Goal: Transaction & Acquisition: Purchase product/service

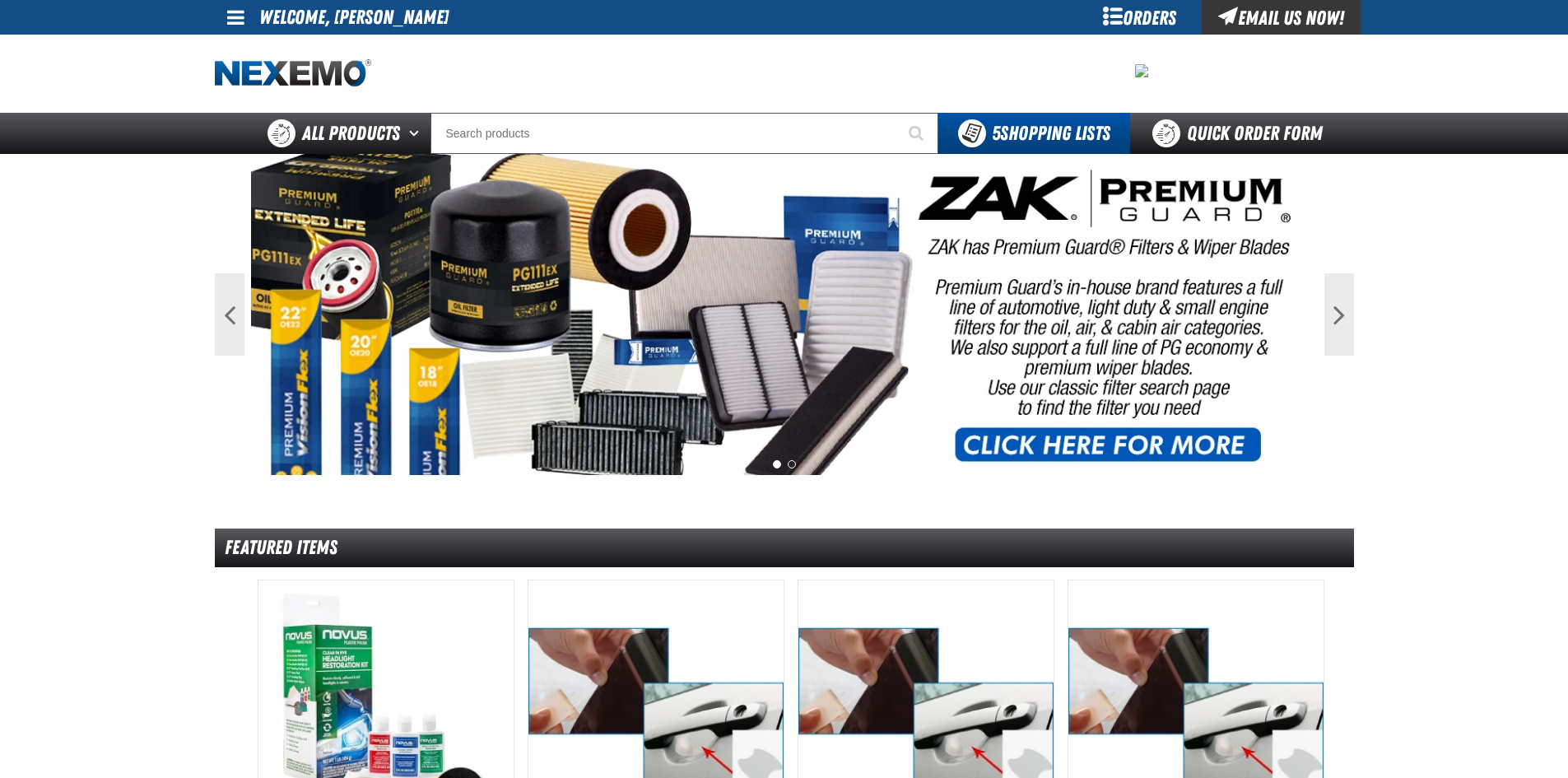
click at [1127, 19] on div "Orders" at bounding box center [1140, 18] width 124 height 35
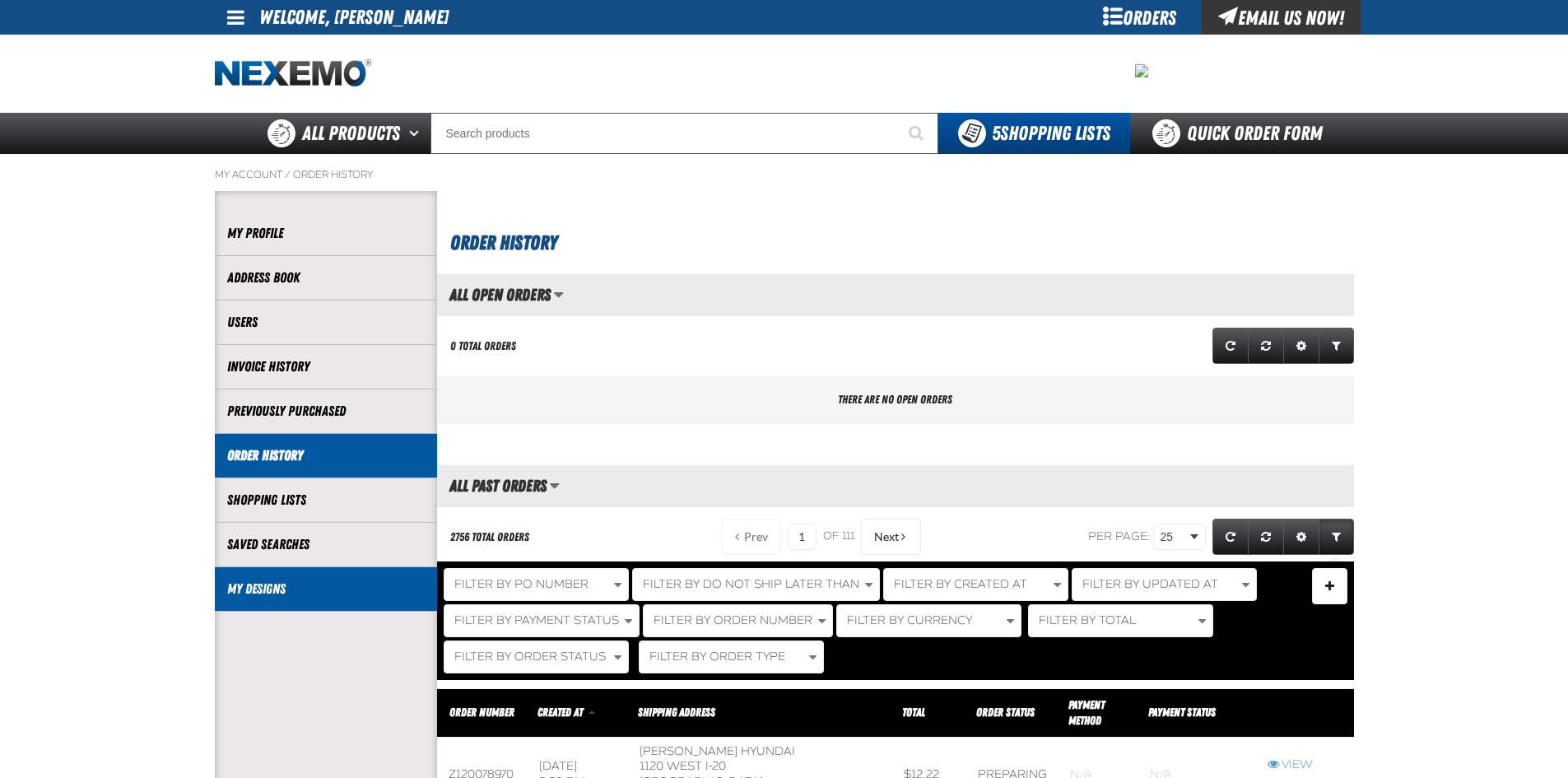
scroll to position [1, 1]
click at [299, 589] on link "My Designs" at bounding box center [325, 588] width 198 height 19
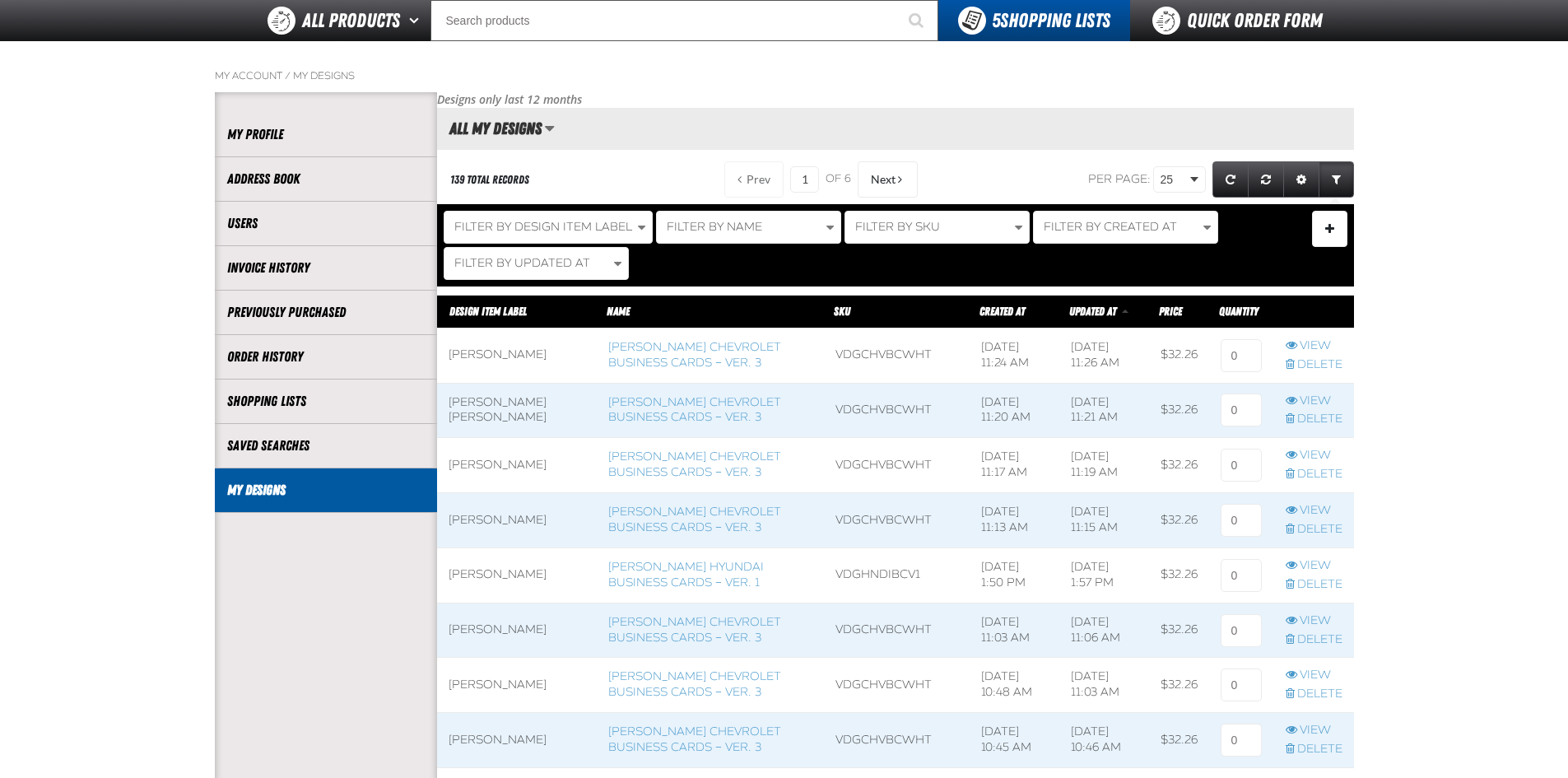
scroll to position [329, 0]
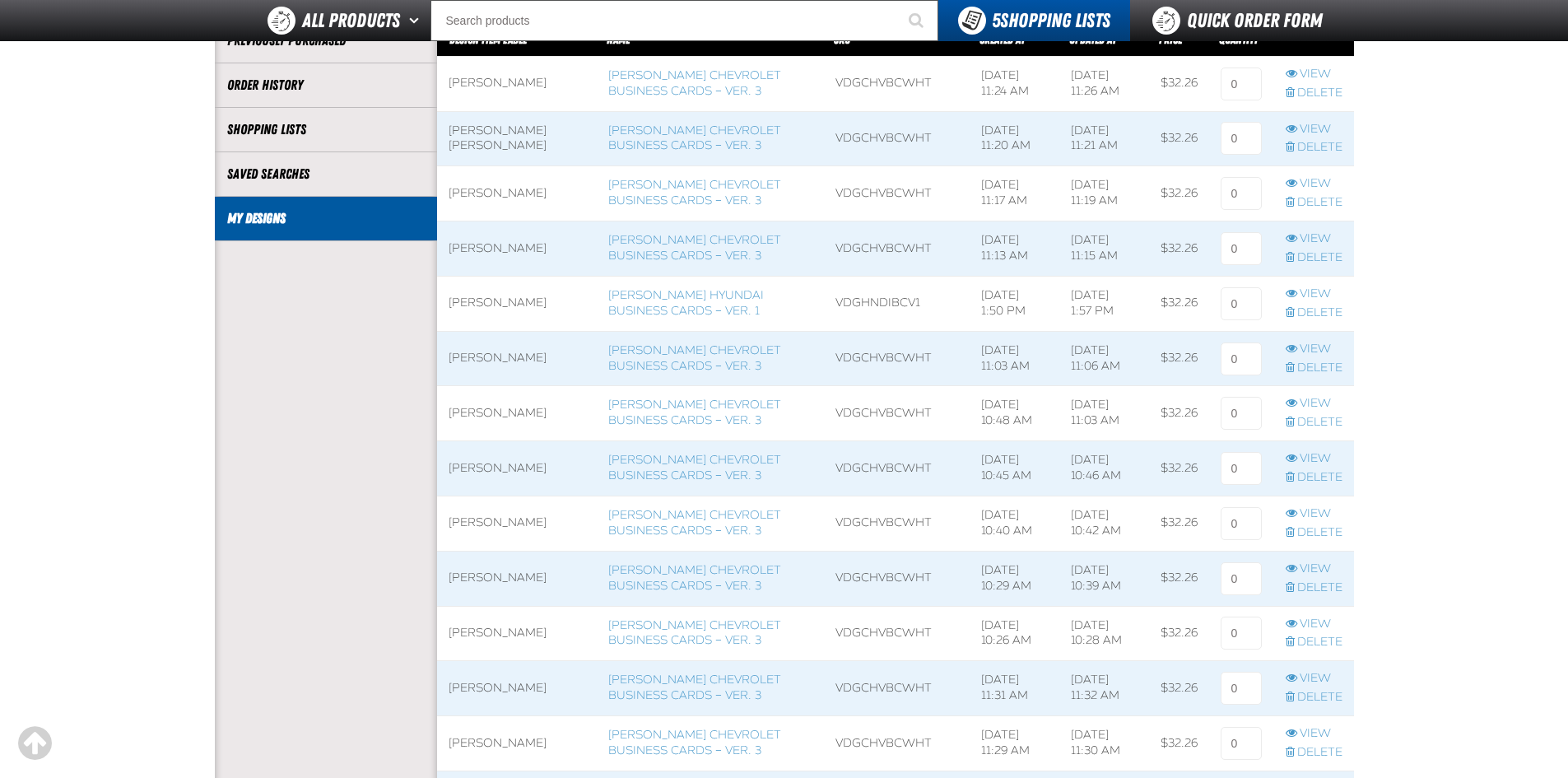
click at [689, 499] on span at bounding box center [710, 524] width 227 height 55
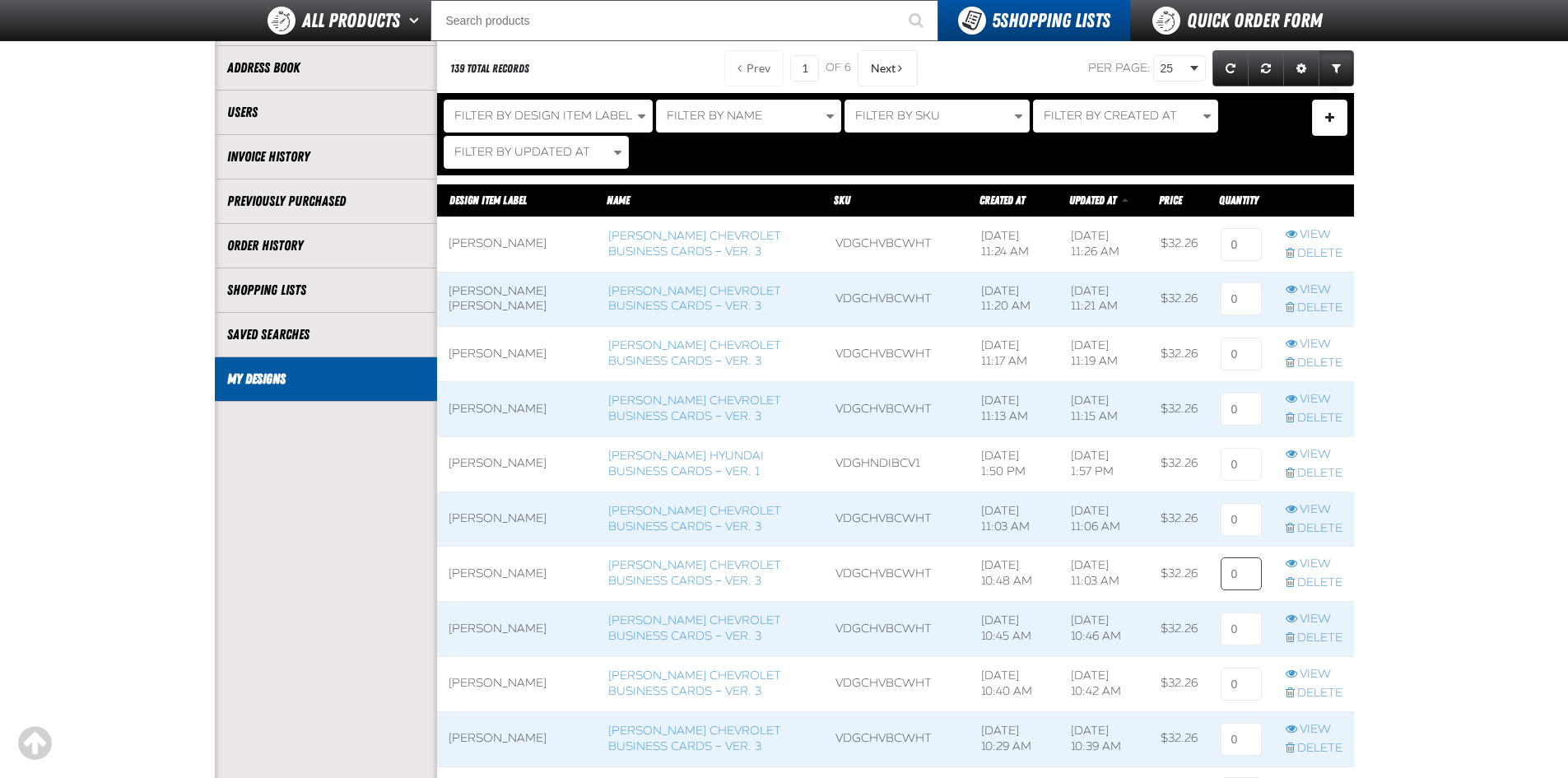
scroll to position [329, 0]
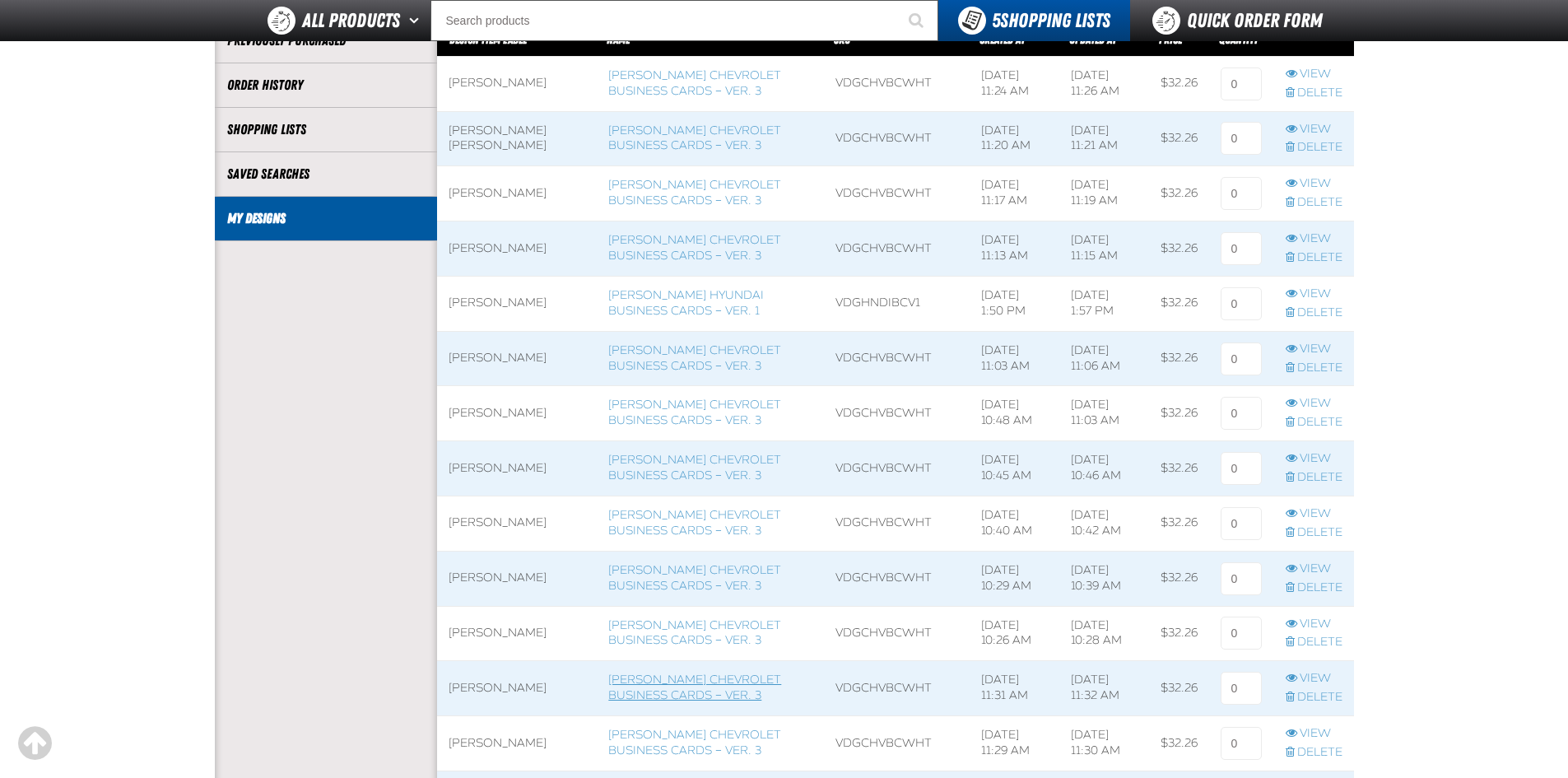
click at [684, 686] on link "Vandergriff Chevrolet Business Cards – Ver. 3" at bounding box center [695, 687] width 173 height 29
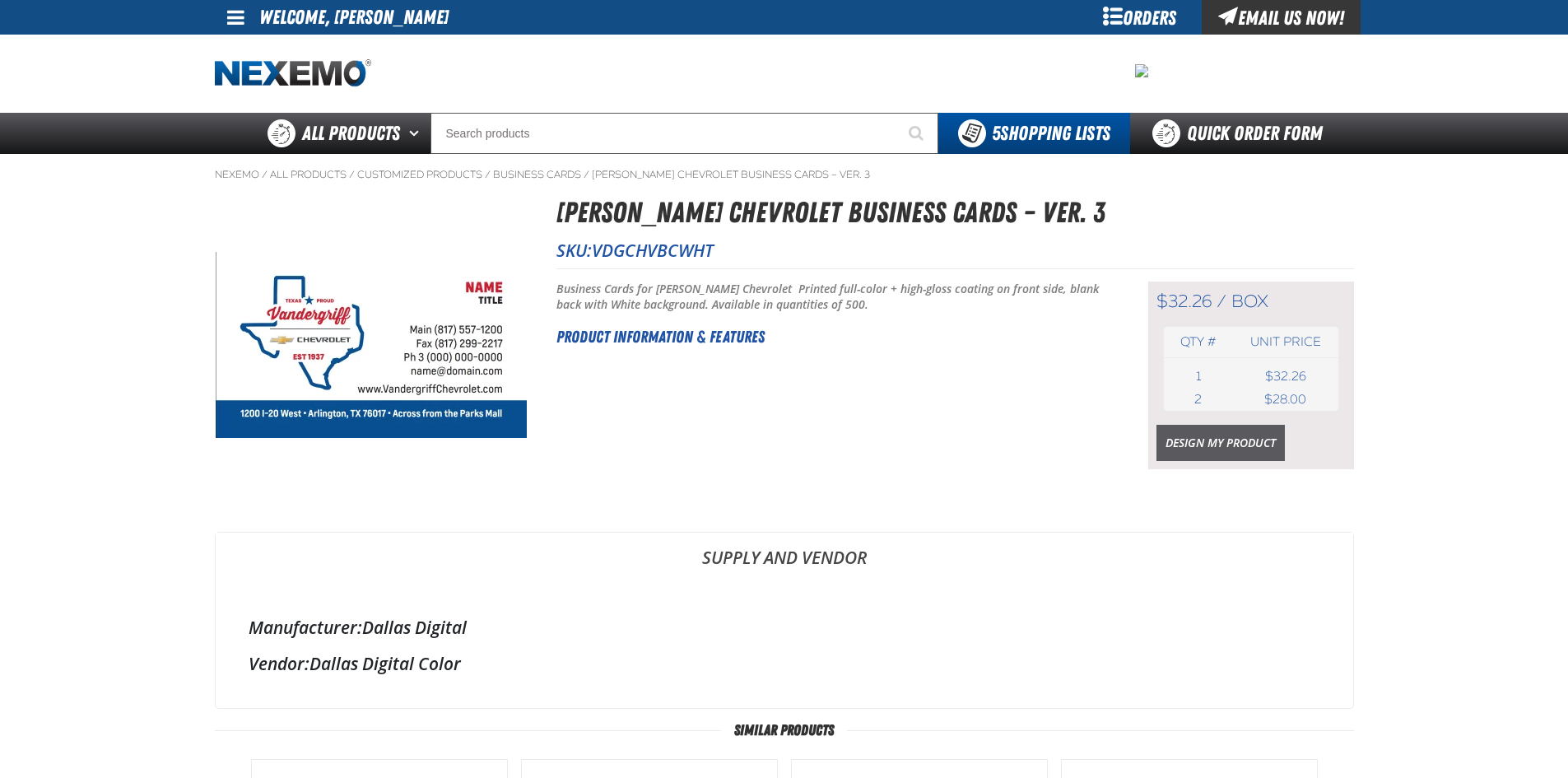
click at [1237, 444] on link "Design My Product" at bounding box center [1221, 442] width 128 height 36
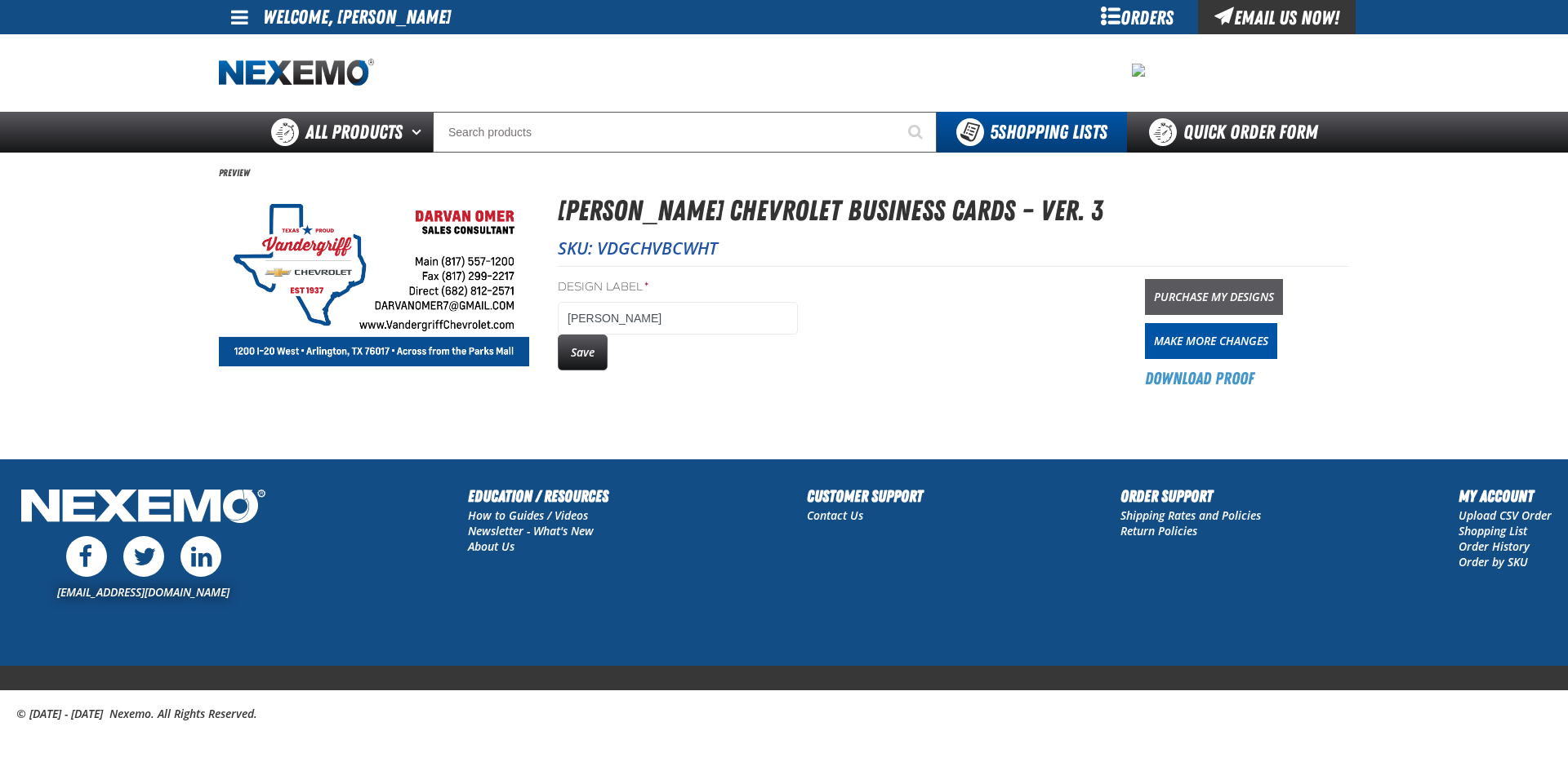
click at [1257, 299] on link "Purchase My Designs" at bounding box center [1214, 296] width 138 height 36
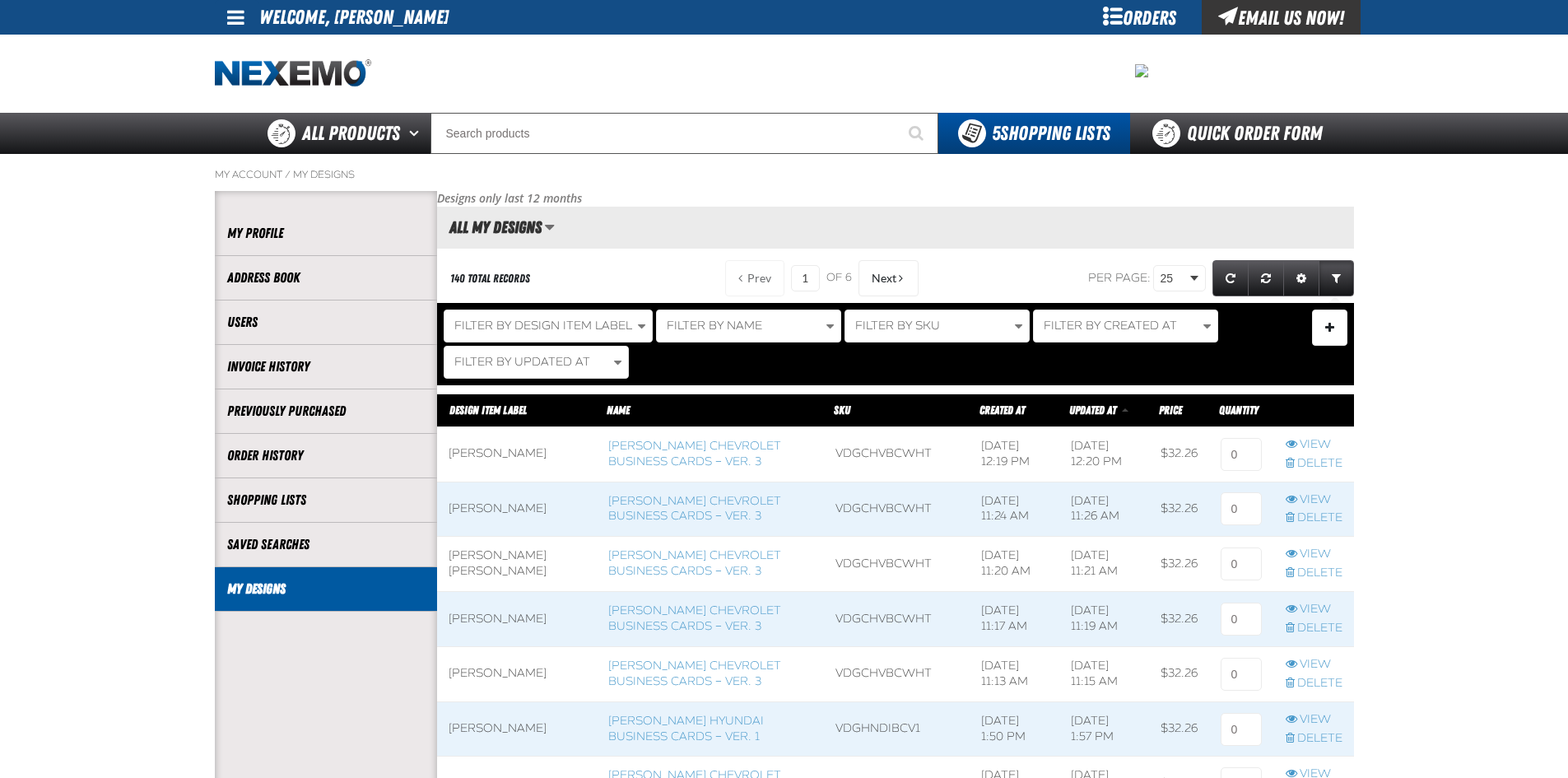
scroll to position [1, 1]
click at [1236, 457] on input at bounding box center [1241, 455] width 41 height 33
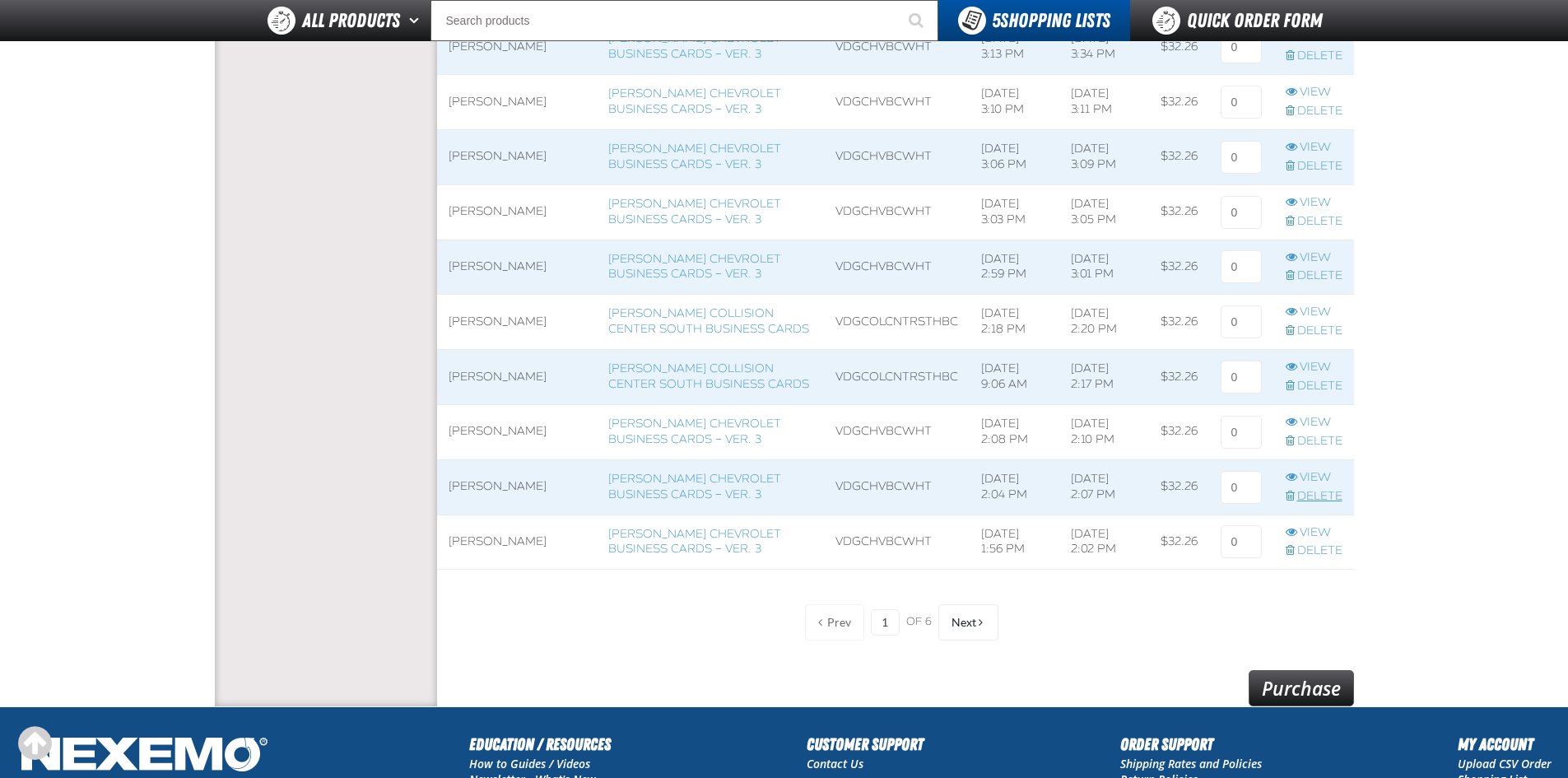
scroll to position [1434, 0]
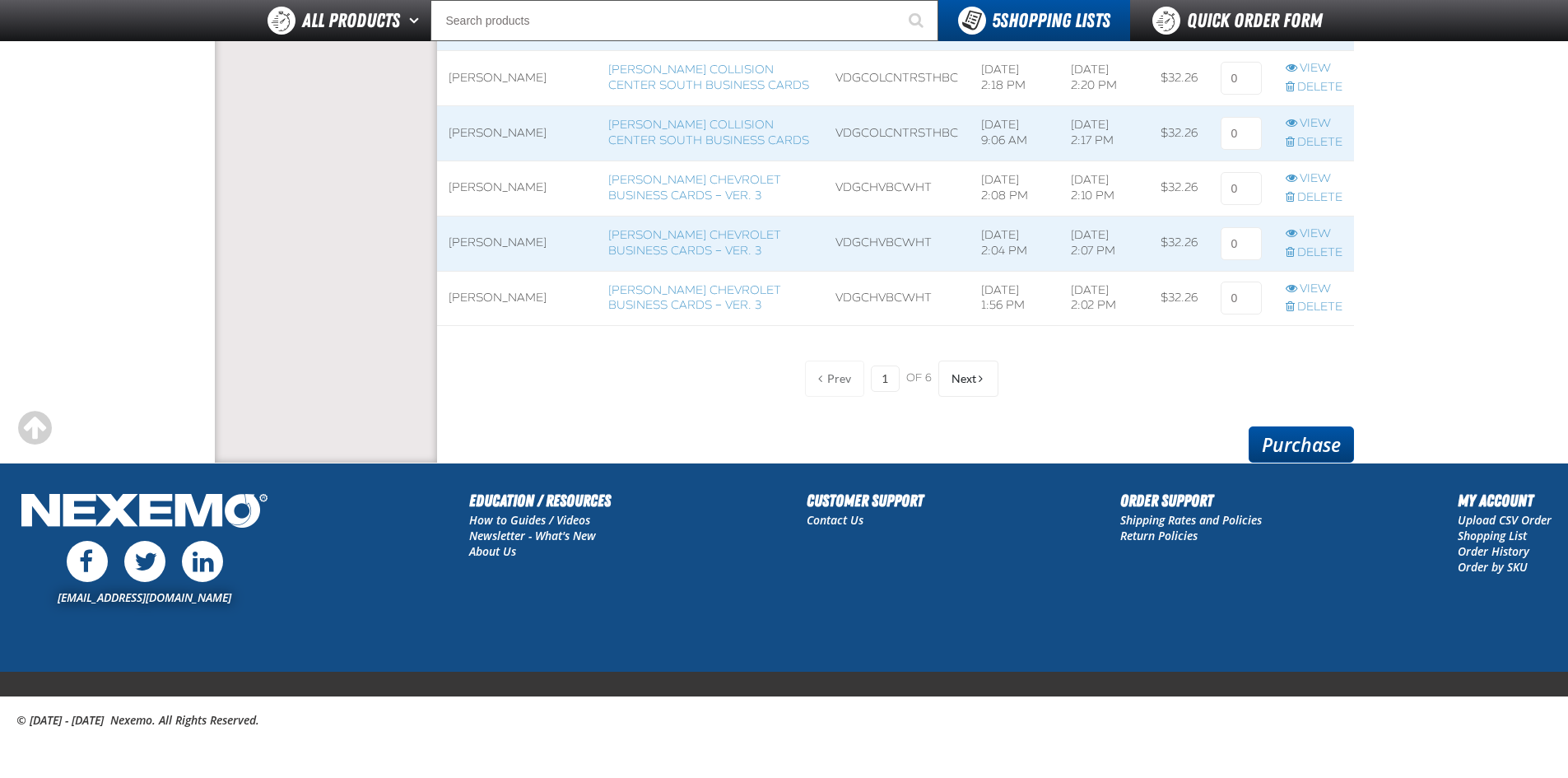
type input "1"
click at [1306, 442] on link "Purchase" at bounding box center [1301, 444] width 105 height 36
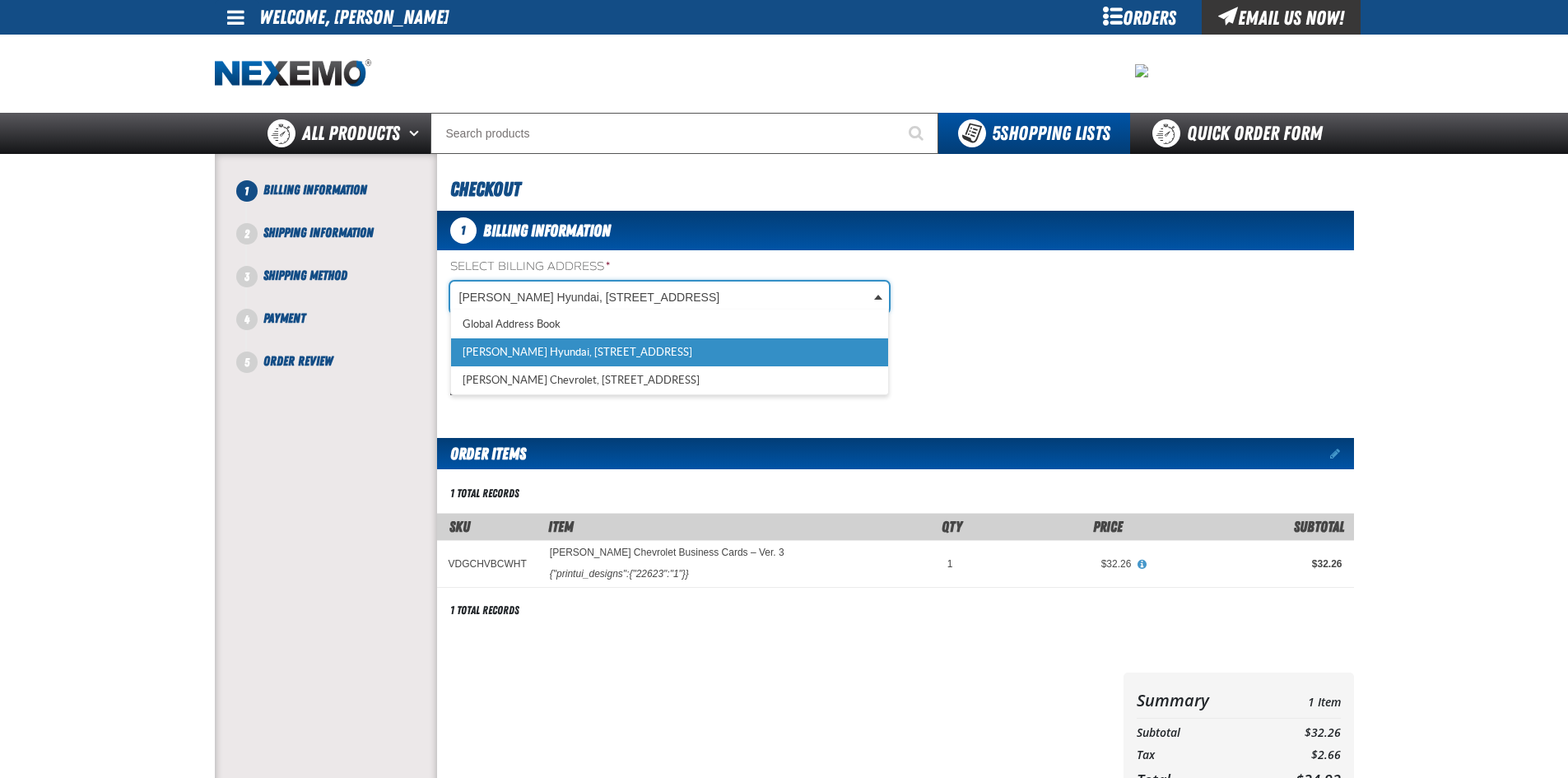
click at [626, 299] on body "Skip to Main Content Staging Site 5.1 Upgrade Site My Account My Account Suppor…" at bounding box center [784, 564] width 1568 height 1129
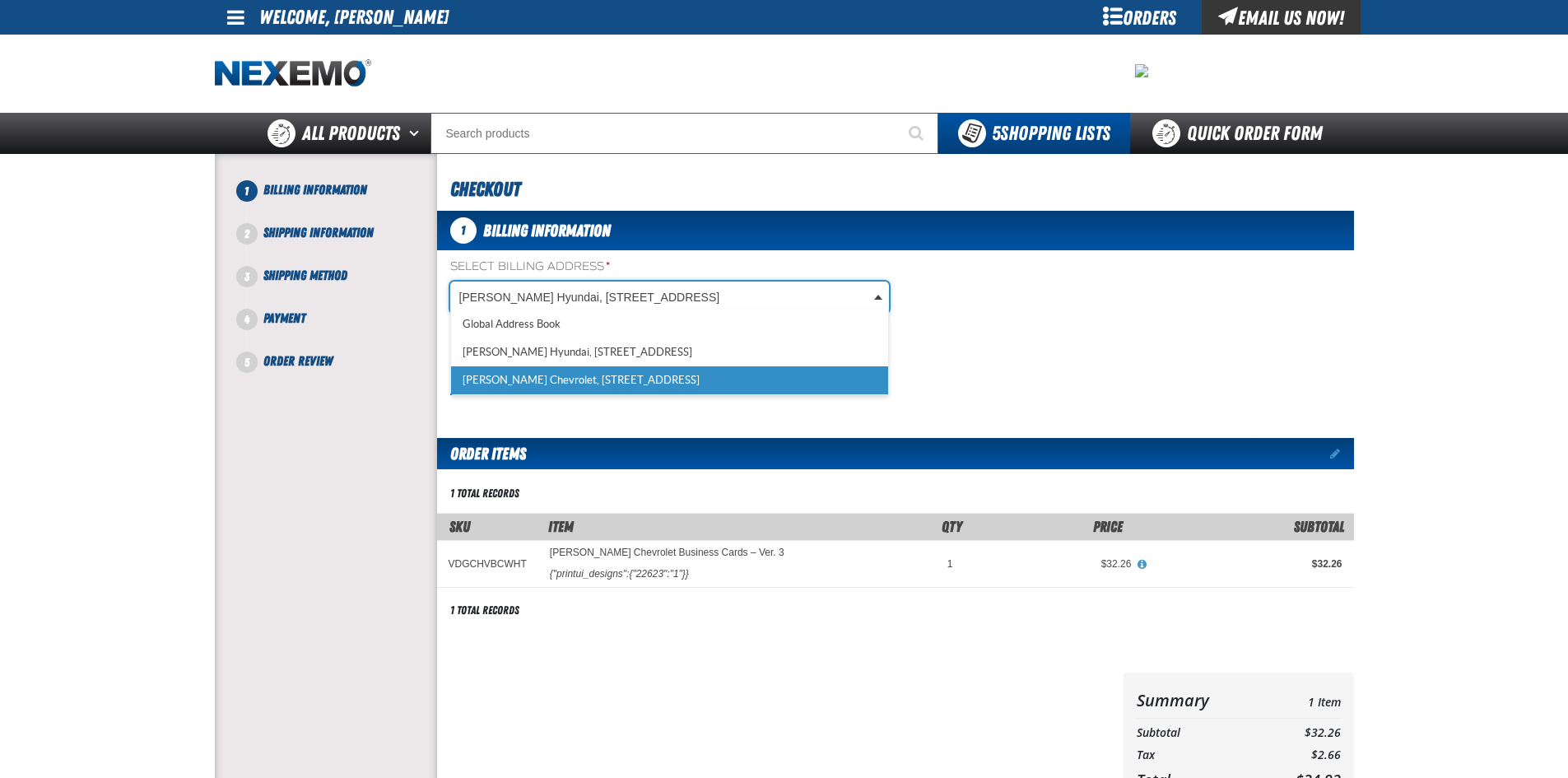
scroll to position [0, 8]
select select "a_257"
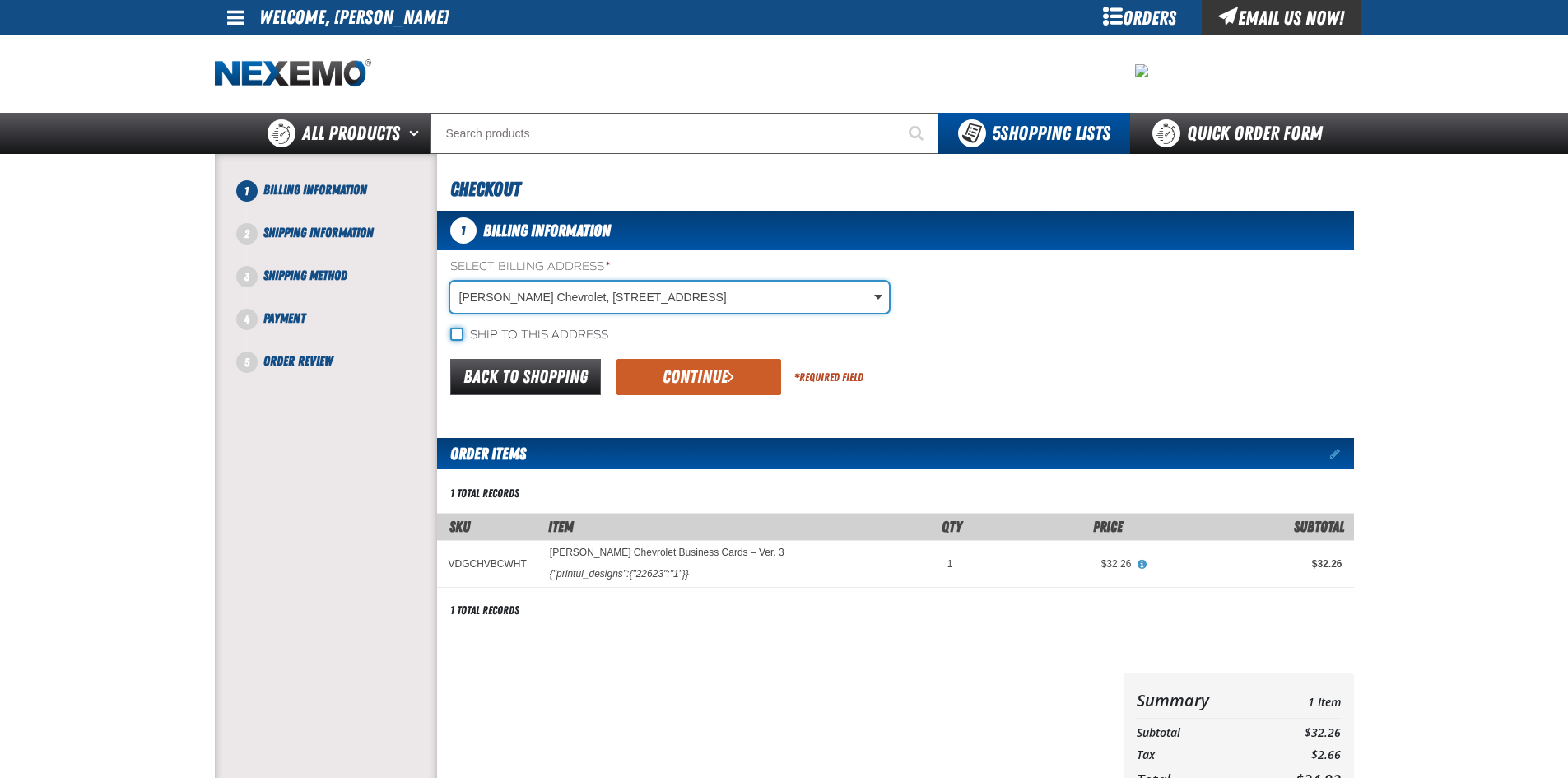
click at [459, 330] on input "Ship to this address" at bounding box center [457, 335] width 14 height 14
checkbox input "true"
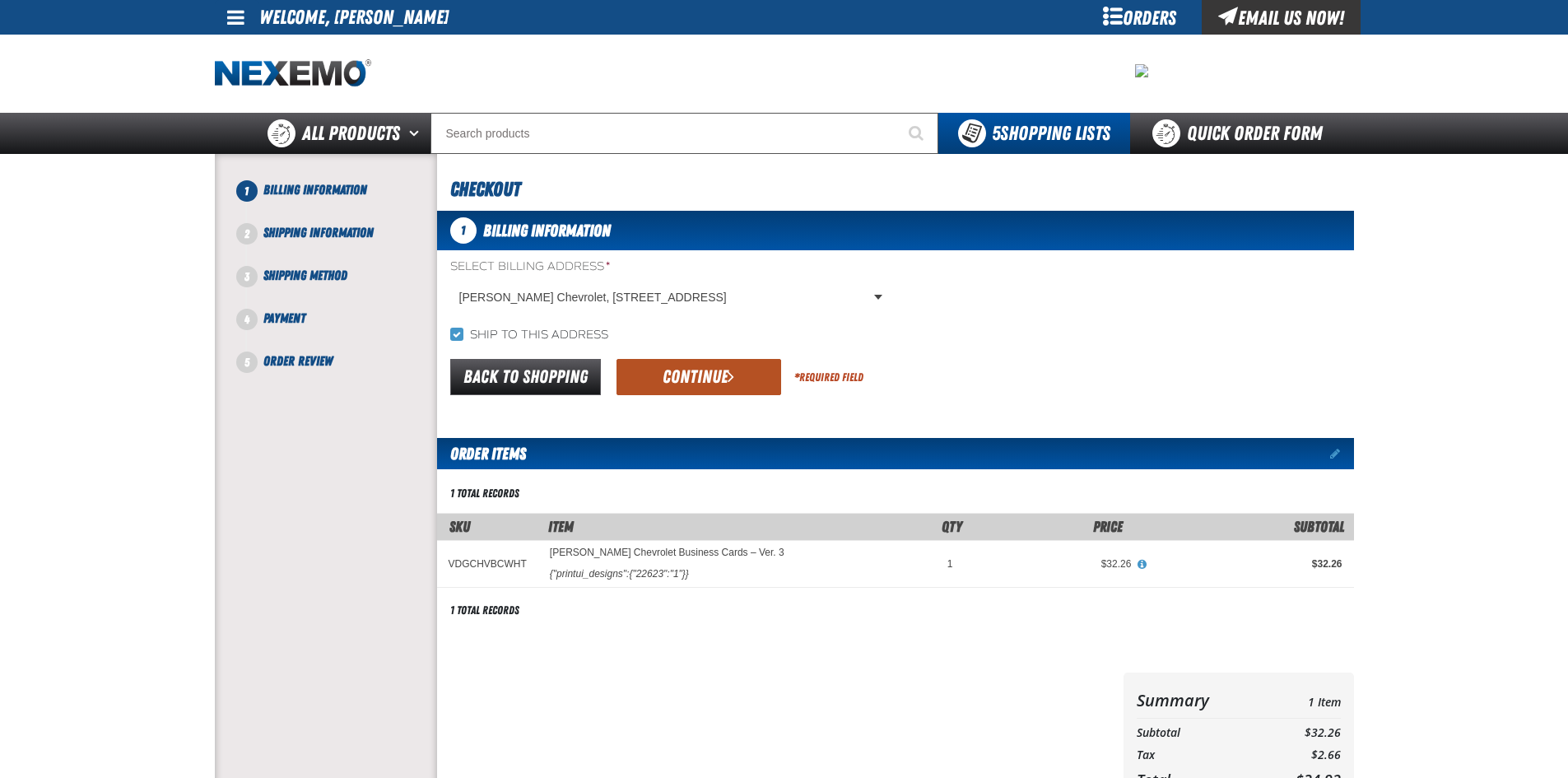
click at [654, 373] on button "Continue" at bounding box center [699, 377] width 164 height 36
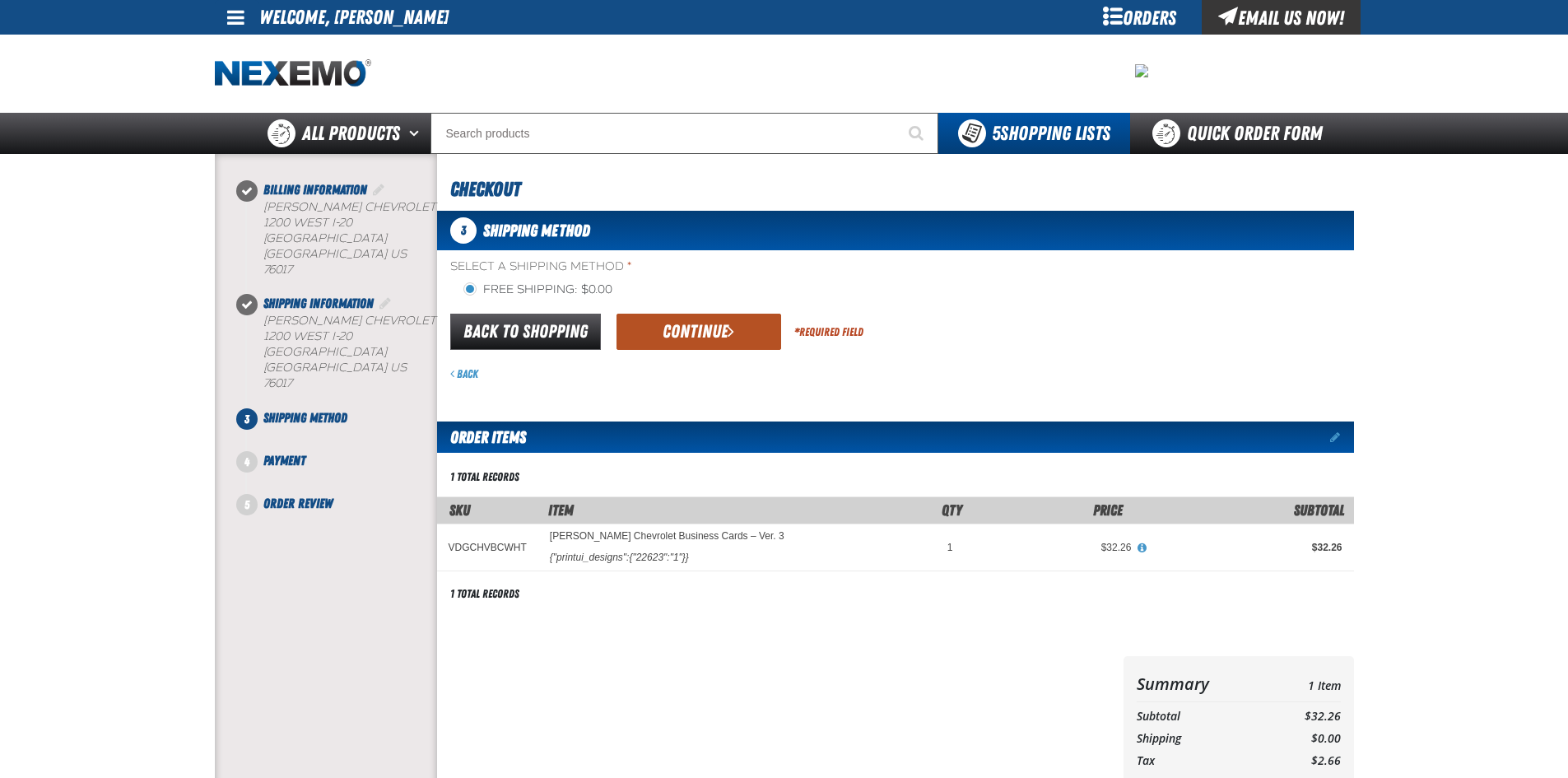
click at [674, 329] on button "Continue" at bounding box center [699, 331] width 164 height 36
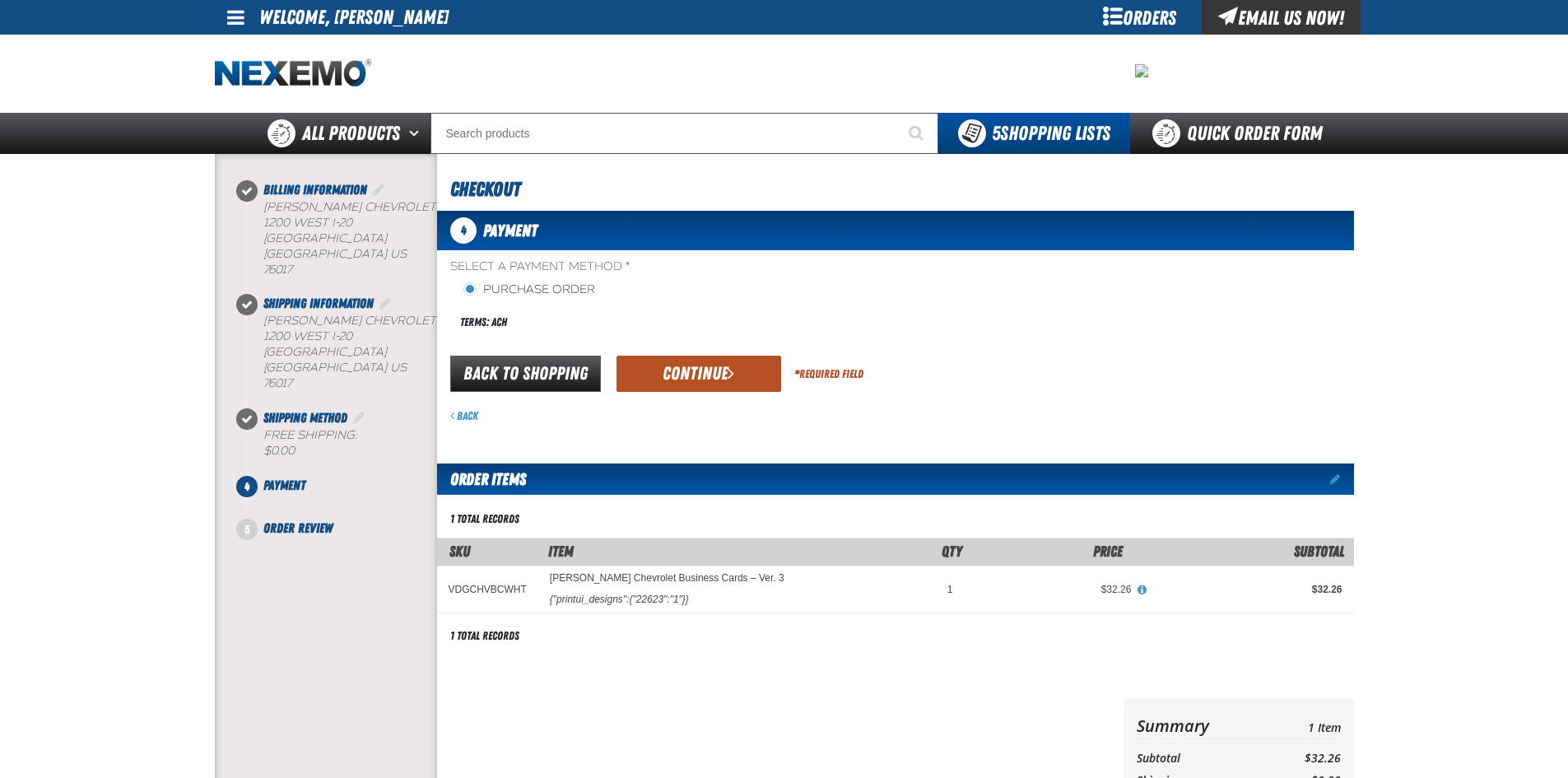
click at [679, 371] on button "Continue" at bounding box center [699, 373] width 164 height 36
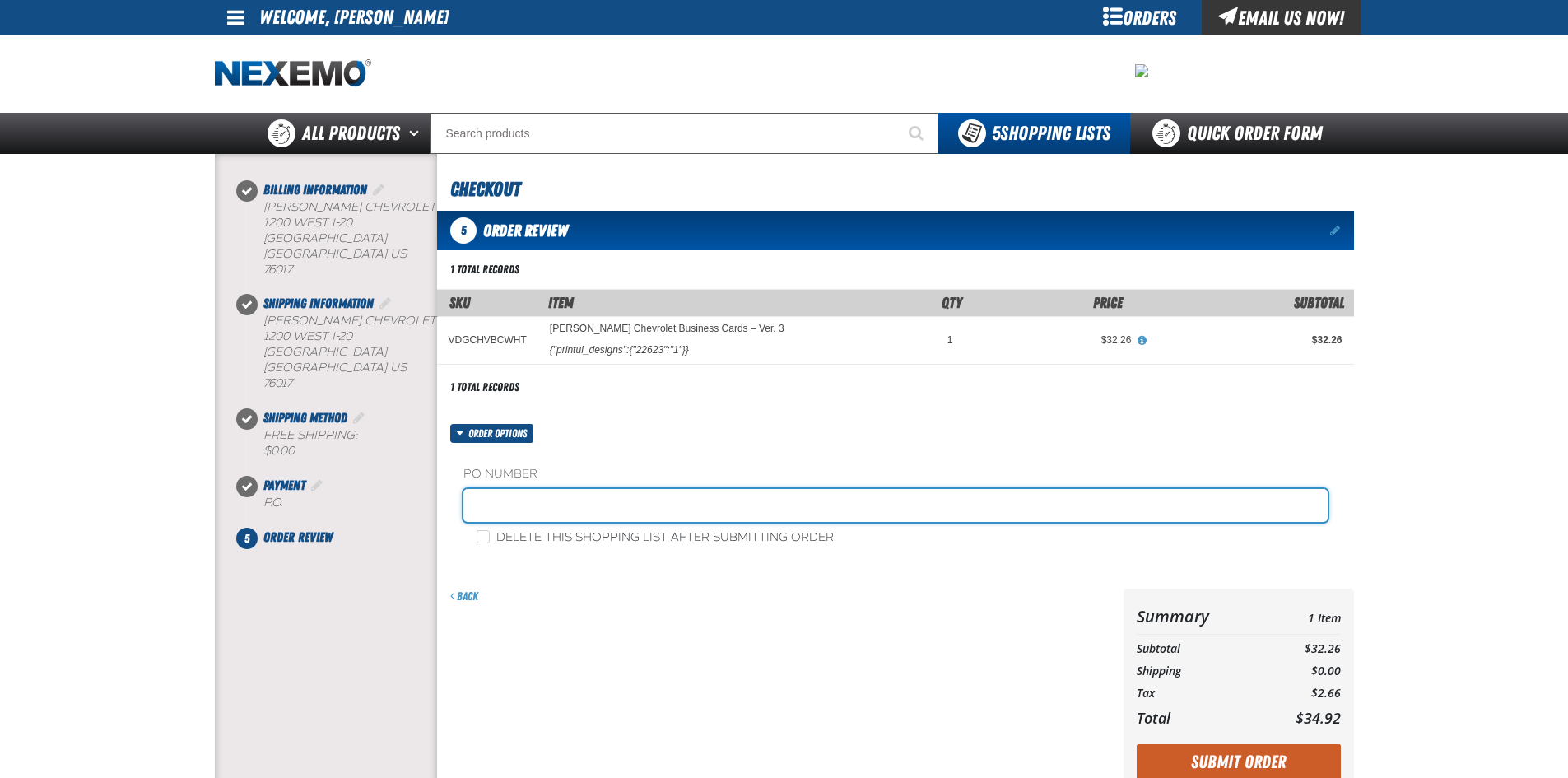
click at [619, 500] on input "text" at bounding box center [895, 505] width 864 height 33
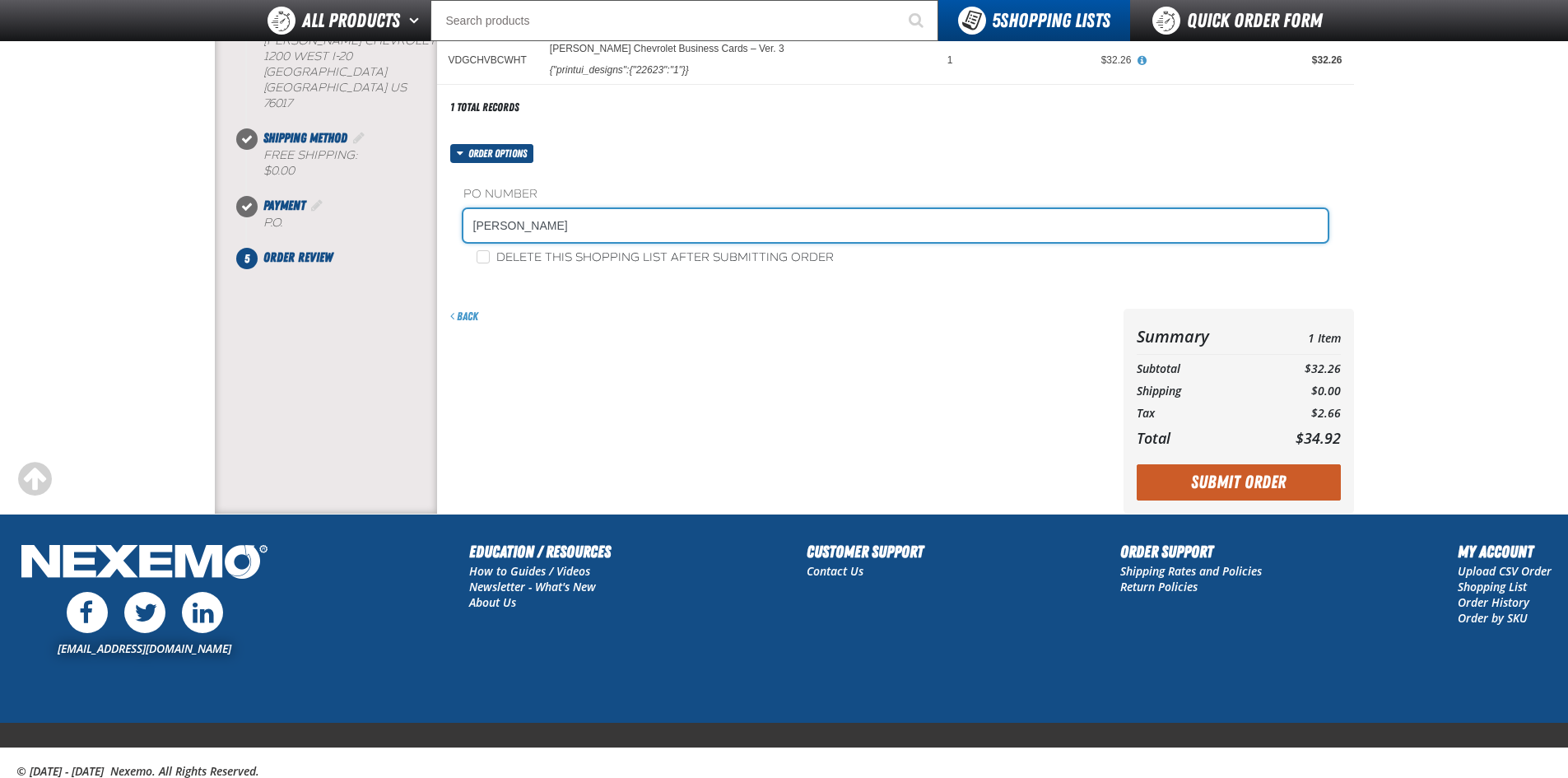
scroll to position [247, 0]
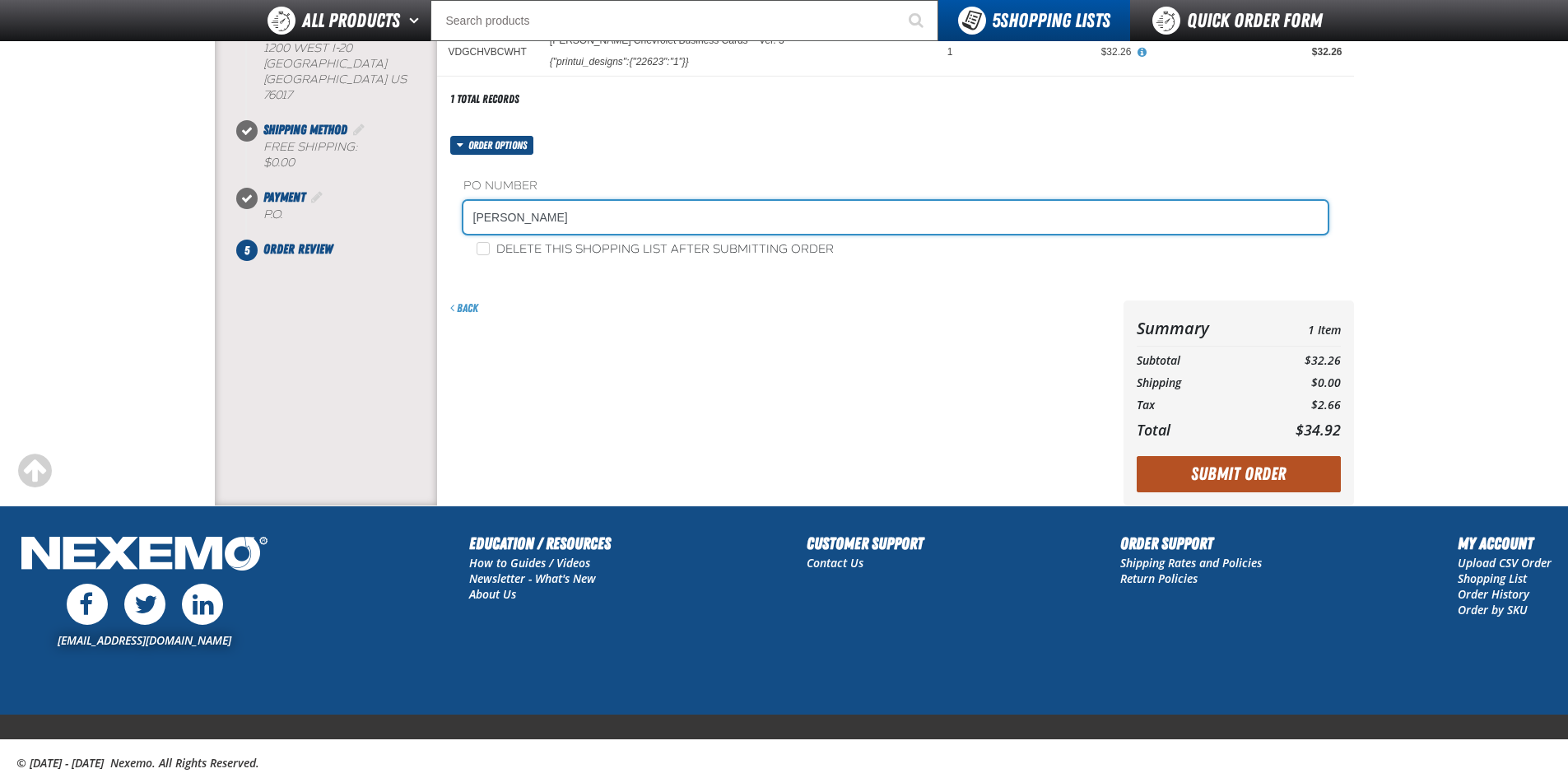
type input "omer"
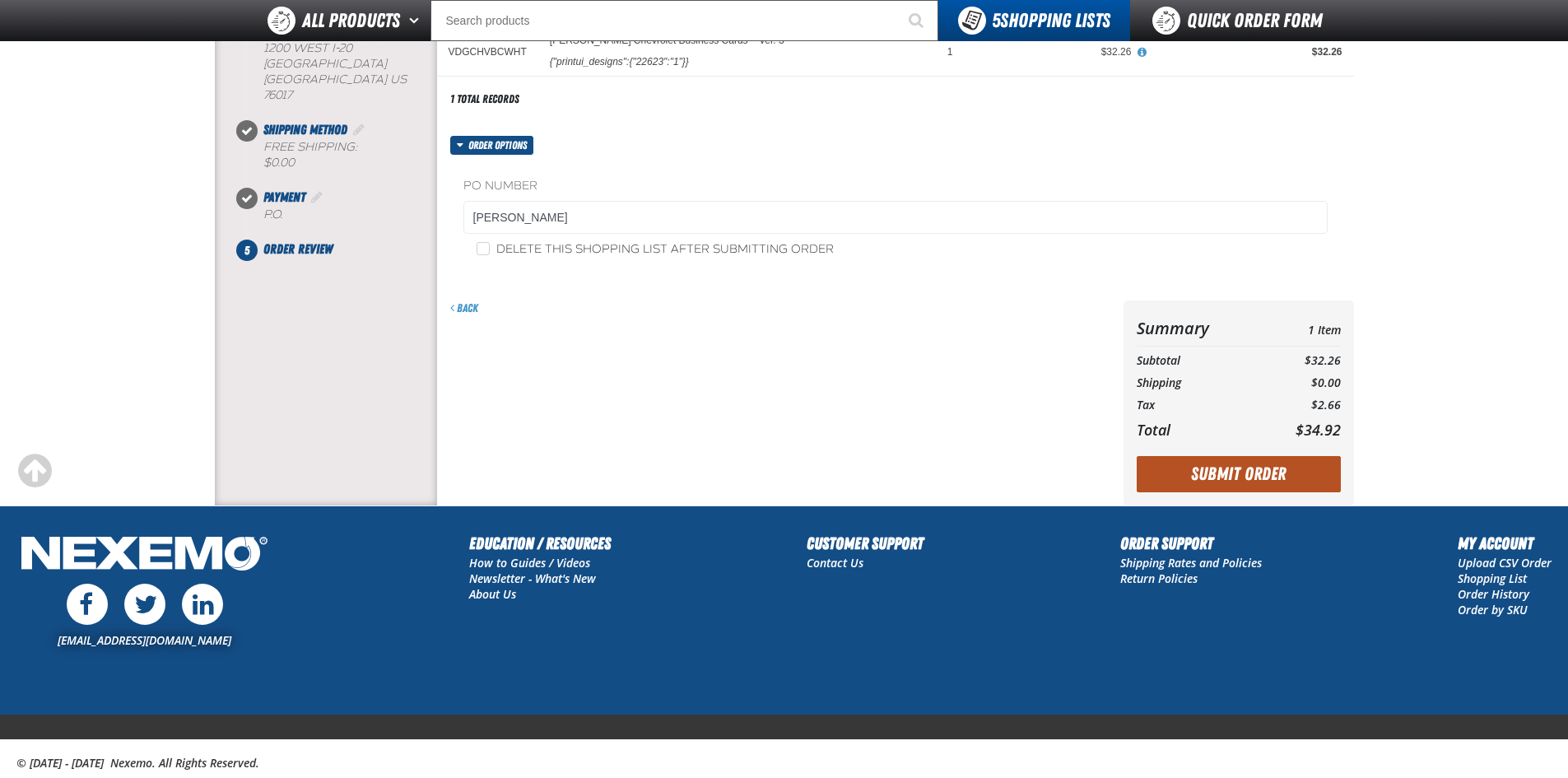
click at [1194, 479] on button "Submit Order" at bounding box center [1239, 474] width 204 height 36
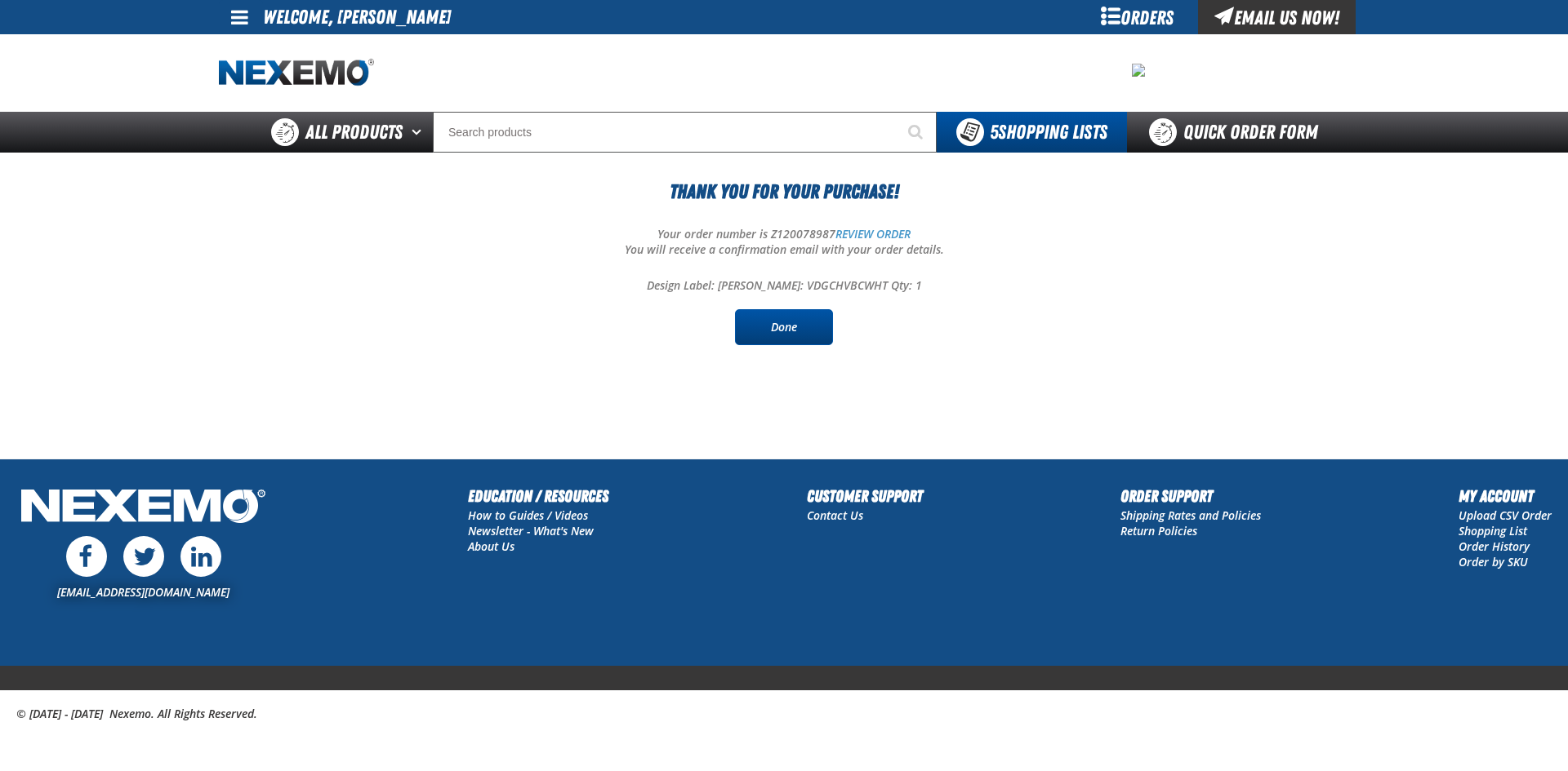
click at [767, 331] on link "Done" at bounding box center [784, 327] width 98 height 36
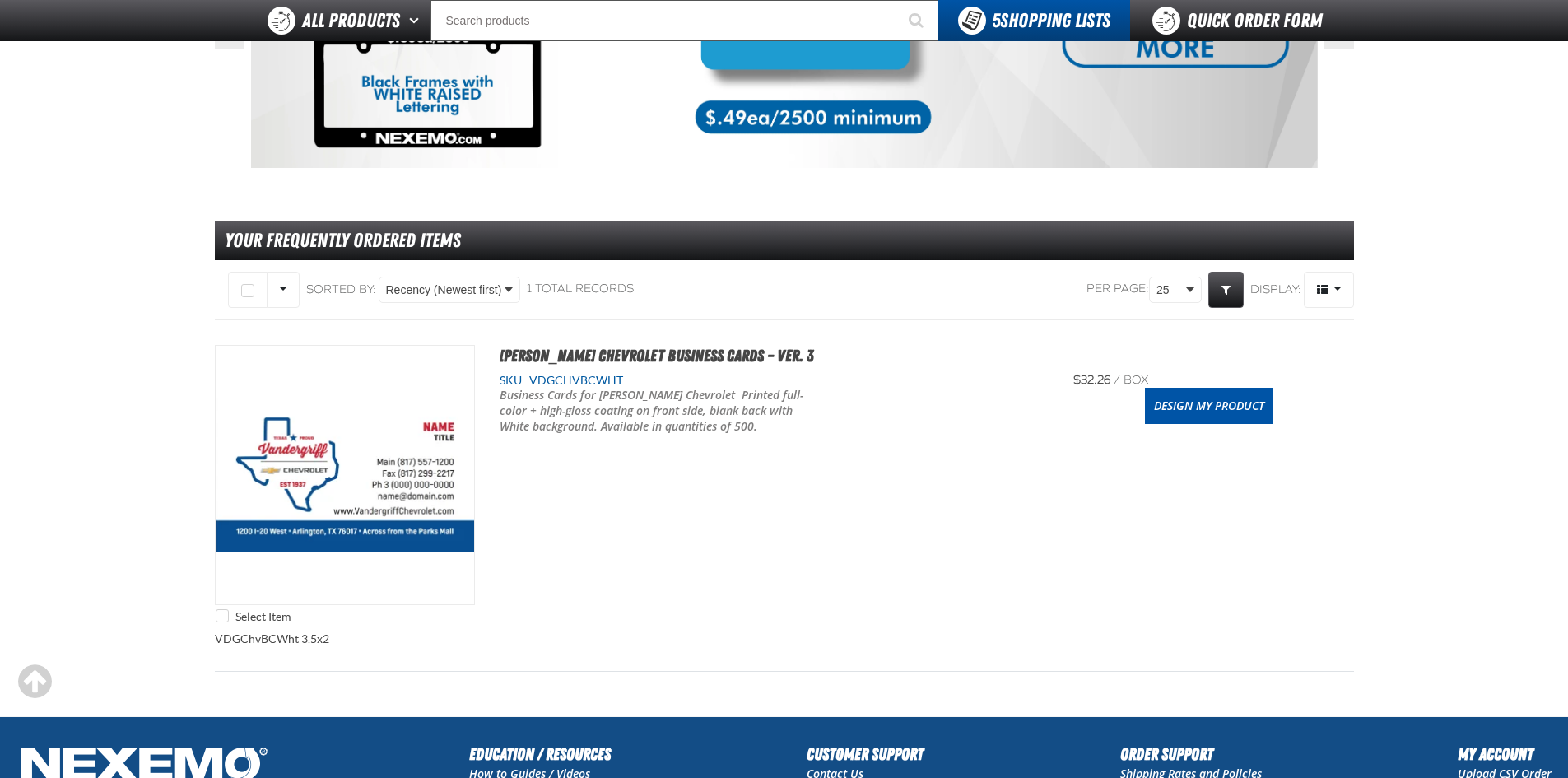
scroll to position [329, 0]
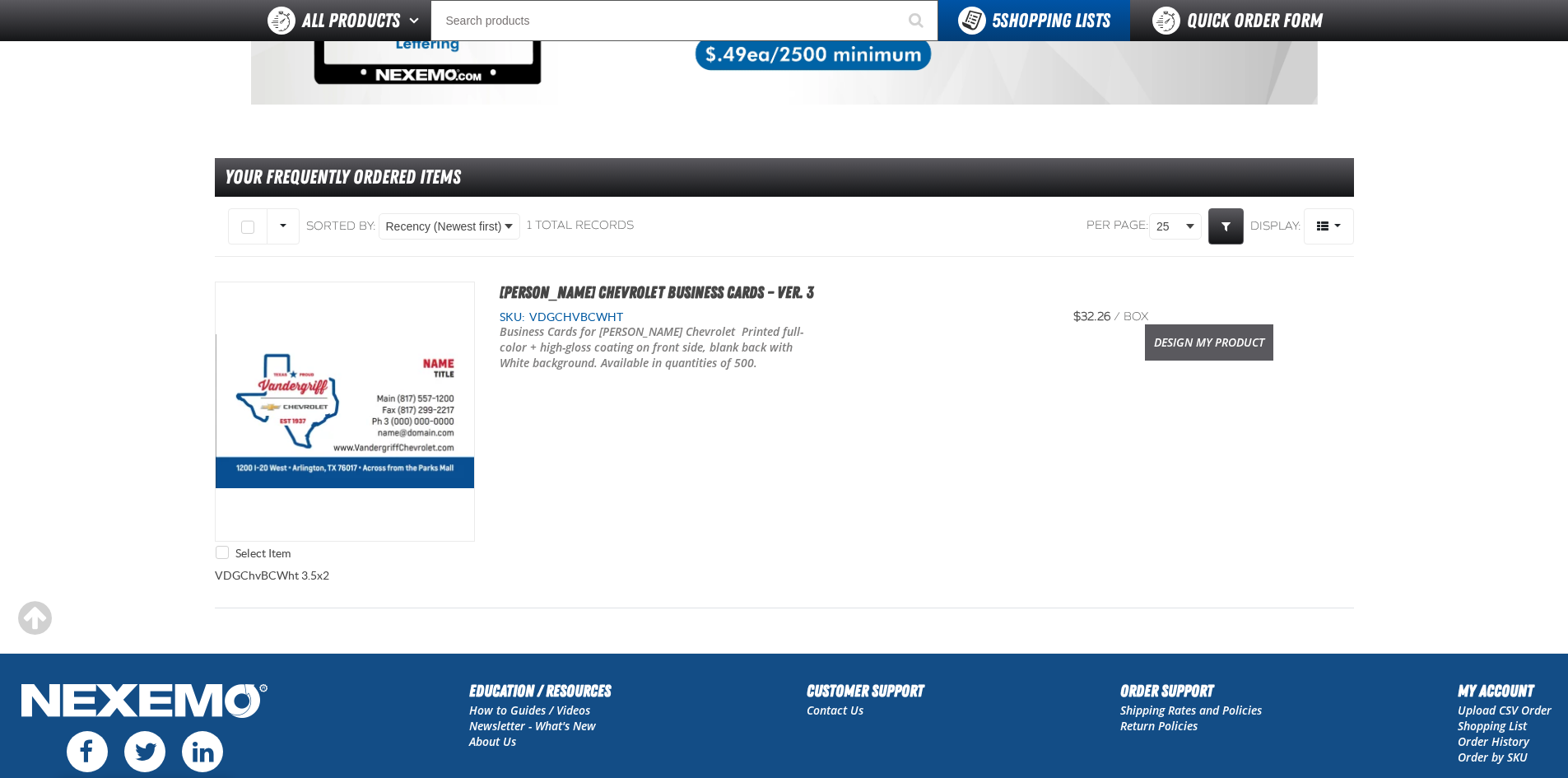
click at [1194, 345] on link "Design My Product" at bounding box center [1210, 342] width 128 height 36
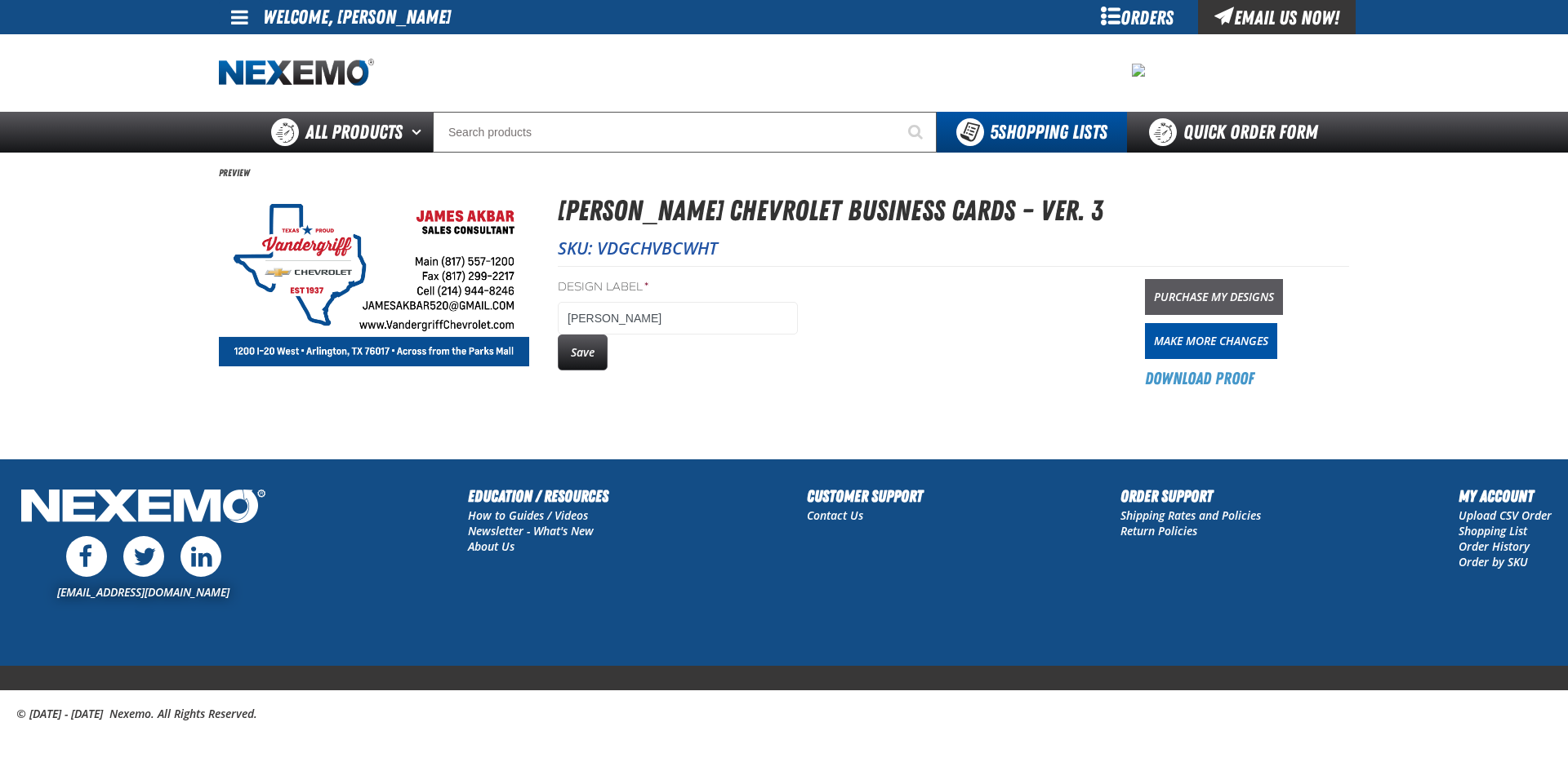
click at [1233, 297] on link "Purchase My Designs" at bounding box center [1214, 296] width 138 height 36
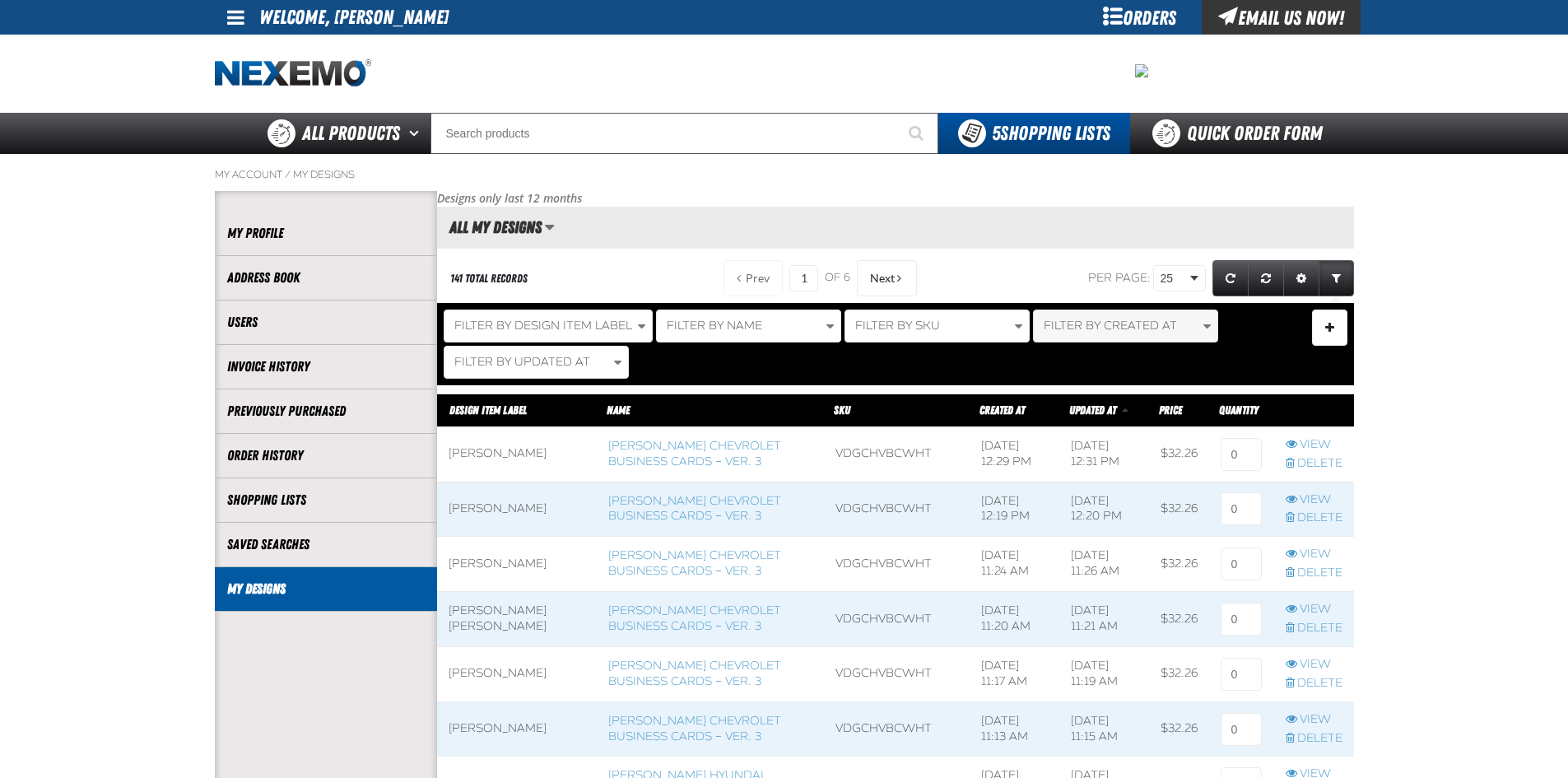
scroll to position [1, 1]
click at [1230, 452] on input at bounding box center [1241, 455] width 41 height 33
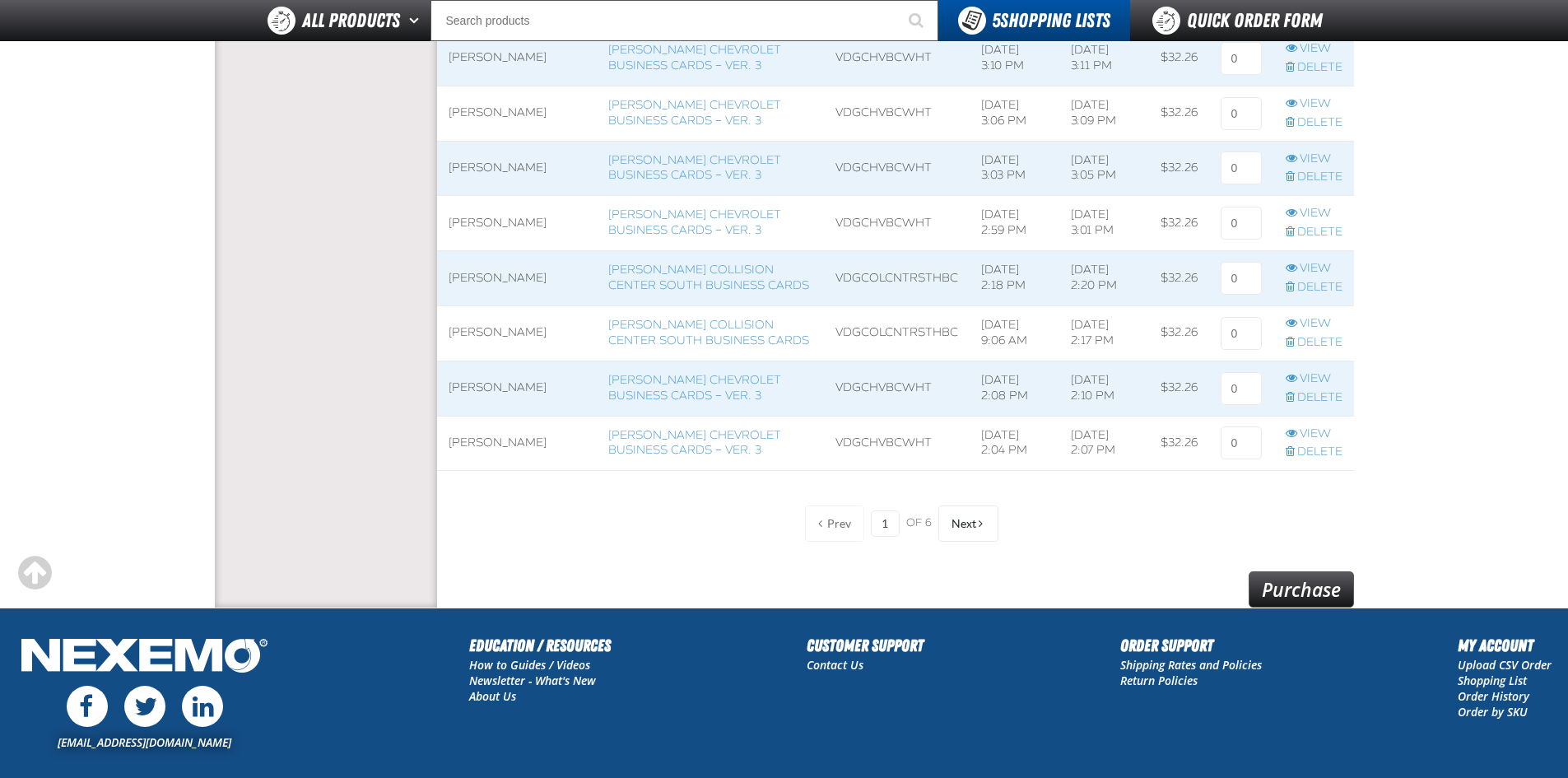
scroll to position [1434, 0]
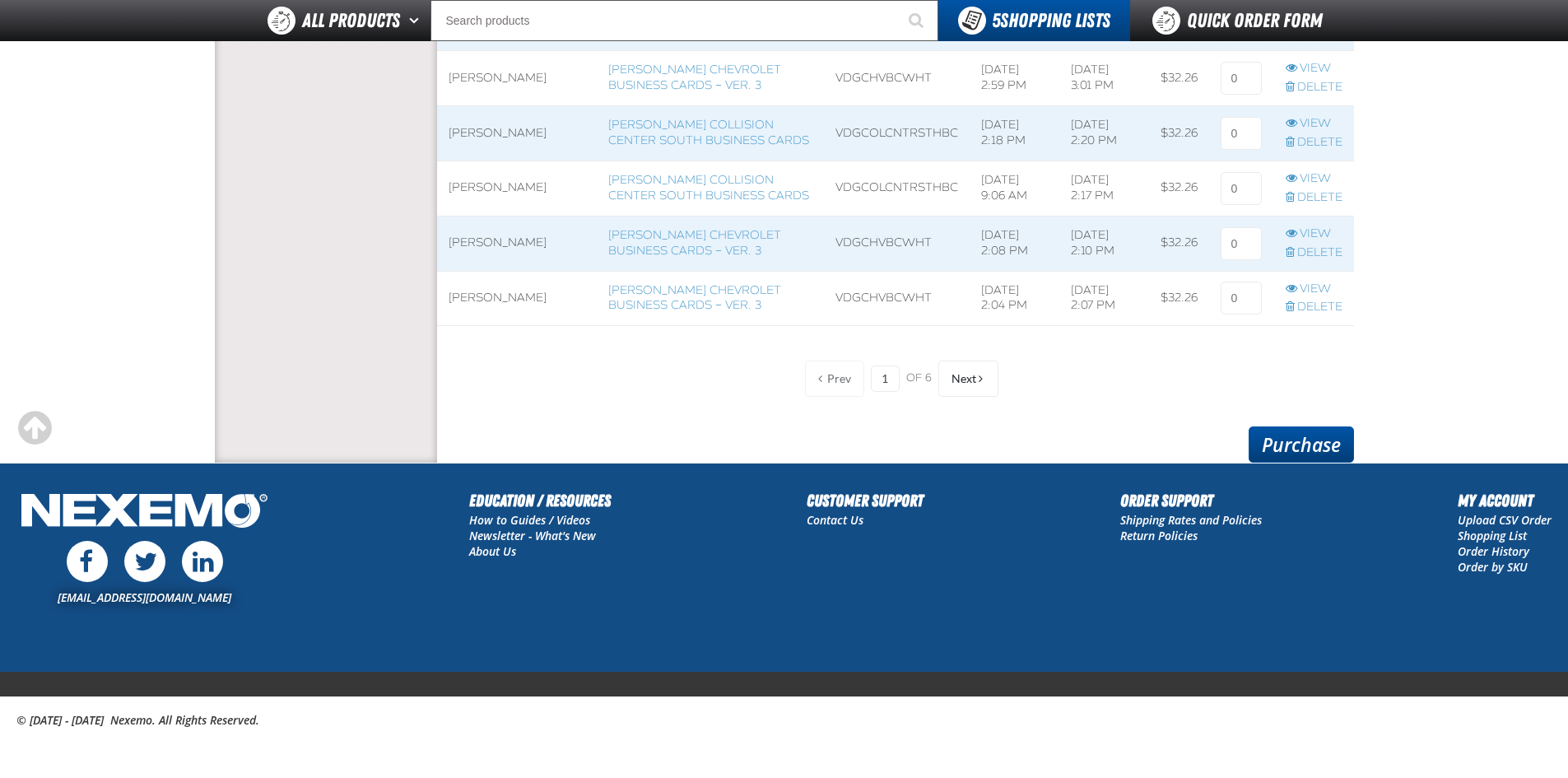
type input "1"
click at [1309, 447] on link "Purchase" at bounding box center [1301, 444] width 105 height 36
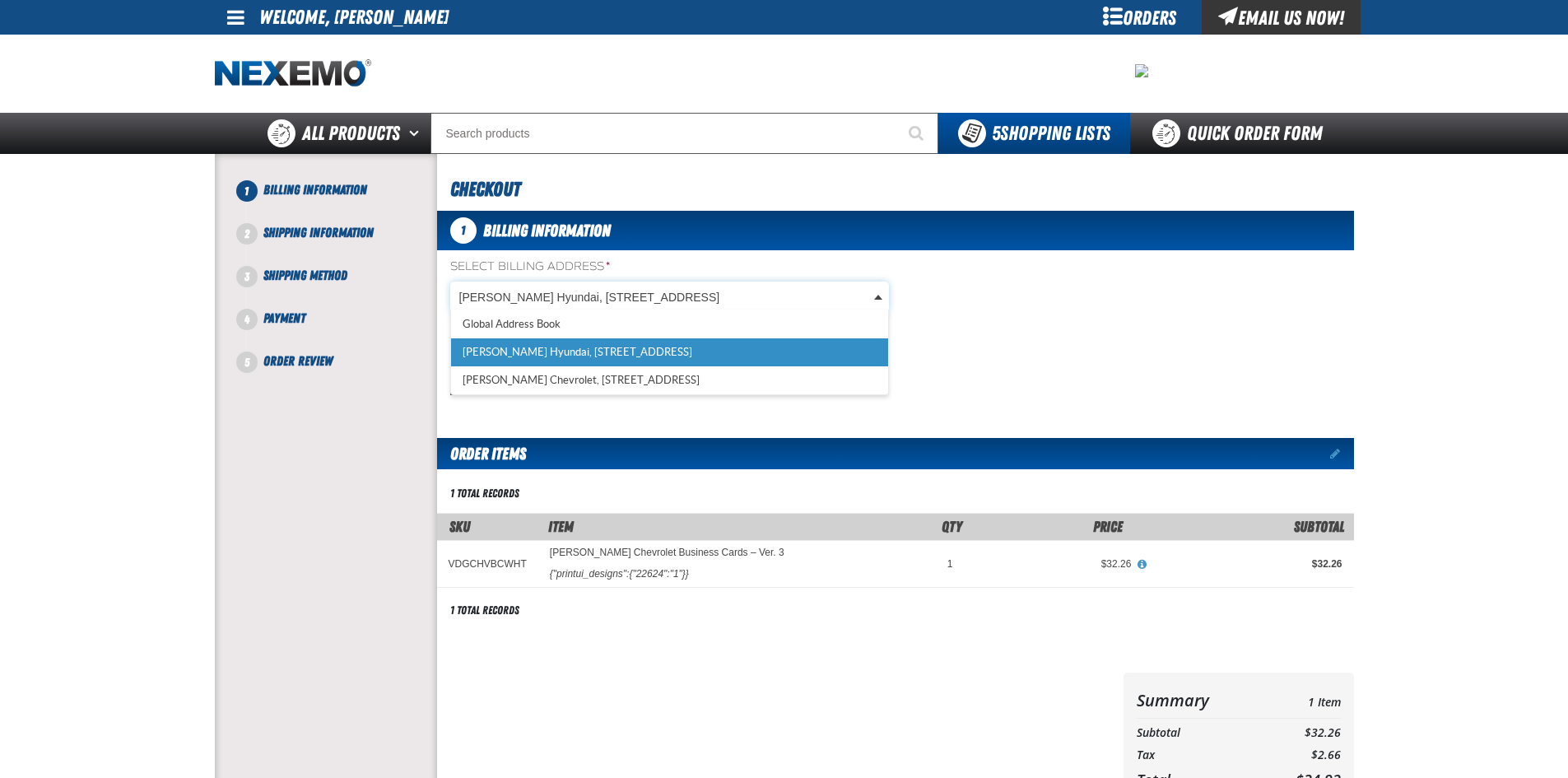
click at [616, 298] on body "Skip to Main Content Staging Site 5.1 Upgrade Site My Account My Account Suppor…" at bounding box center [784, 564] width 1568 height 1129
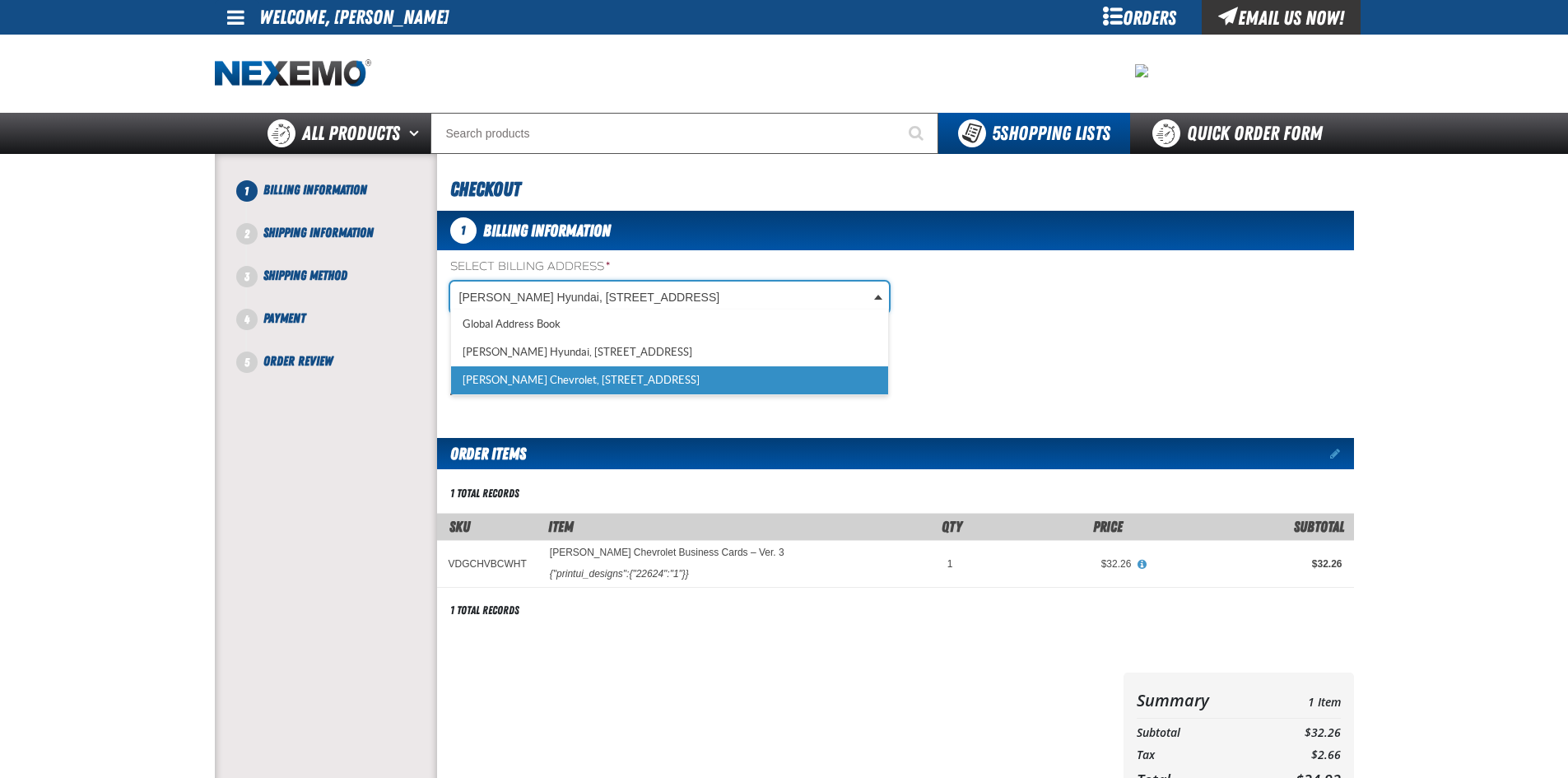
scroll to position [0, 8]
select select "a_257"
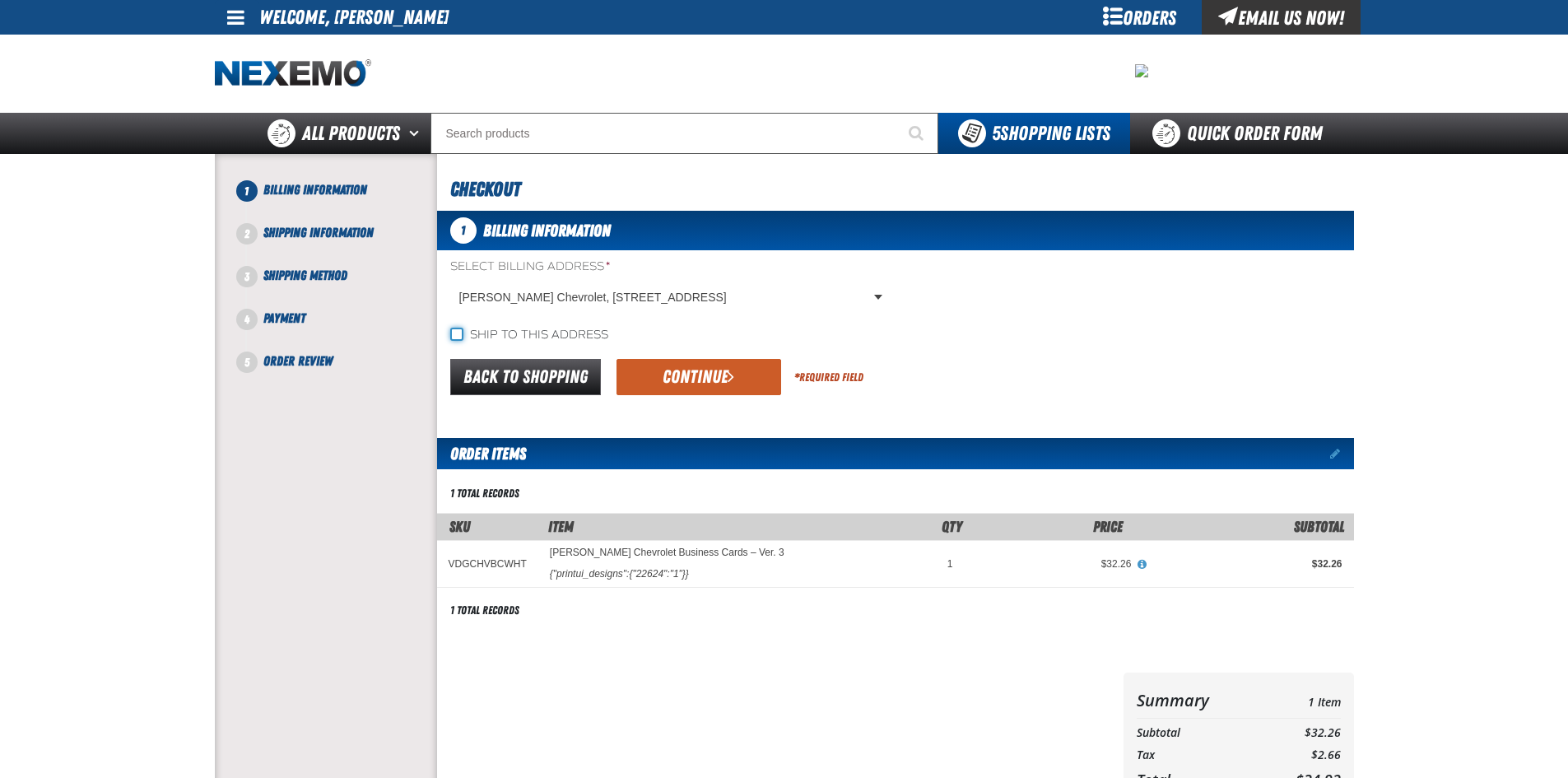
click at [462, 334] on input "Ship to this address" at bounding box center [457, 335] width 14 height 14
checkbox input "true"
click at [675, 366] on button "Continue" at bounding box center [699, 377] width 164 height 36
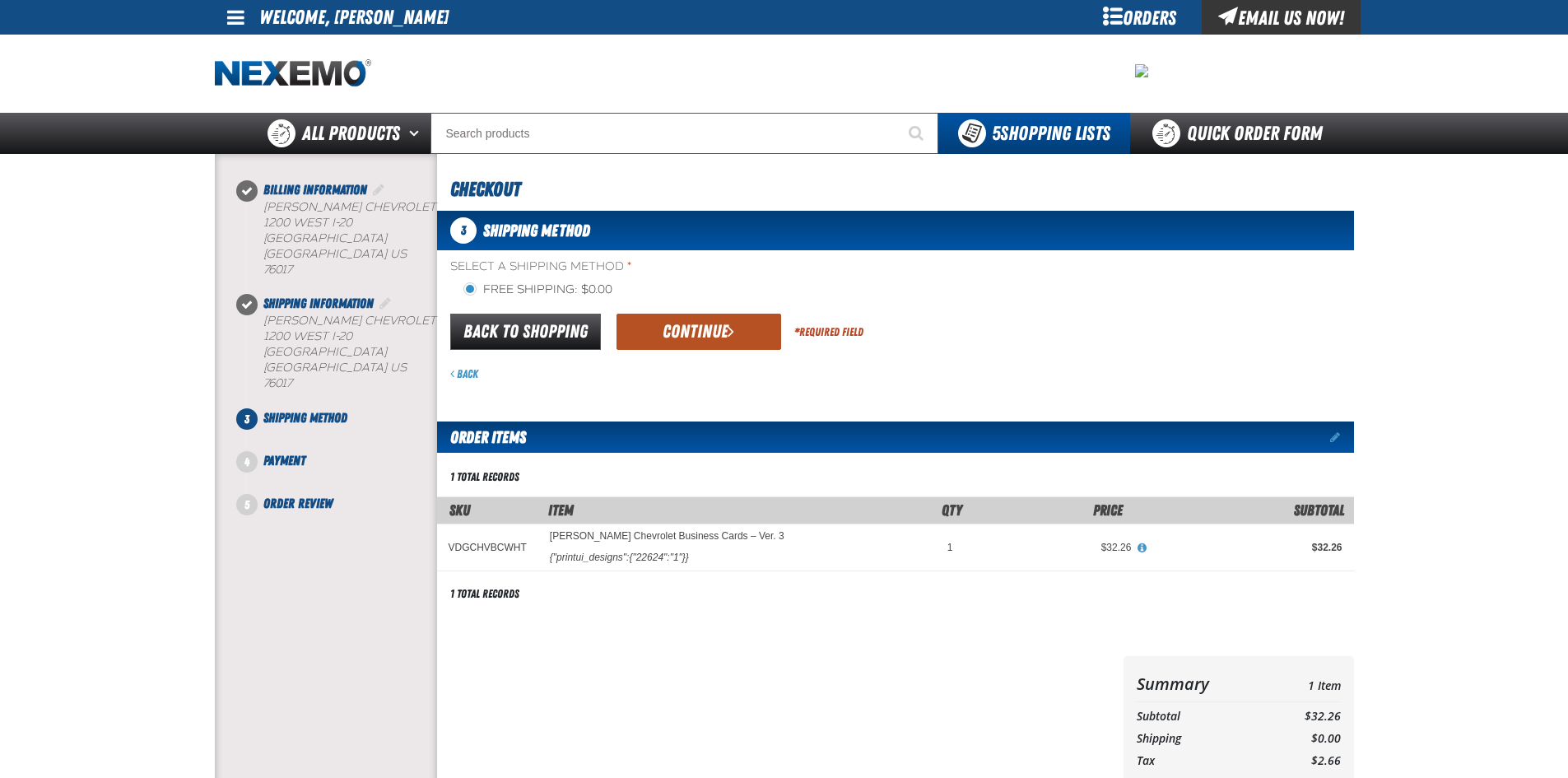
click at [676, 326] on button "Continue" at bounding box center [699, 331] width 164 height 36
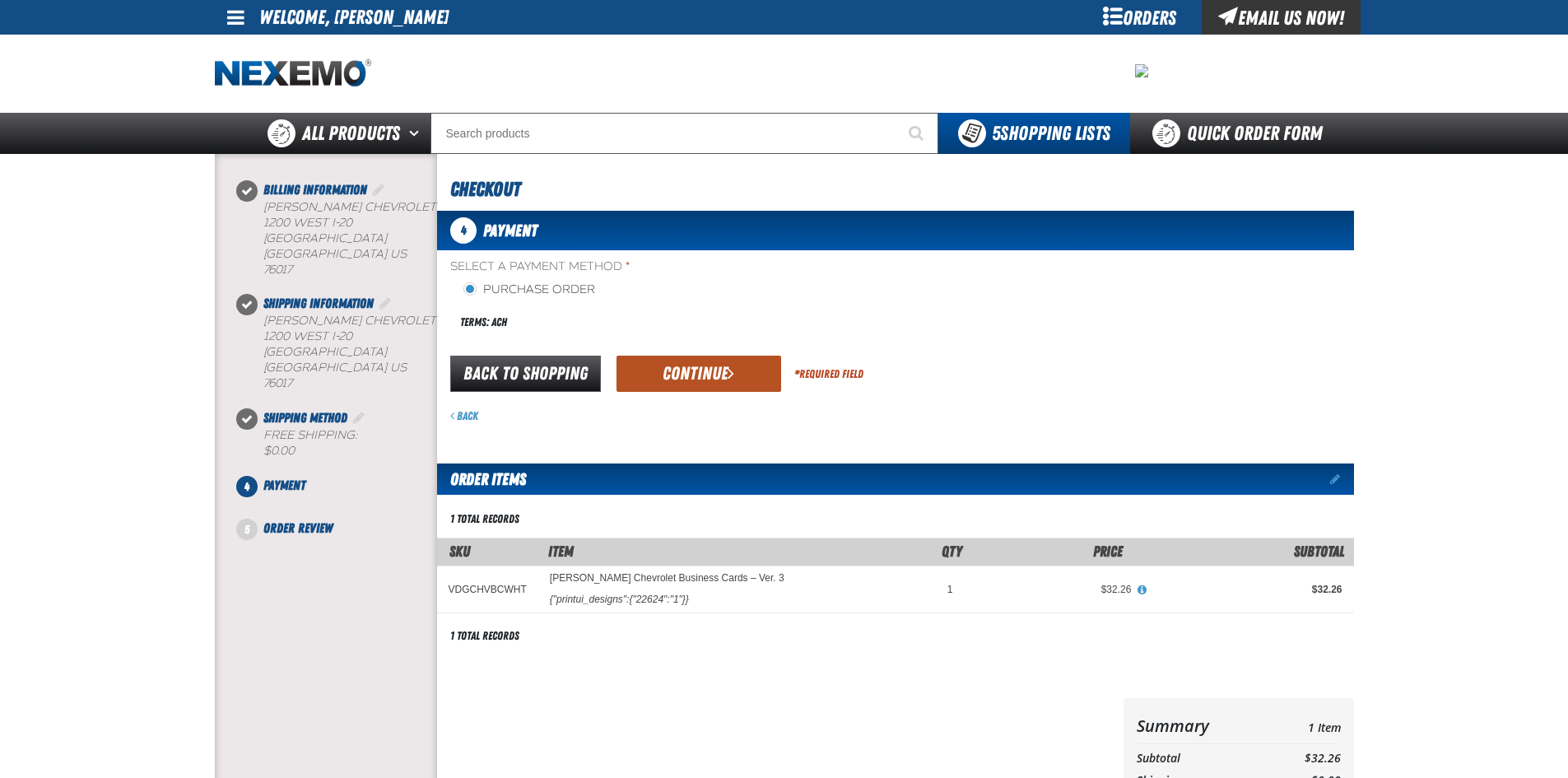
click at [707, 372] on button "Continue" at bounding box center [699, 373] width 164 height 36
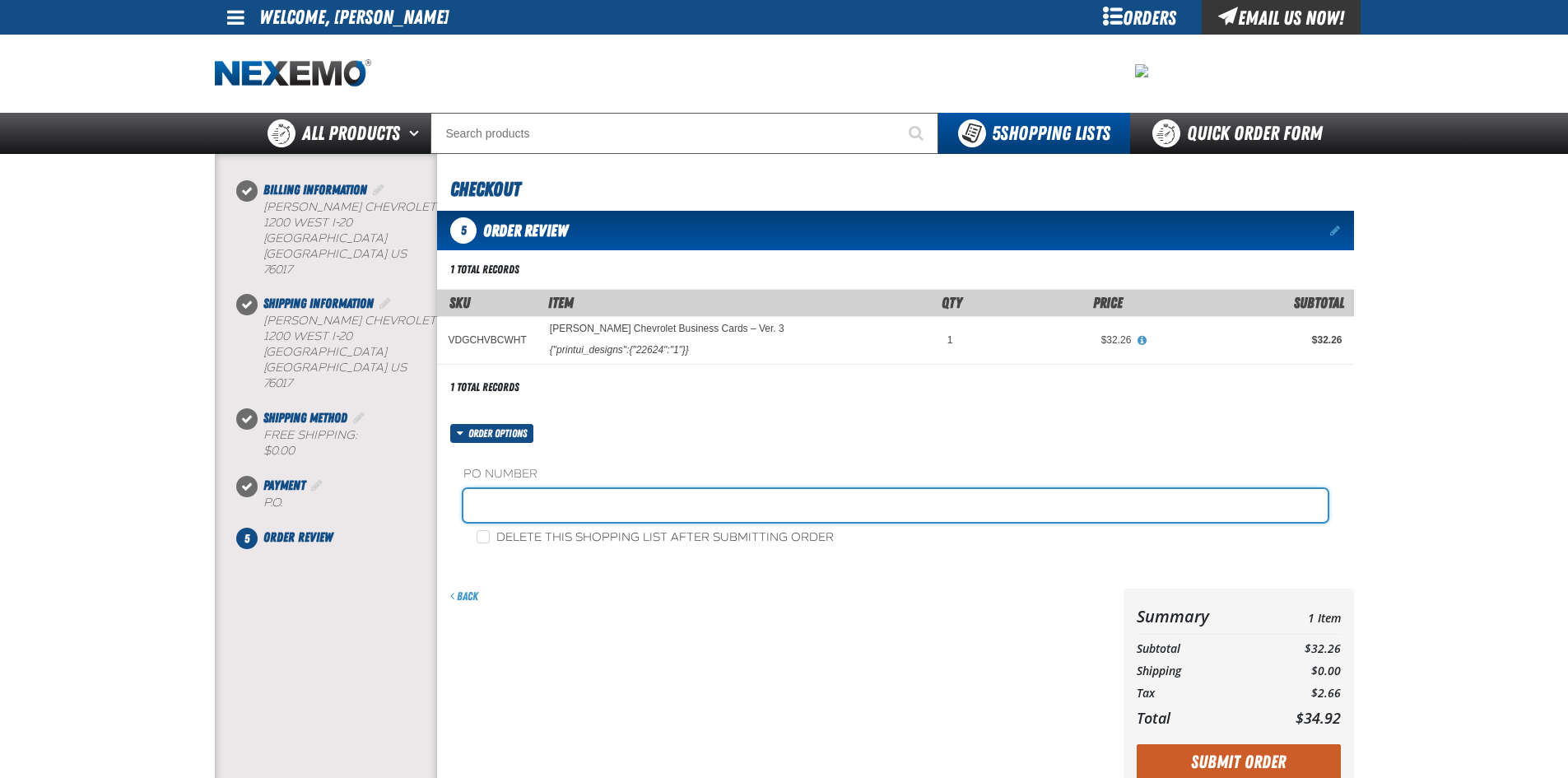
click at [593, 508] on input "text" at bounding box center [895, 505] width 864 height 33
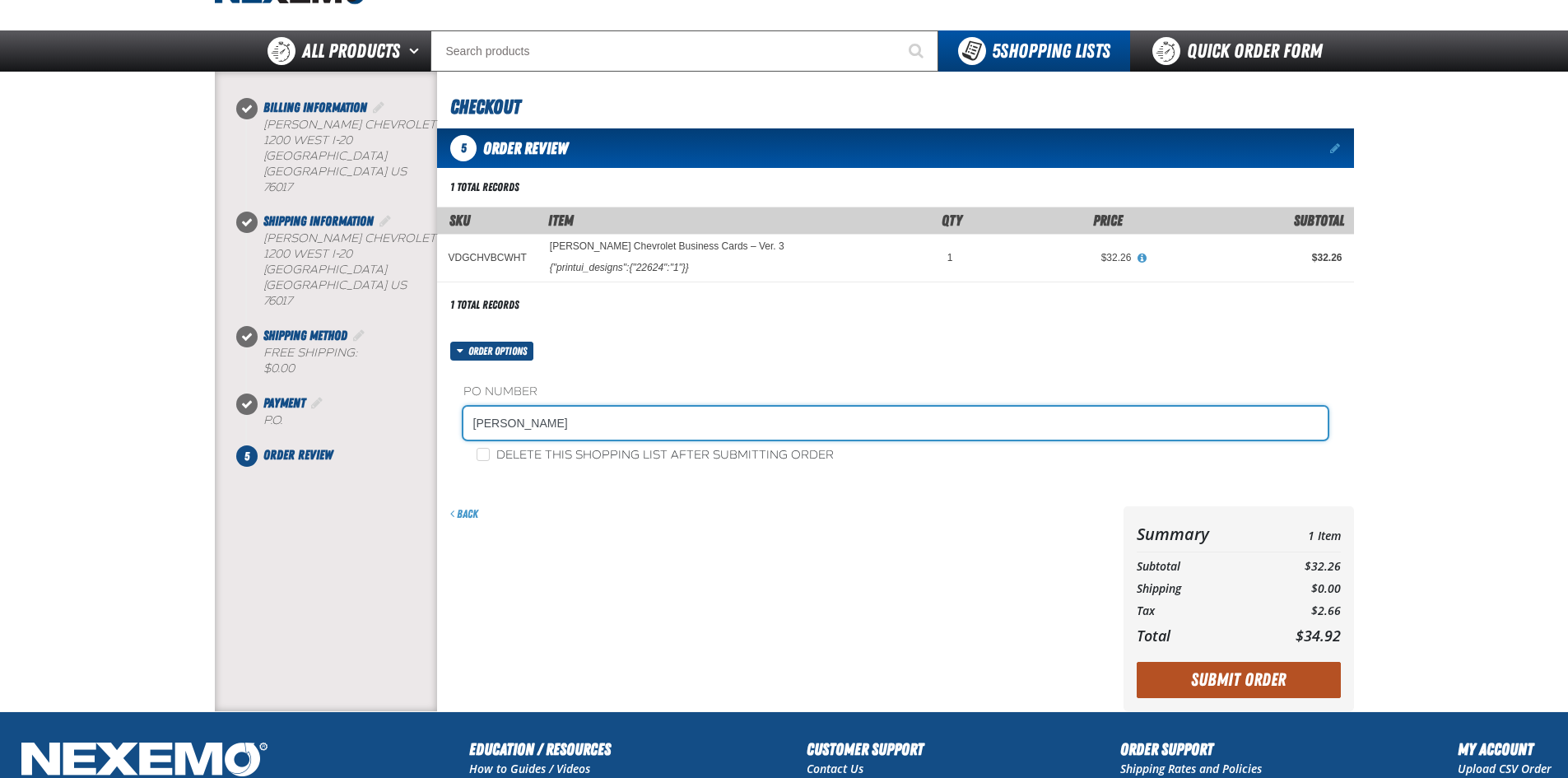
type input "AKBAR"
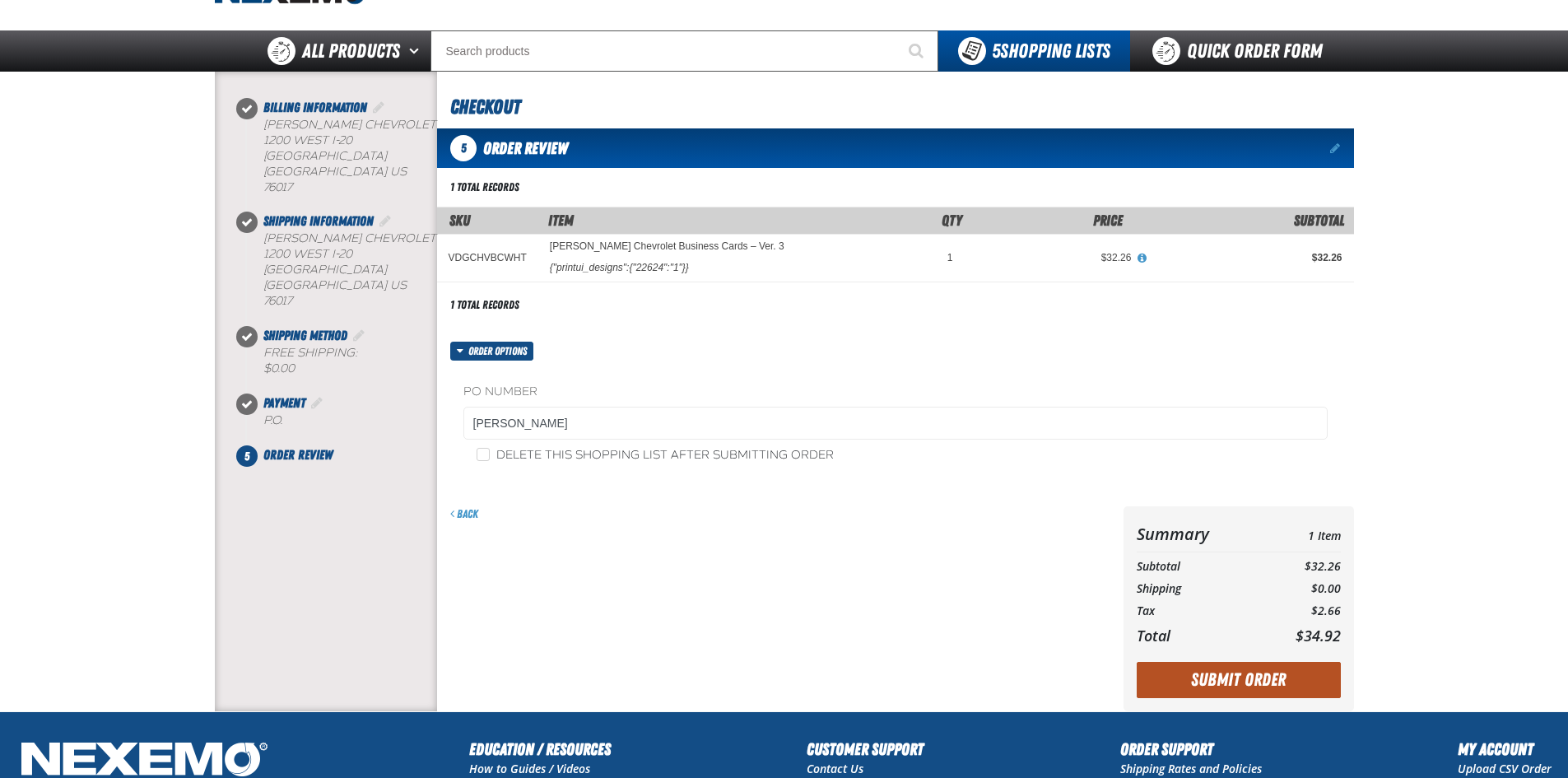
click at [1270, 678] on button "Submit Order" at bounding box center [1239, 680] width 204 height 36
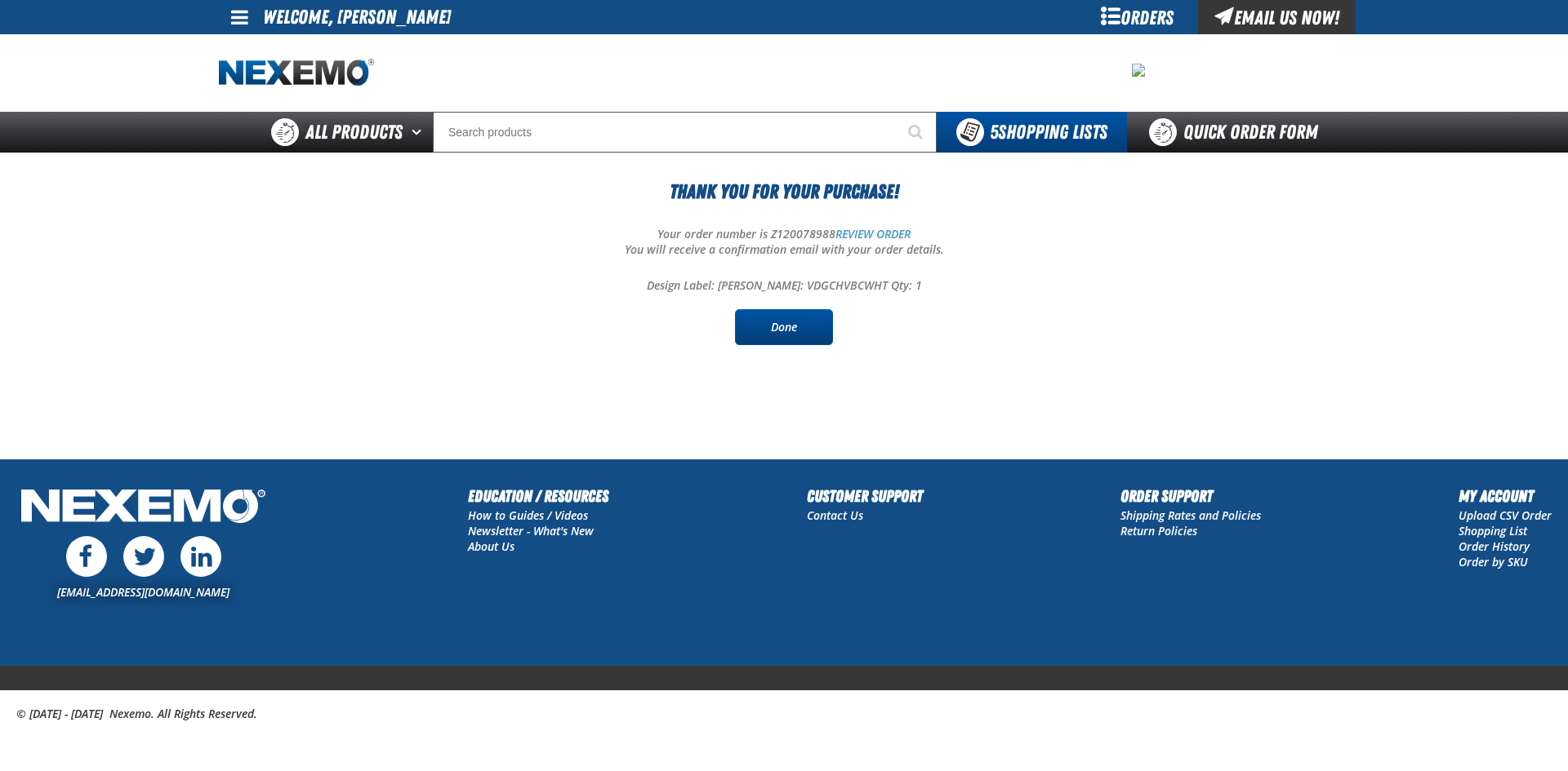
click at [785, 331] on link "Done" at bounding box center [784, 327] width 98 height 36
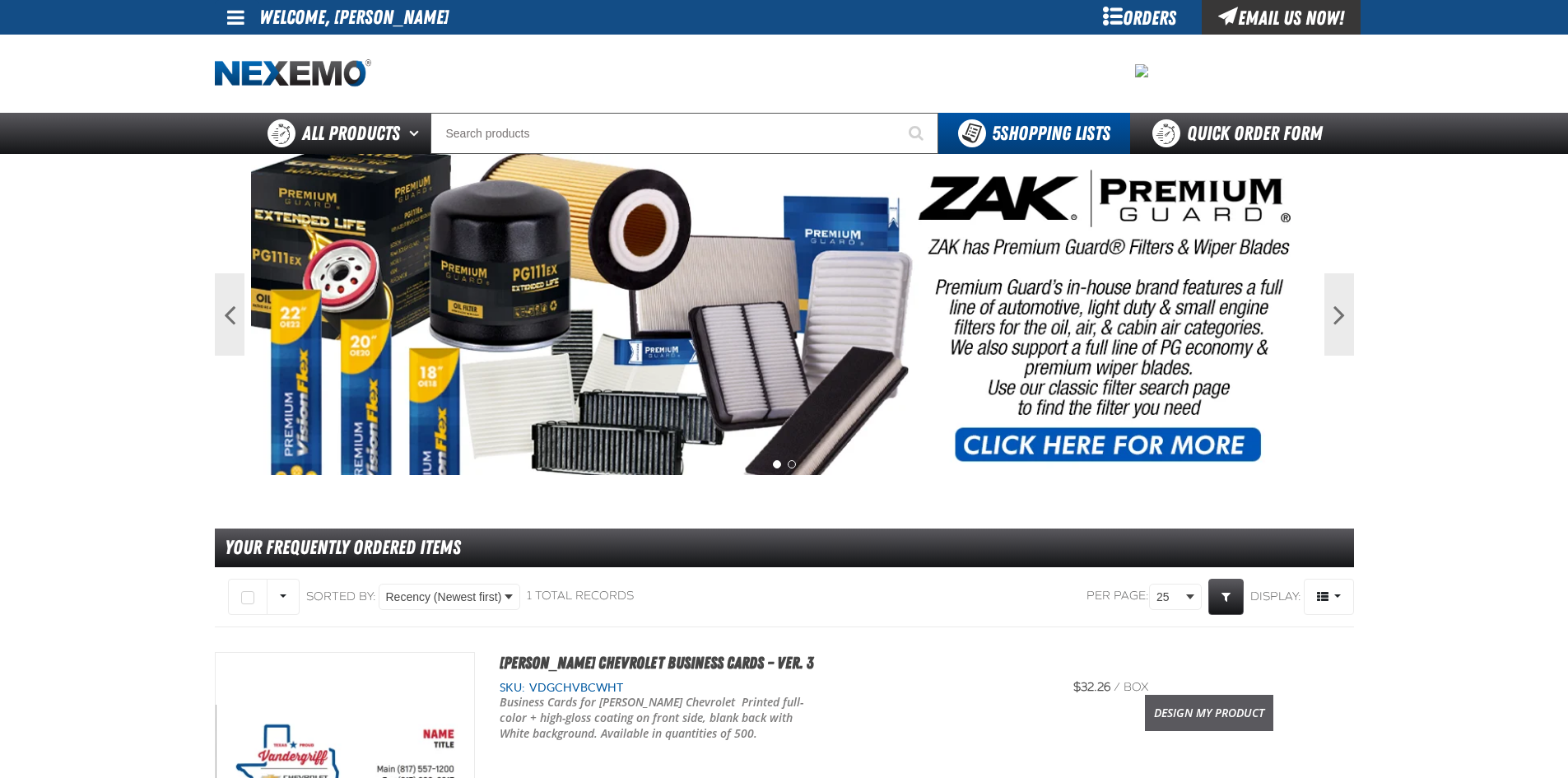
click at [1187, 708] on link "Design My Product" at bounding box center [1210, 713] width 128 height 36
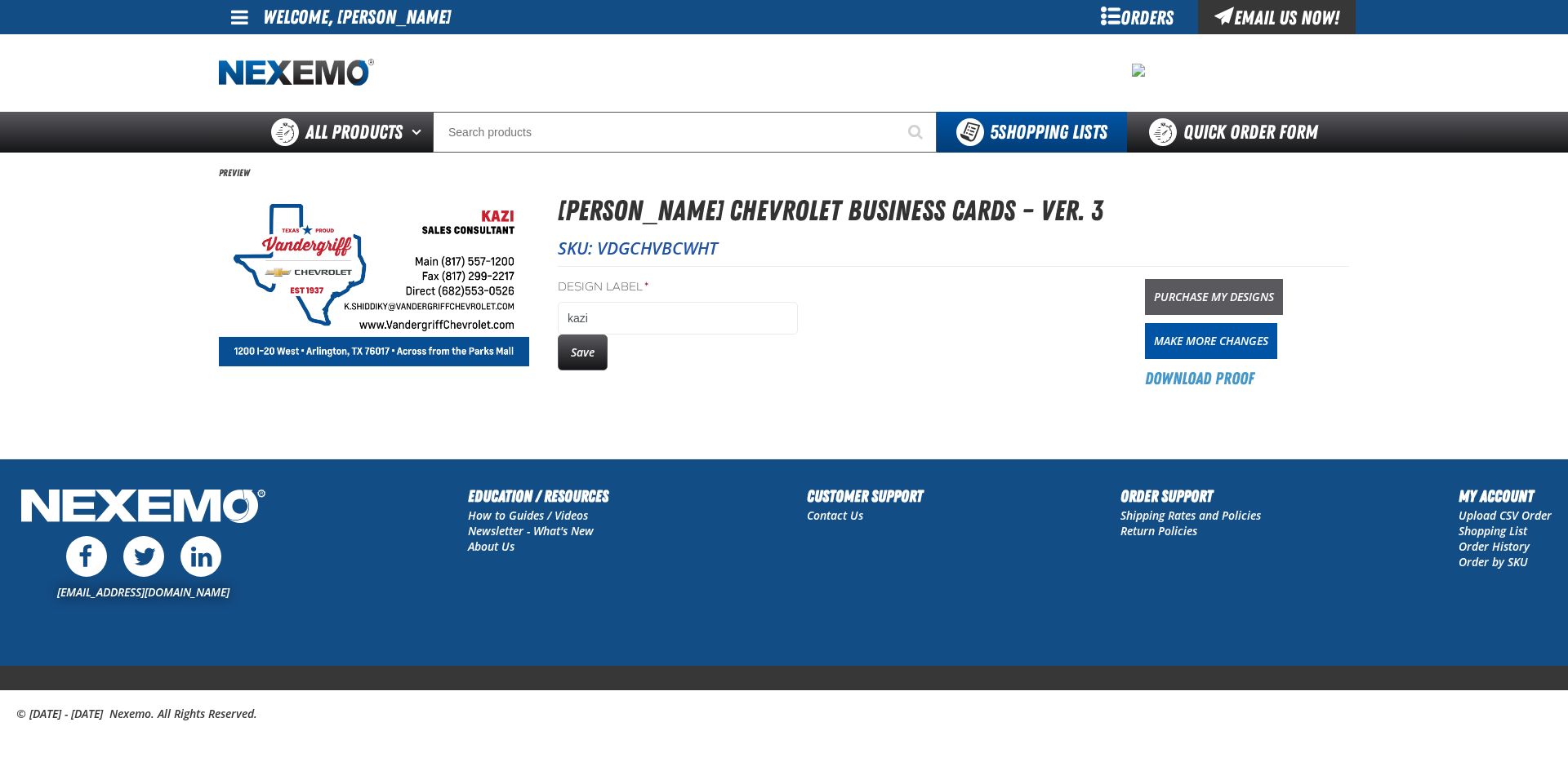
click at [1256, 287] on link "Purchase My Designs" at bounding box center [1214, 296] width 138 height 36
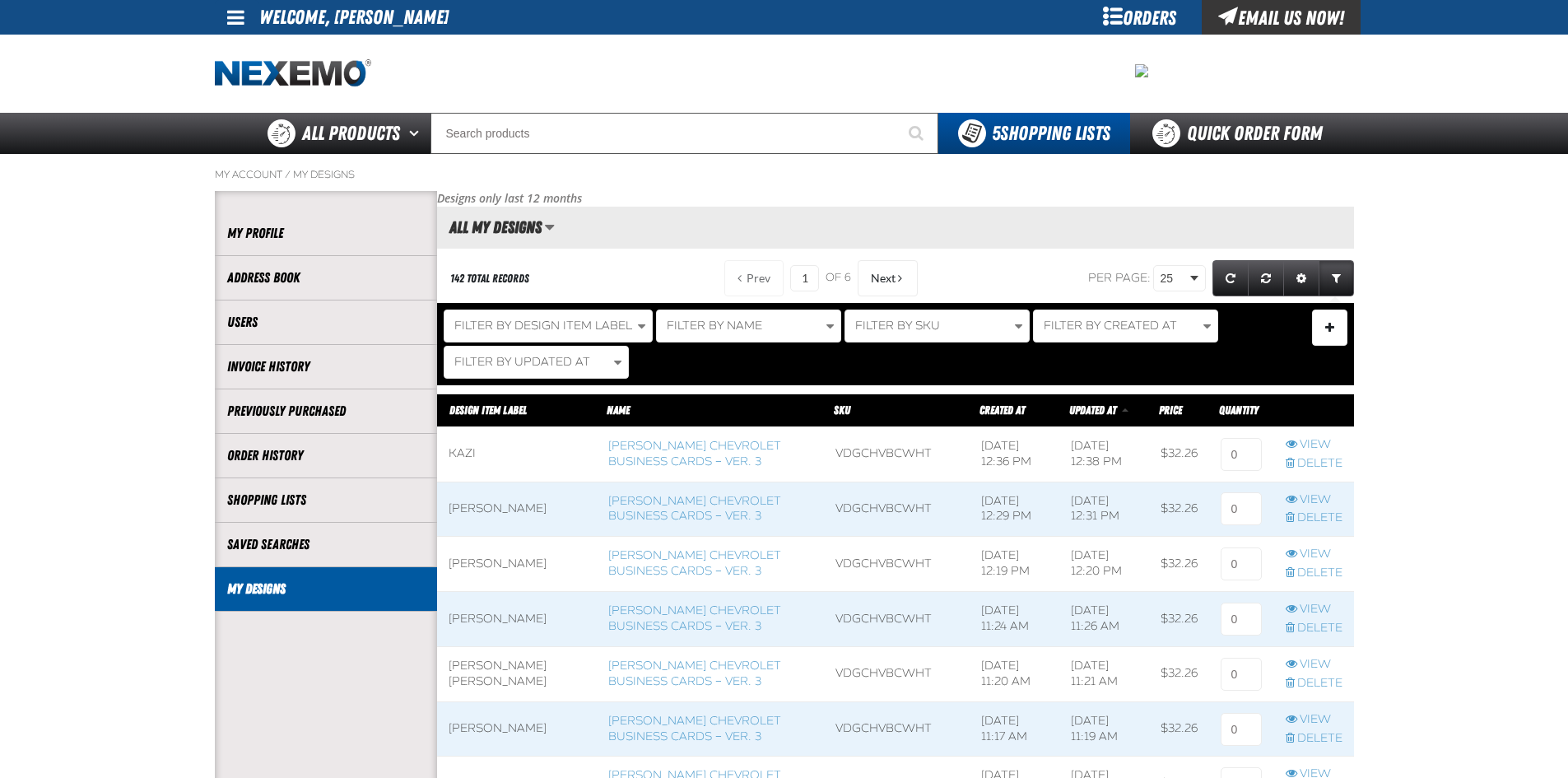
scroll to position [1, 1]
click at [1242, 457] on input at bounding box center [1241, 455] width 41 height 33
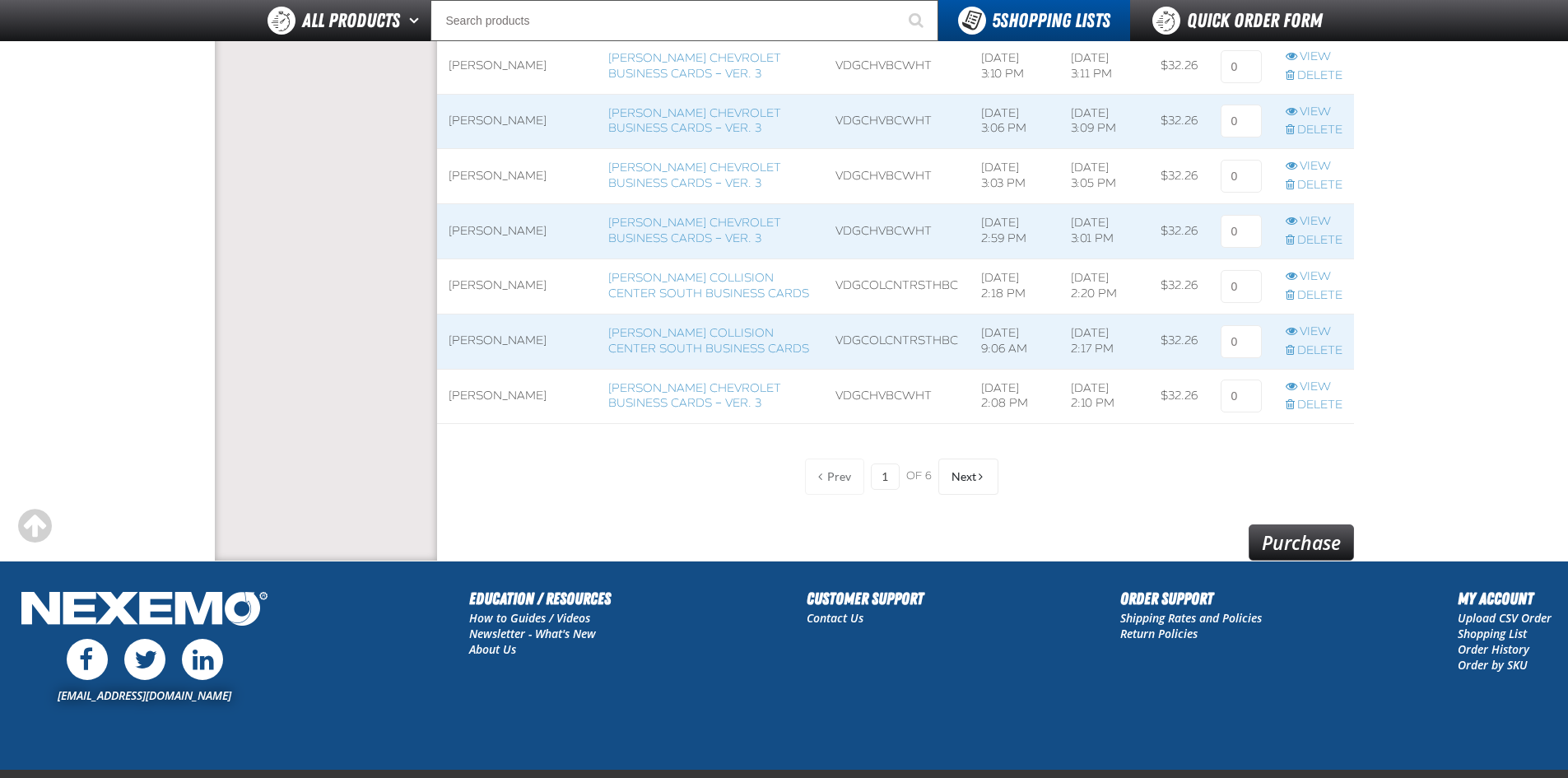
scroll to position [1434, 0]
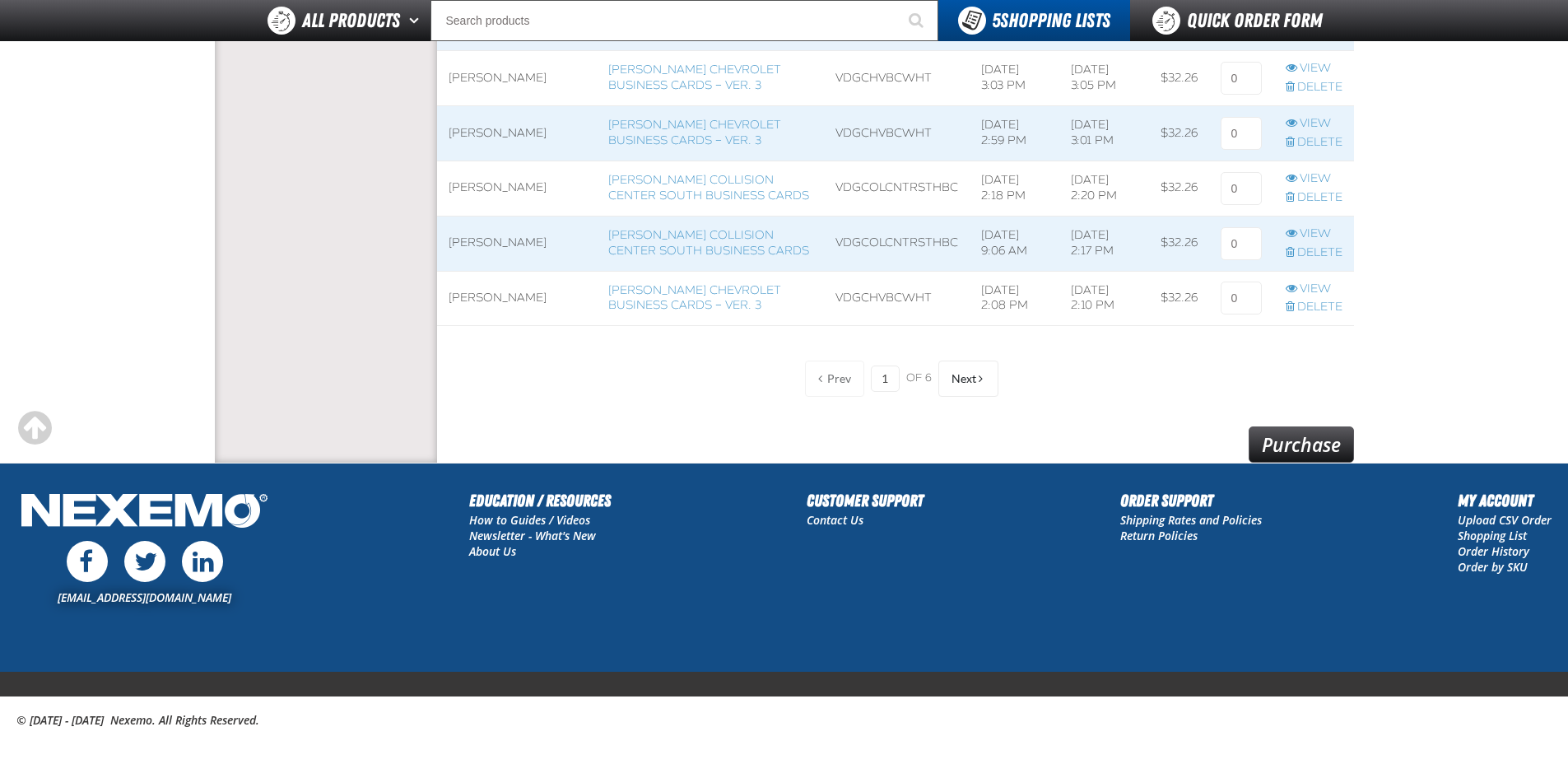
type input "1"
click at [1286, 435] on link "Purchase" at bounding box center [1301, 444] width 105 height 36
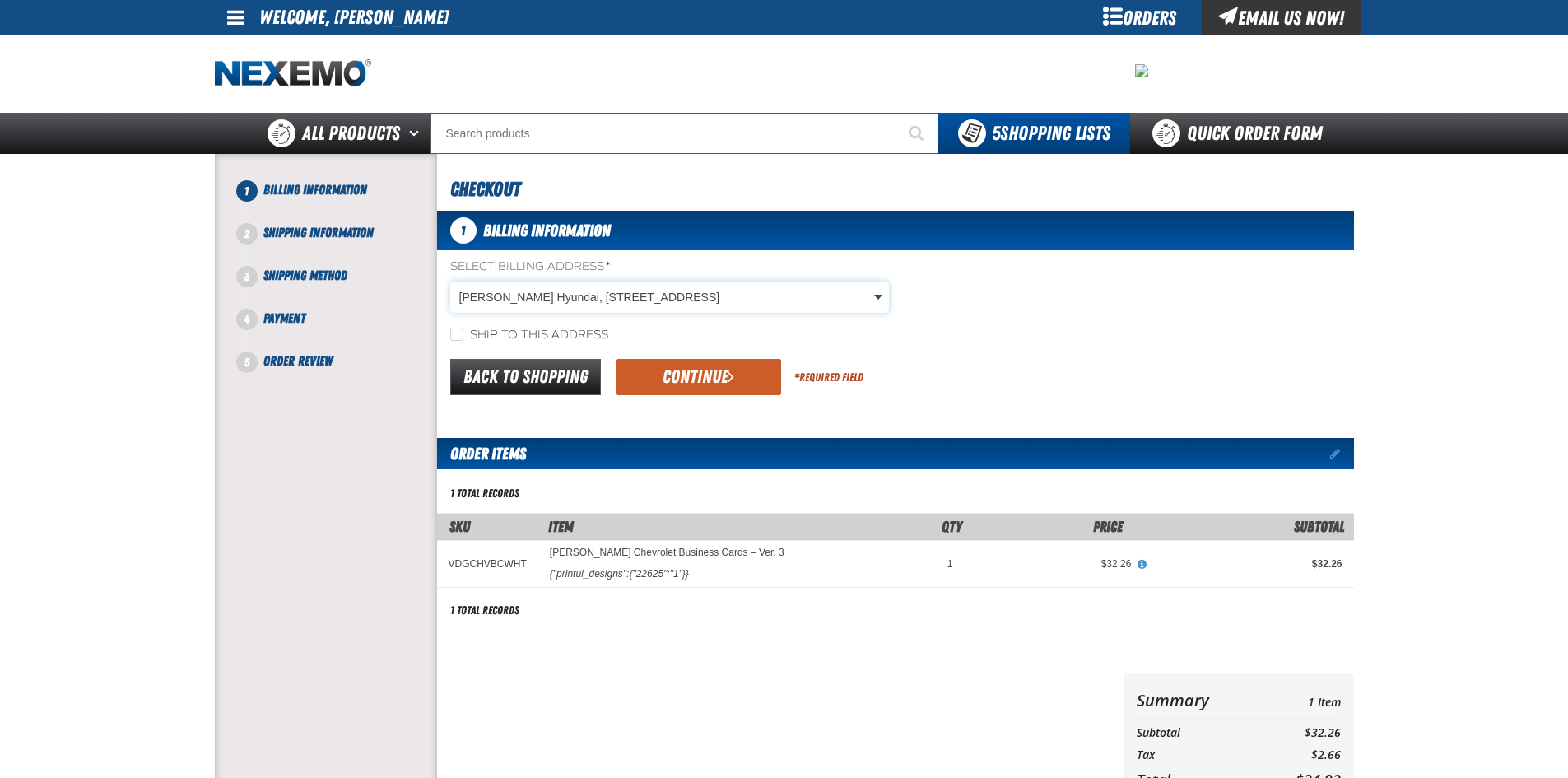
click at [585, 290] on body "Skip to Main Content Staging Site 5.1 Upgrade Site My Account My Account Suppor…" at bounding box center [784, 564] width 1568 height 1129
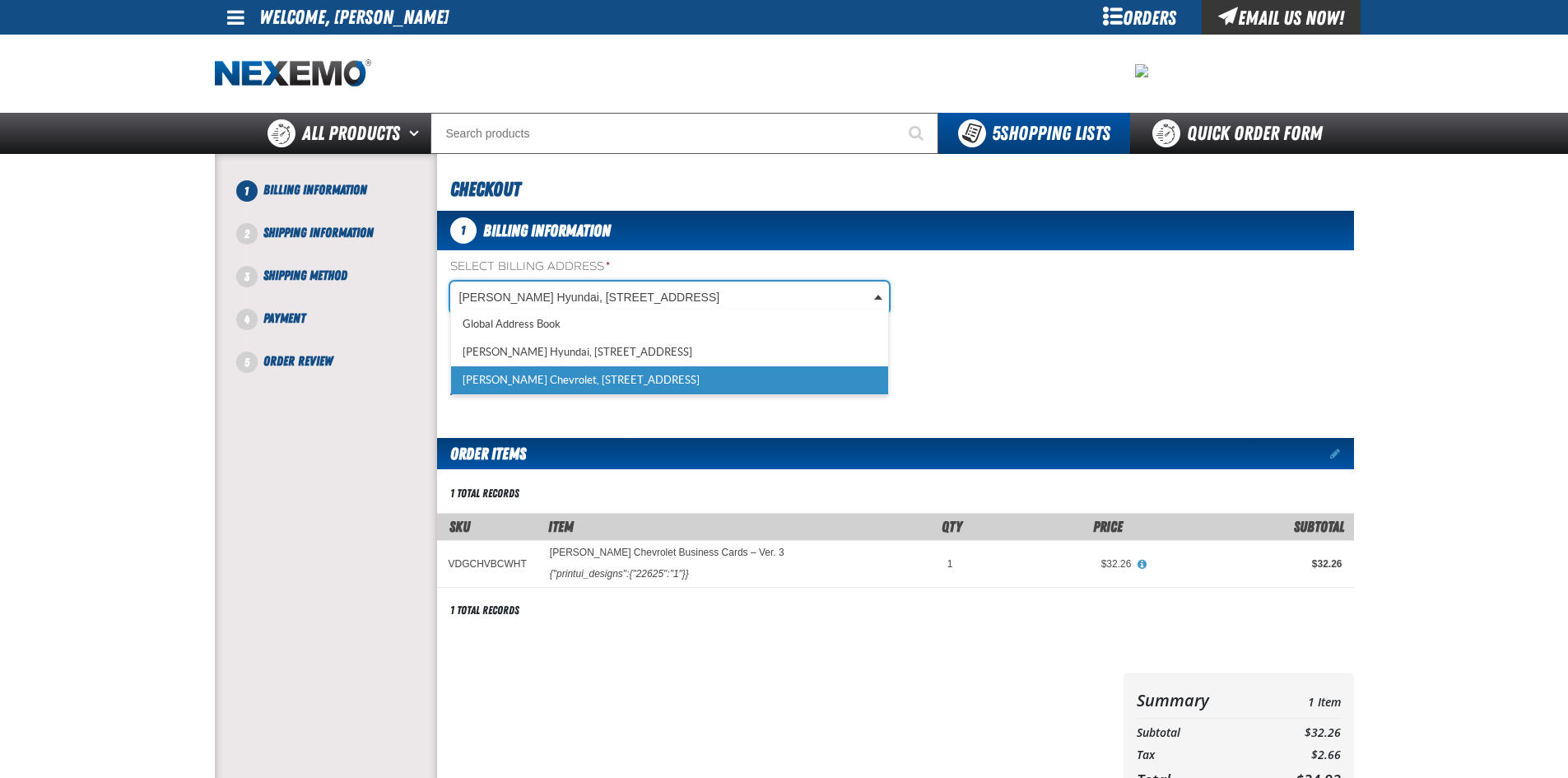
scroll to position [0, 8]
select select "a_257"
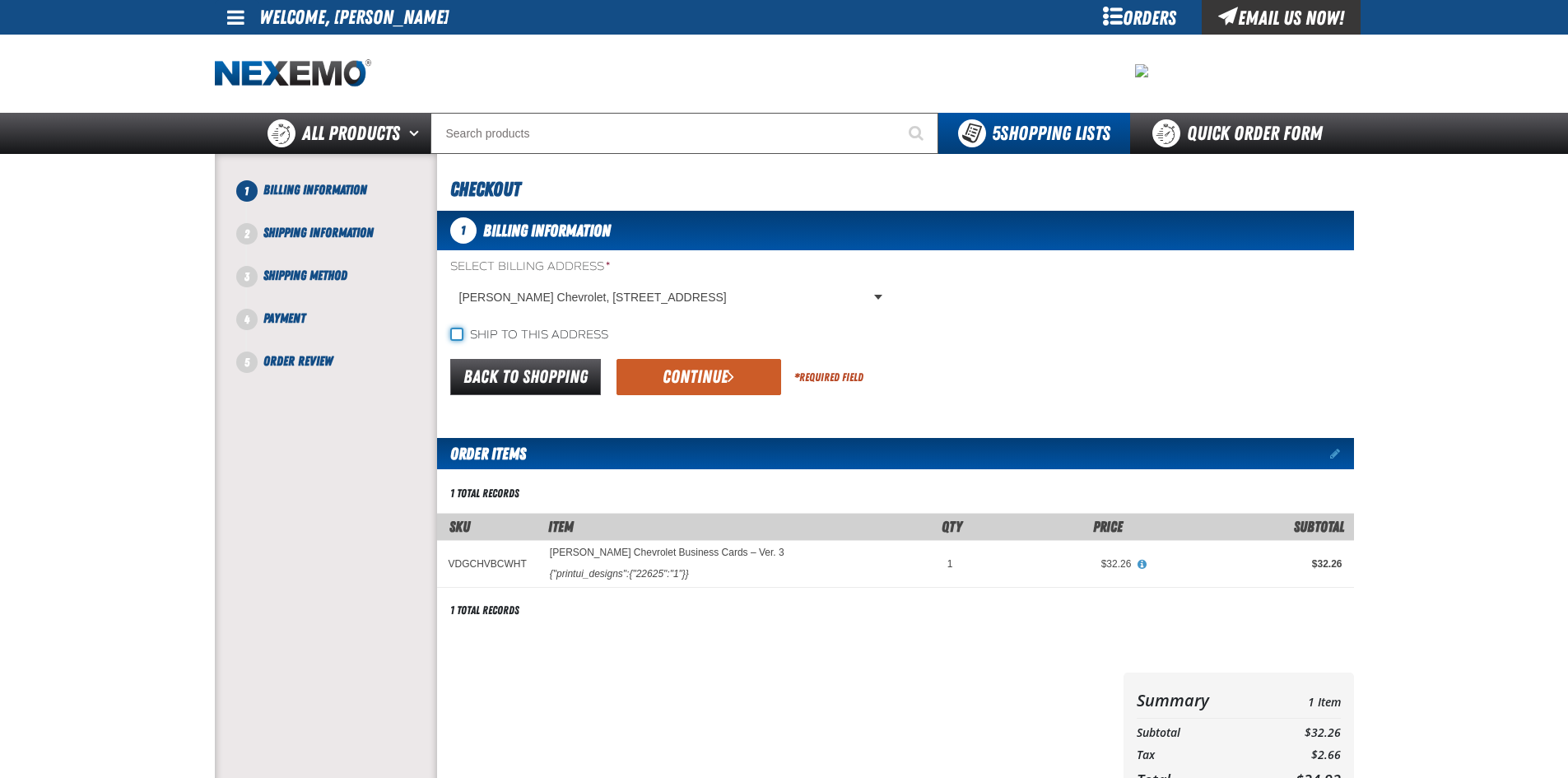
click at [459, 331] on input "Ship to this address" at bounding box center [457, 335] width 14 height 14
checkbox input "true"
click at [679, 379] on button "Continue" at bounding box center [699, 377] width 164 height 36
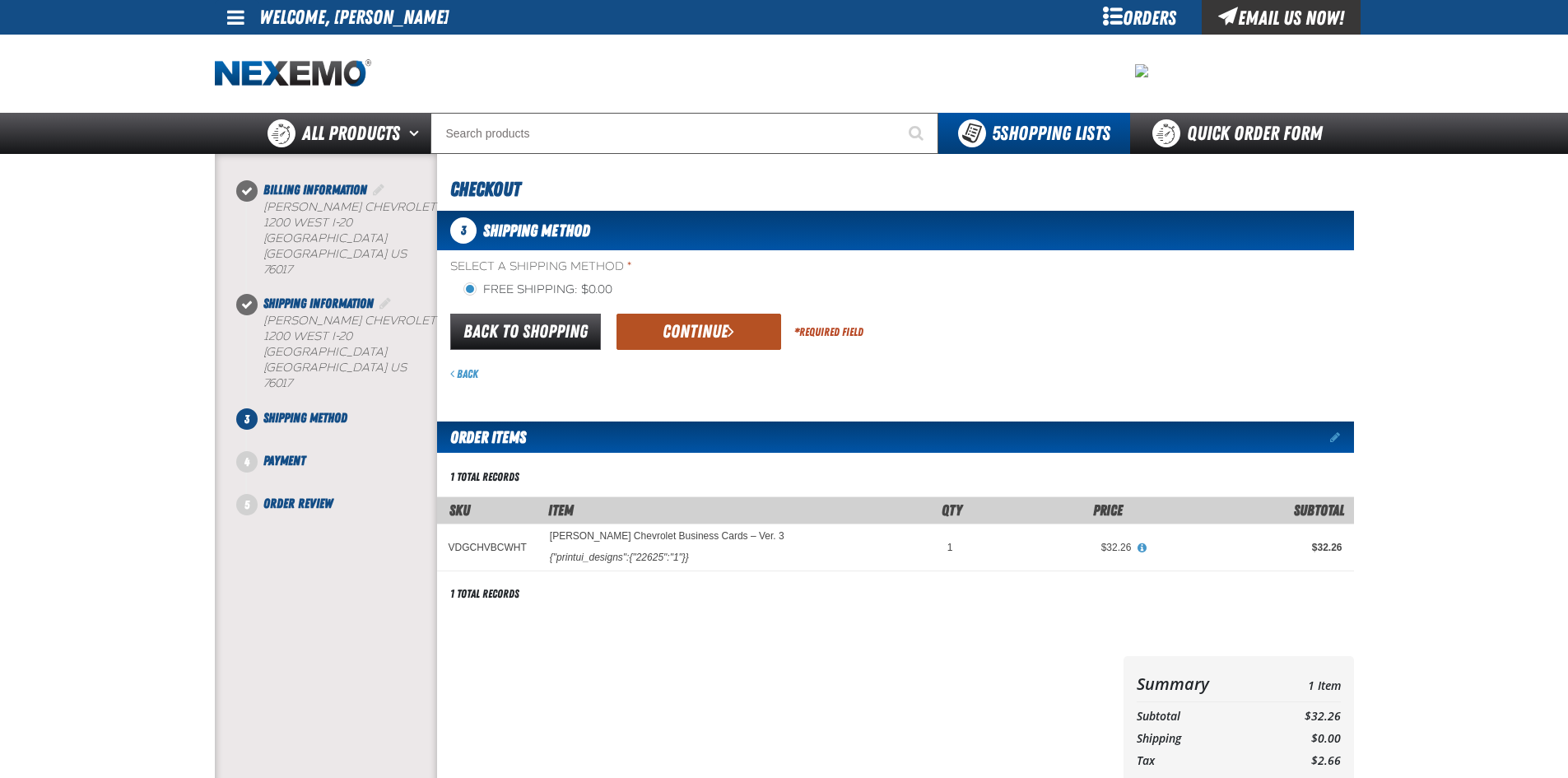
click at [723, 337] on button "Continue" at bounding box center [699, 331] width 164 height 36
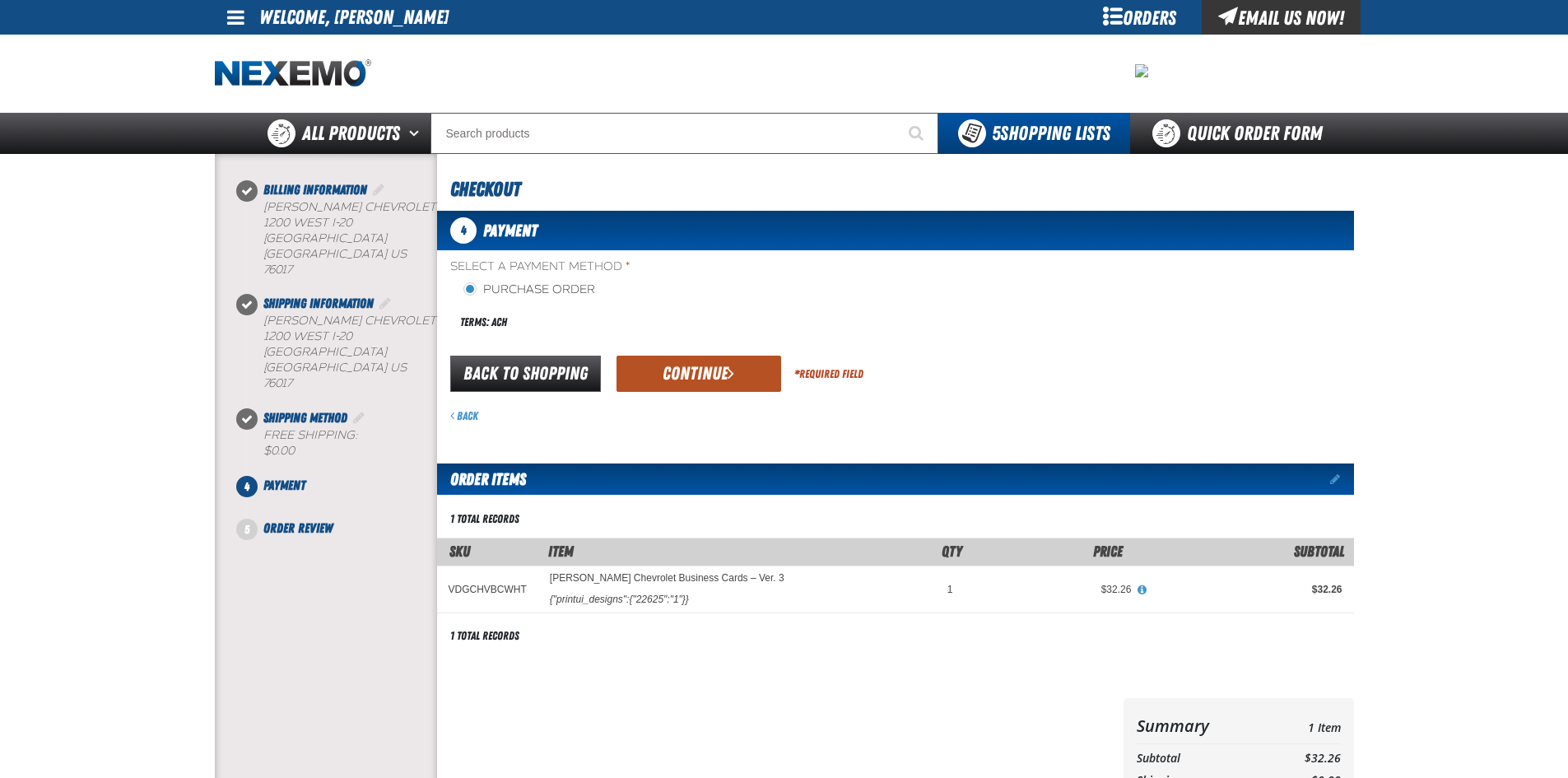
click at [709, 376] on button "Continue" at bounding box center [699, 373] width 164 height 36
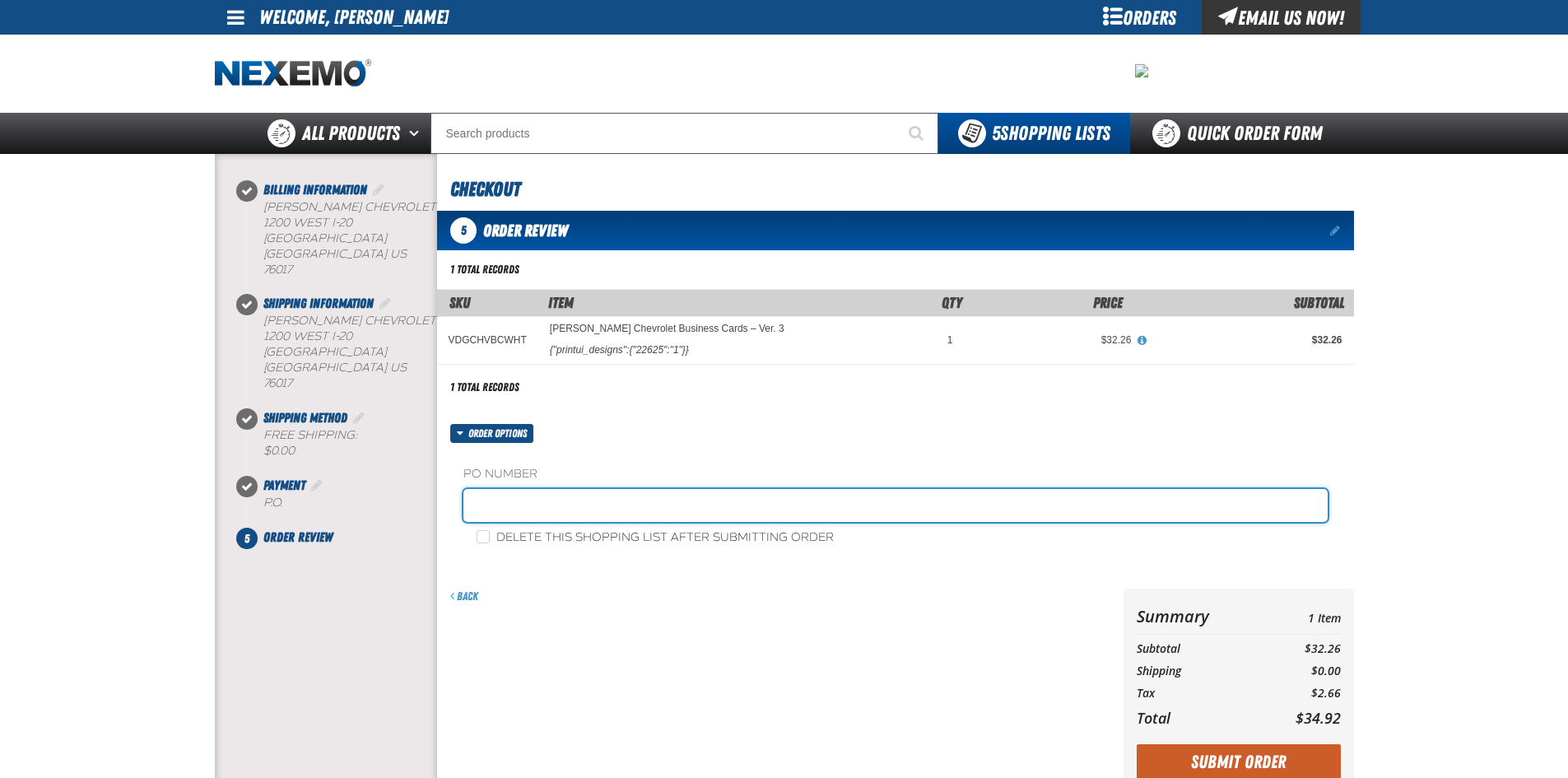
click at [548, 512] on input "text" at bounding box center [895, 505] width 864 height 33
type input "KAZI"
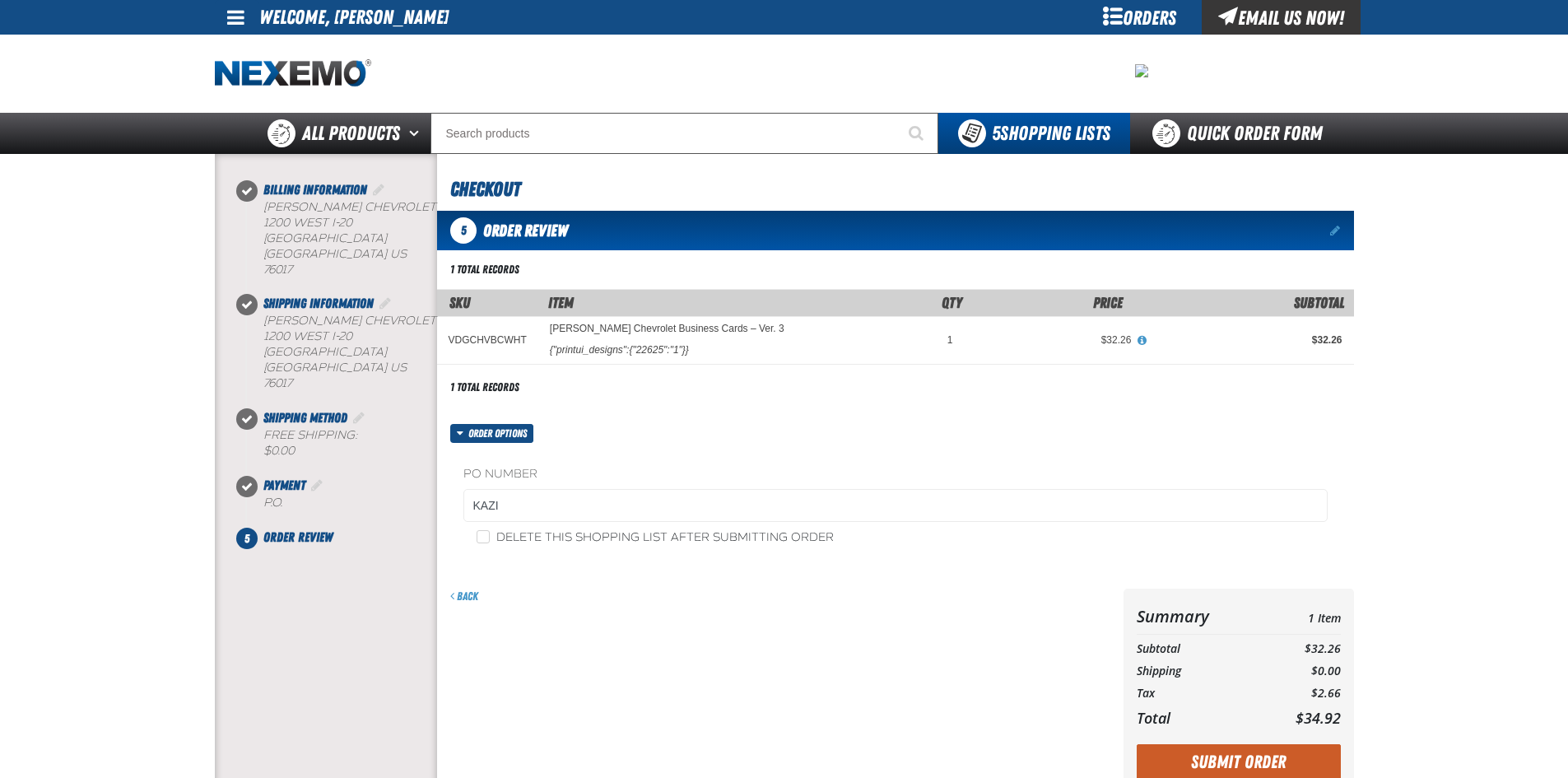
click at [1255, 766] on button "Submit Order" at bounding box center [1239, 762] width 204 height 36
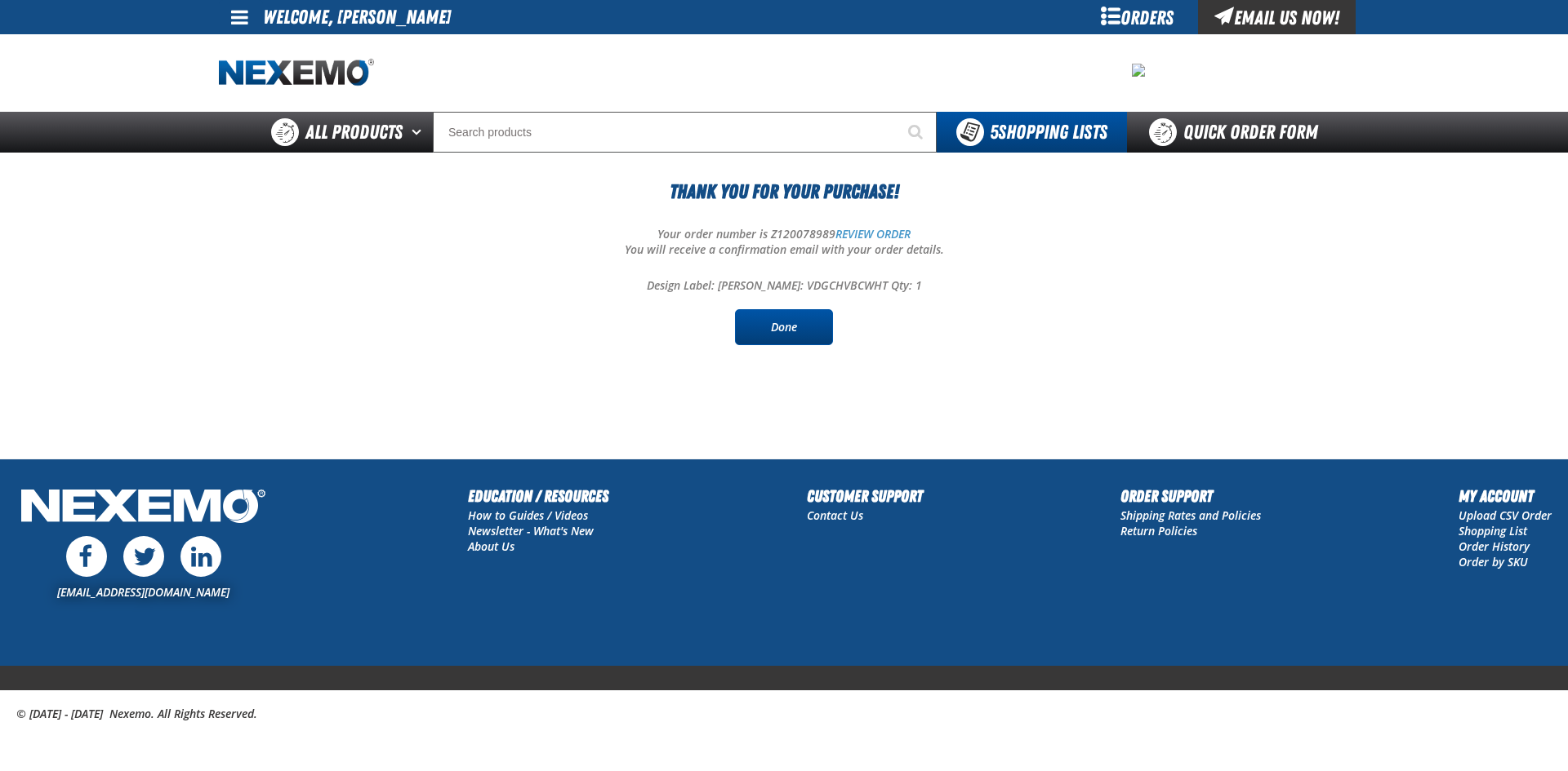
click at [791, 325] on link "Done" at bounding box center [784, 327] width 98 height 36
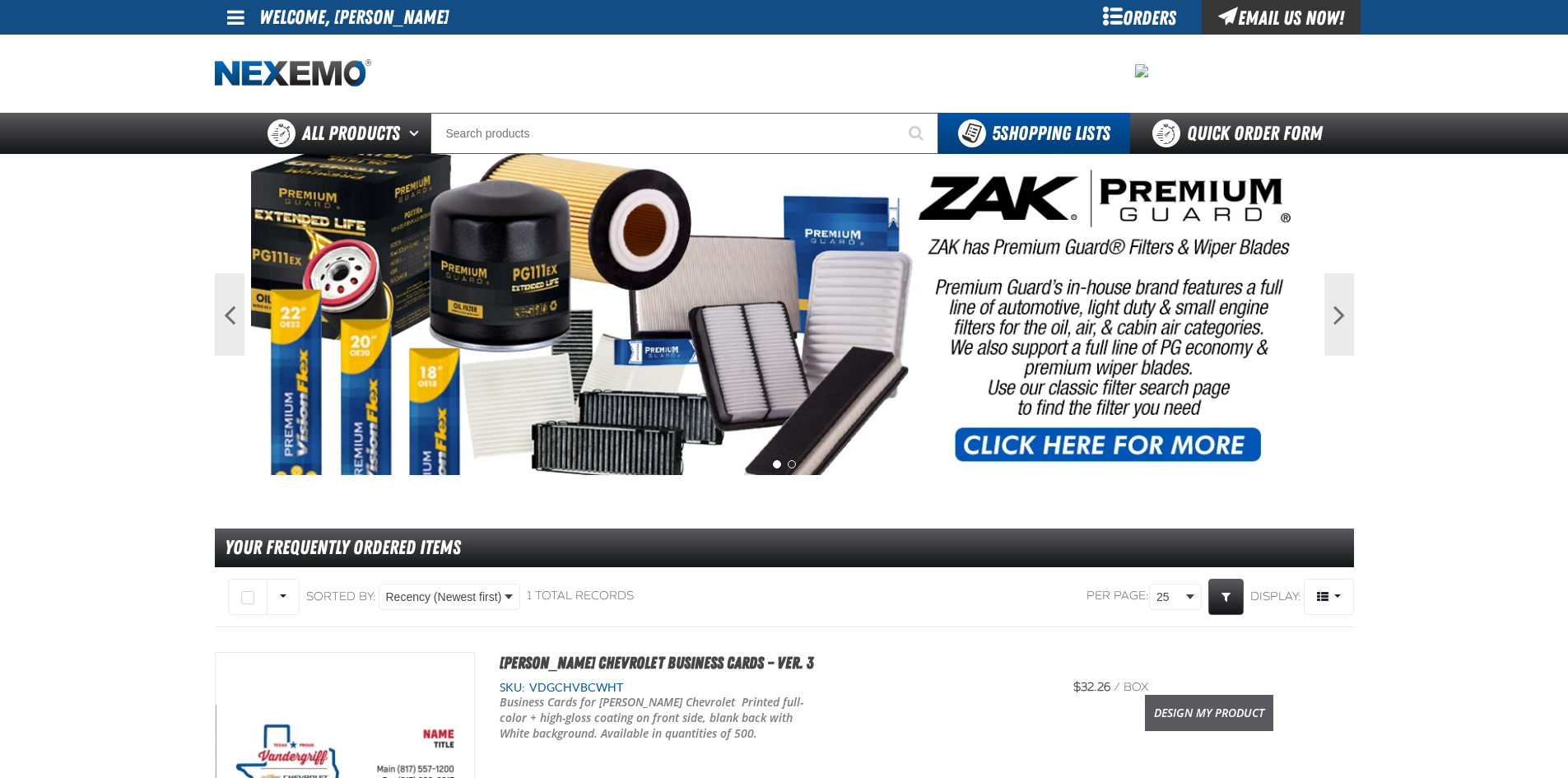
click at [1236, 715] on link "Design My Product" at bounding box center [1210, 713] width 128 height 36
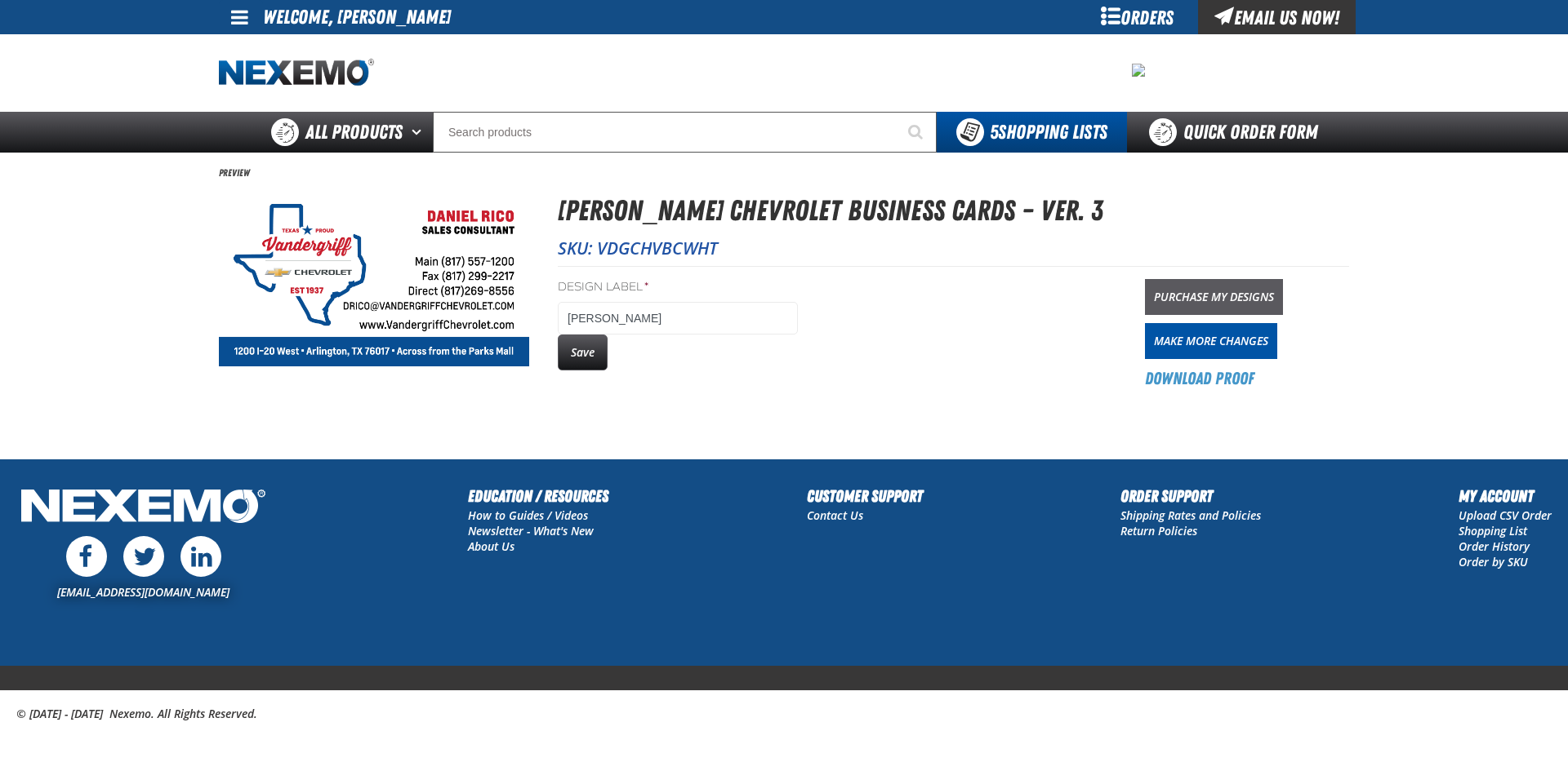
click at [1182, 298] on link "Purchase My Designs" at bounding box center [1214, 296] width 138 height 36
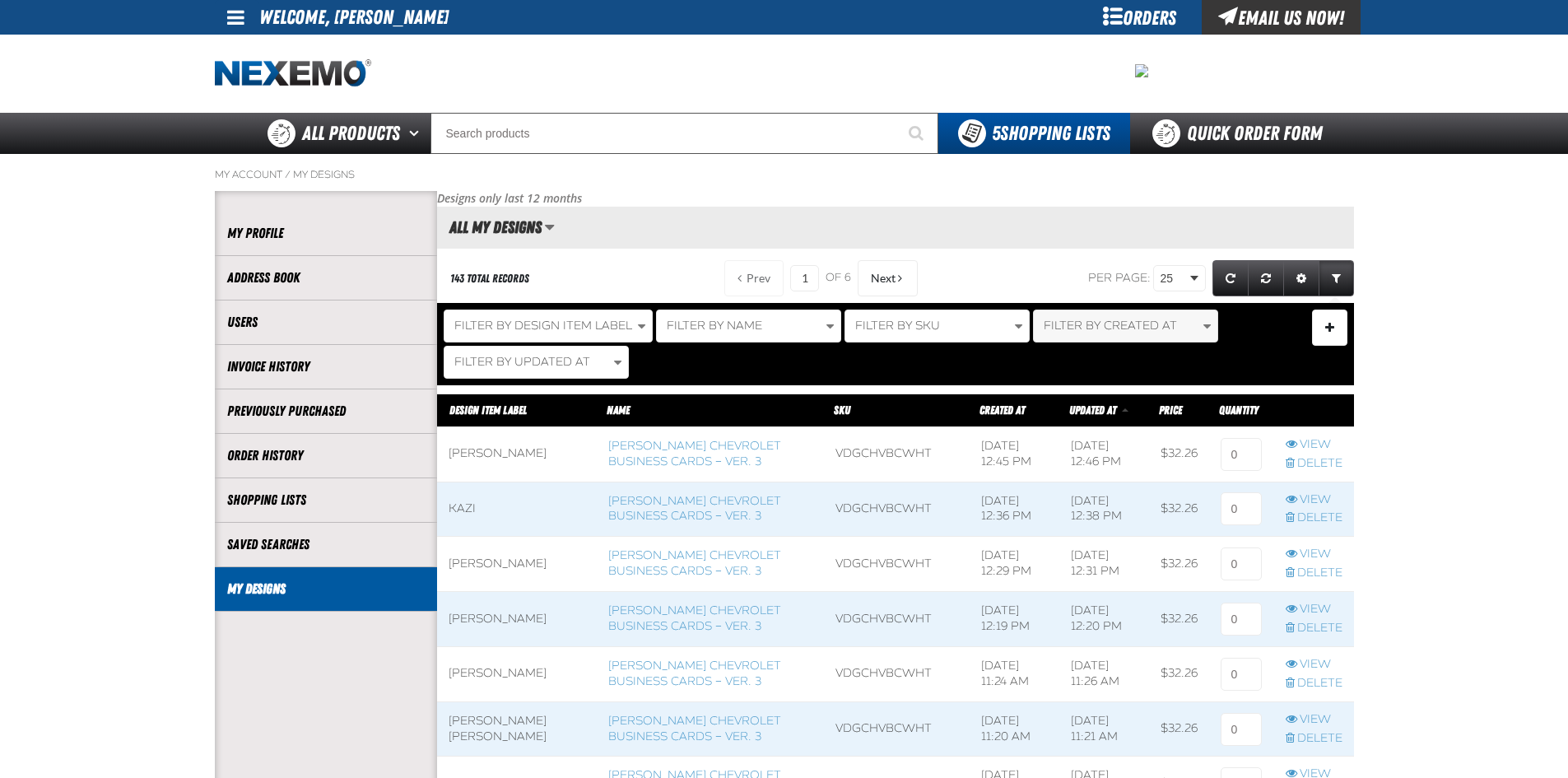
scroll to position [1, 1]
click at [1243, 461] on input at bounding box center [1241, 455] width 41 height 33
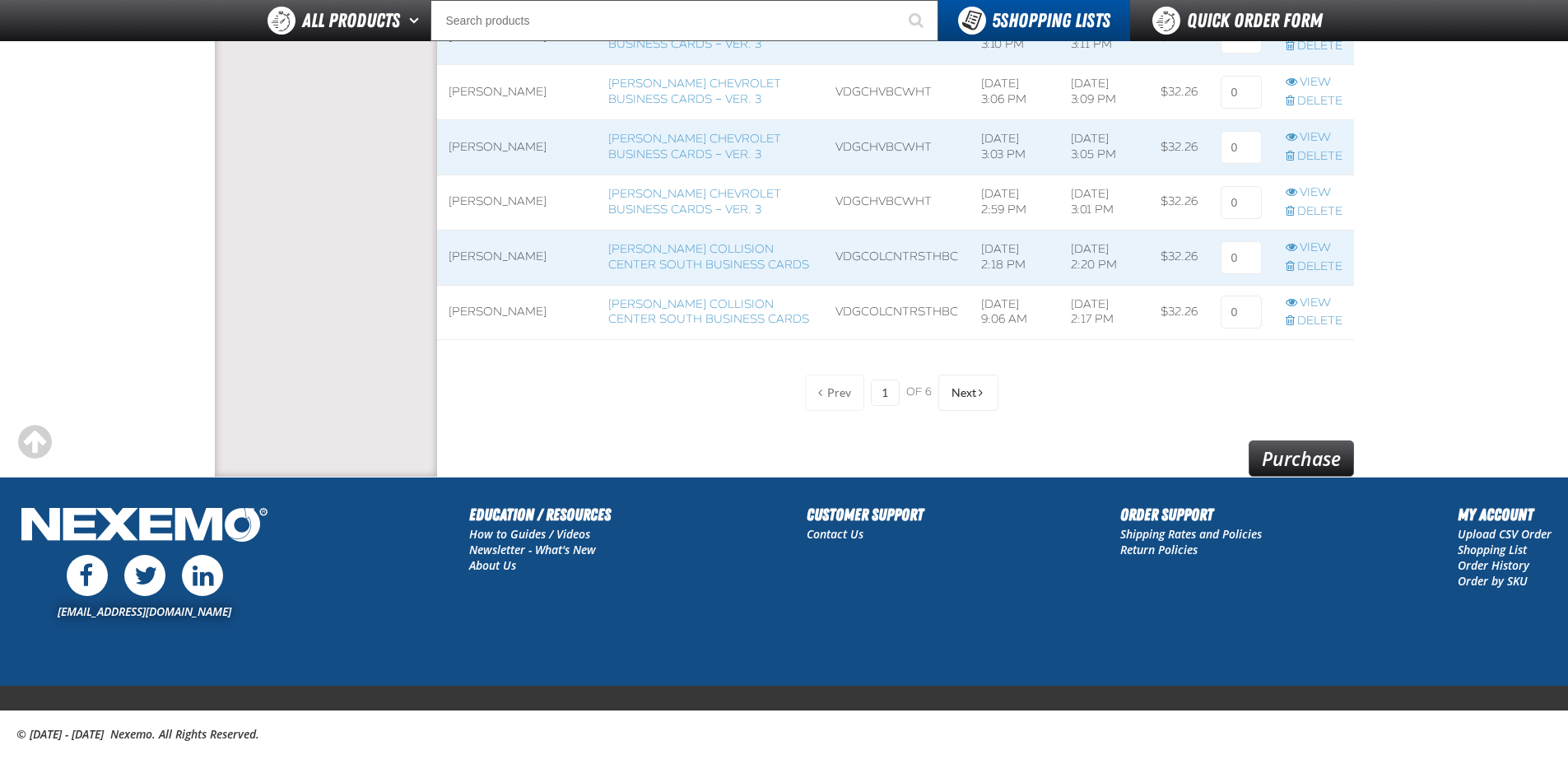
scroll to position [1434, 0]
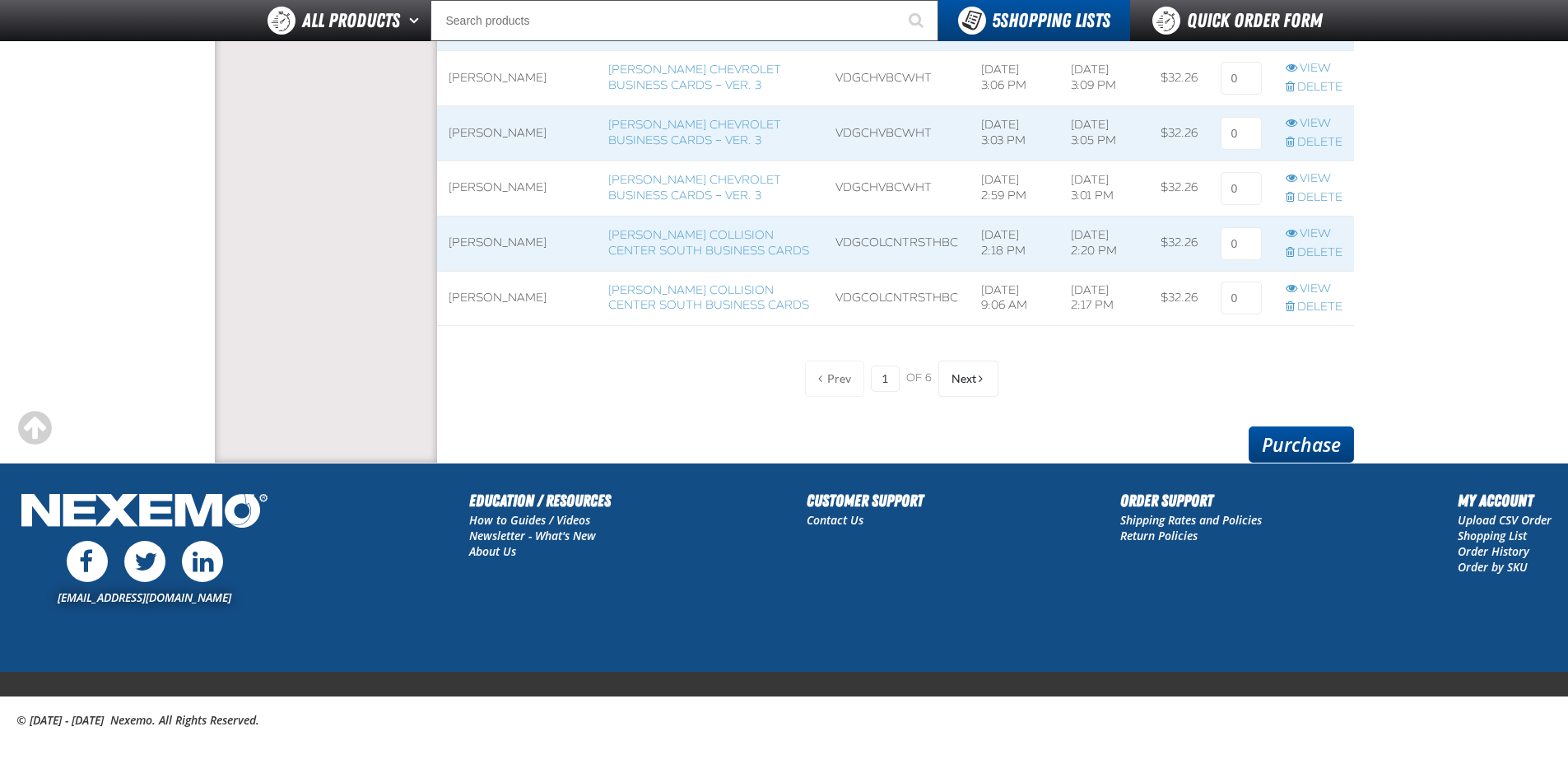
type input "1"
click at [1303, 453] on link "Purchase" at bounding box center [1301, 444] width 105 height 36
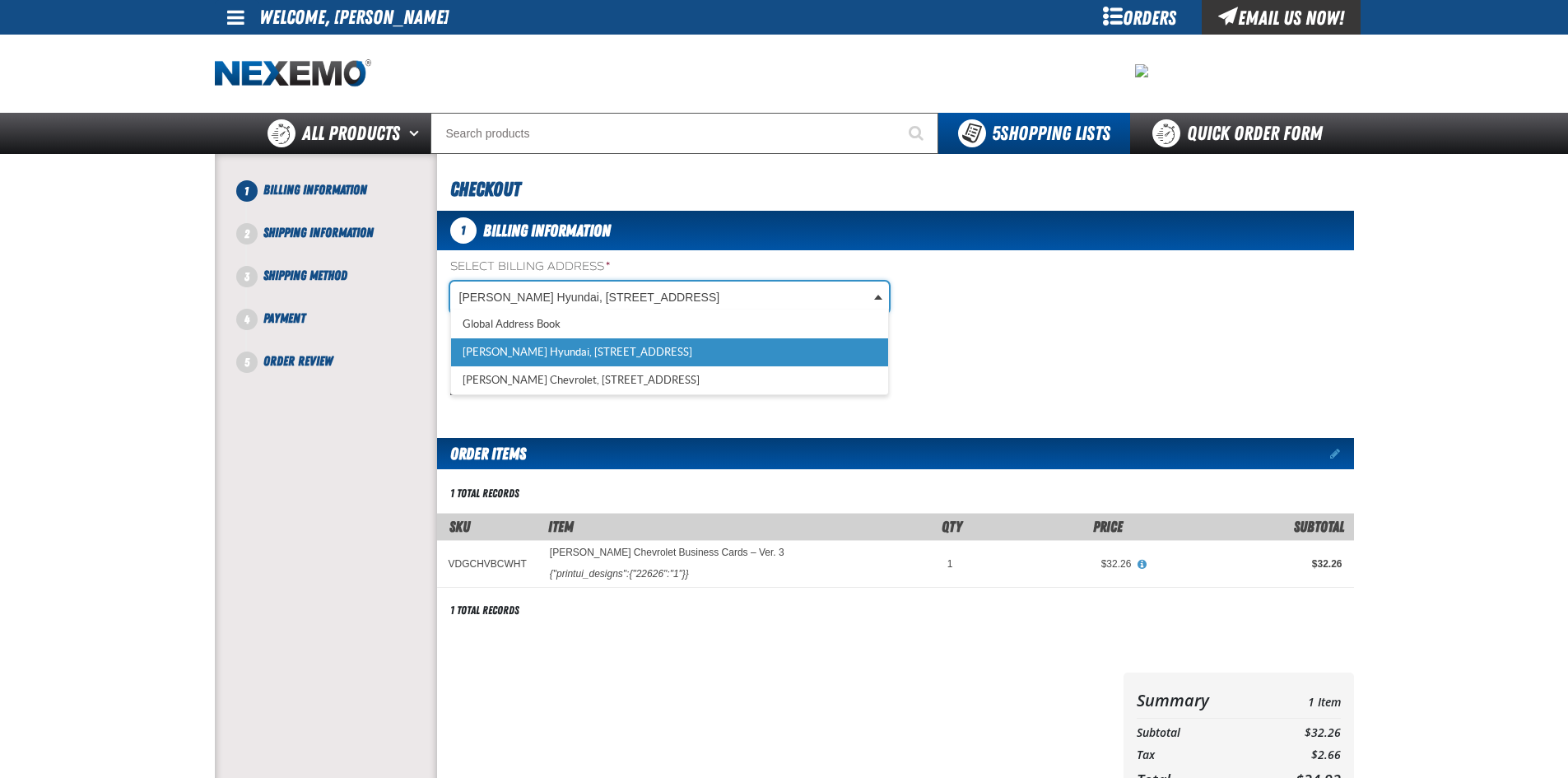
click at [502, 295] on body "Skip to Main Content Staging Site 5.1 Upgrade Site My Account My Account Suppor…" at bounding box center [784, 564] width 1568 height 1129
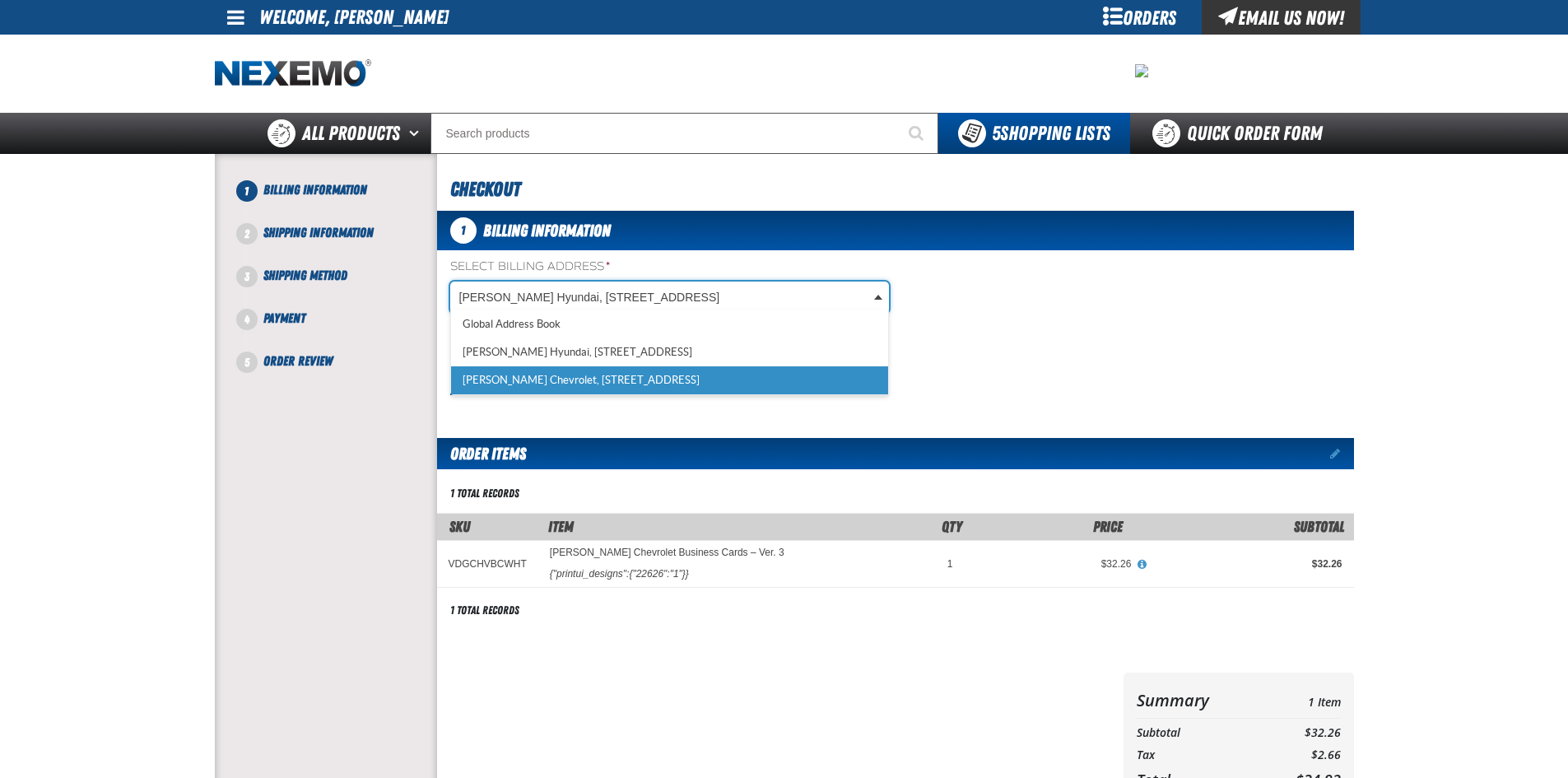
select select "a_257"
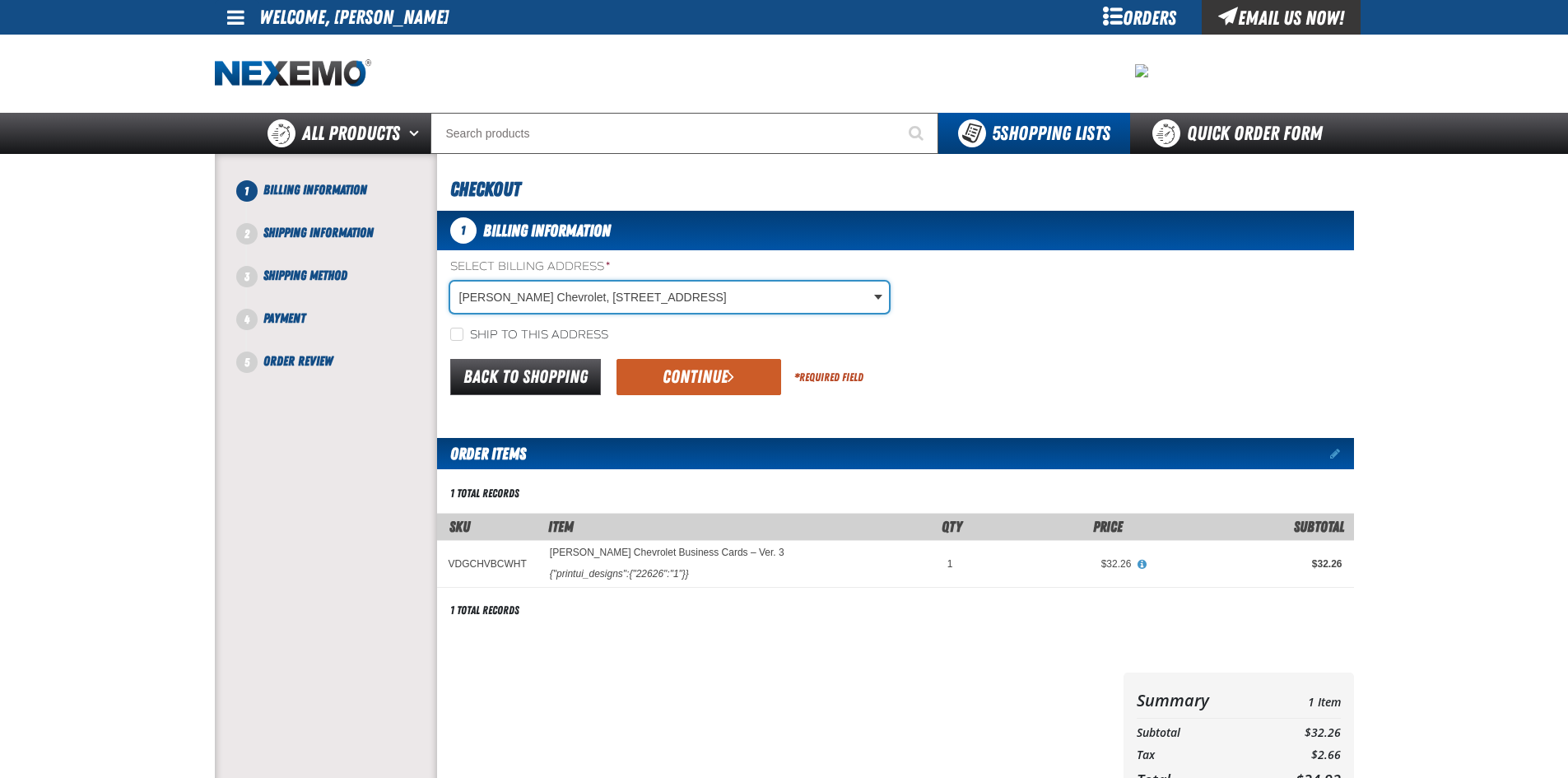
click at [449, 337] on div "Ship to this address" at bounding box center [895, 335] width 917 height 18
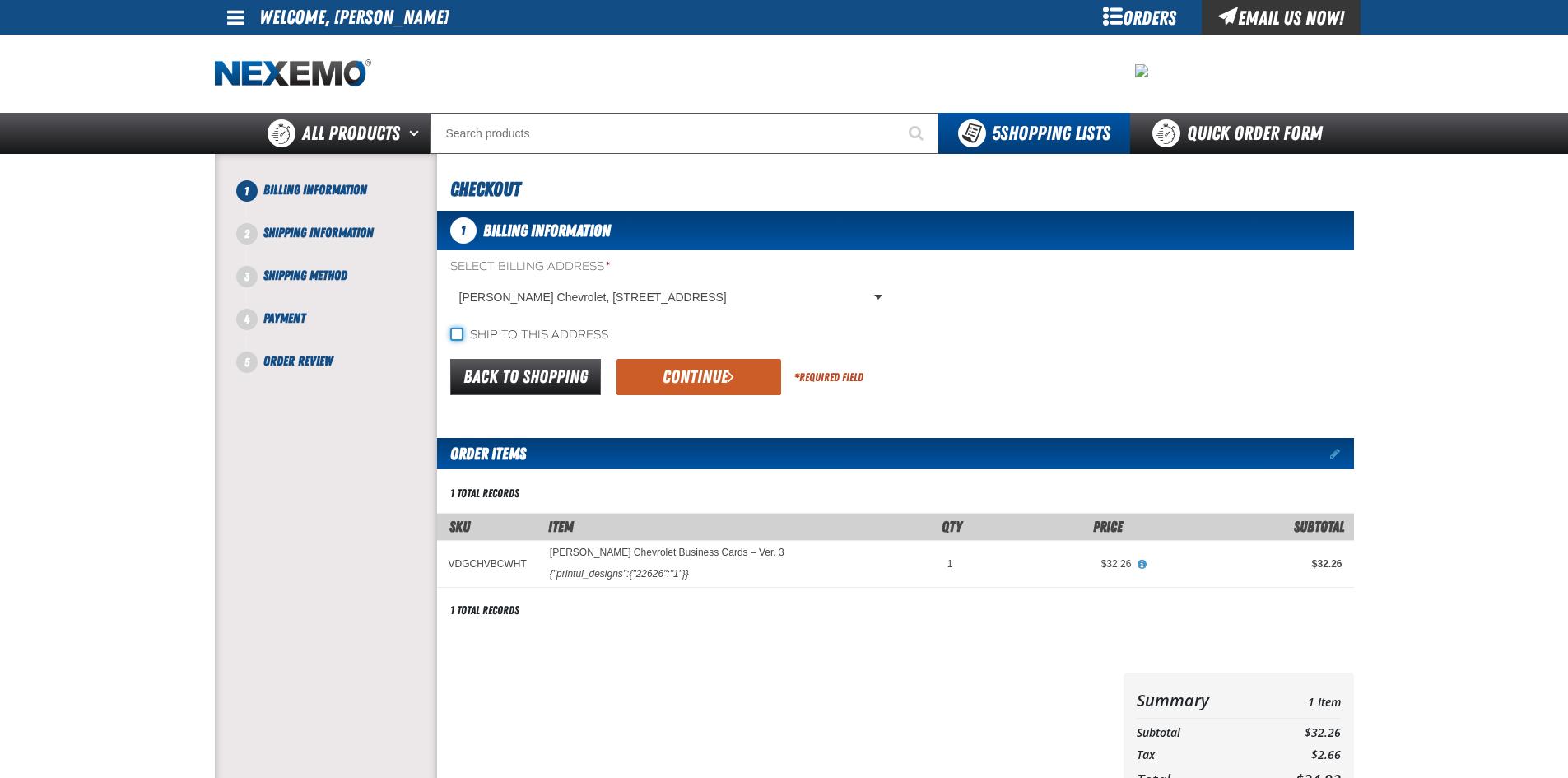
click at [456, 334] on input "Ship to this address" at bounding box center [457, 335] width 14 height 14
checkbox input "true"
click at [690, 370] on button "Continue" at bounding box center [699, 377] width 164 height 36
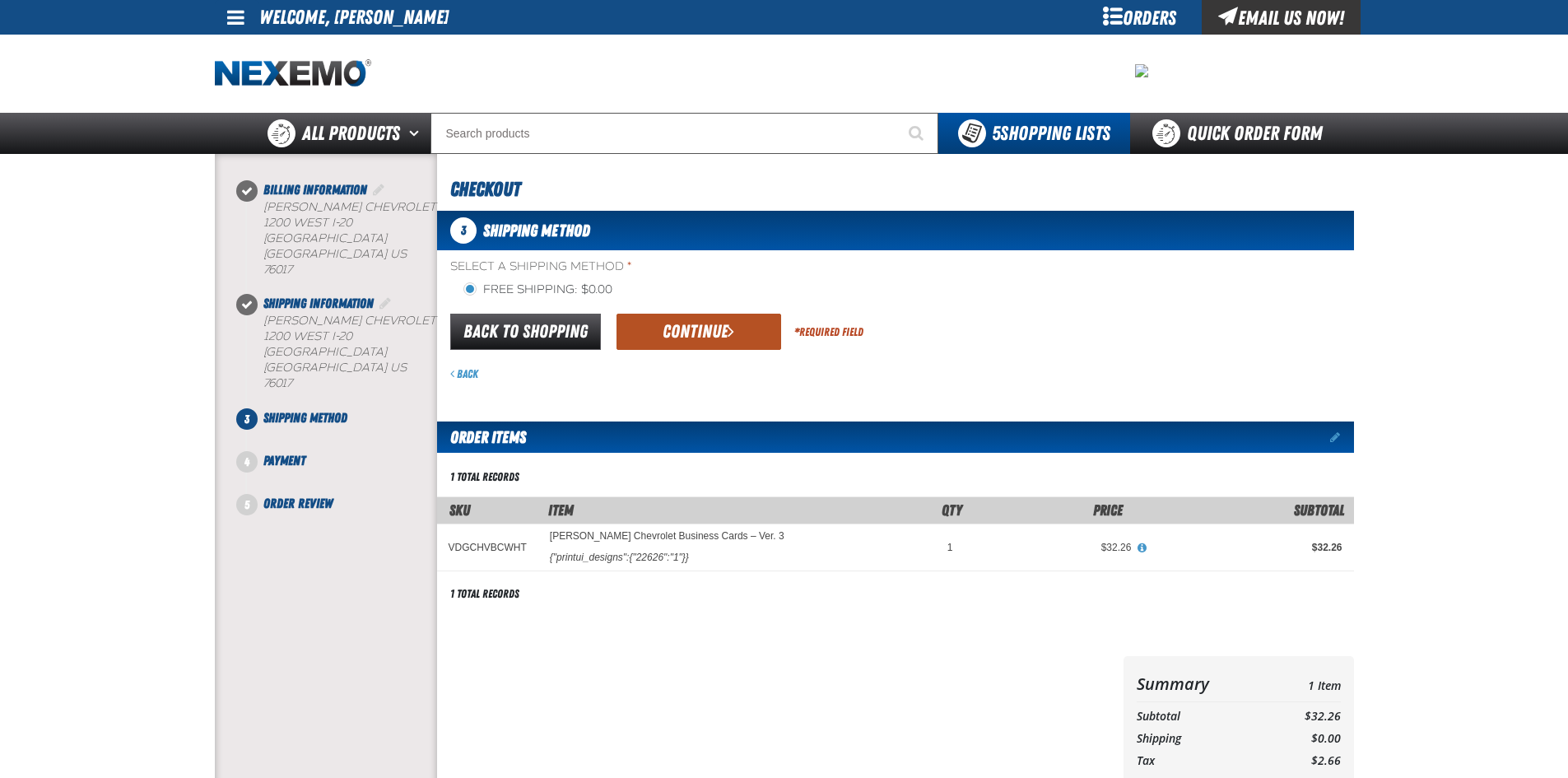
click at [680, 323] on button "Continue" at bounding box center [699, 331] width 164 height 36
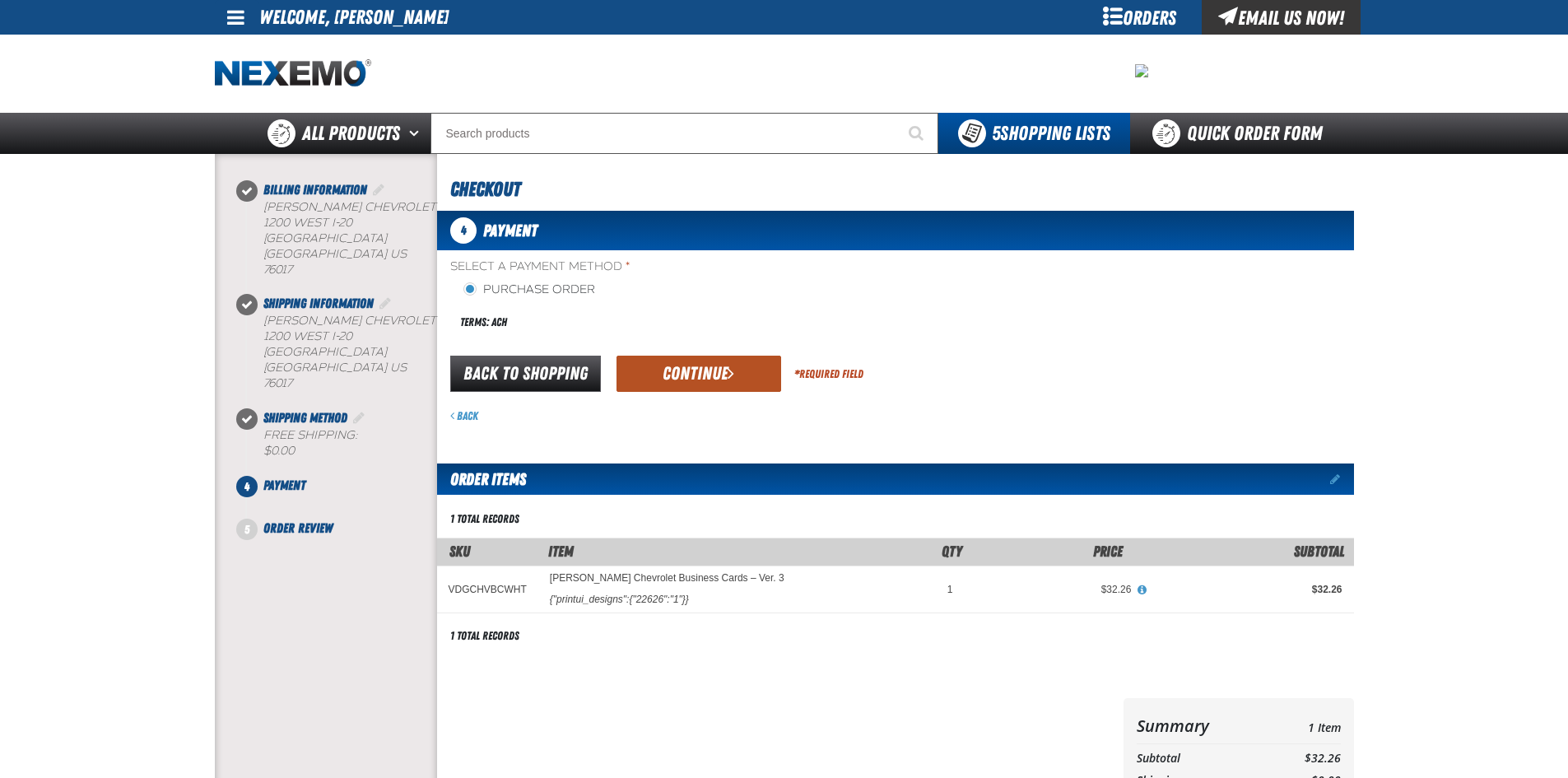
click at [658, 365] on button "Continue" at bounding box center [699, 373] width 164 height 36
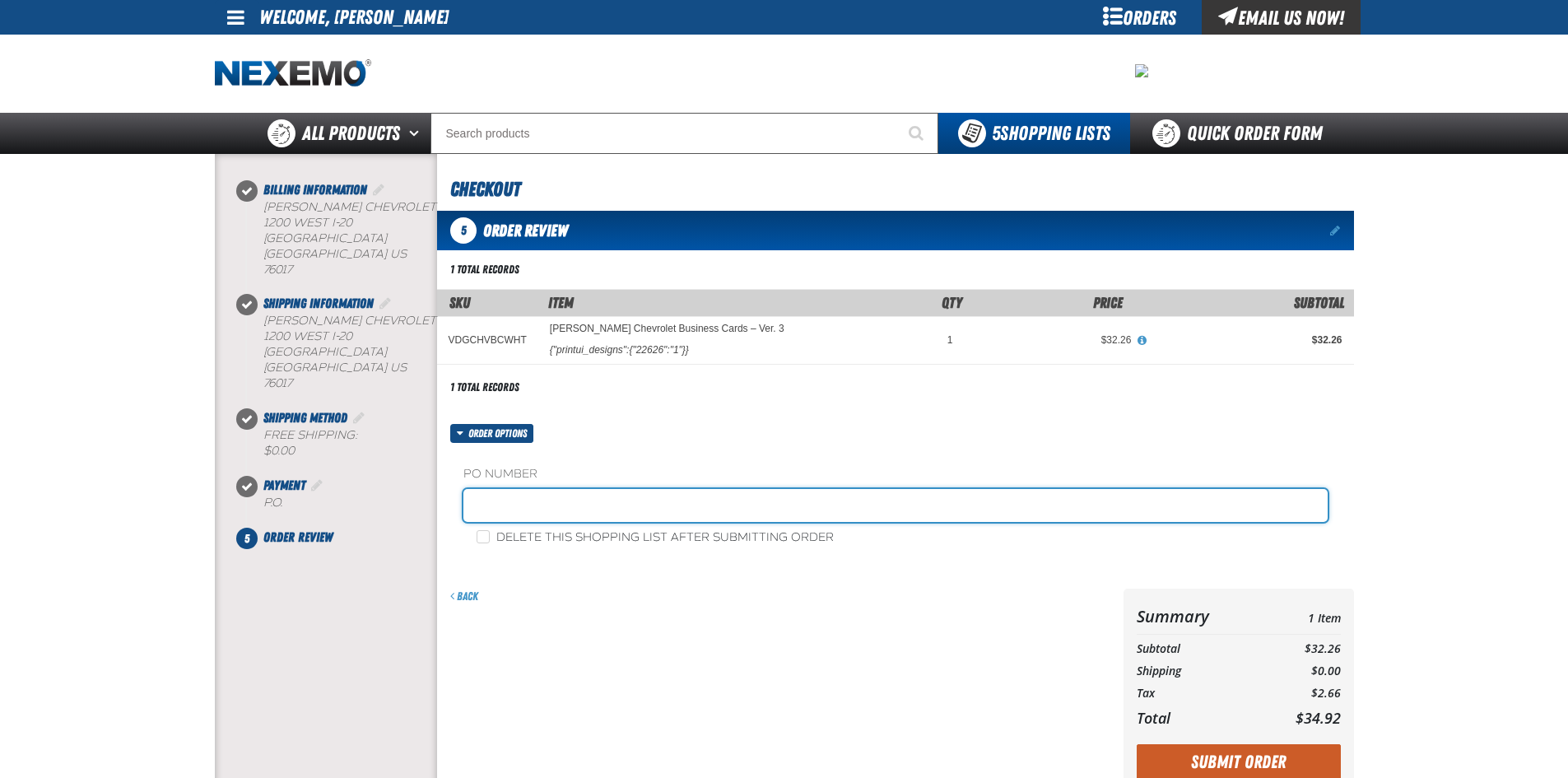
click at [596, 506] on input "text" at bounding box center [895, 505] width 864 height 33
type input "RICO"
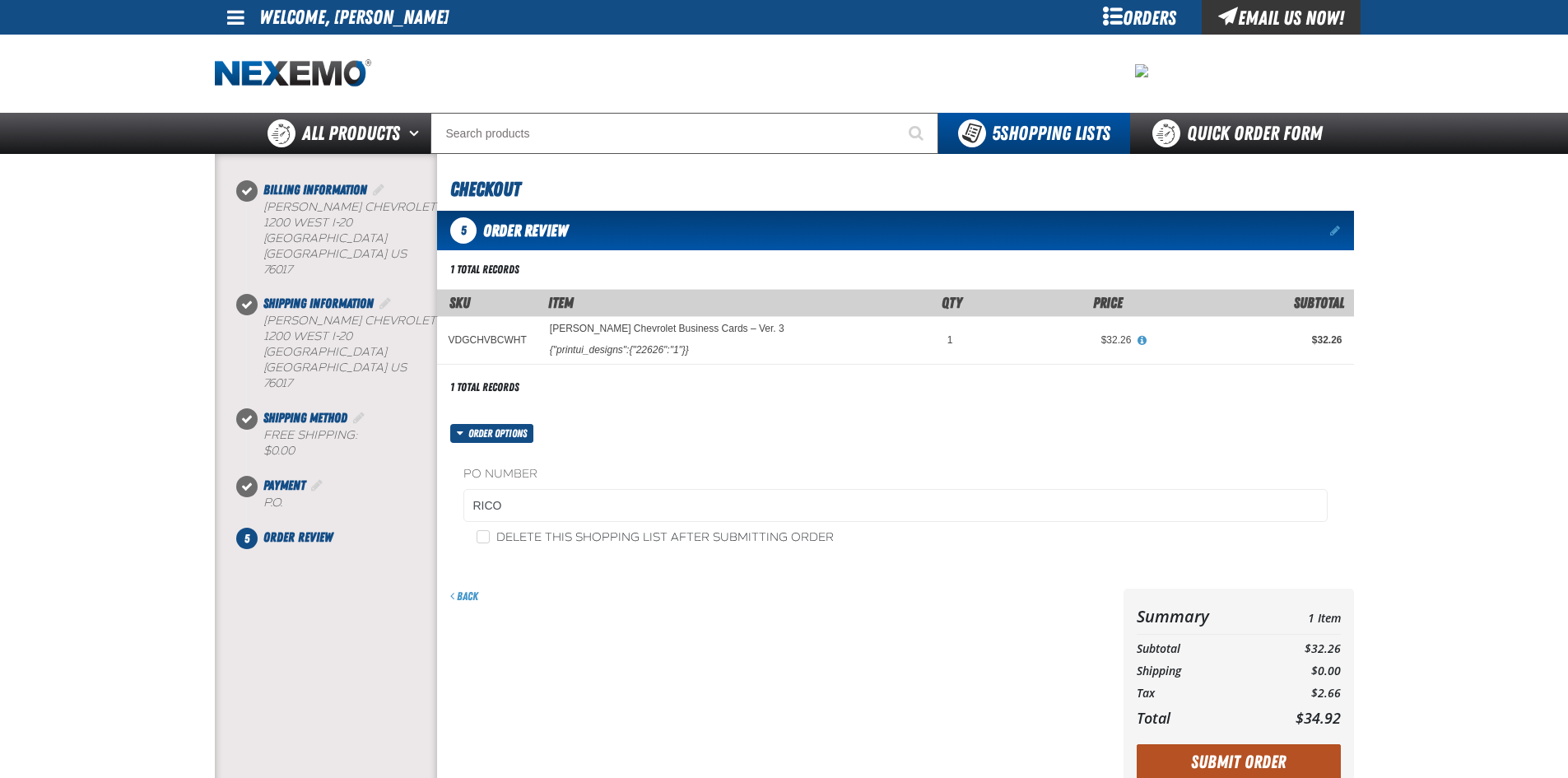
click at [1222, 756] on button "Submit Order" at bounding box center [1239, 762] width 204 height 36
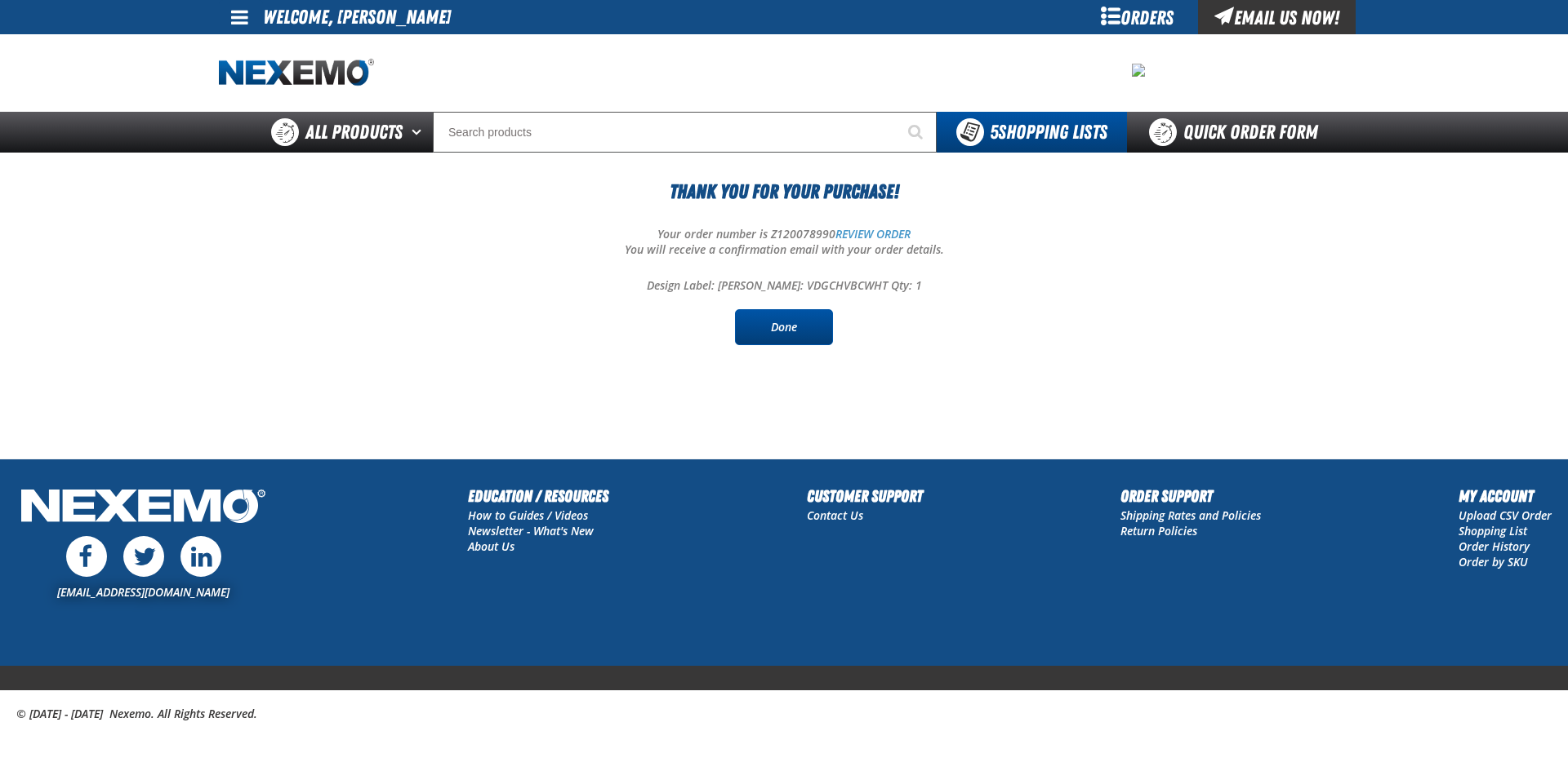
click at [819, 331] on link "Done" at bounding box center [784, 327] width 98 height 36
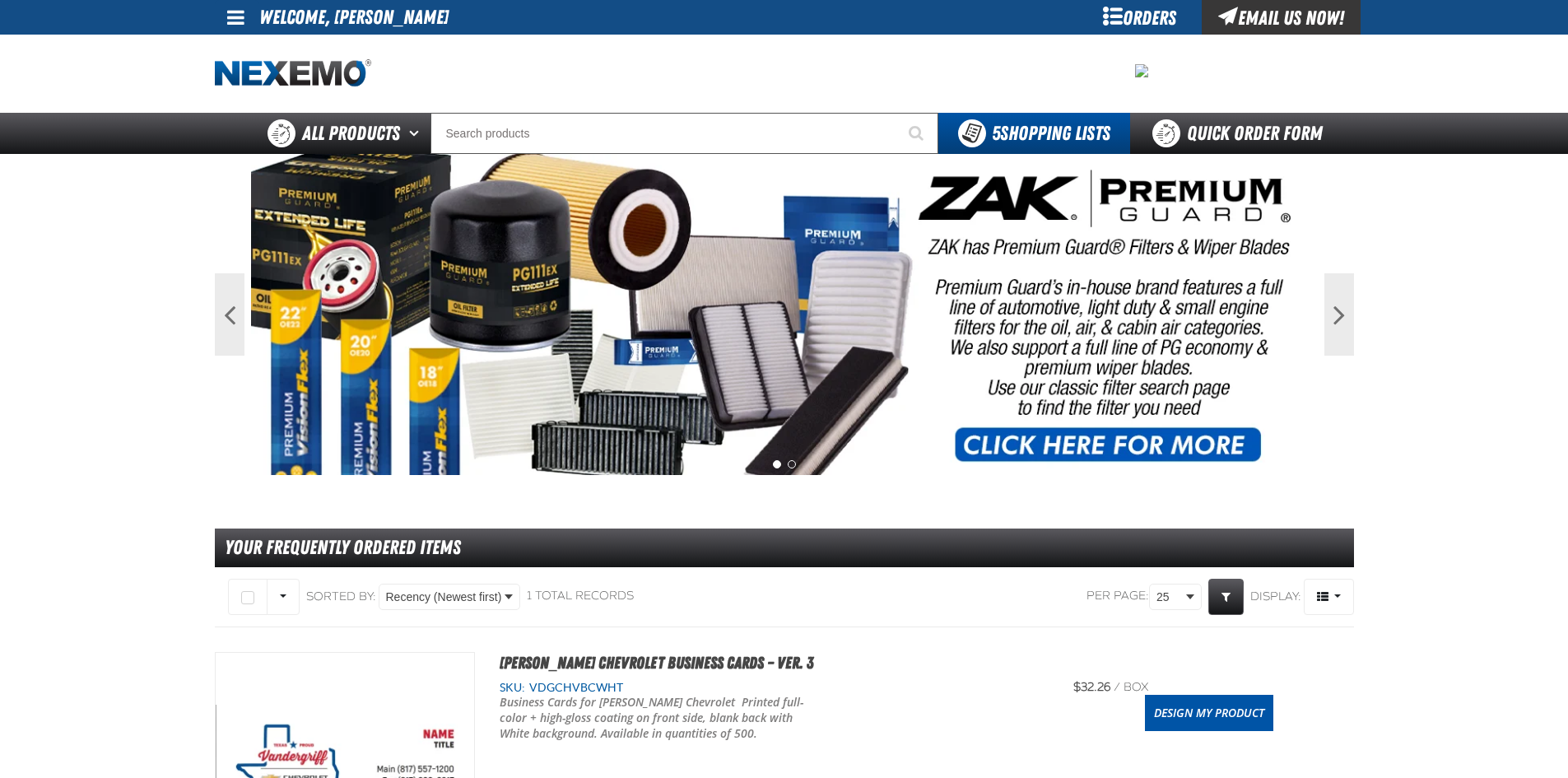
click at [1134, 16] on div "Orders" at bounding box center [1140, 18] width 124 height 35
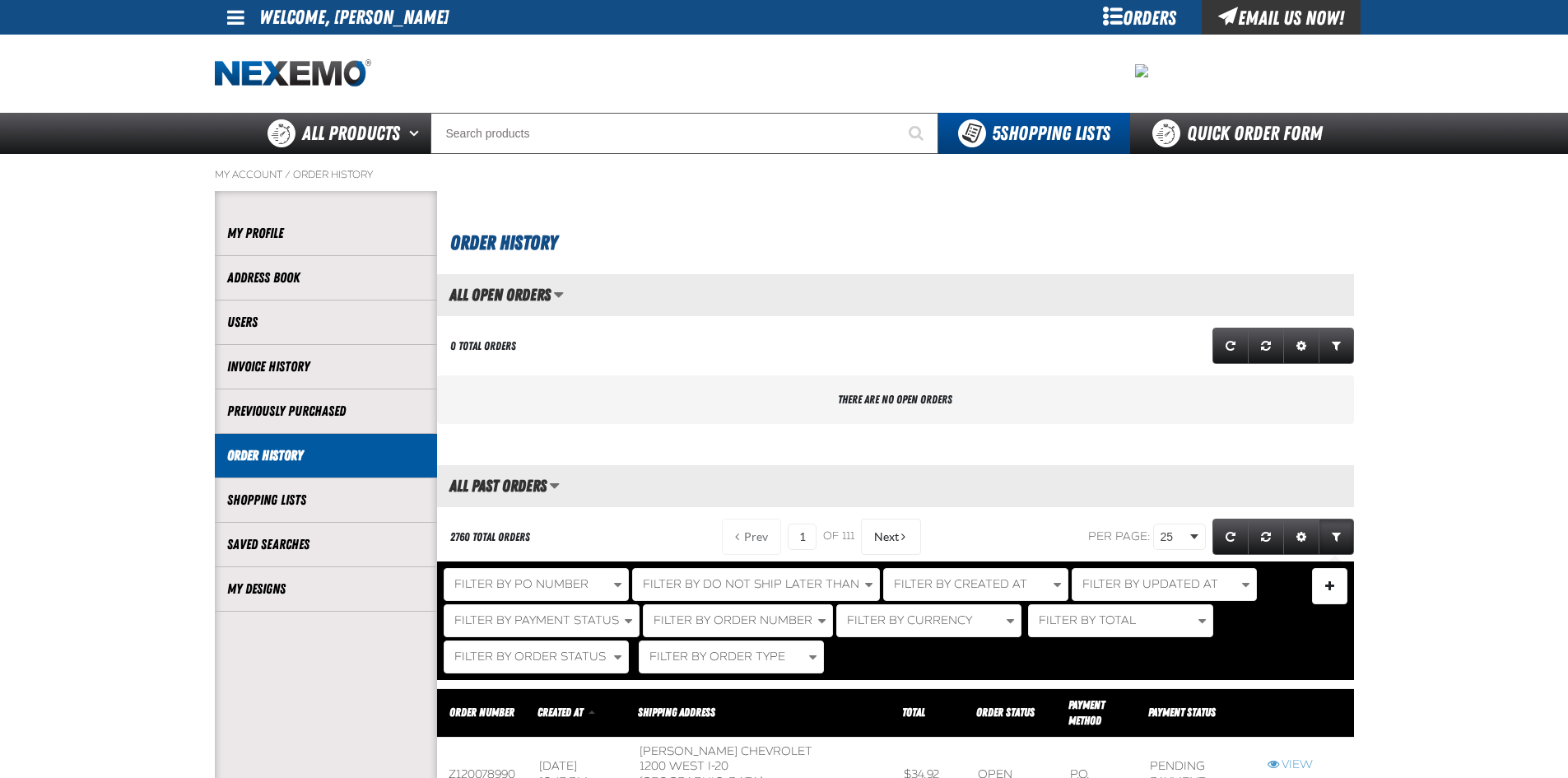
scroll to position [1, 1]
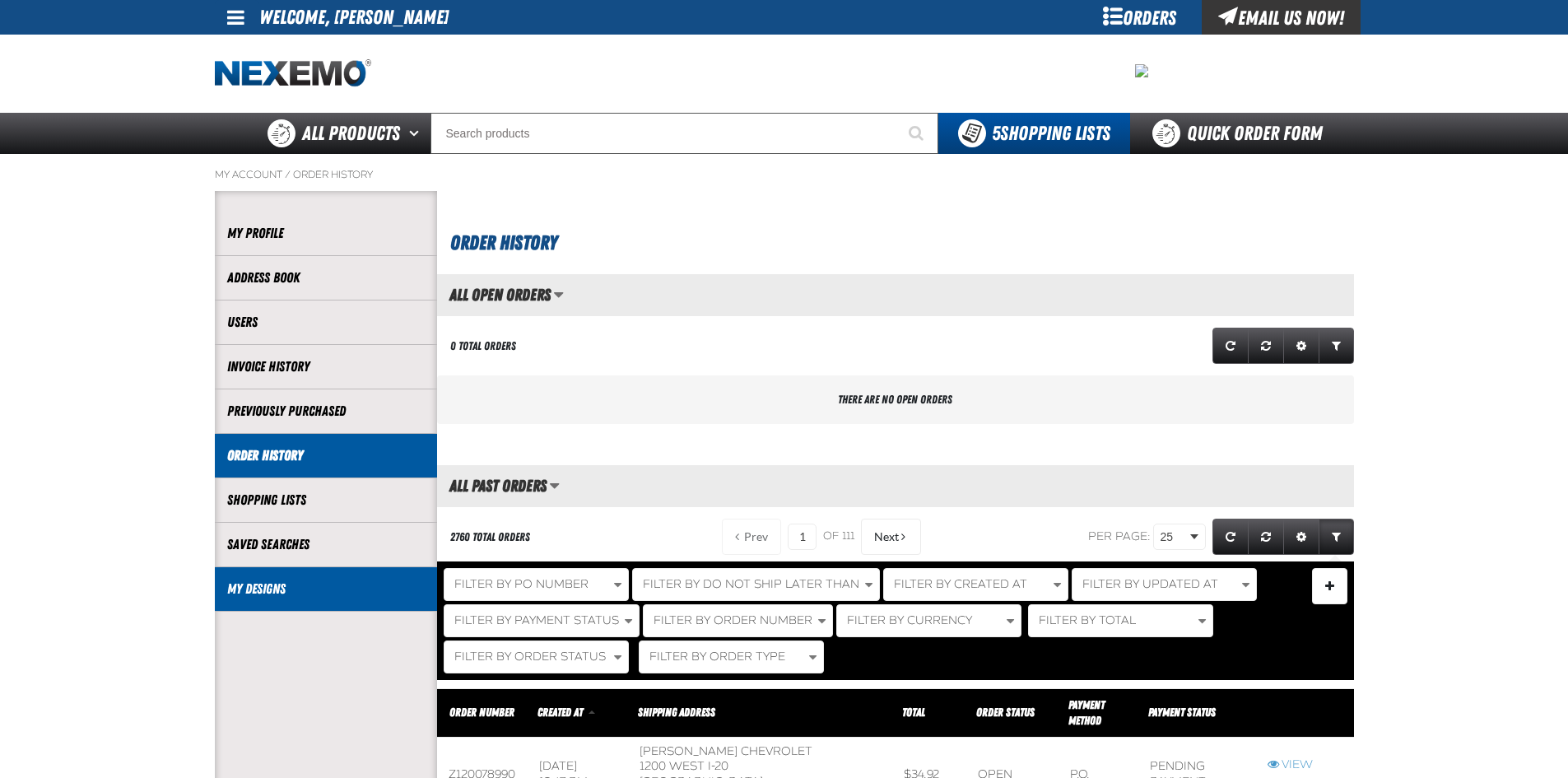
click at [291, 580] on link "My Designs" at bounding box center [325, 588] width 198 height 19
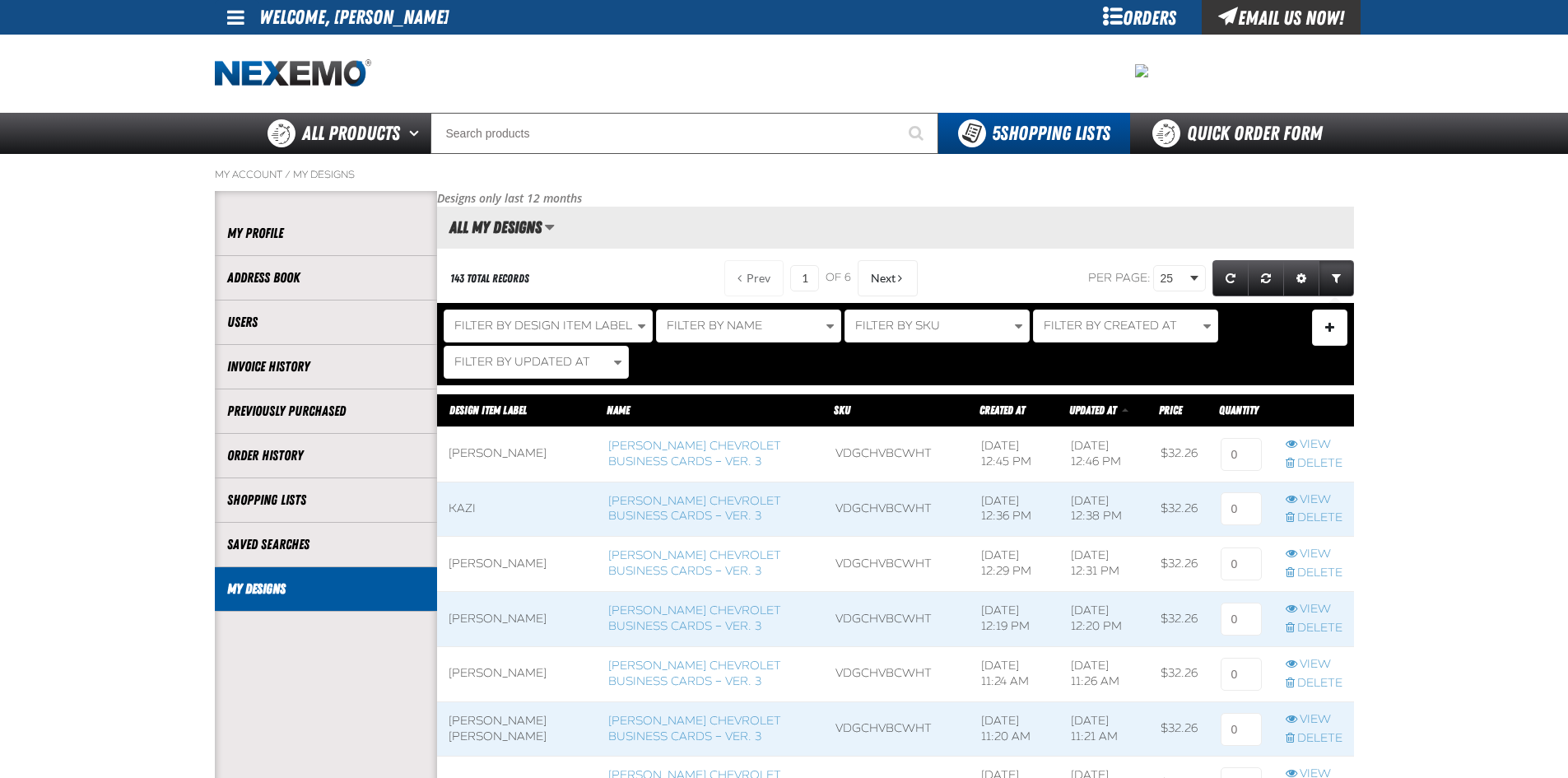
scroll to position [1, 1]
click at [557, 325] on span "Filter By Design Item Label" at bounding box center [543, 325] width 178 height 14
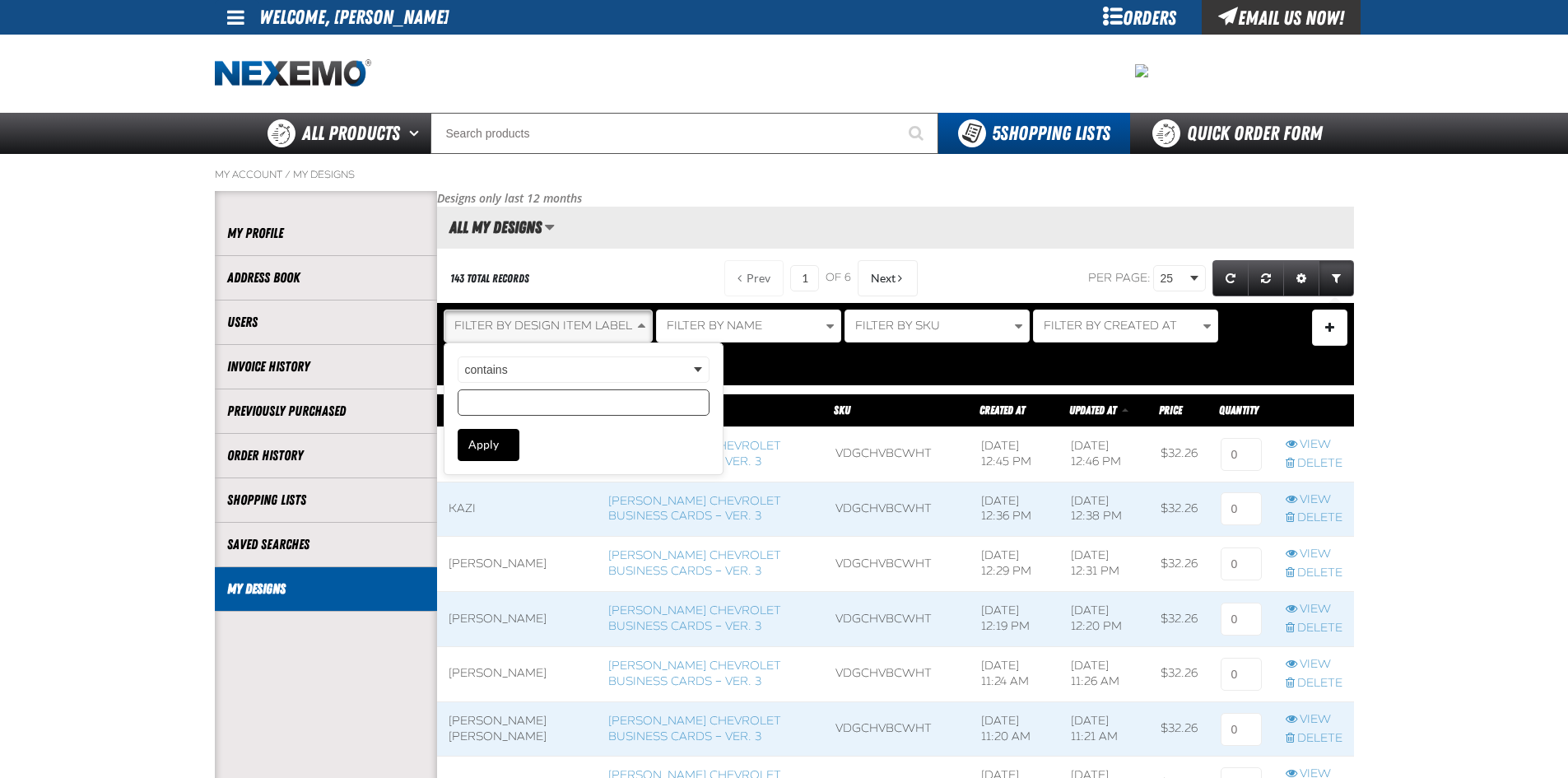
click at [547, 402] on input "Design Item Label filter value" at bounding box center [583, 402] width 252 height 26
type input "PRINDES"
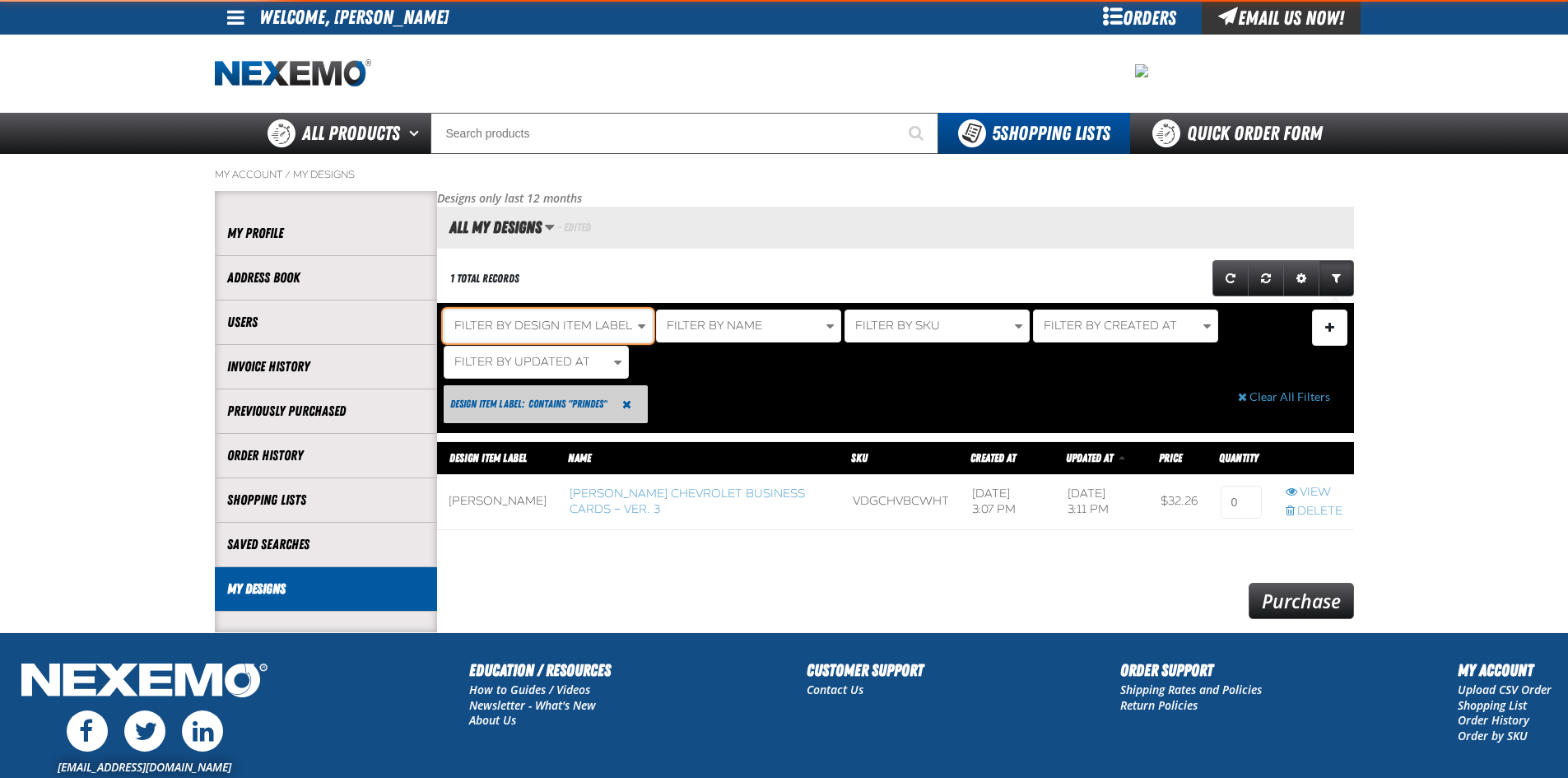
scroll to position [100, 917]
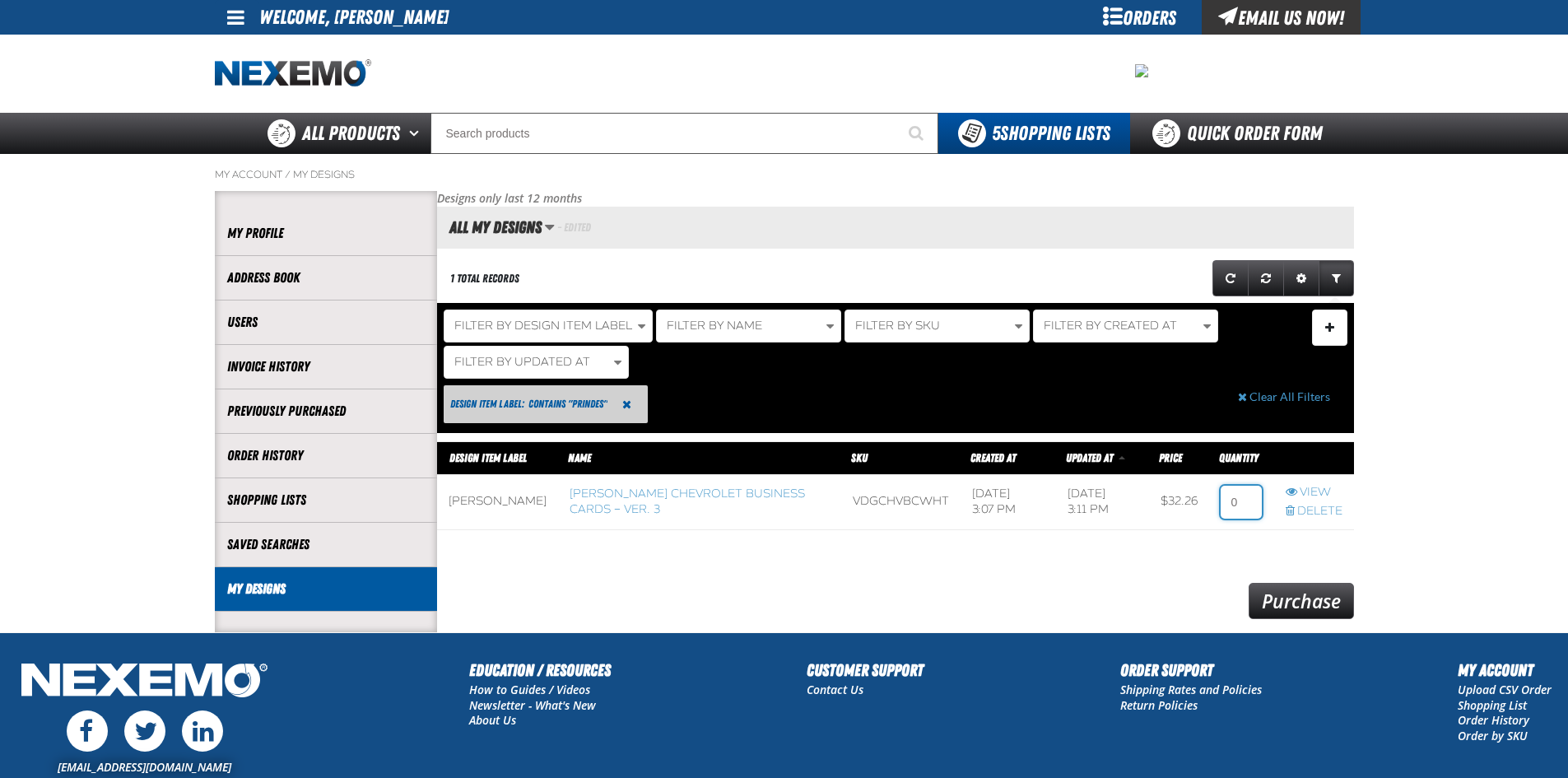
click at [1242, 503] on input at bounding box center [1241, 502] width 41 height 33
type input "1"
click at [1302, 597] on link "Purchase" at bounding box center [1301, 601] width 105 height 36
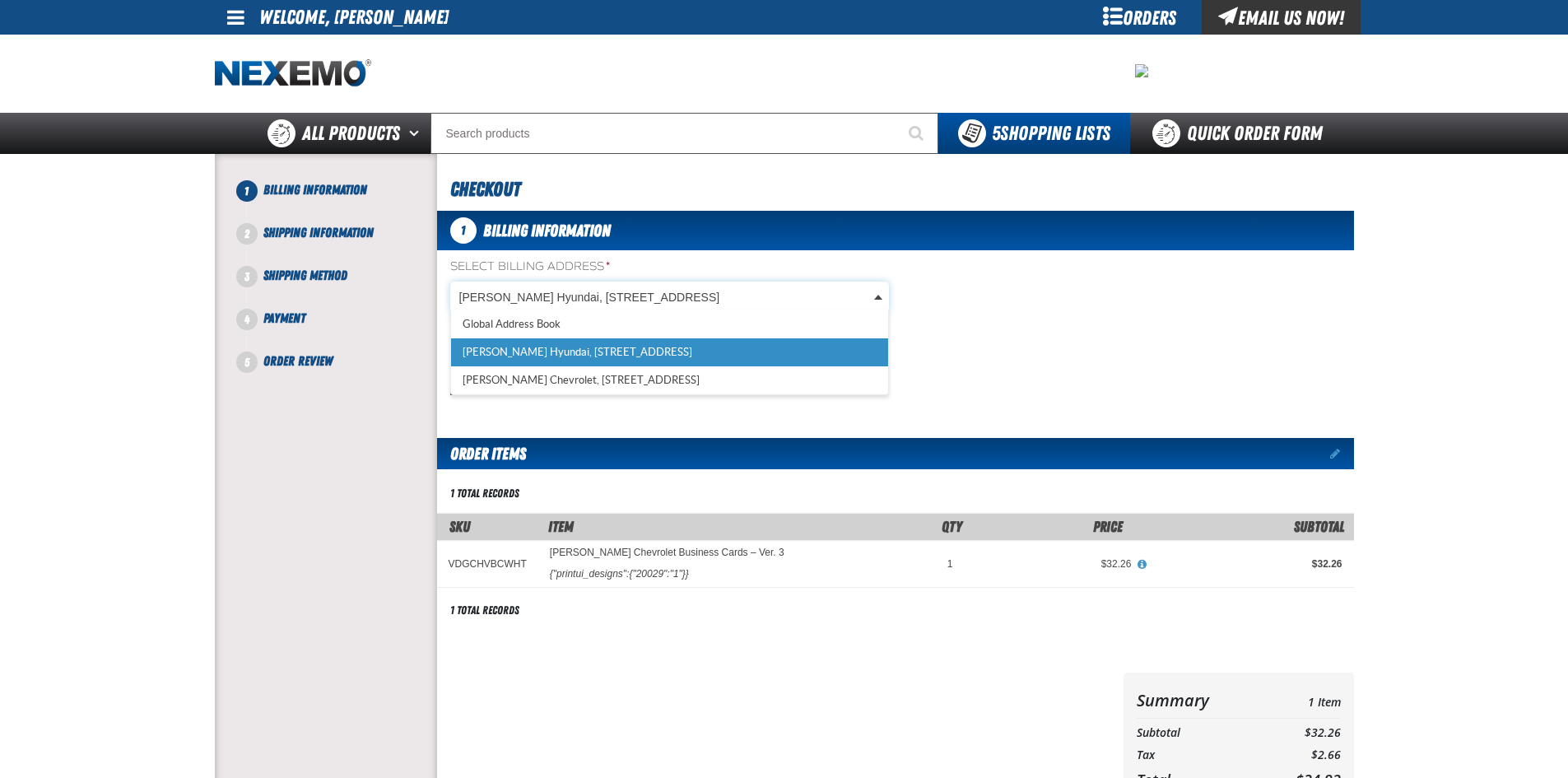
click at [601, 302] on body "Skip to Main Content Staging Site 5.1 Upgrade Site My Account My Account Suppor…" at bounding box center [784, 564] width 1568 height 1129
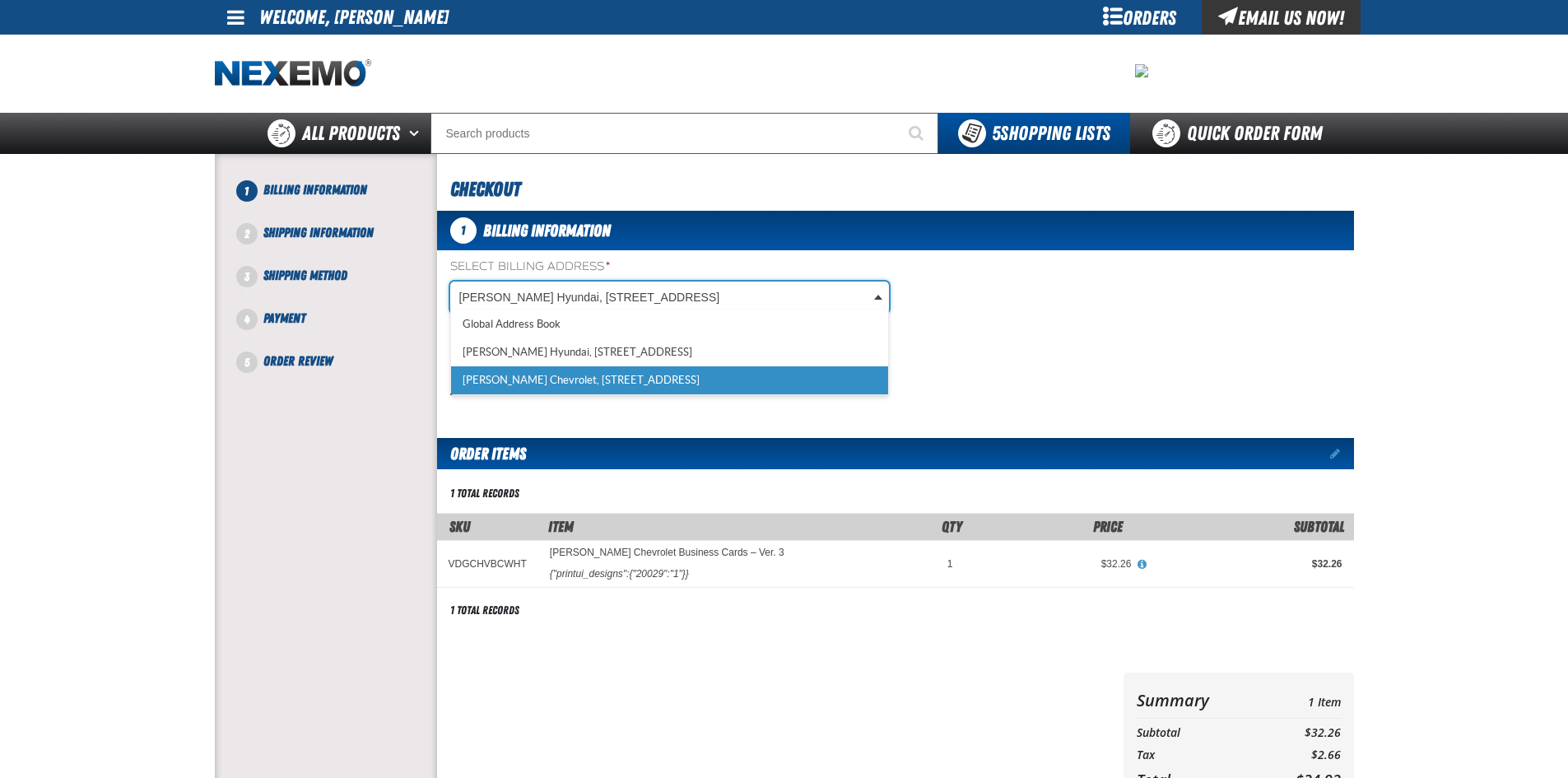
scroll to position [0, 8]
select select "a_257"
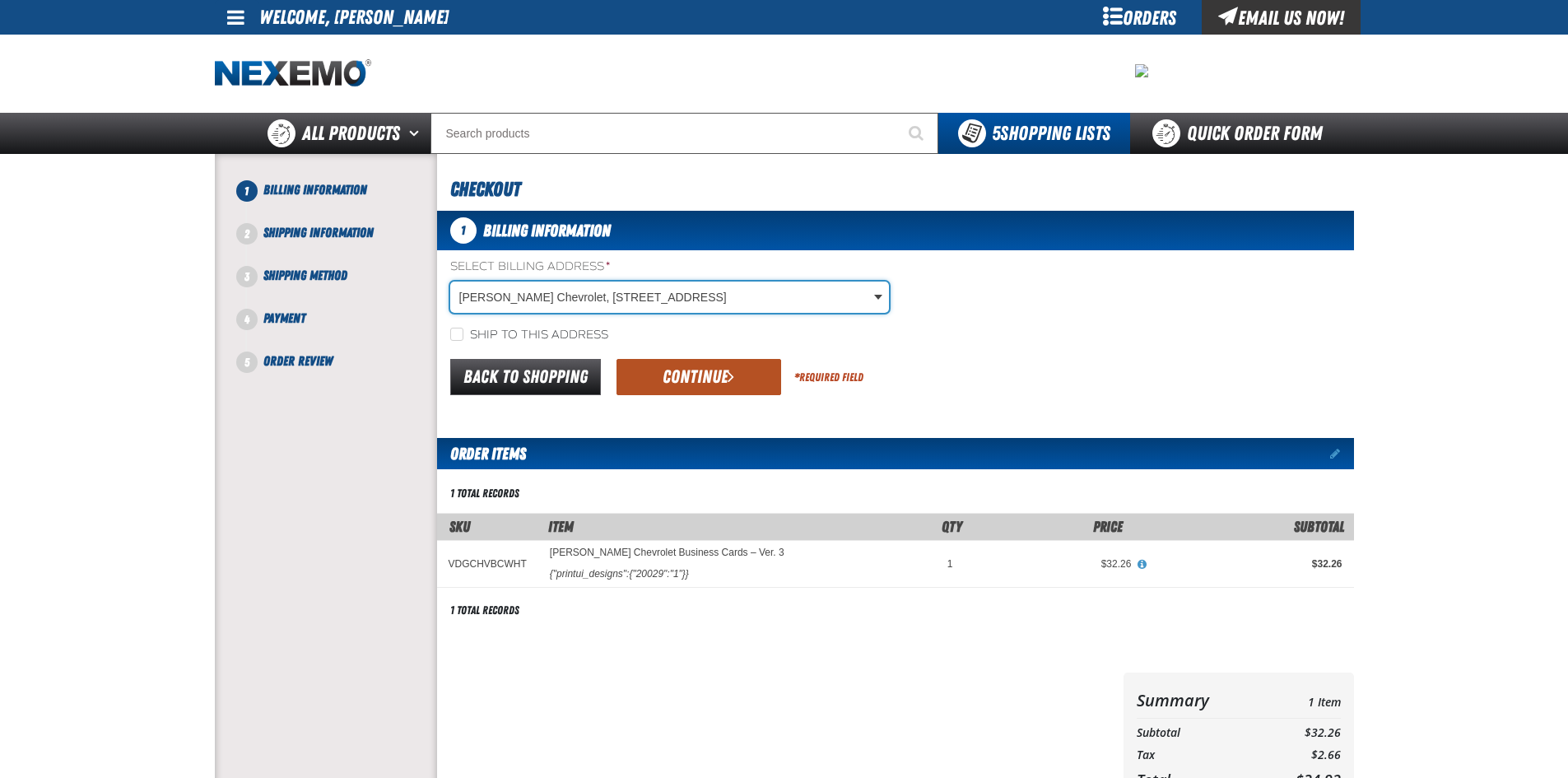
click at [675, 378] on button "Continue" at bounding box center [699, 377] width 164 height 36
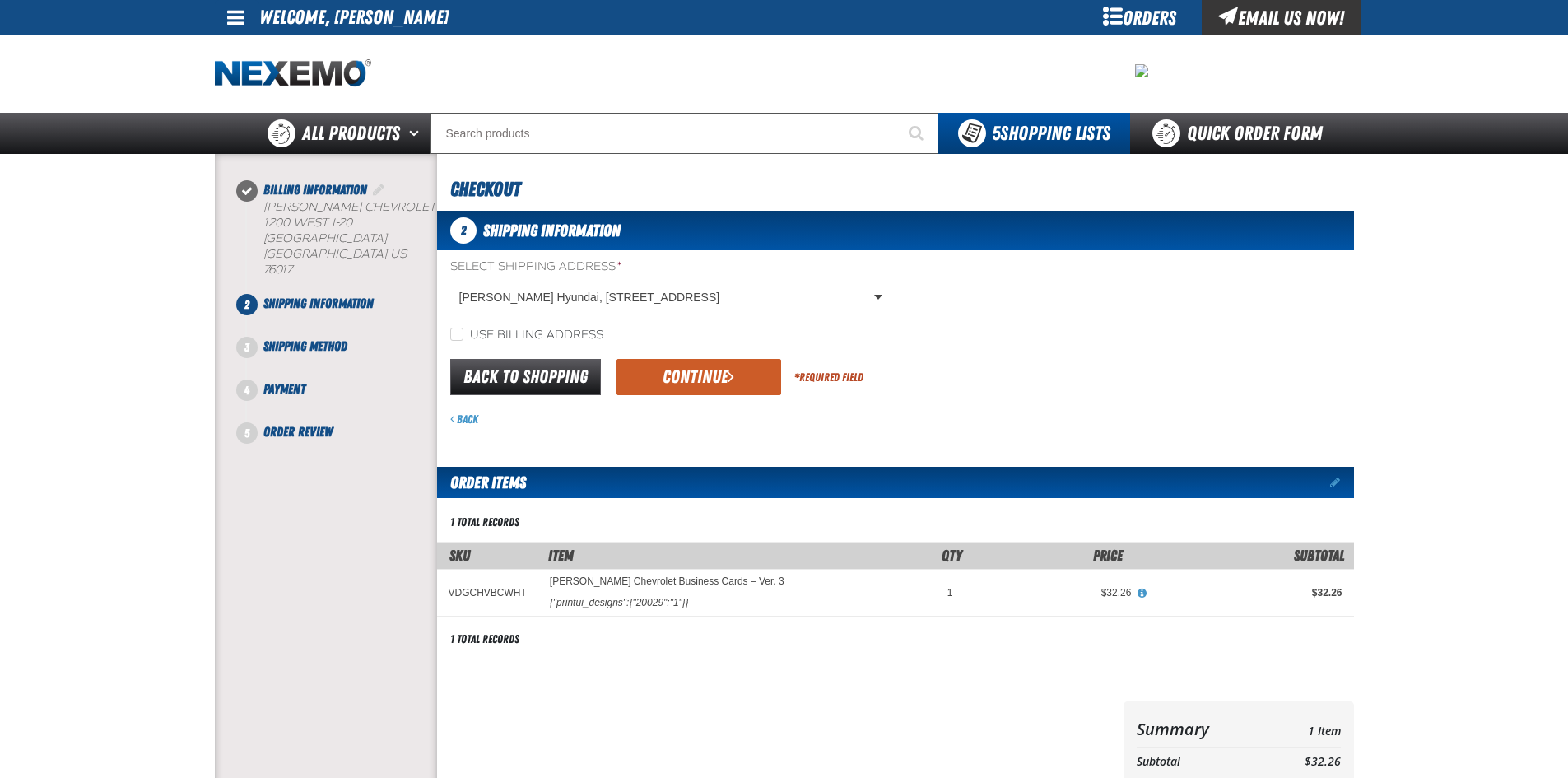
click at [572, 294] on body "Skip to Main Content Staging Site 5.1 Upgrade Site My Account My Account Suppor…" at bounding box center [784, 578] width 1568 height 1157
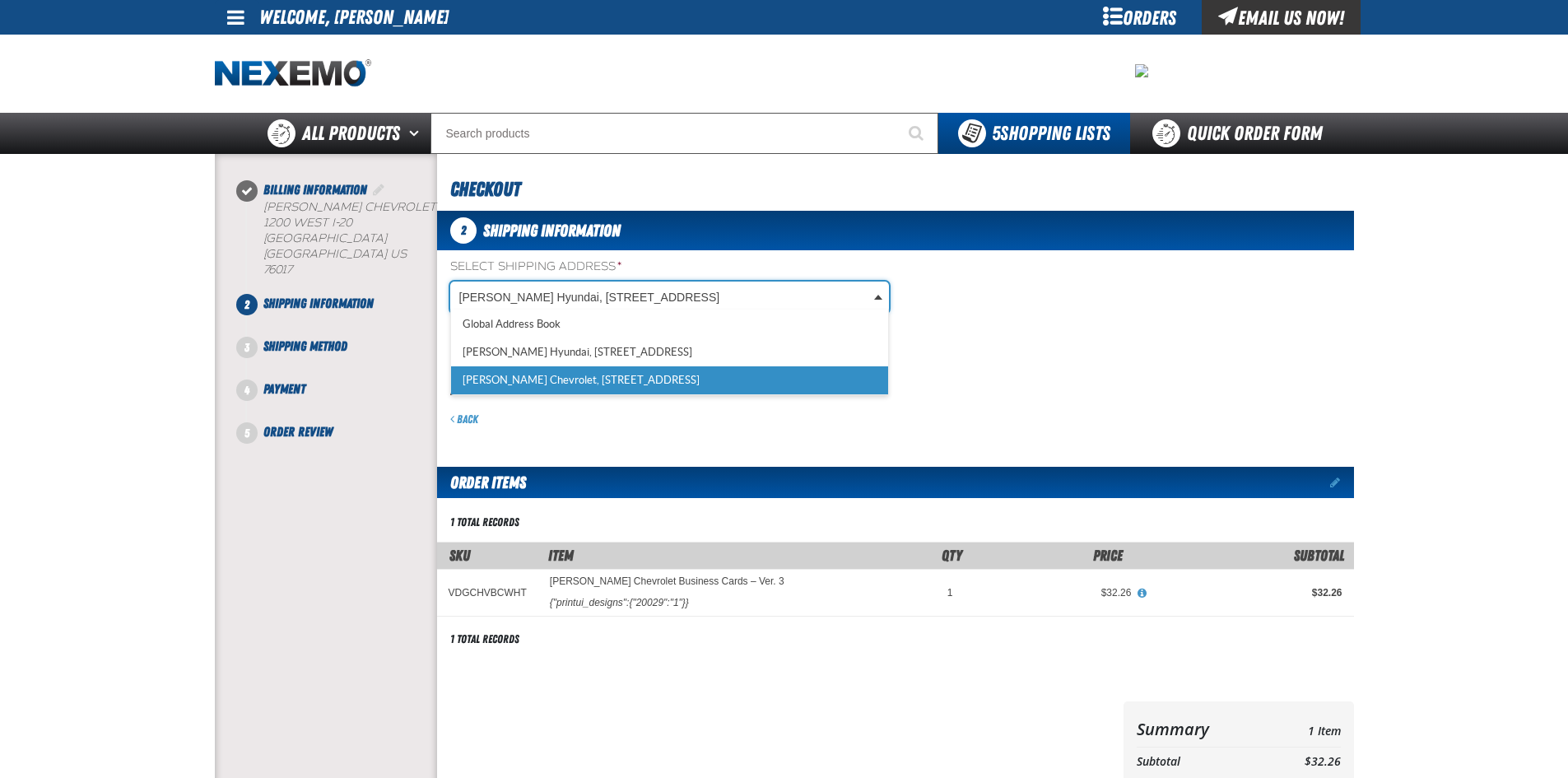
select select "a_257"
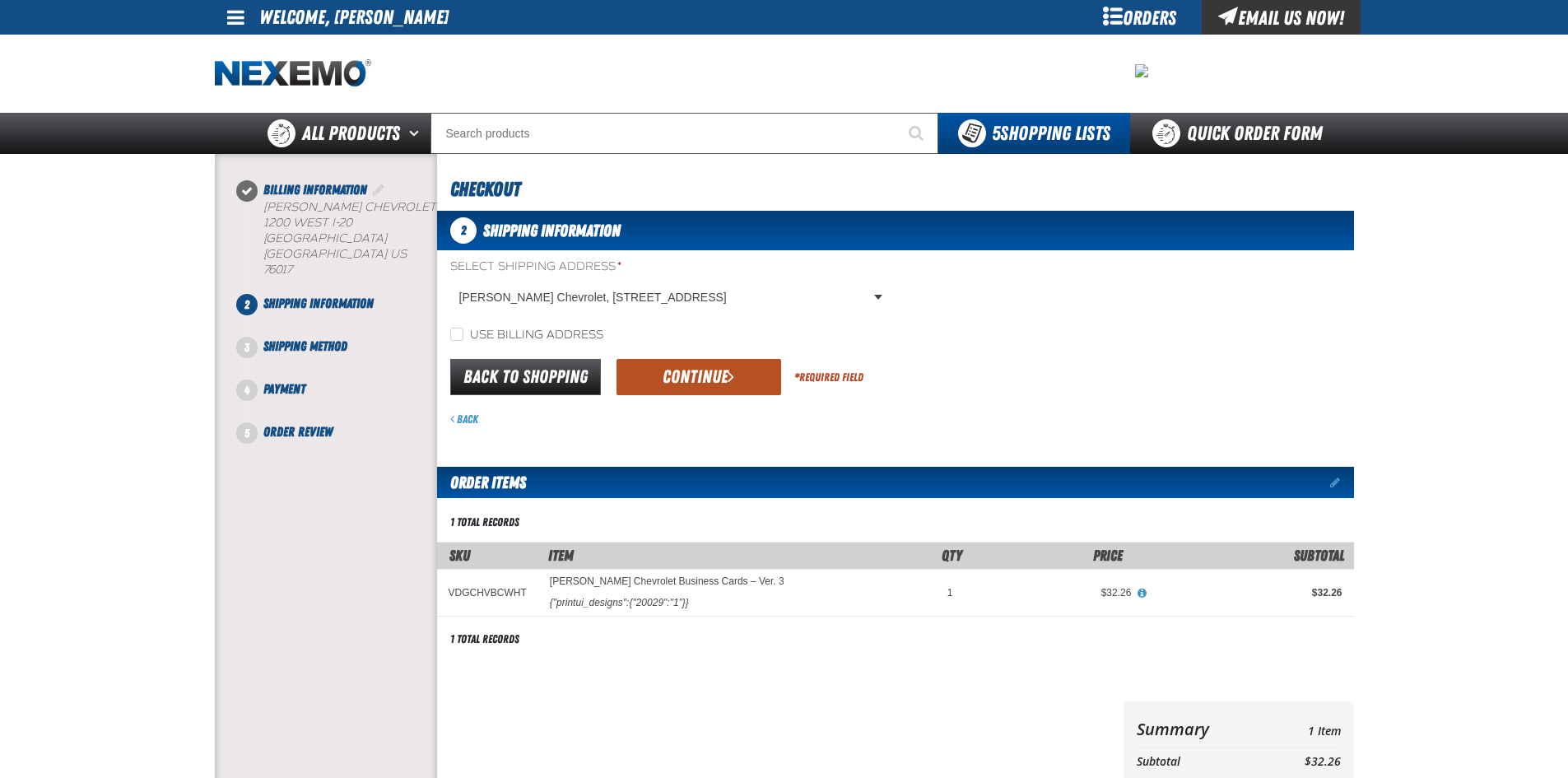
click at [687, 371] on button "Continue" at bounding box center [699, 377] width 164 height 36
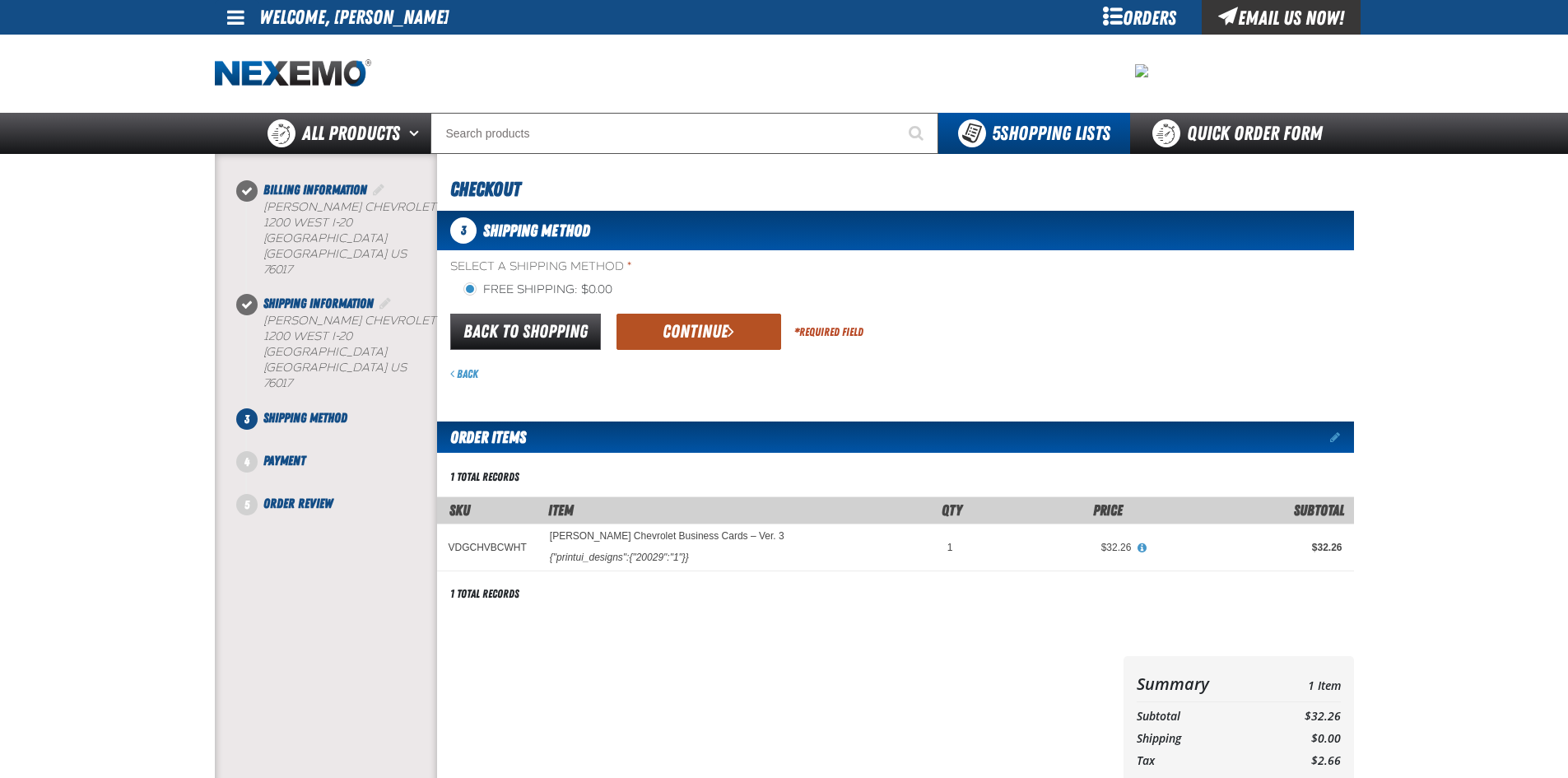
click at [731, 324] on span "submit" at bounding box center [731, 331] width 7 height 19
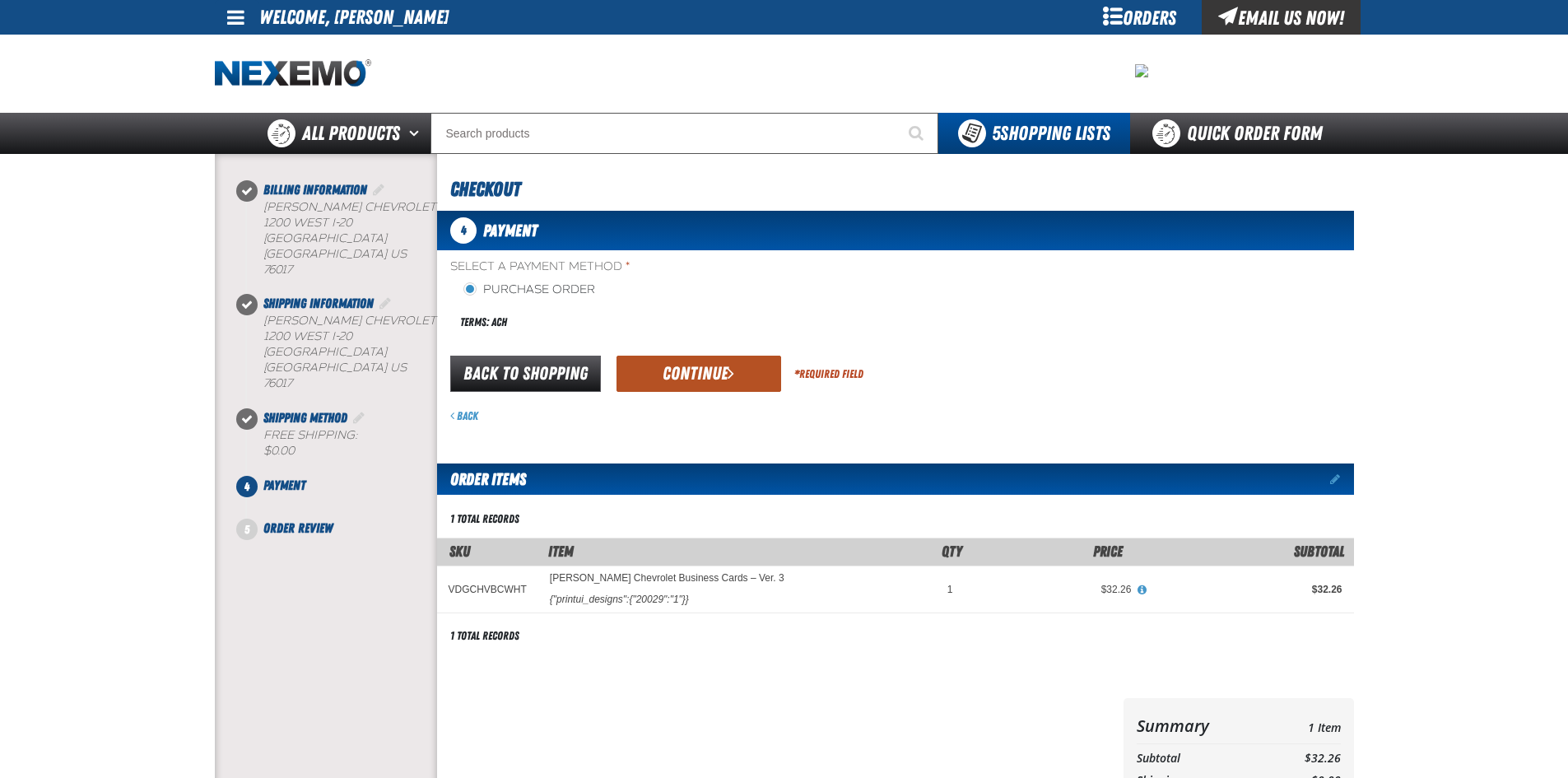
click at [671, 380] on button "Continue" at bounding box center [699, 373] width 164 height 36
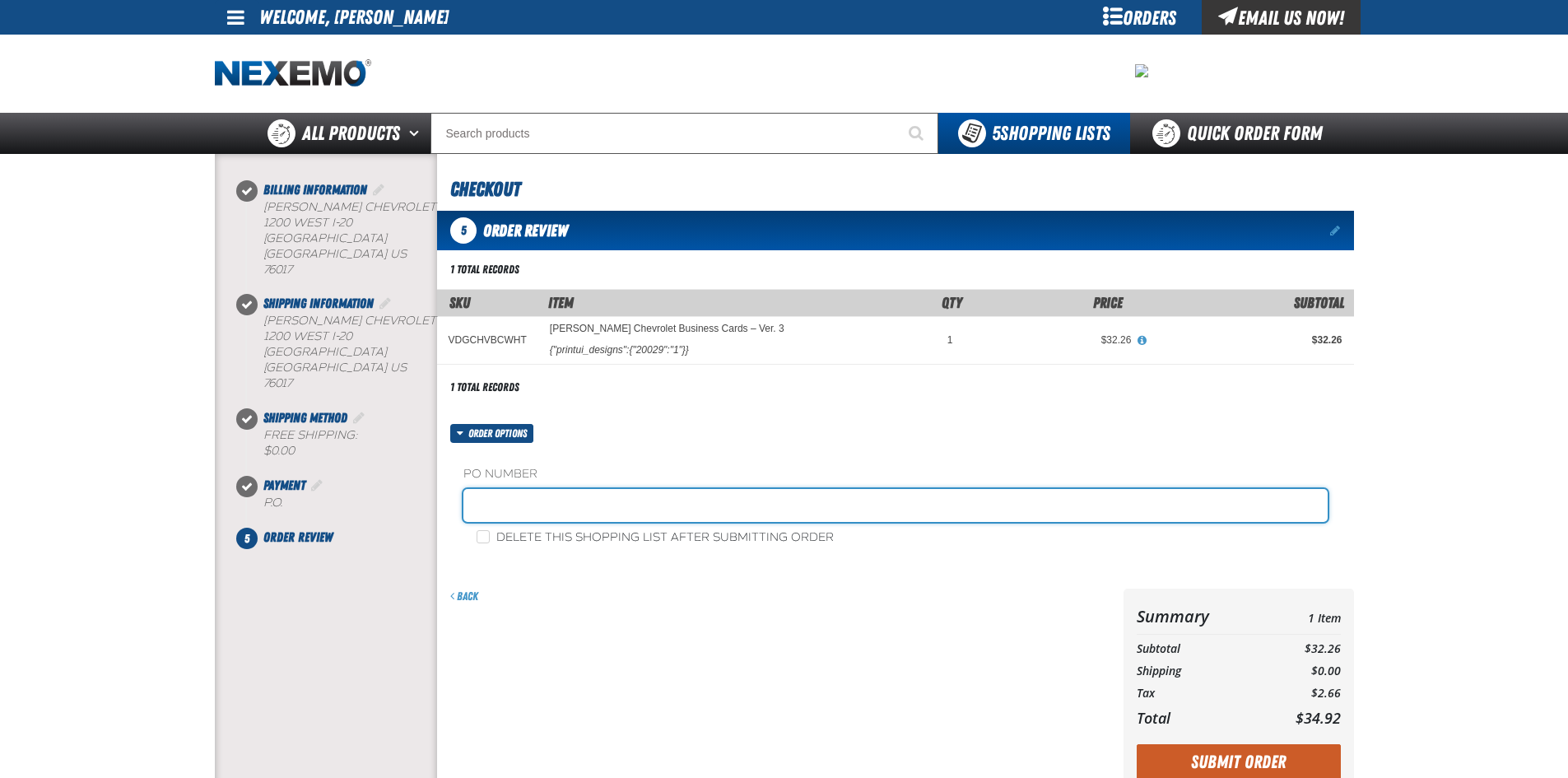
click at [591, 505] on input "text" at bounding box center [895, 505] width 864 height 33
type input "PRINDES"
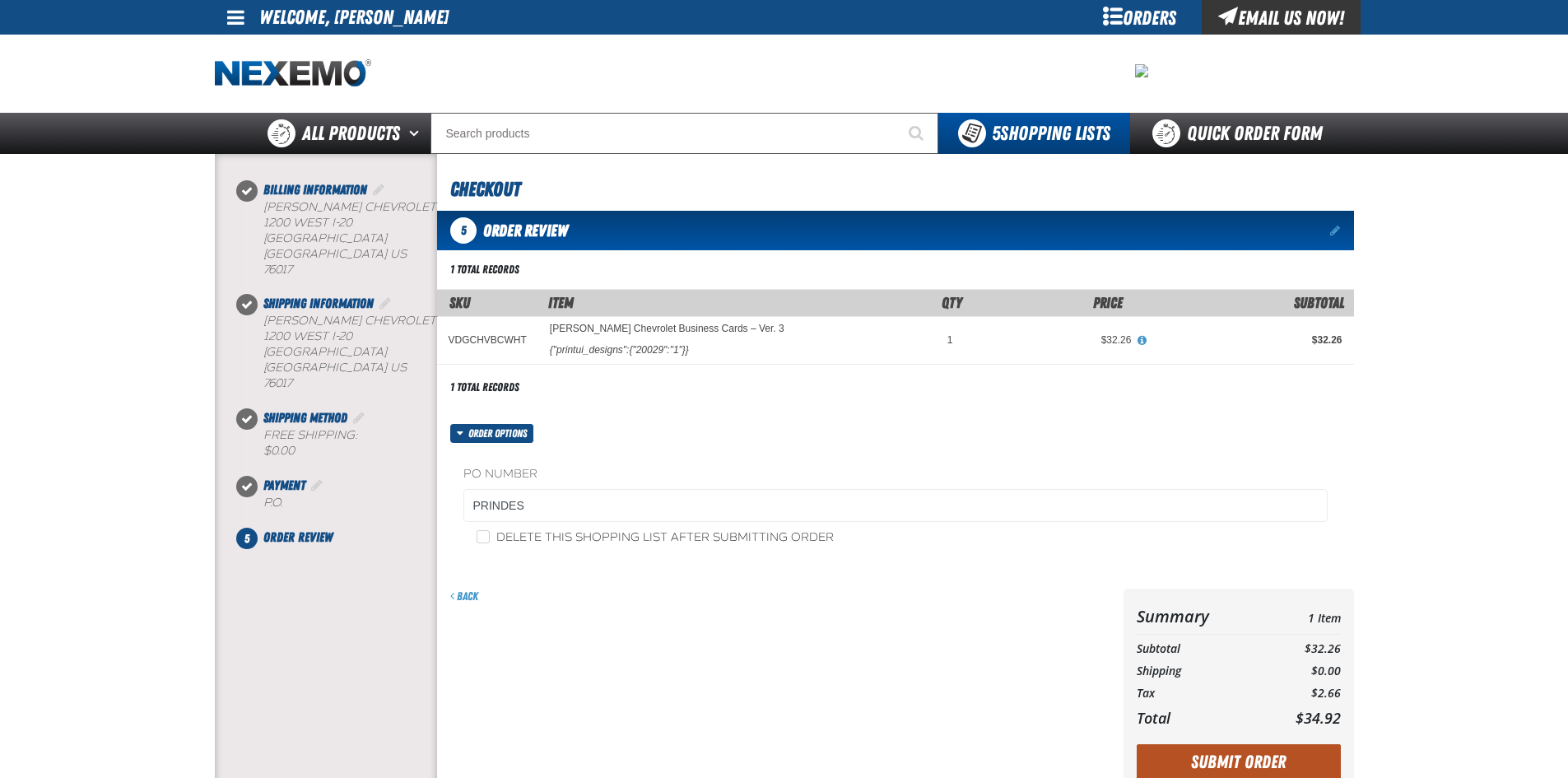
click at [1283, 759] on button "Submit Order" at bounding box center [1239, 762] width 204 height 36
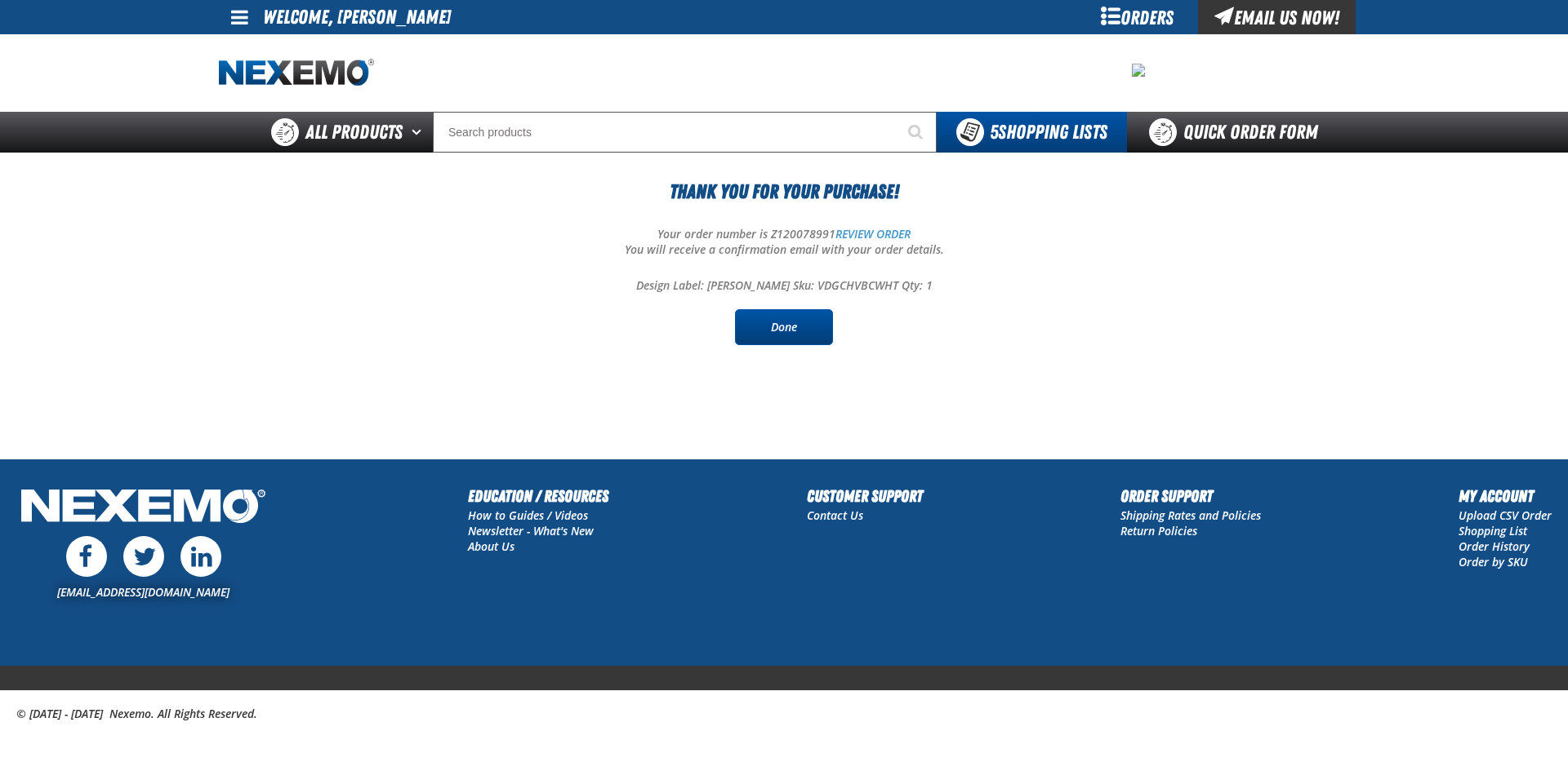
click at [789, 320] on link "Done" at bounding box center [784, 327] width 98 height 36
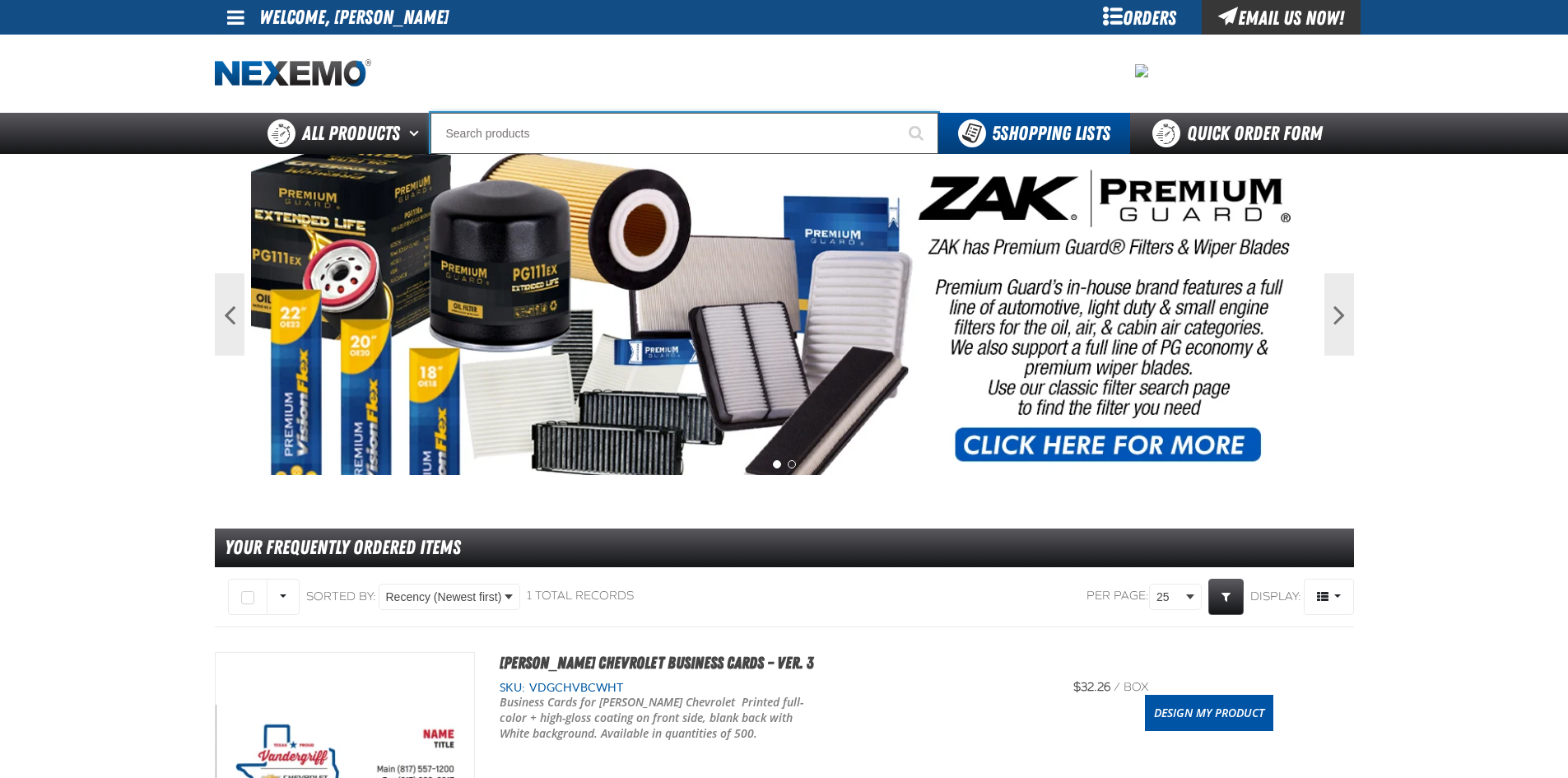
click at [584, 130] on input "Search" at bounding box center [684, 133] width 508 height 41
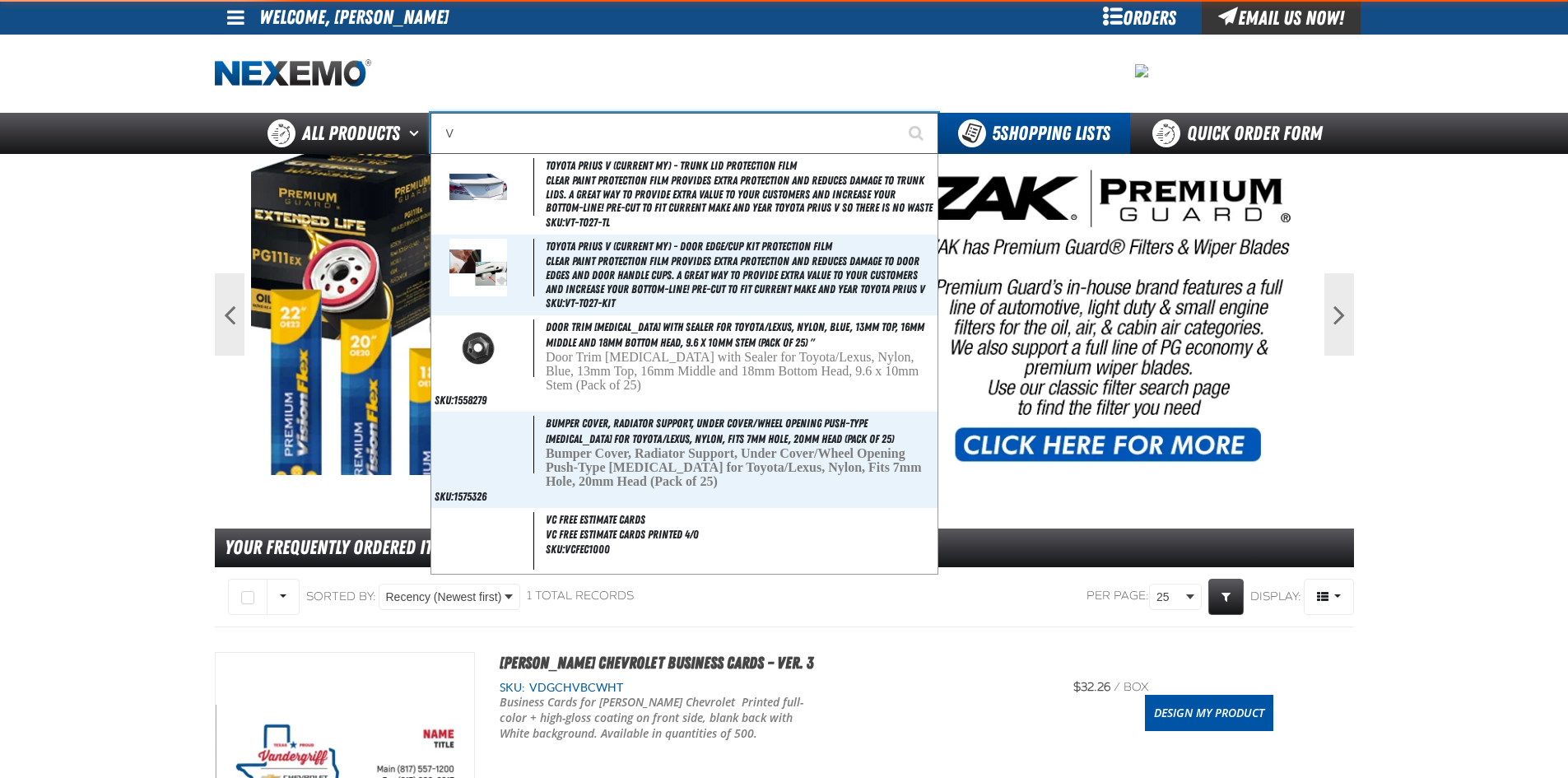
type input "VA"
type input "VALUE PRIC"
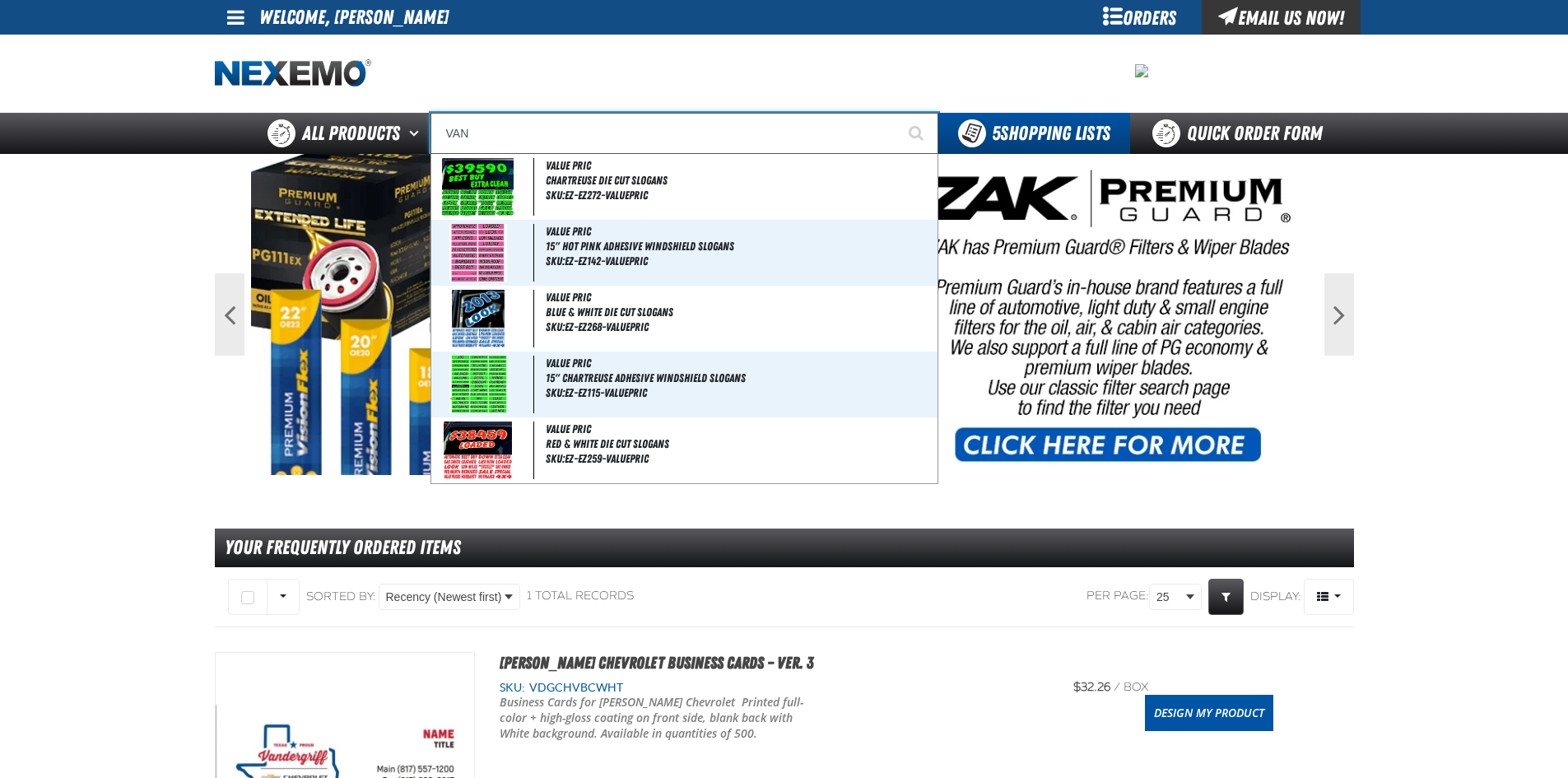
type input "VAND"
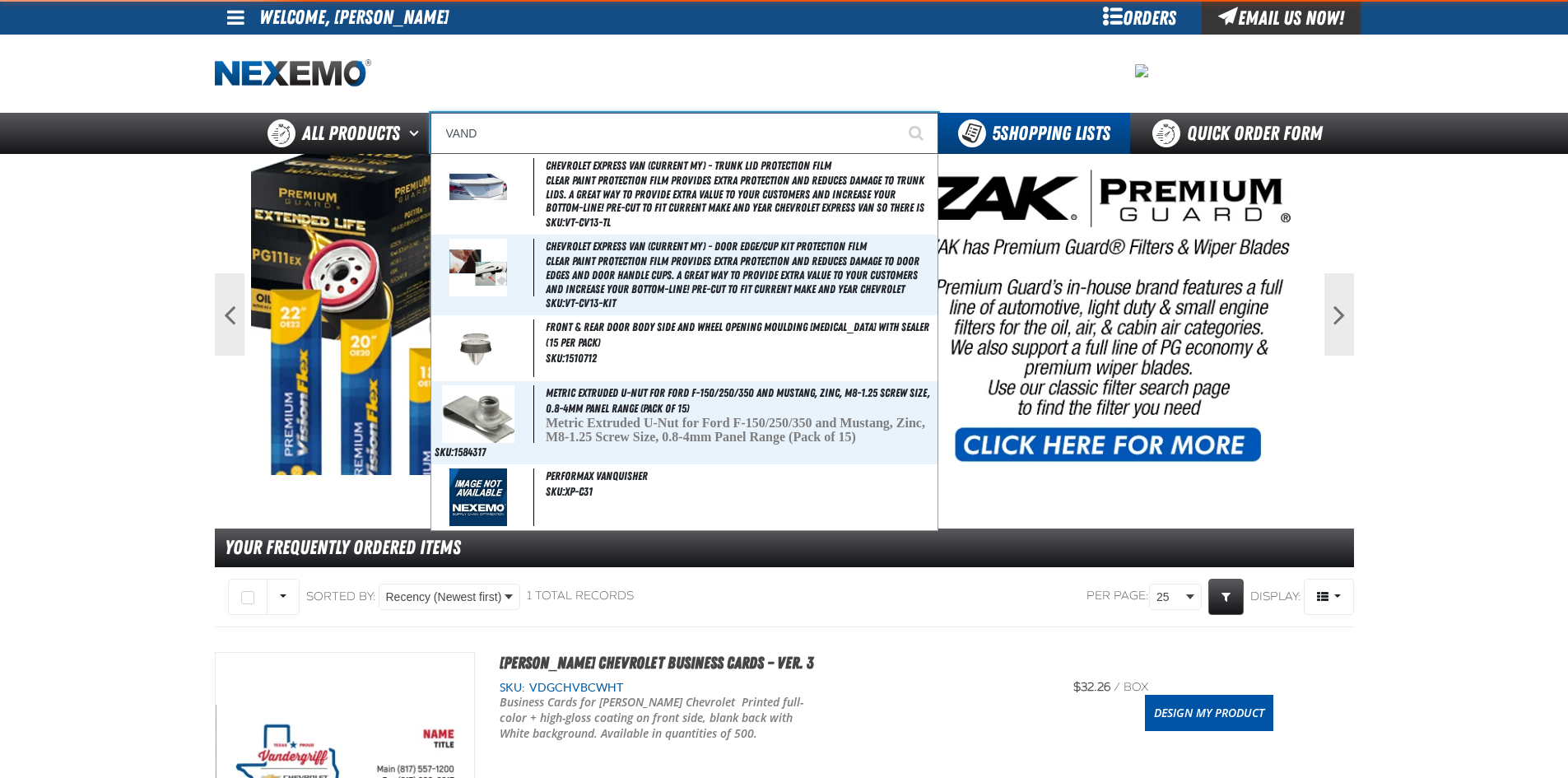
type input "[PERSON_NAME] Hyundai Name Badge"
type input "VANDER"
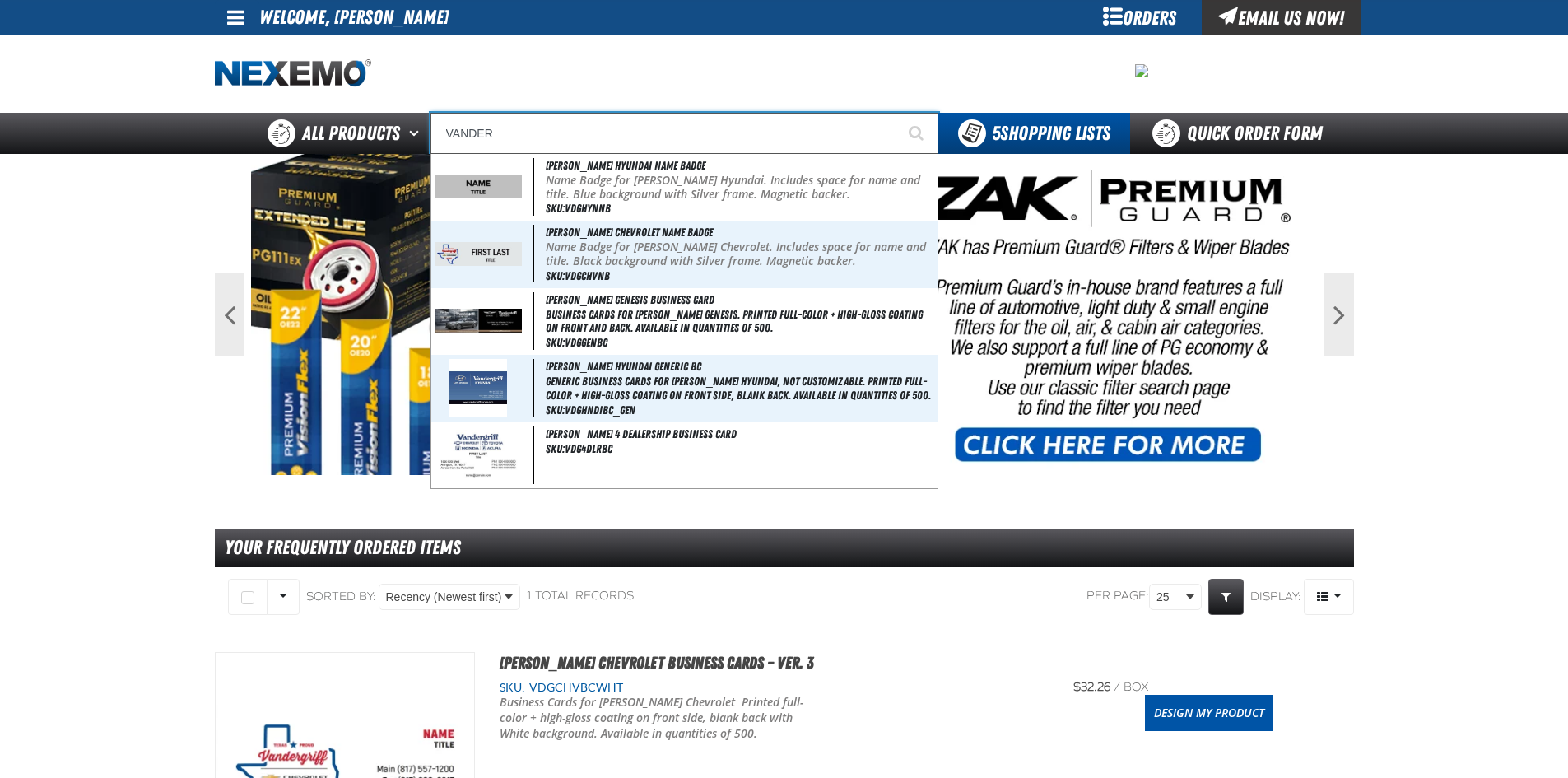
type input "[PERSON_NAME] Hyundai Name Badge"
type input "VANDERG"
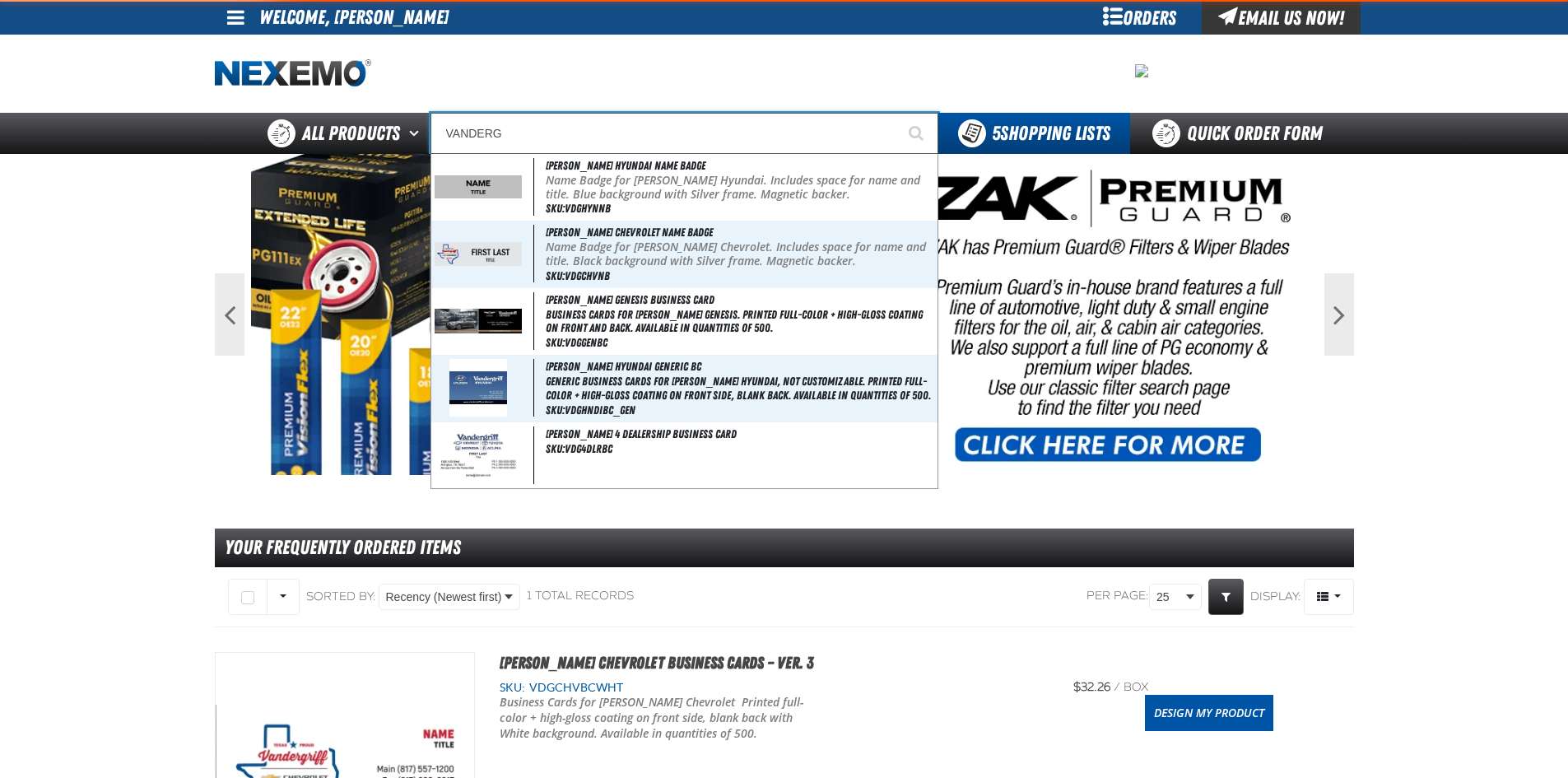
type input "[PERSON_NAME] Hyundai Name Badge"
type input "VANDERGR"
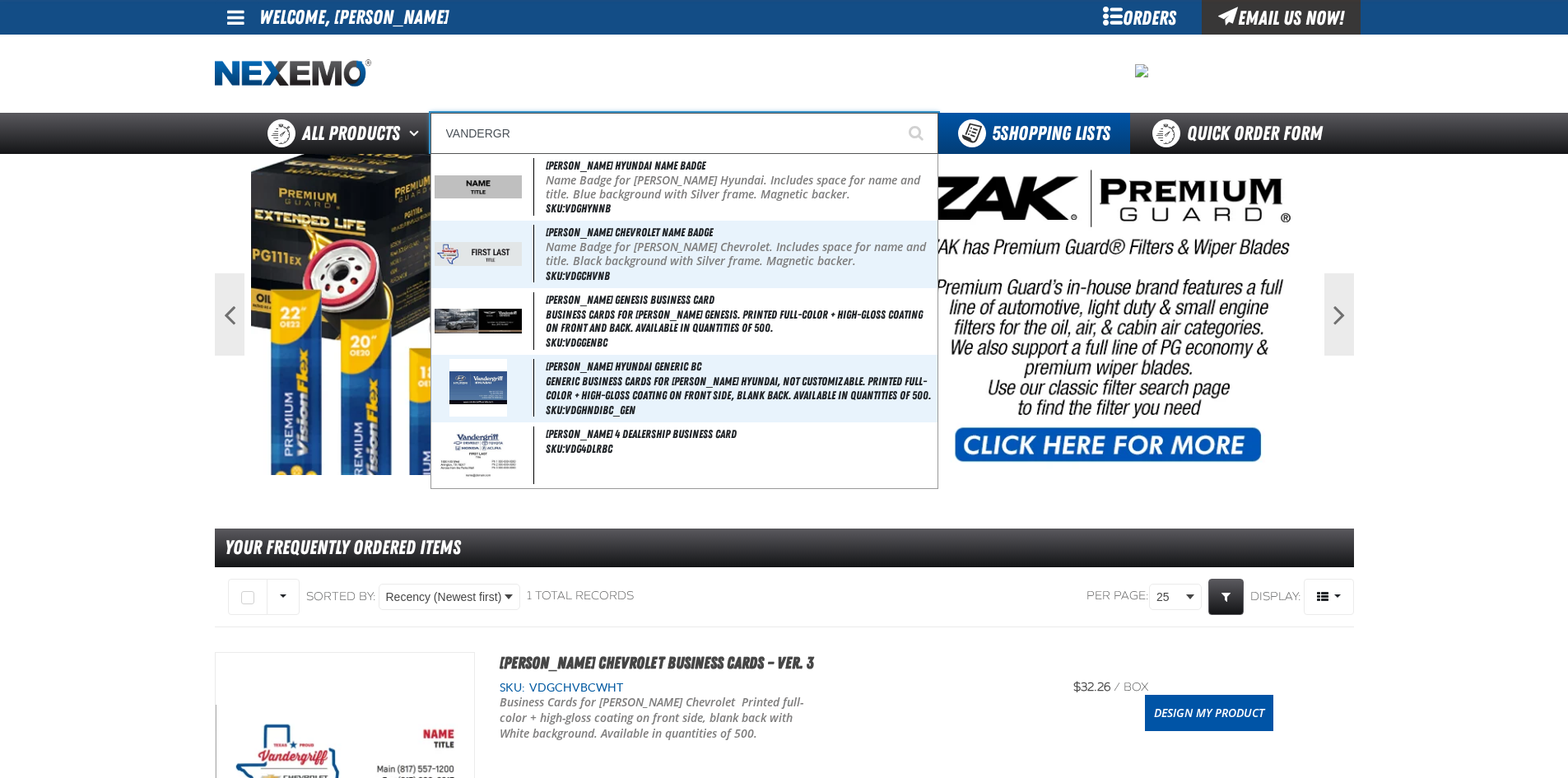
type input "[PERSON_NAME] Hyundai Name Badge"
type input "VANDERGRI"
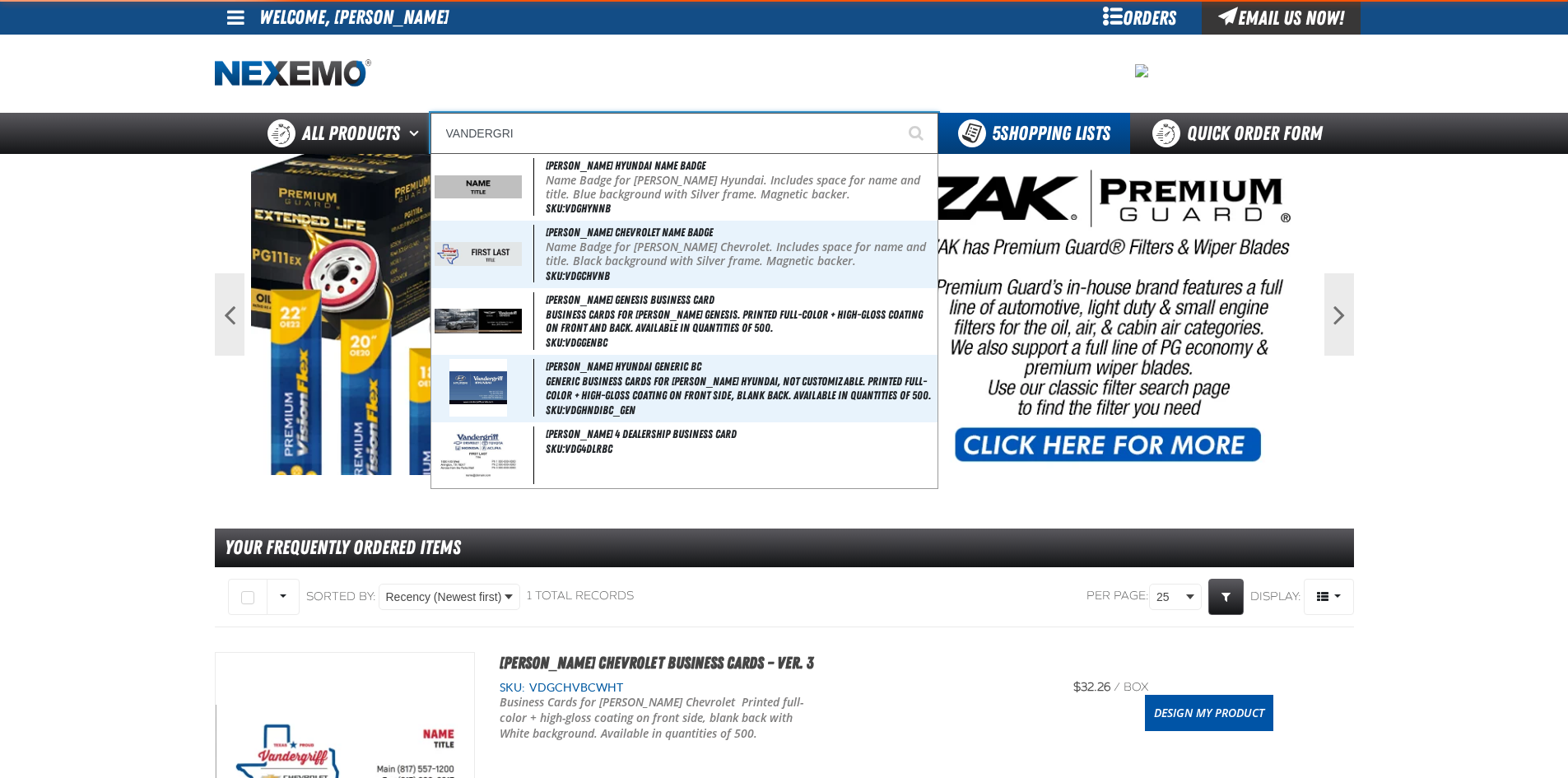
type input "[PERSON_NAME] Hyundai Name Badge"
type input "VANDERGRIF"
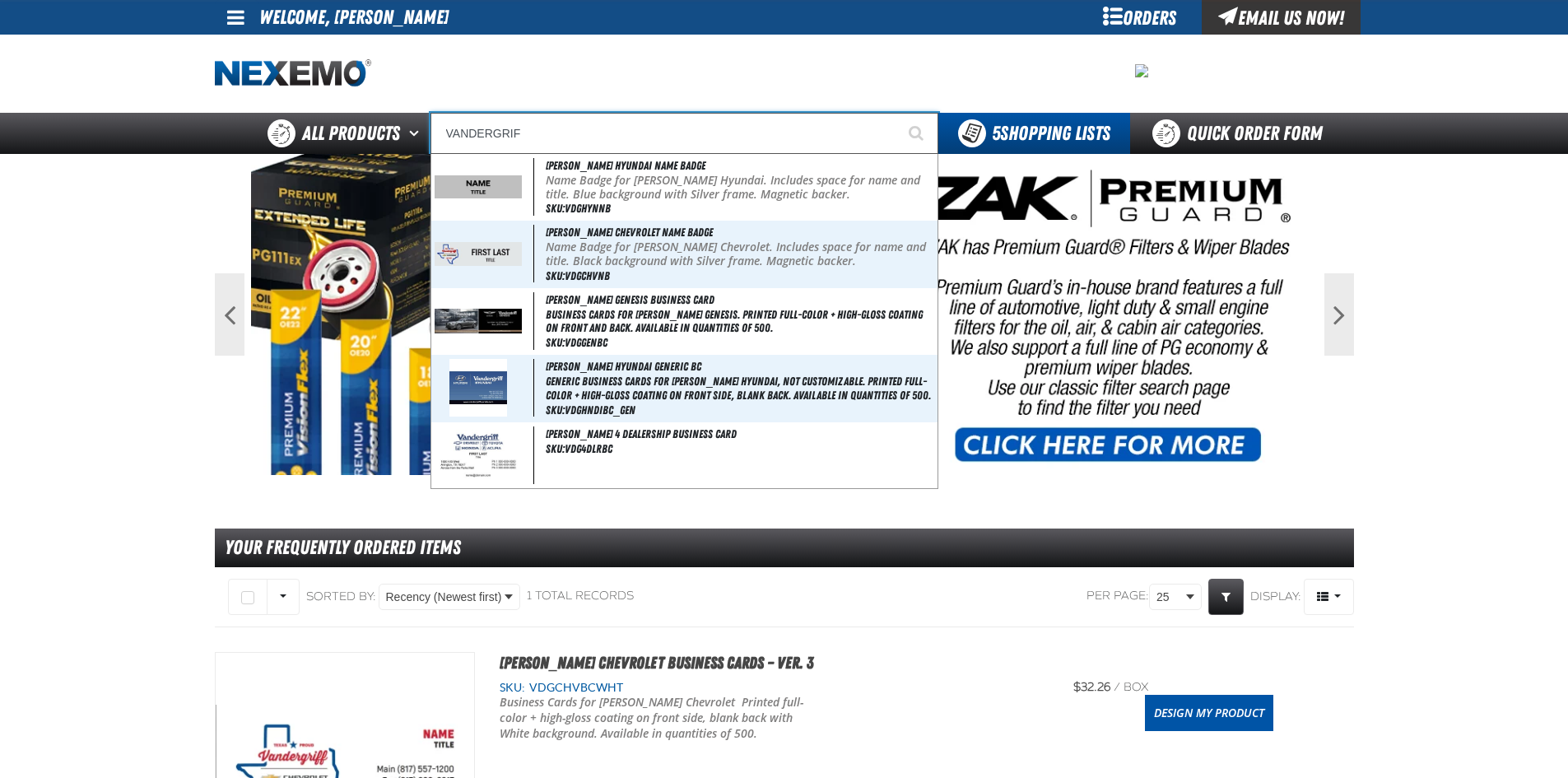
type input "[PERSON_NAME] Hyundai Name Badge"
type input "[PERSON_NAME]"
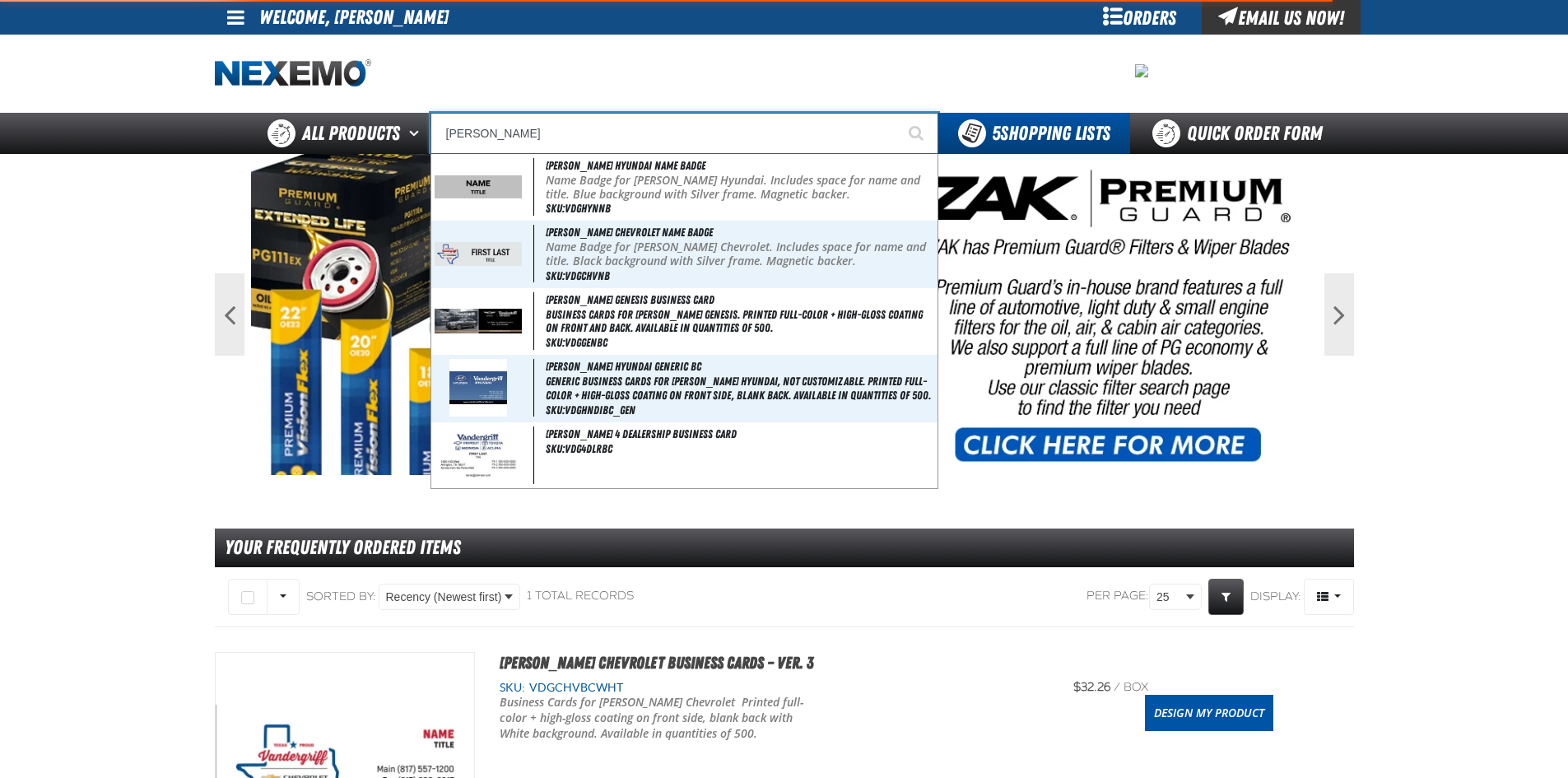
type input "[PERSON_NAME] Hyundai Name Badge"
type input "[PERSON_NAME] H"
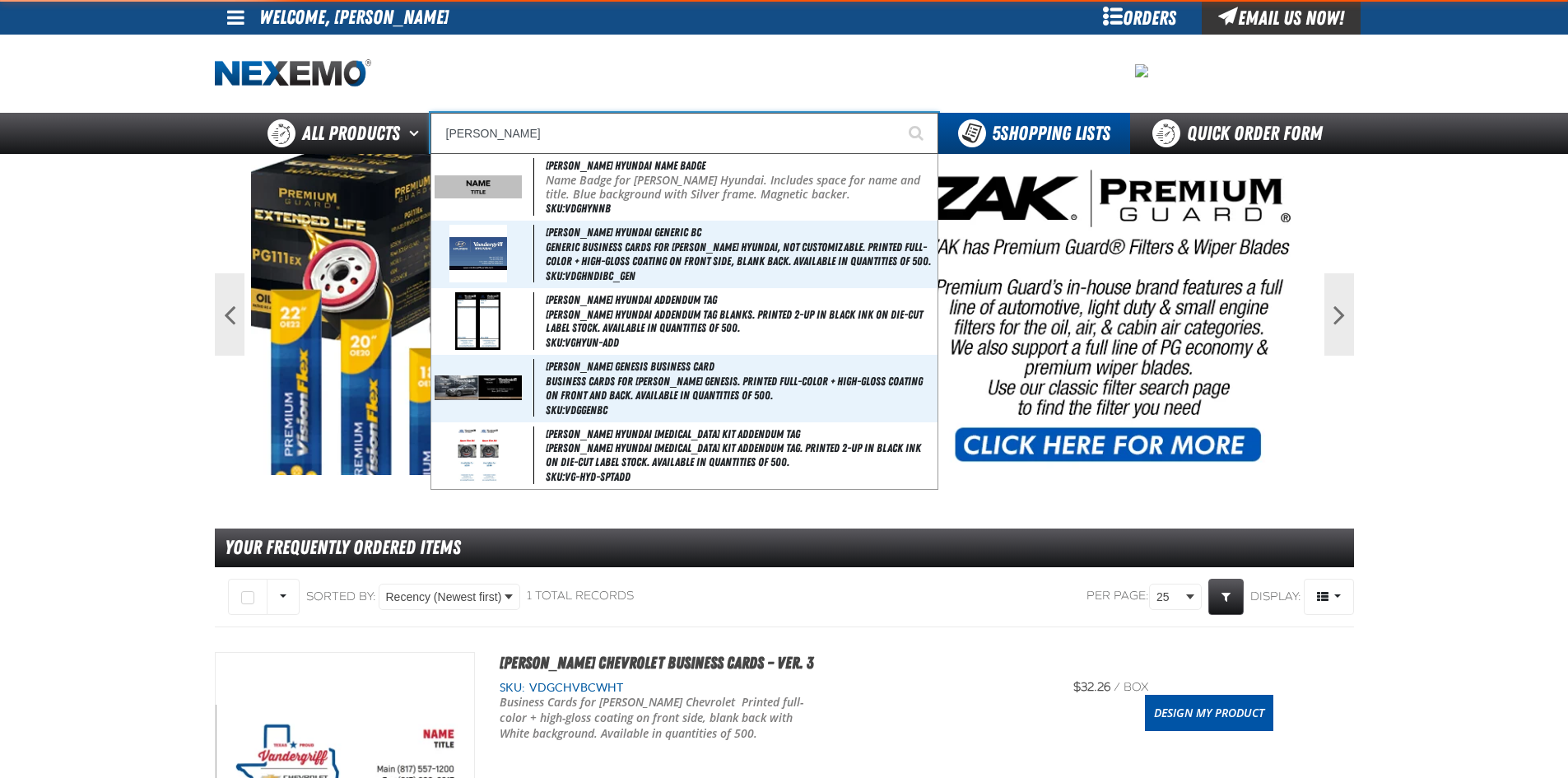
type input "[PERSON_NAME]"
type input "[PERSON_NAME] HYUndai Name Badge"
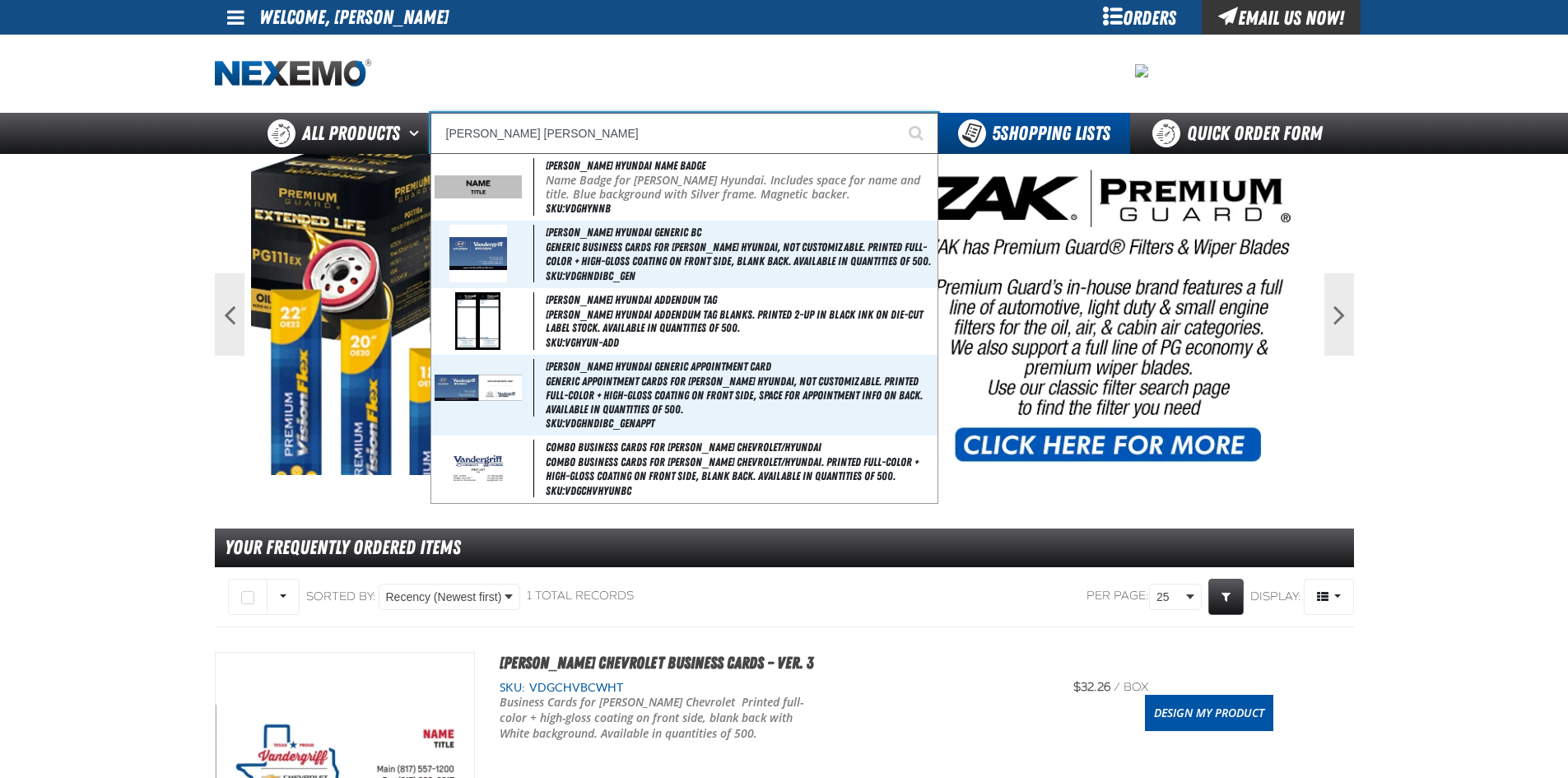
type input "[PERSON_NAME] HYUNDAI"
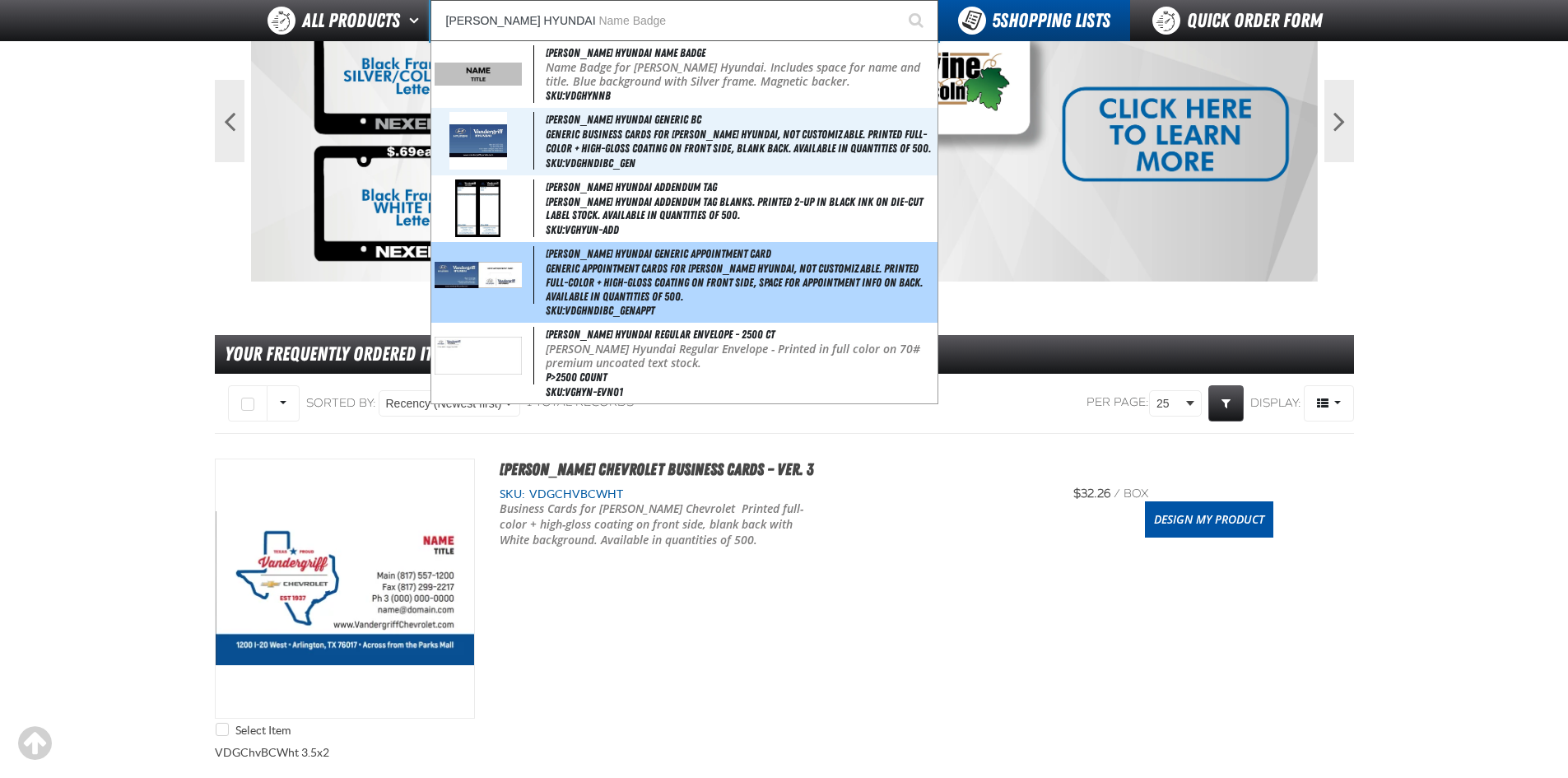
scroll to position [165, 0]
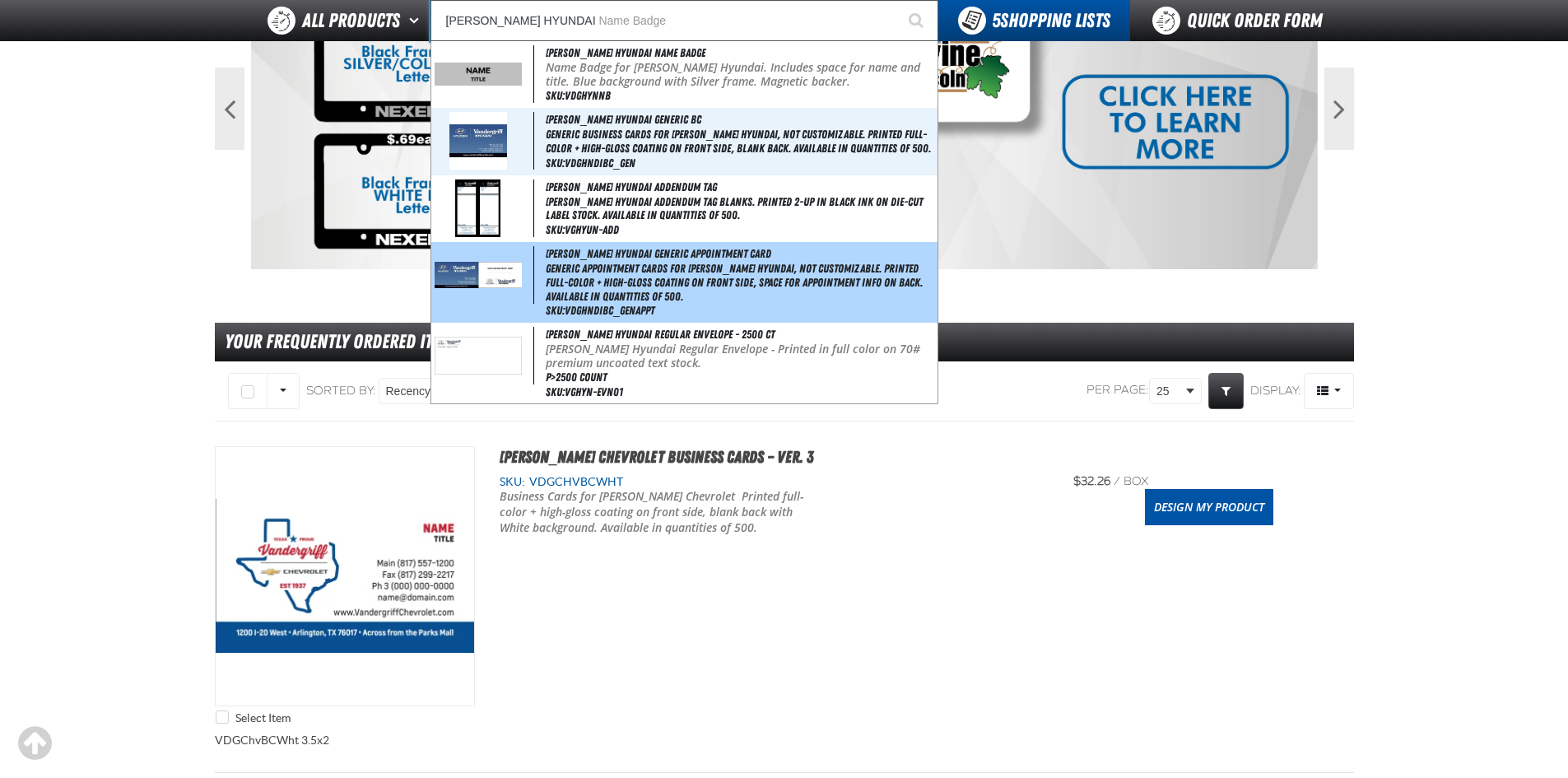
type input "[PERSON_NAME] HYUNDAI Name Badge"
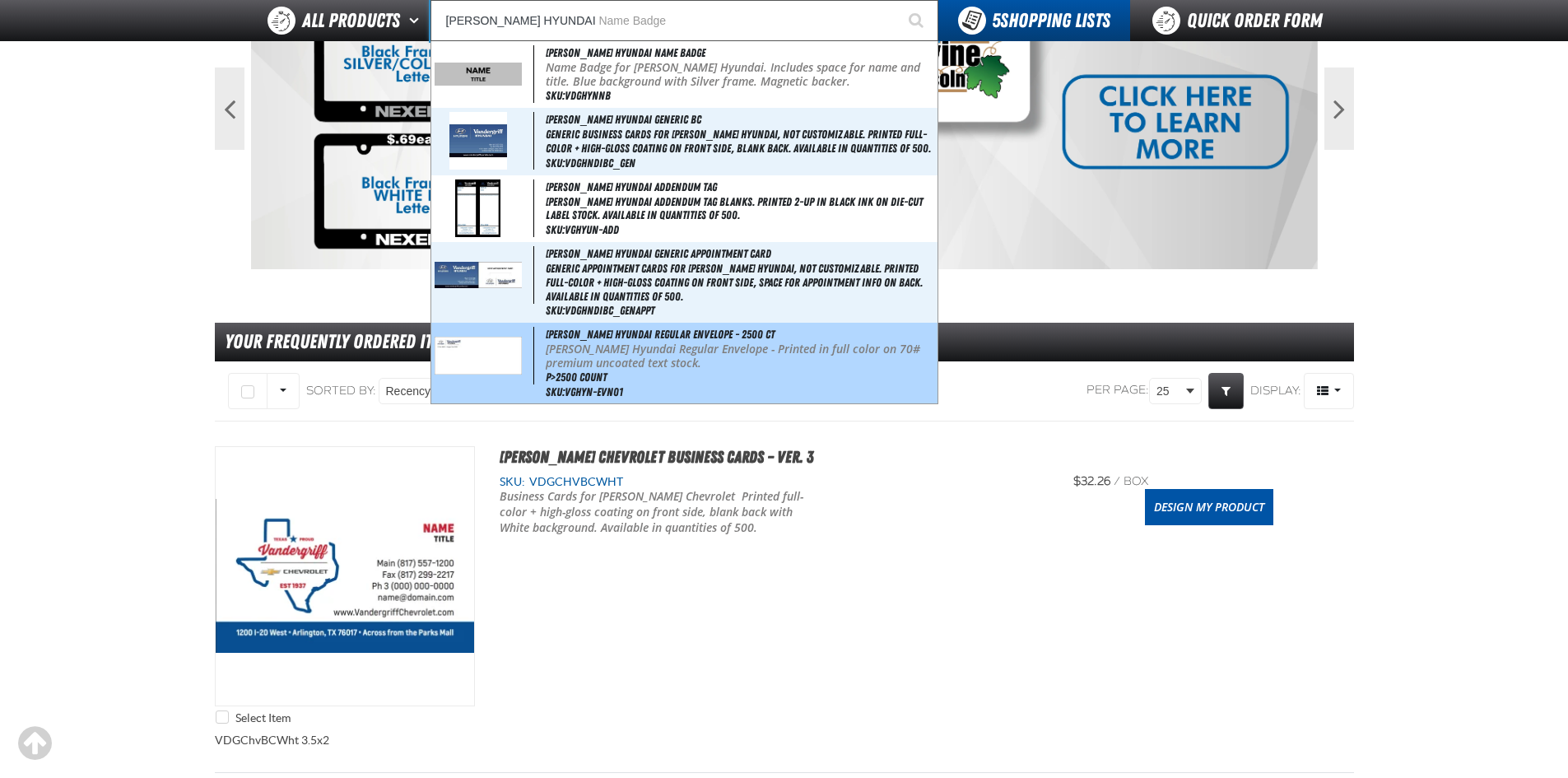
scroll to position [247, 0]
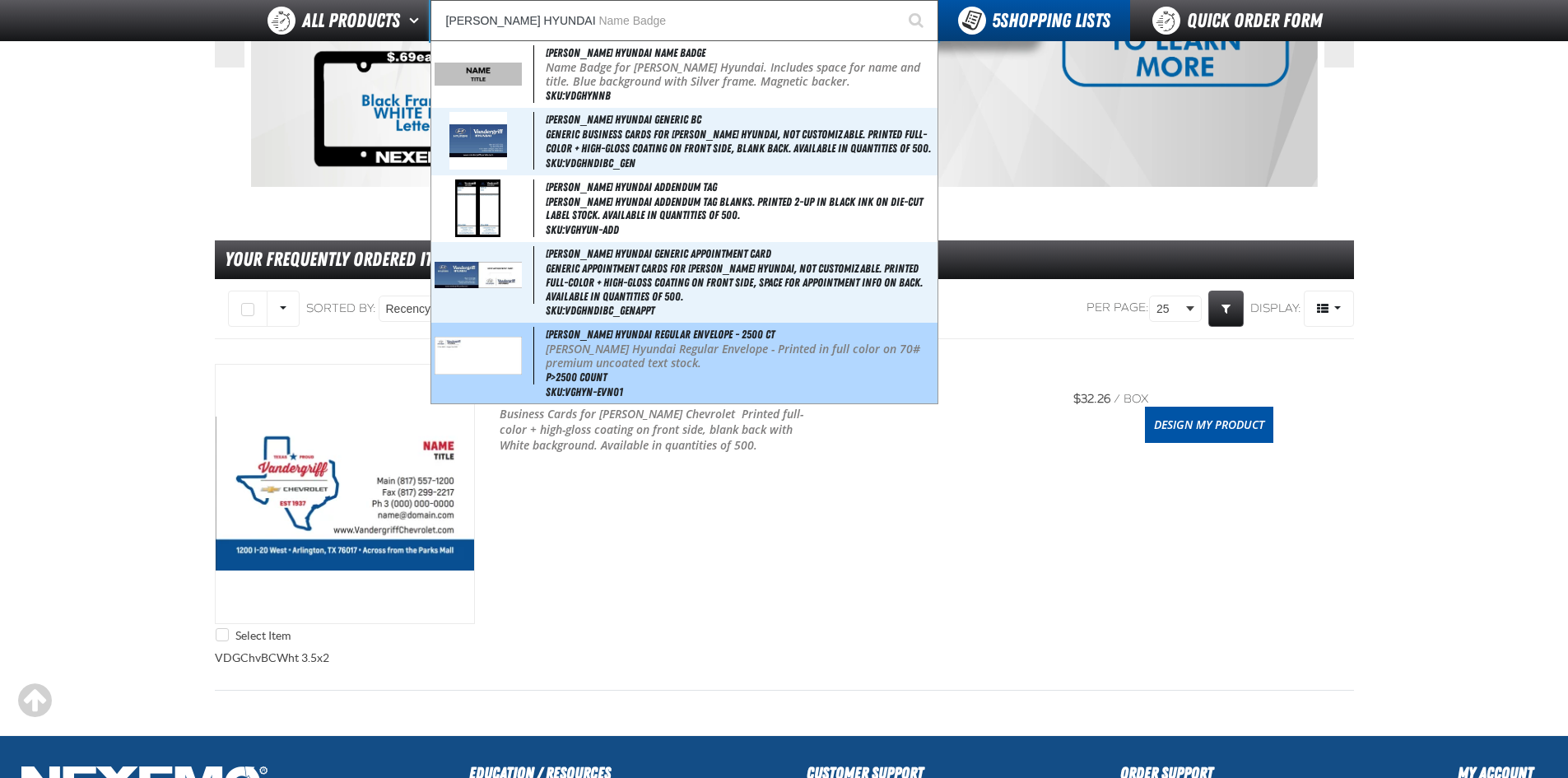
type input "[PERSON_NAME] Hyundai Regular Envelope - 2500 ct"
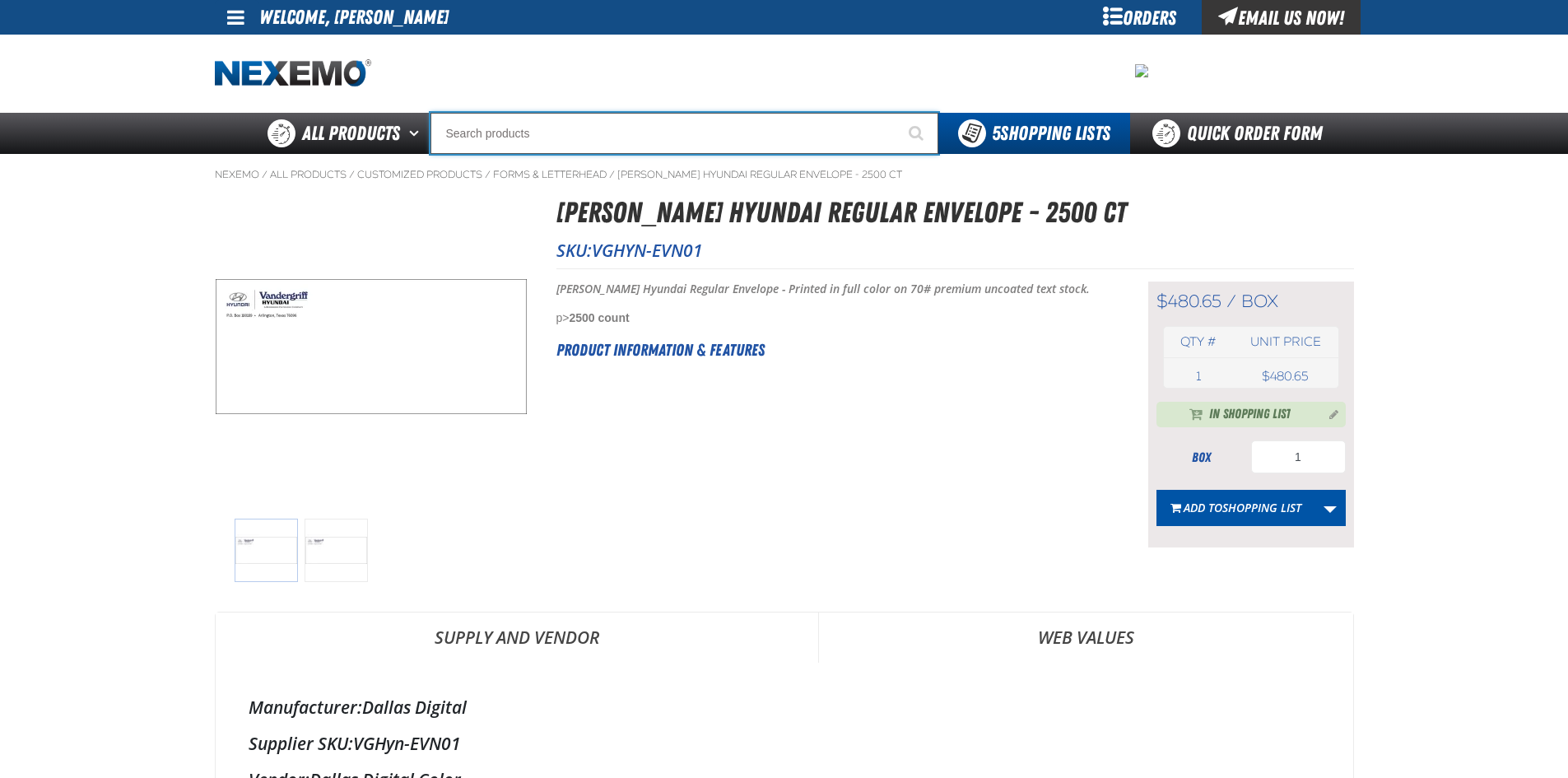
click at [565, 130] on input "Search" at bounding box center [684, 133] width 508 height 41
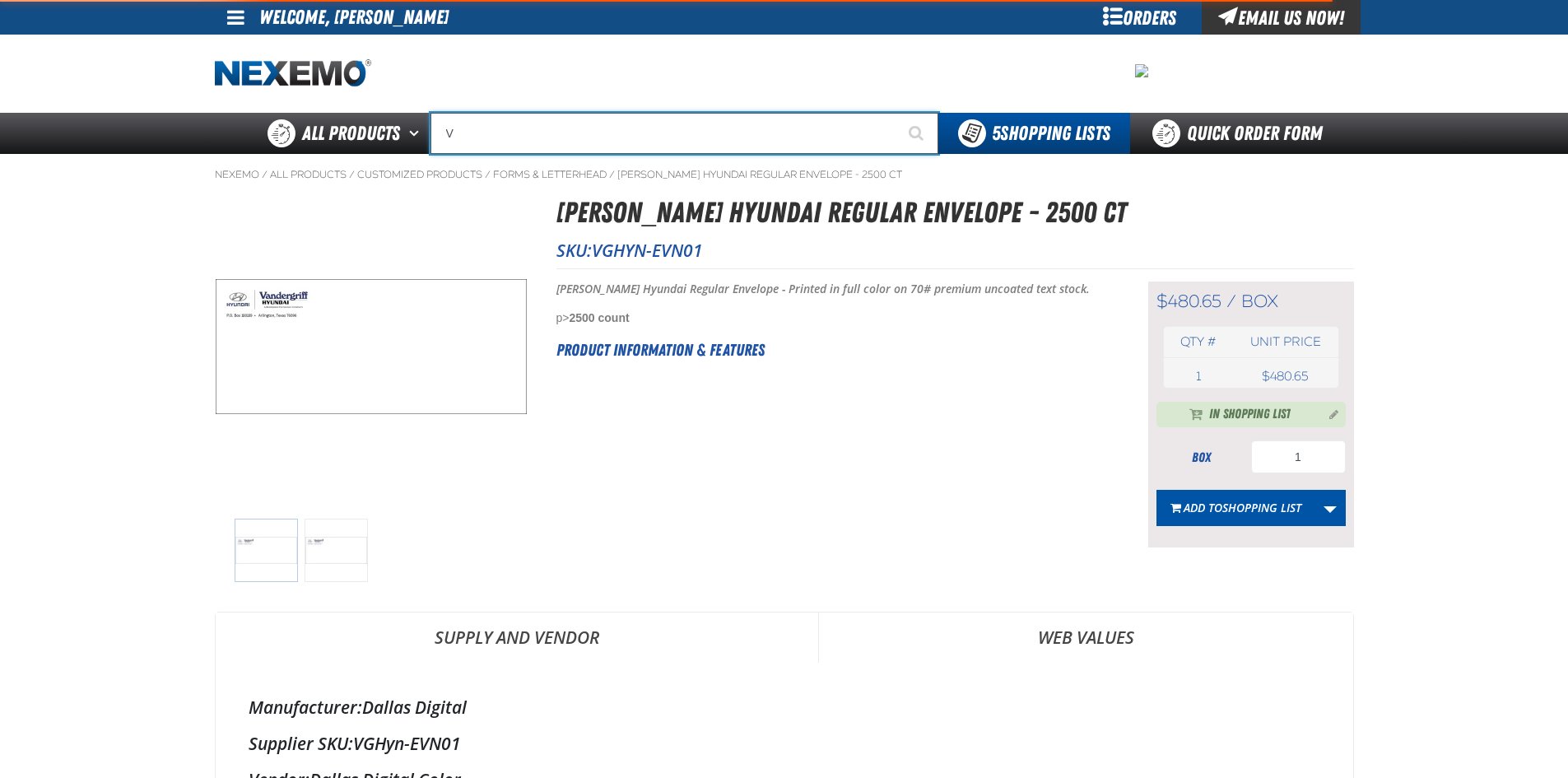
type input "VA"
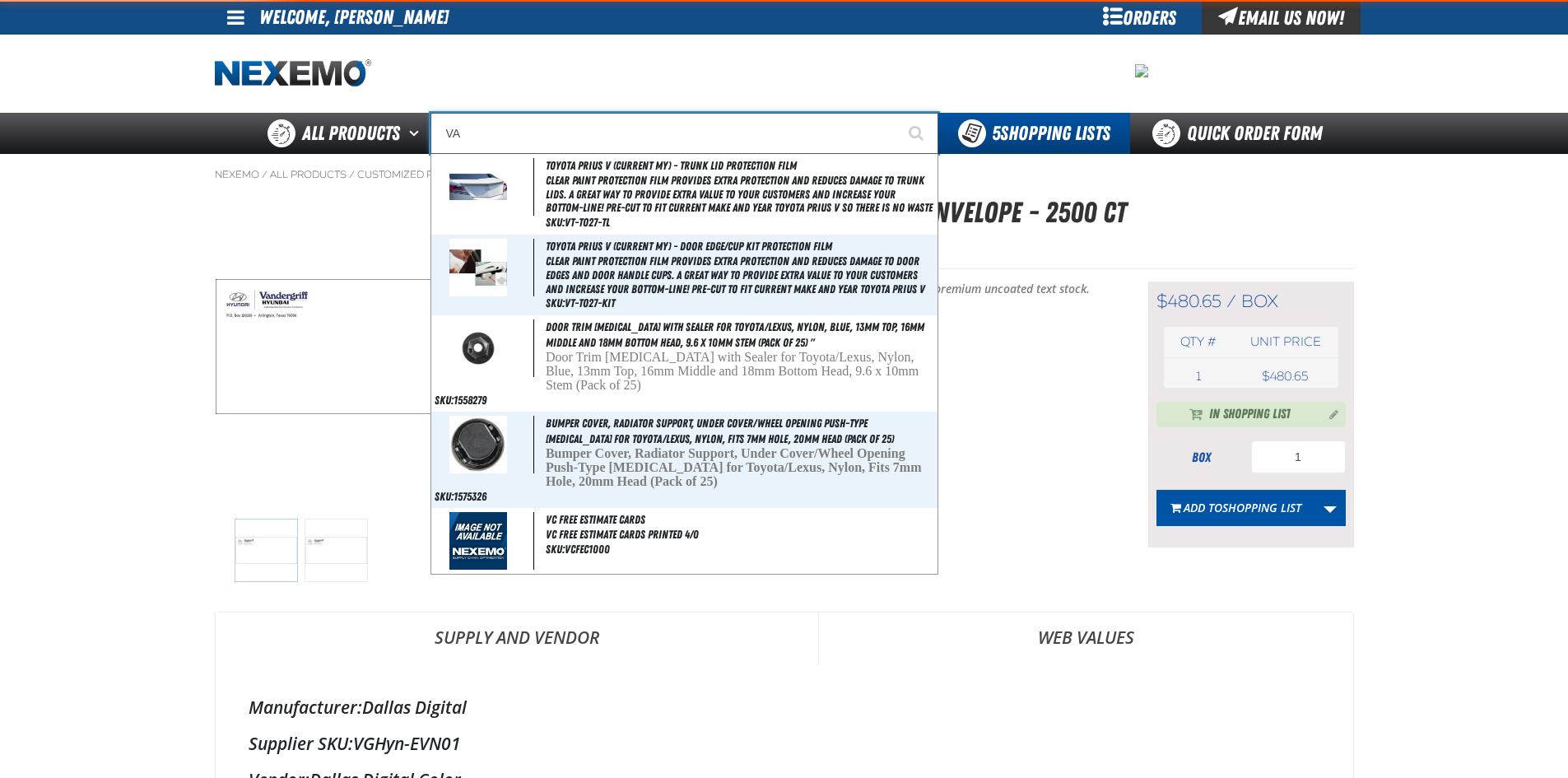
type input "VALUE PRIC"
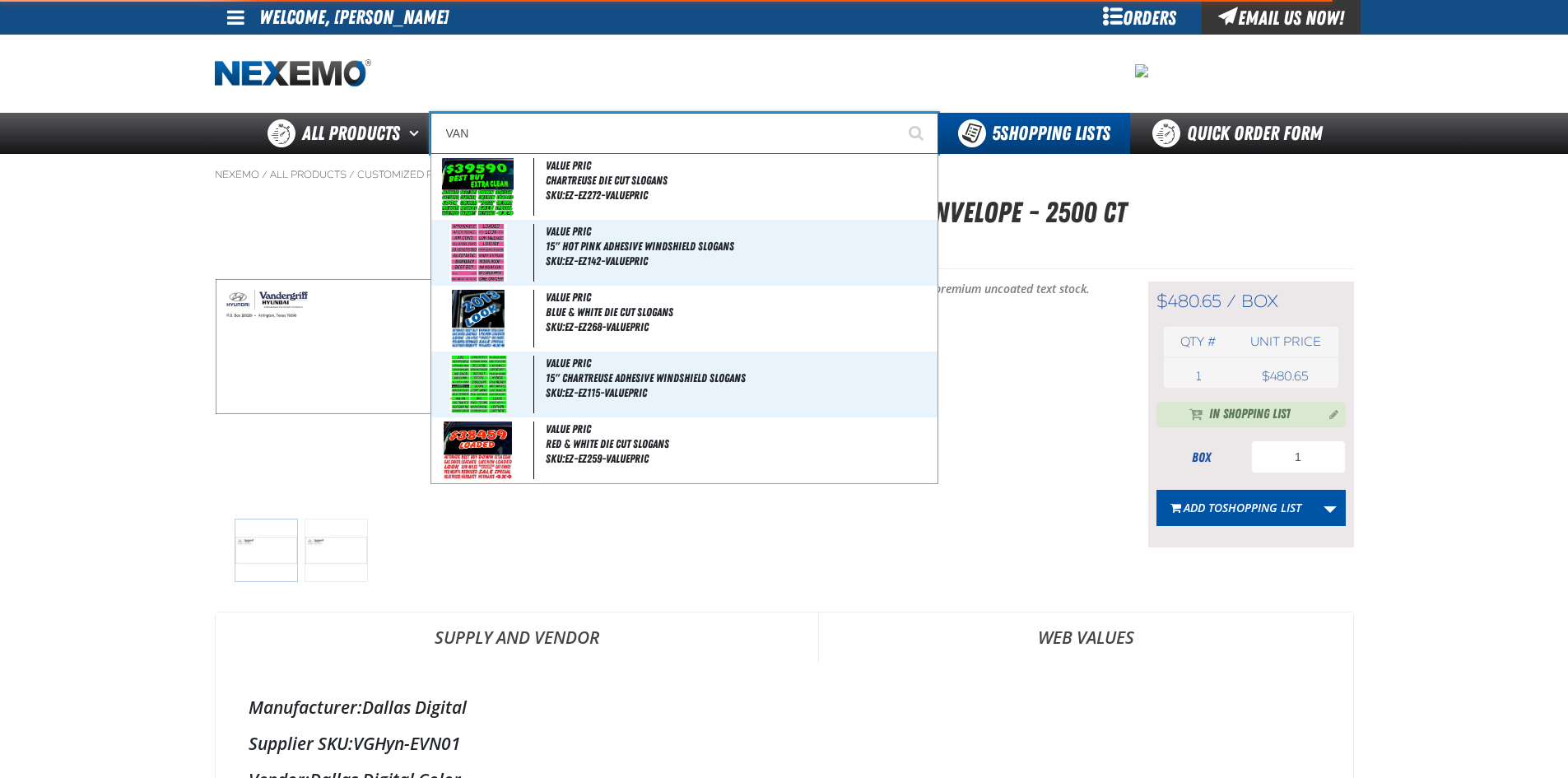
type input "VAND"
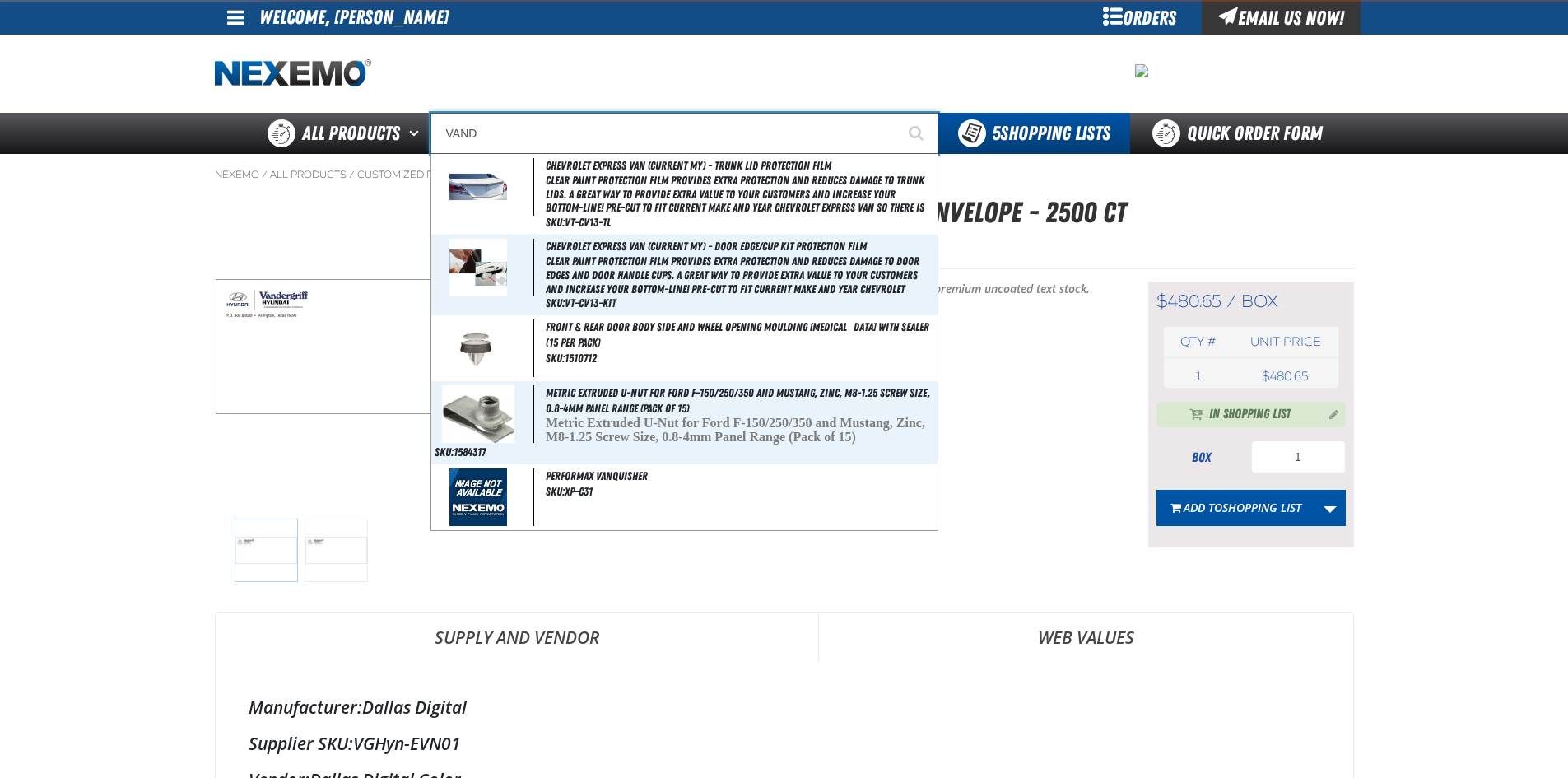
type input "[PERSON_NAME] Hyundai Name Badge"
type input "VANDER"
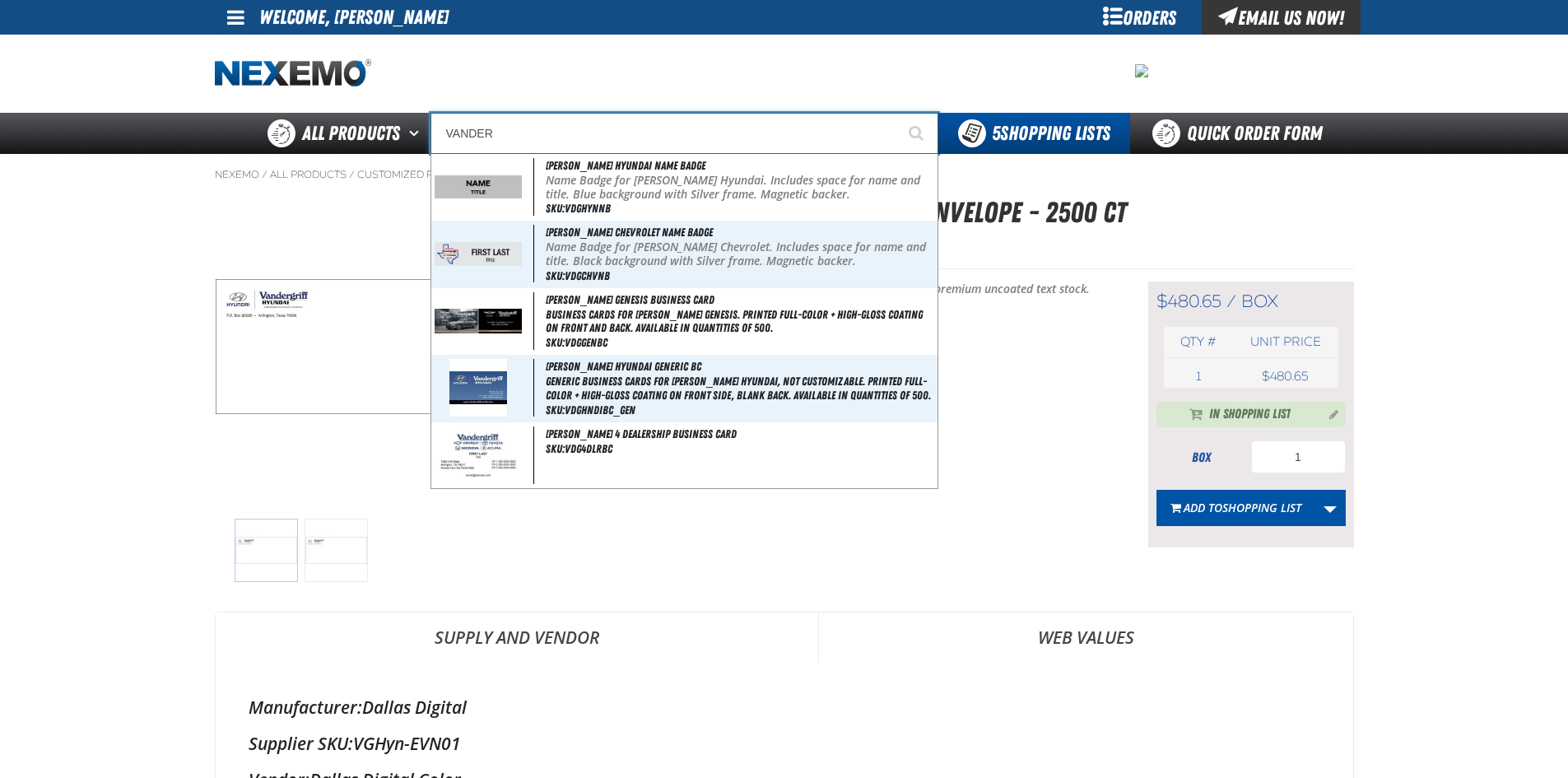
type input "[PERSON_NAME] Hyundai Name Badge"
type input "VANDERG"
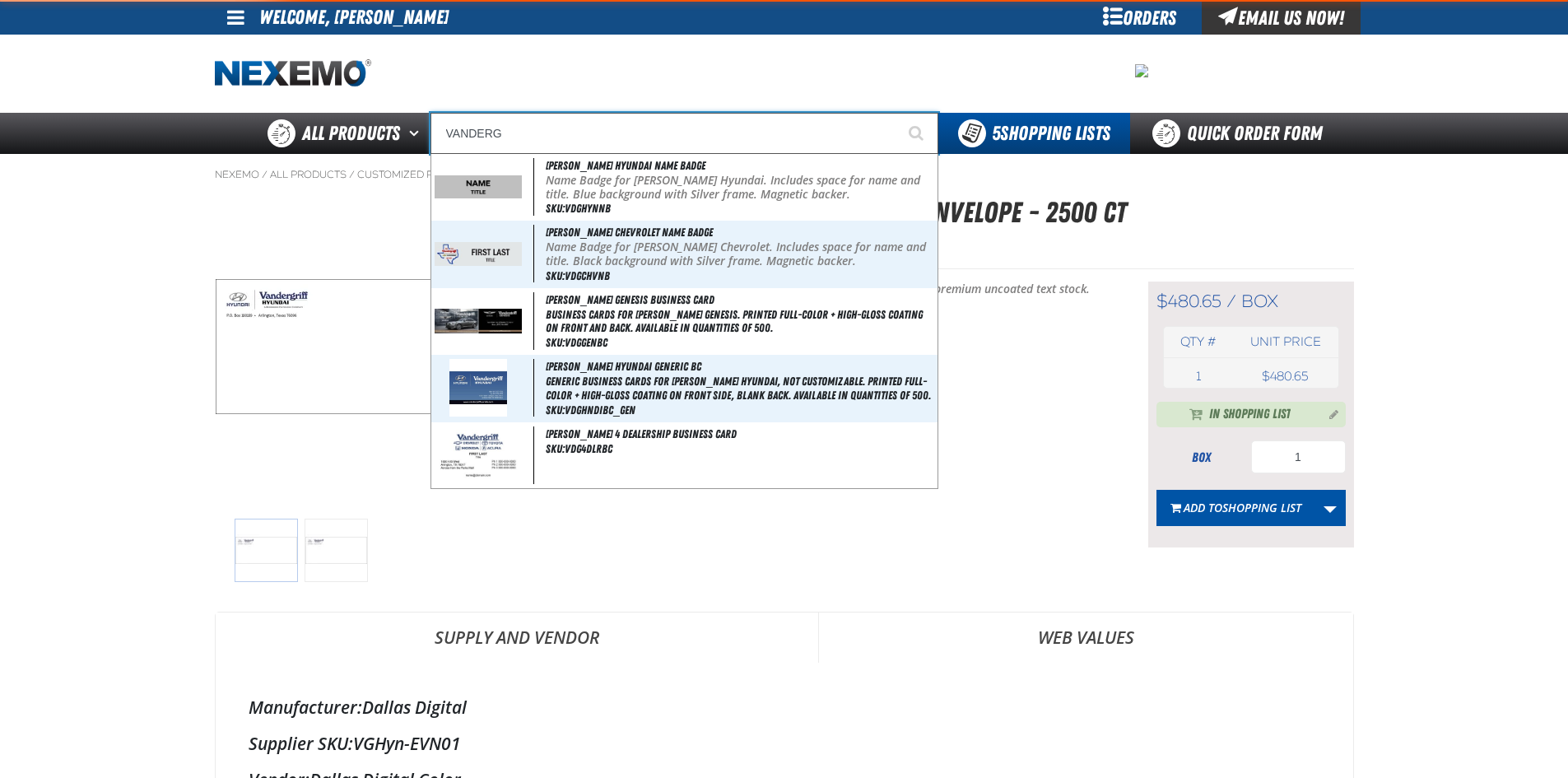
type input "[PERSON_NAME] Hyundai Name Badge"
type input "VANDERGR"
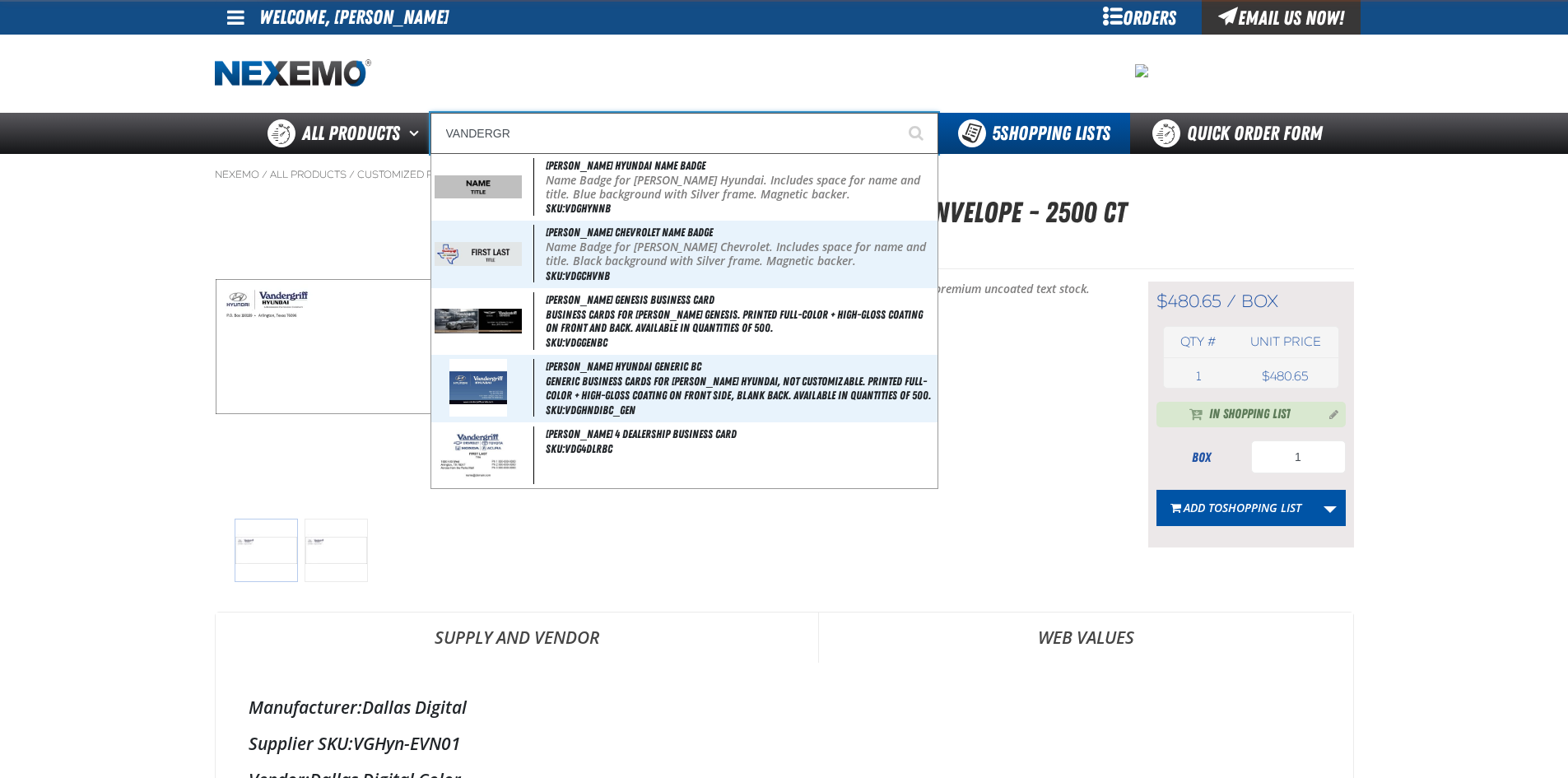
type input "[PERSON_NAME] Hyundai Name Badge"
type input "VANDERGRI"
type input "[PERSON_NAME] Hyundai Name Badge"
type input "VANDERGRIF"
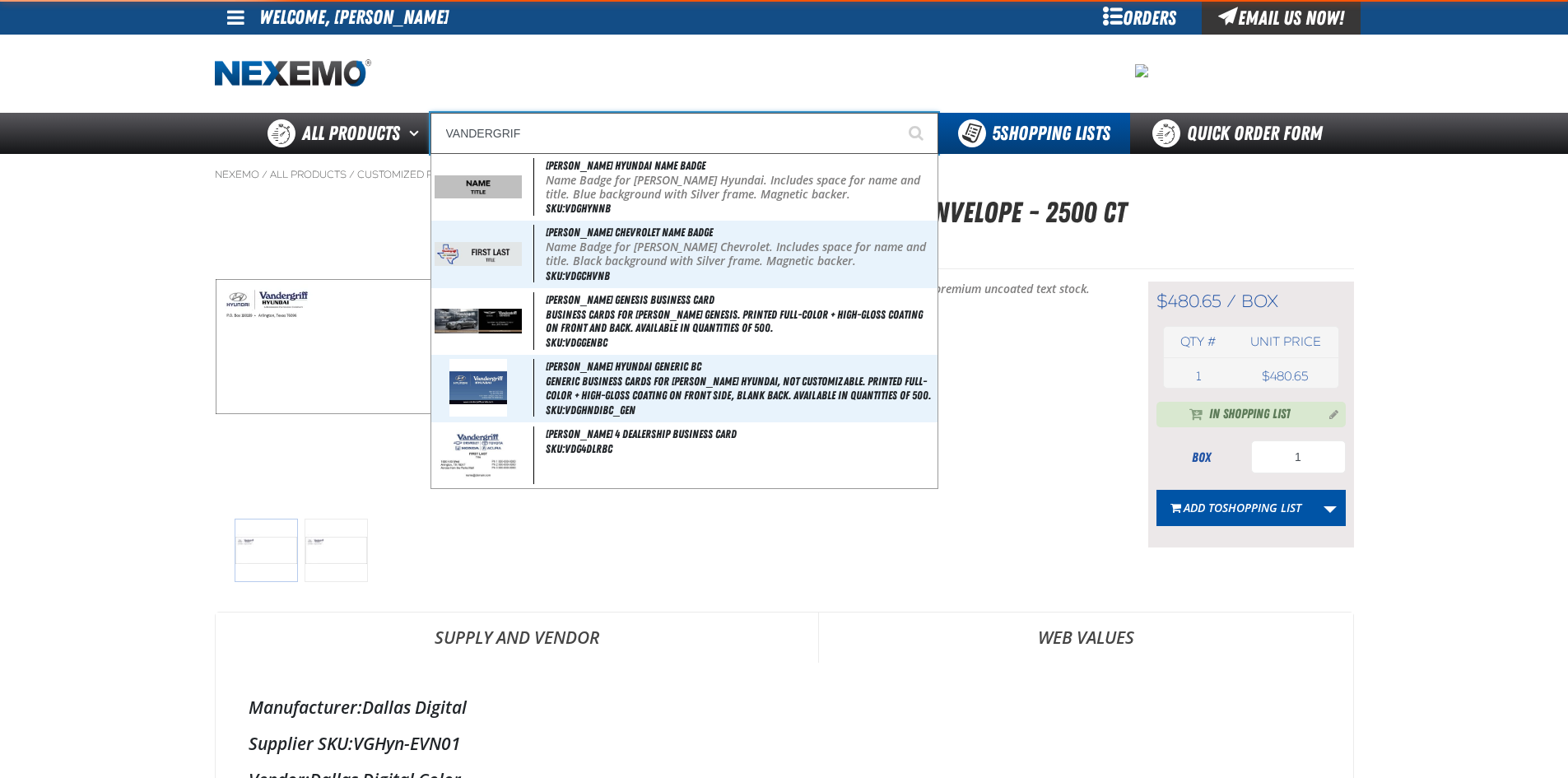
type input "[PERSON_NAME] Hyundai Name Badge"
type input "VANDERGRIFF"
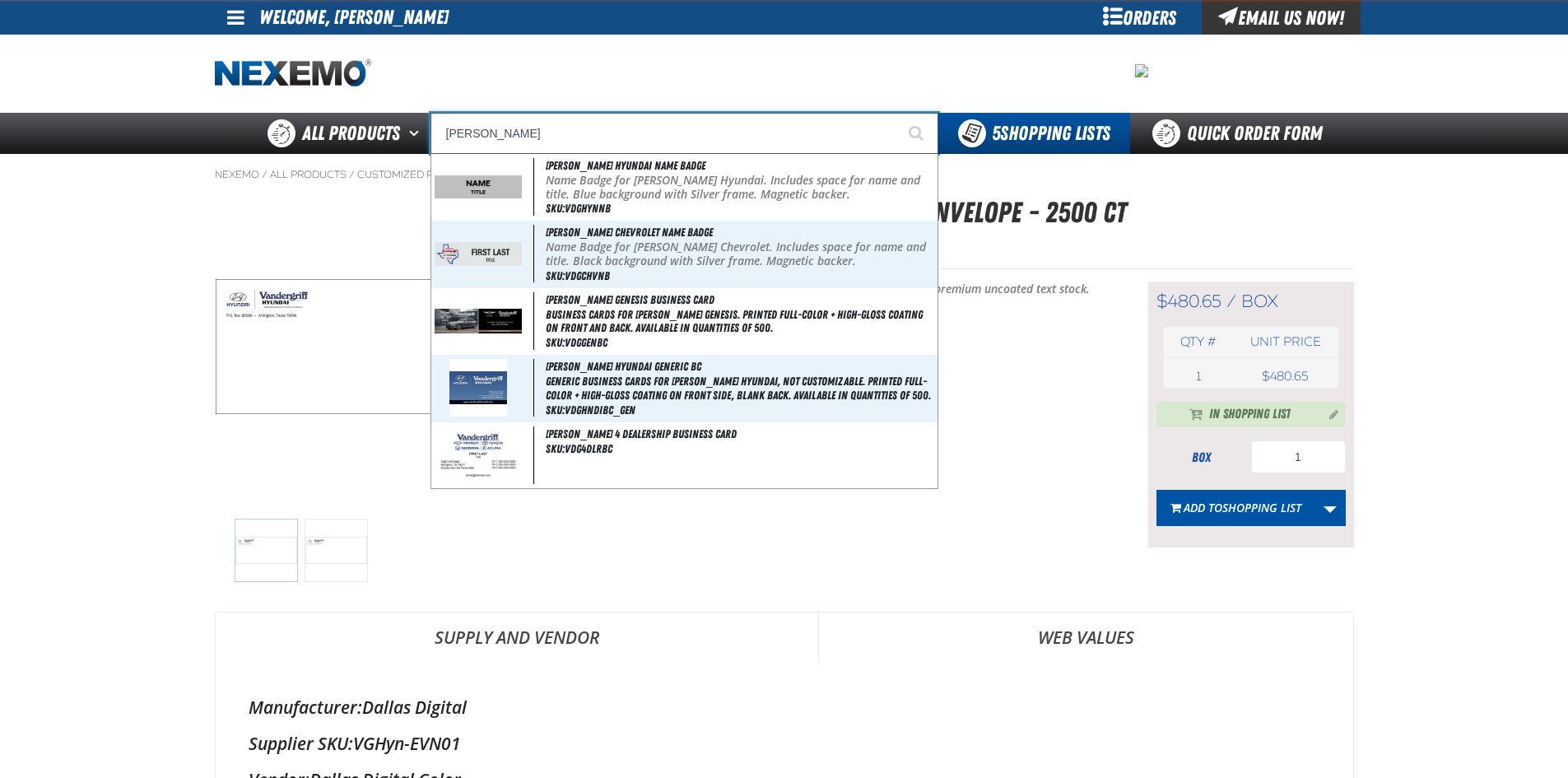
type input "VANDERGRIFF Hyundai Name Badge"
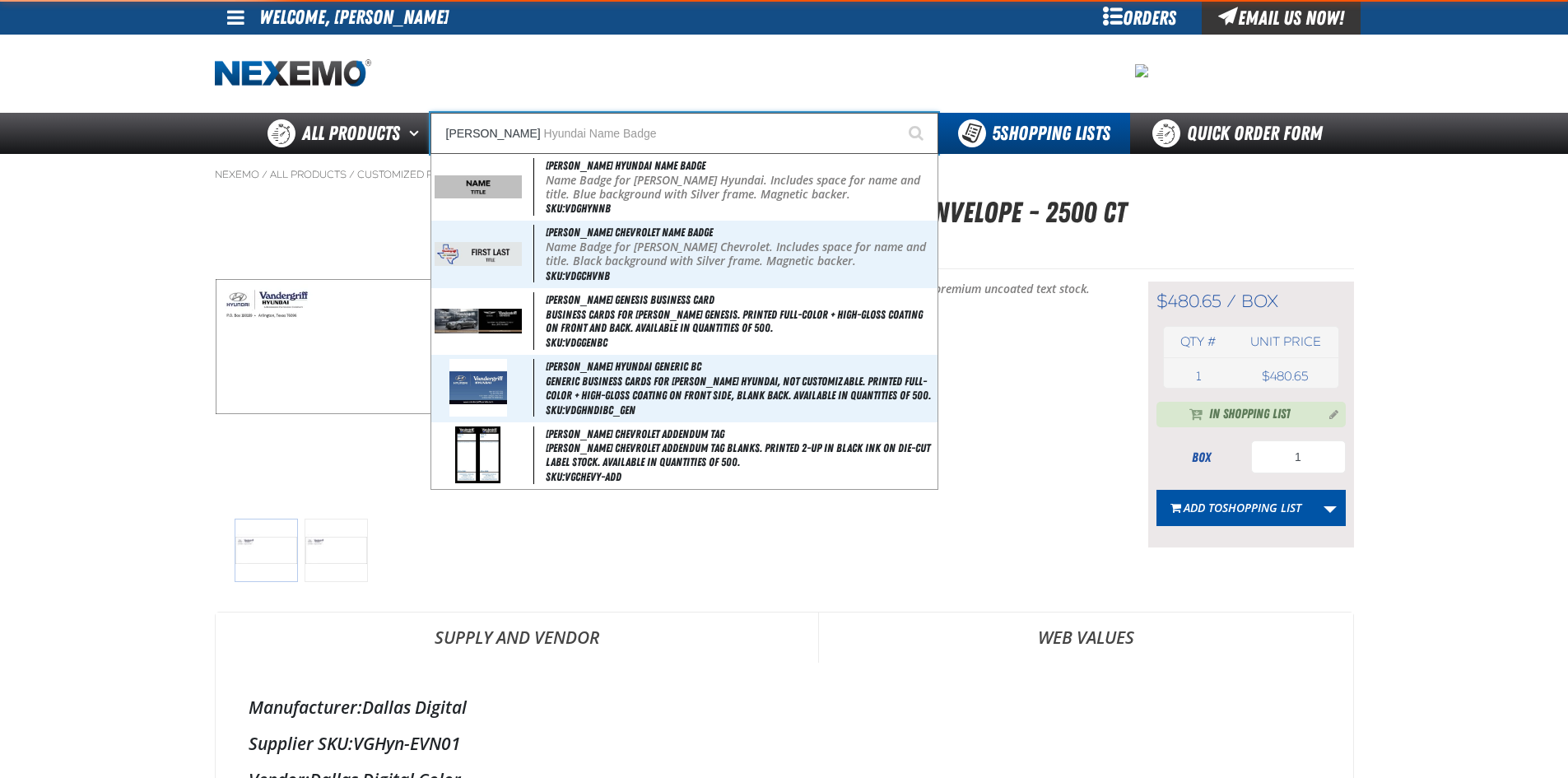
type input "VANDERGRIFF H"
type input "VANDERGRIFF HY"
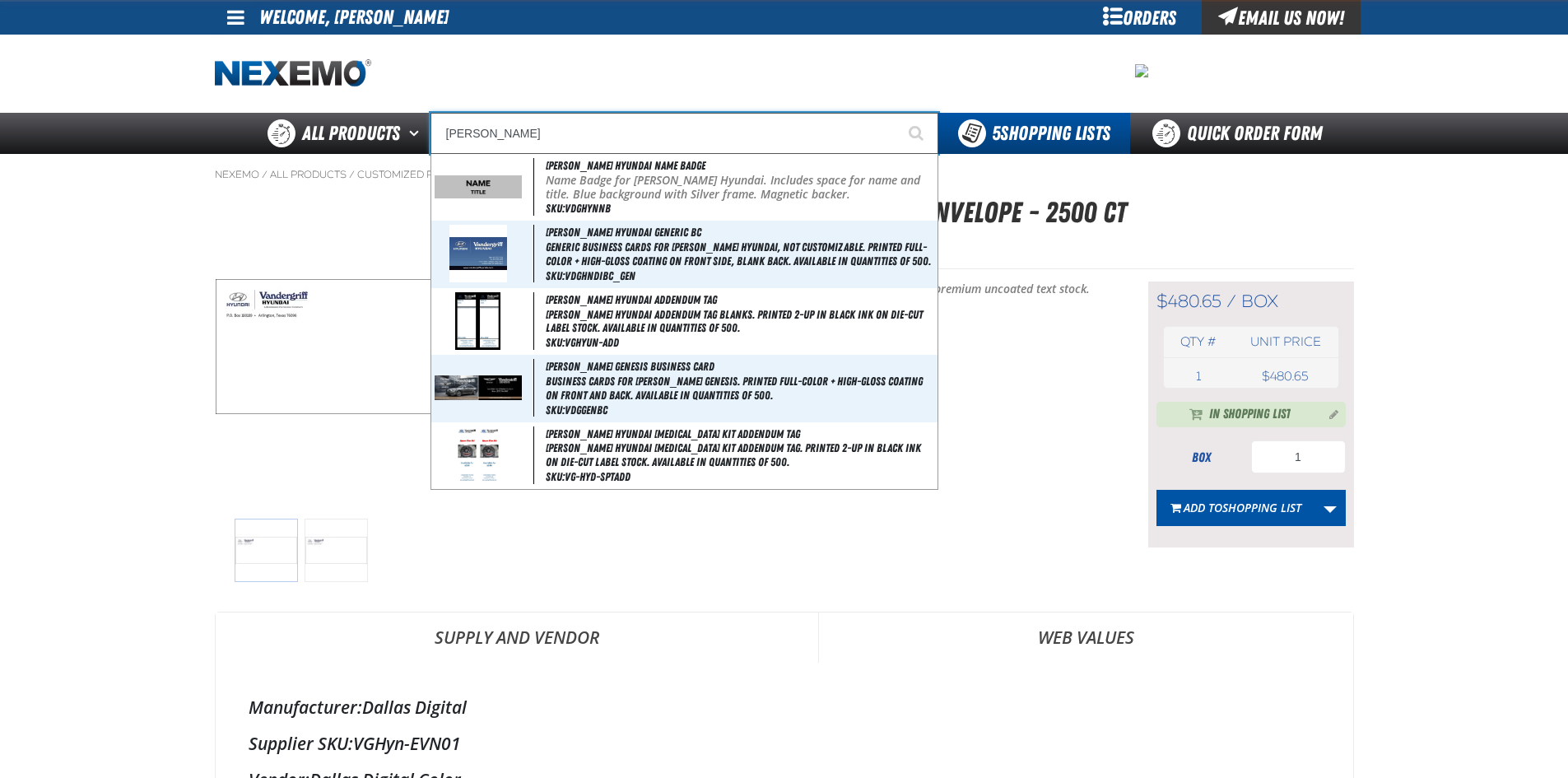
type input "VANDERGRIFF HYundai Name Badge"
type input "VANDERGRIFF HYU"
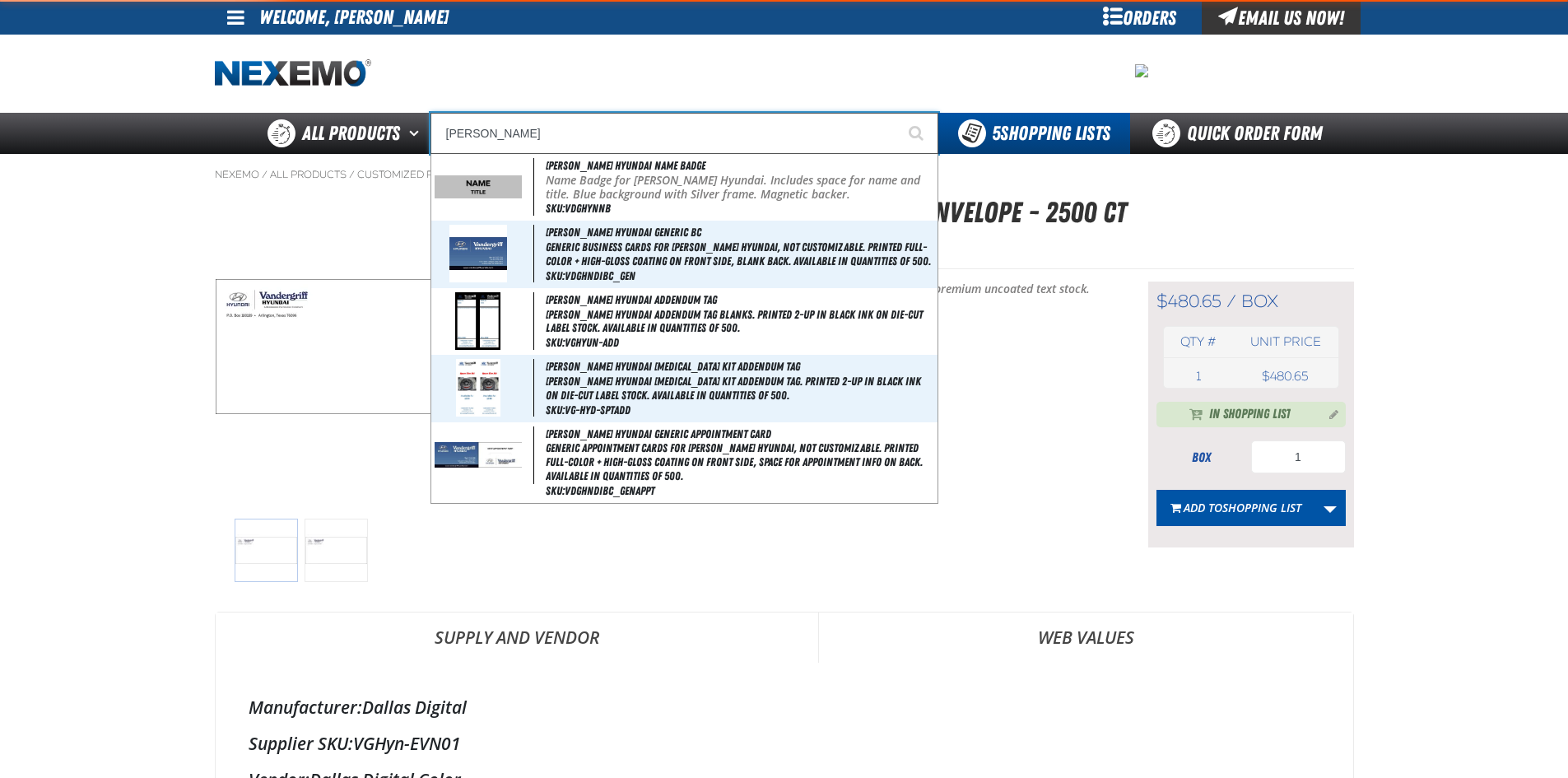
type input "VANDERGRIFF HYUndai Name Badge"
type input "VANDERGRIFF HYUN"
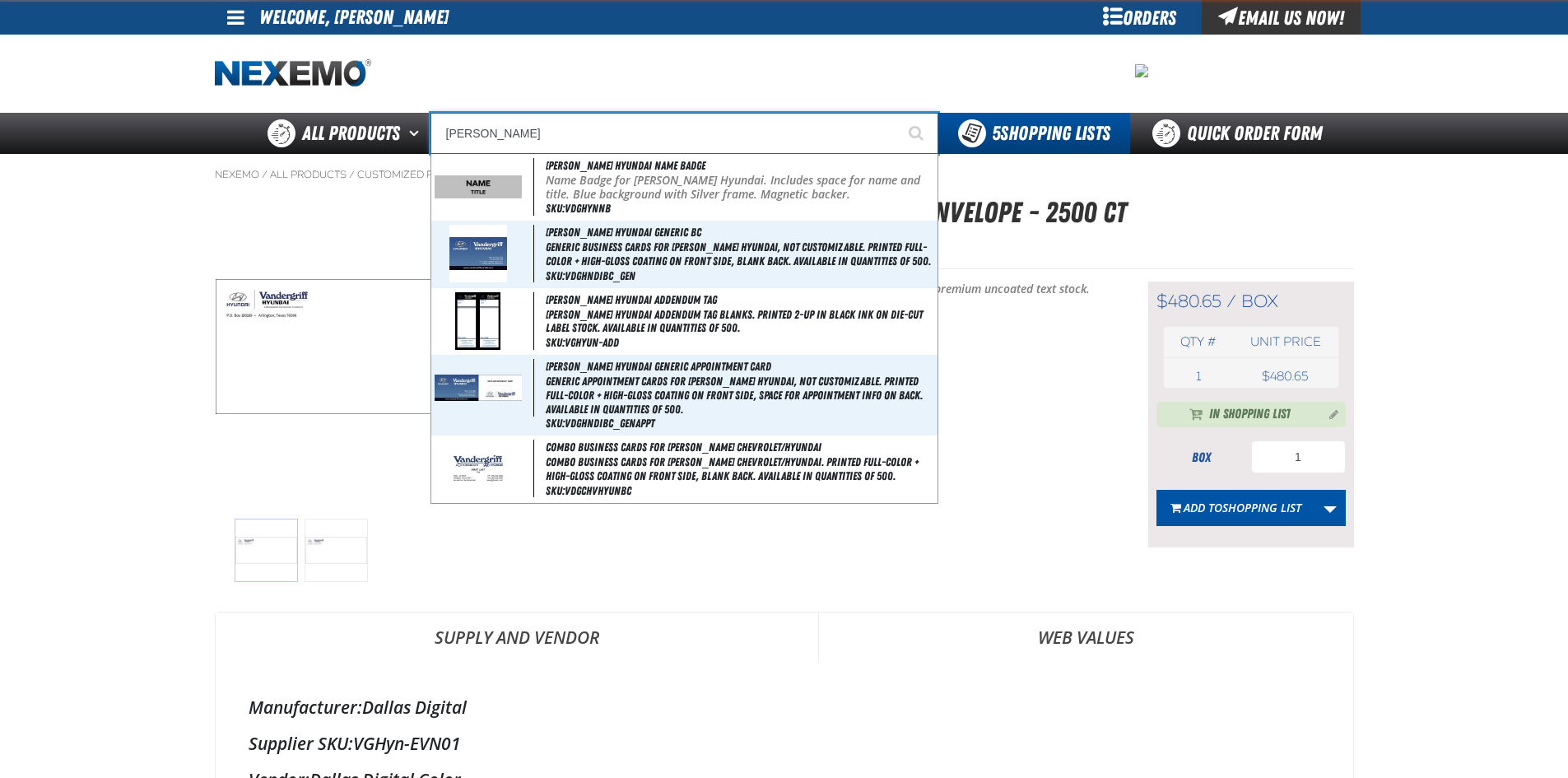
type input "VANDERGRIFF HYUNdai Name Badge"
type input "VANDERGRIFF HYUNDAI"
type input "VANDERGRIFF HYUNDAI Name Badge"
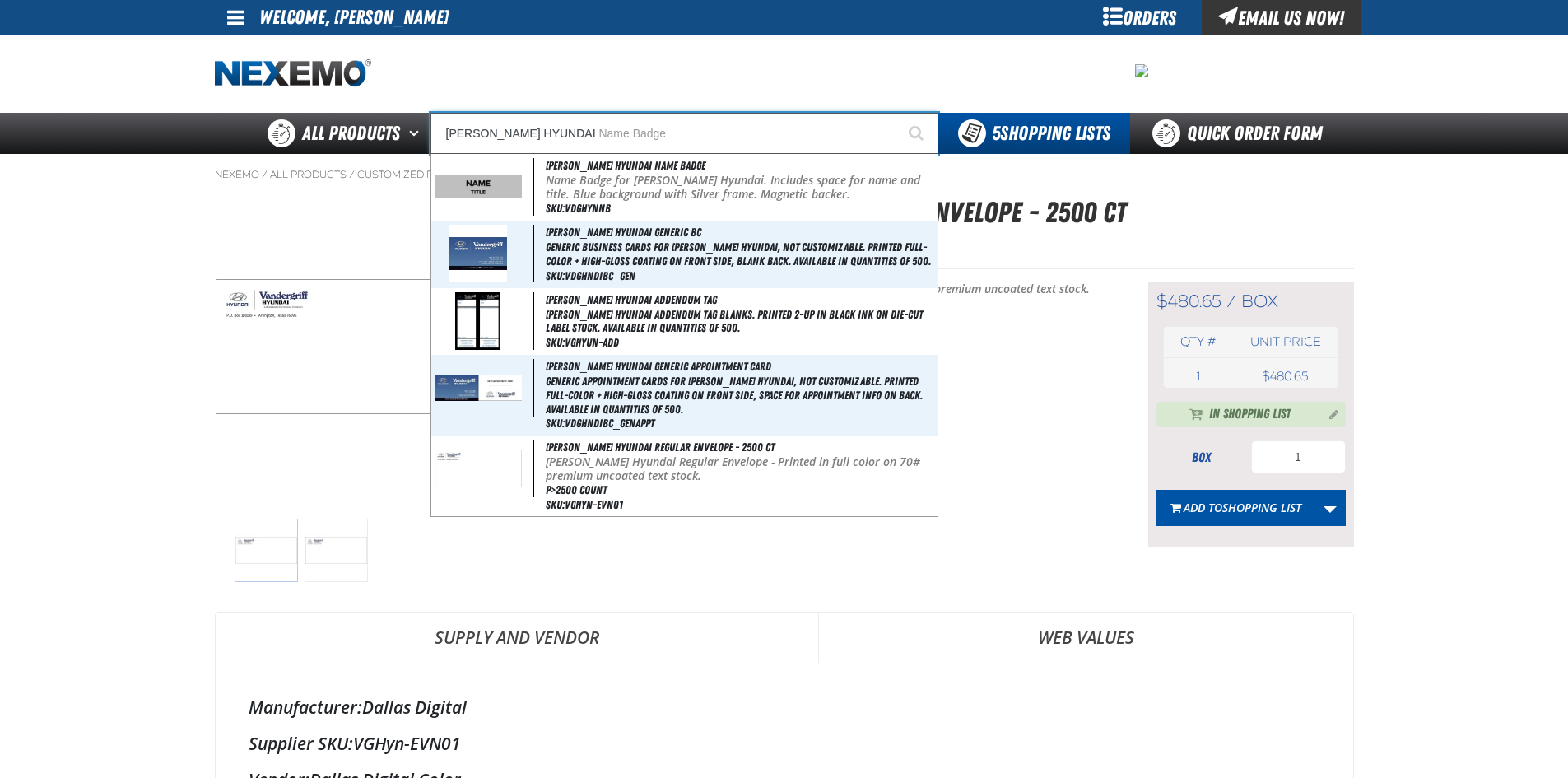
type input "VANDERGRIFF HYUNDAI"
click at [897, 113] on button "Start Searching" at bounding box center [918, 133] width 41 height 41
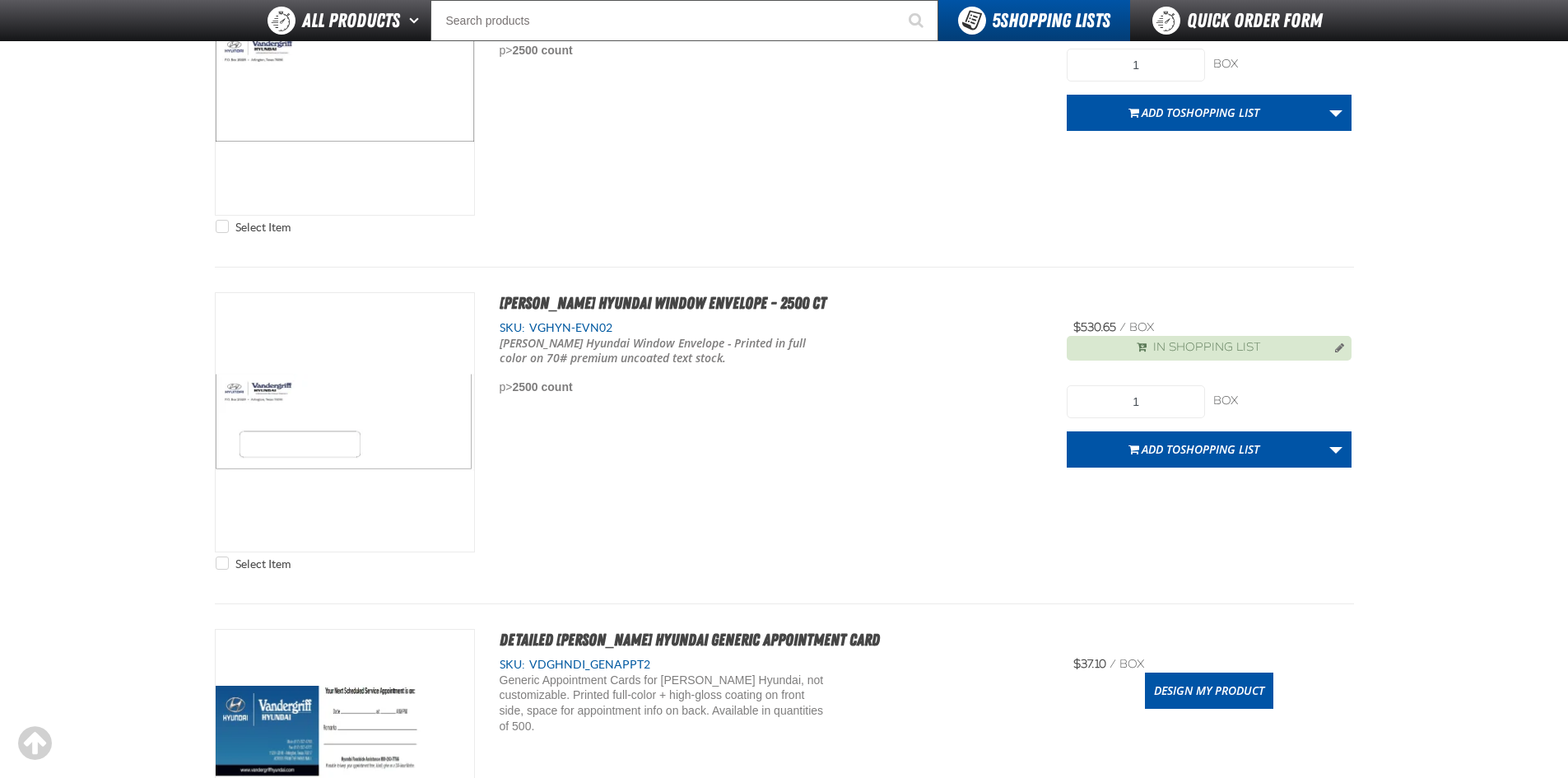
scroll to position [1729, 0]
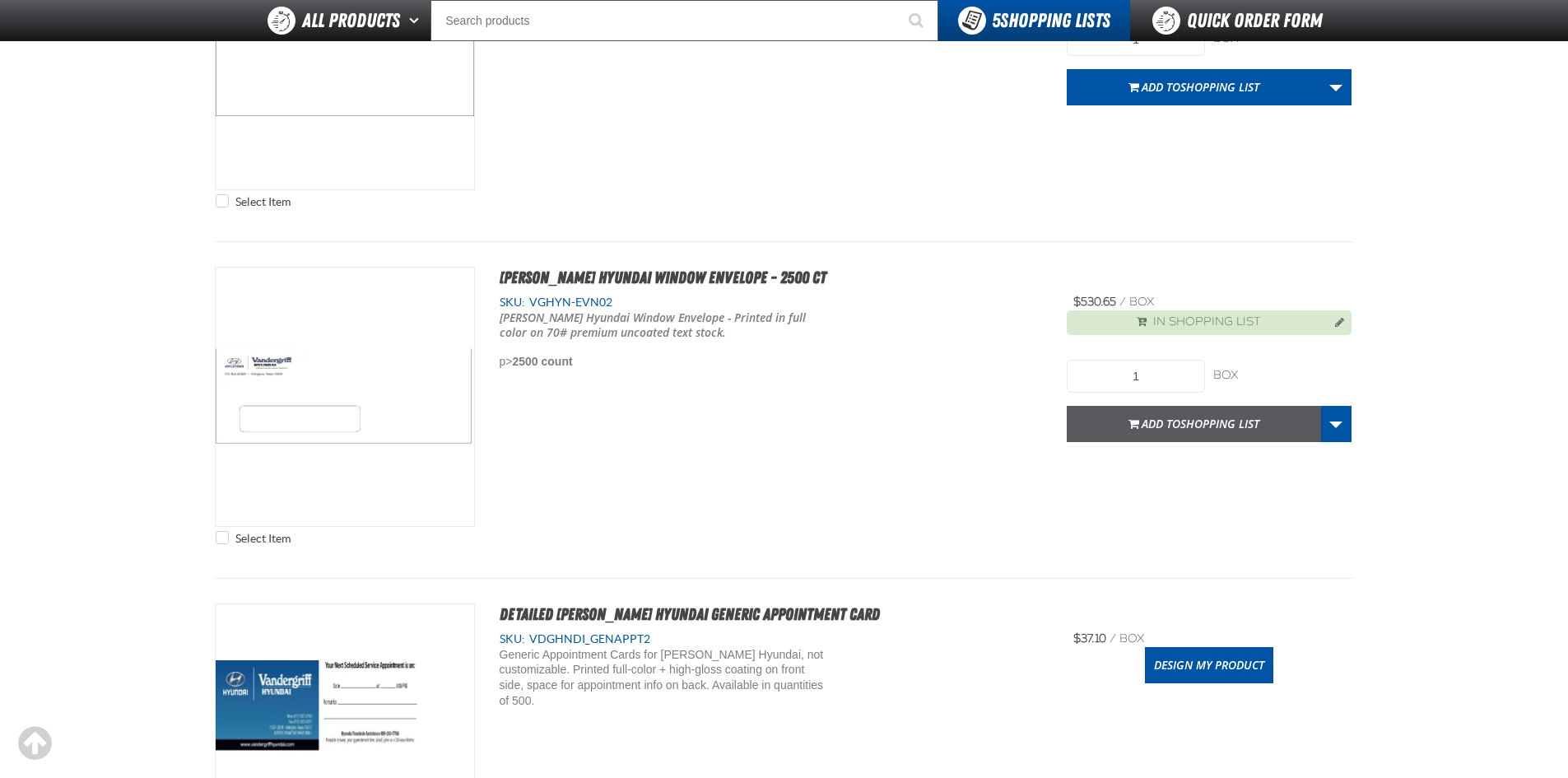
click at [1195, 422] on span "Shopping list" at bounding box center [1220, 424] width 79 height 16
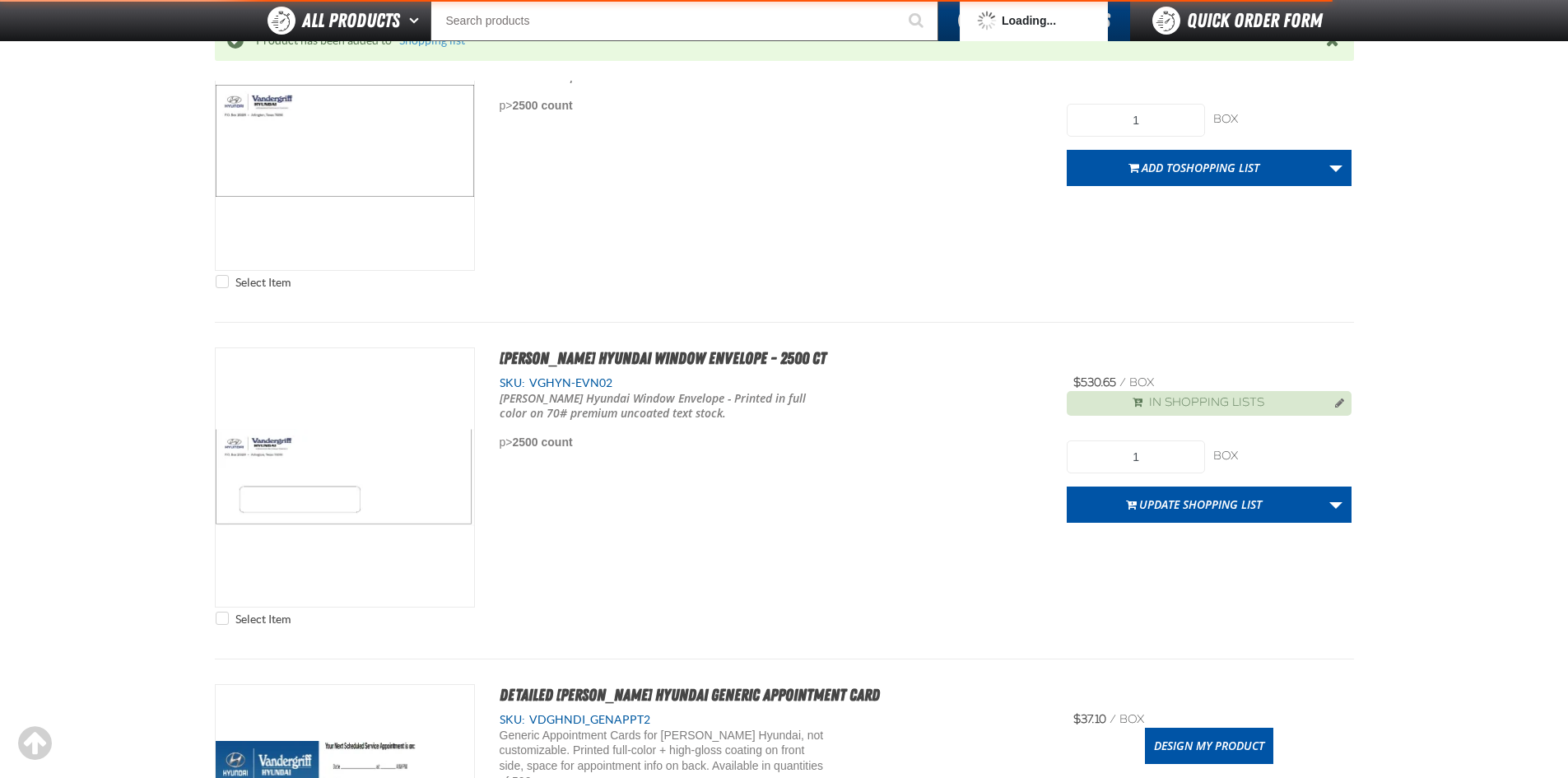
scroll to position [1810, 0]
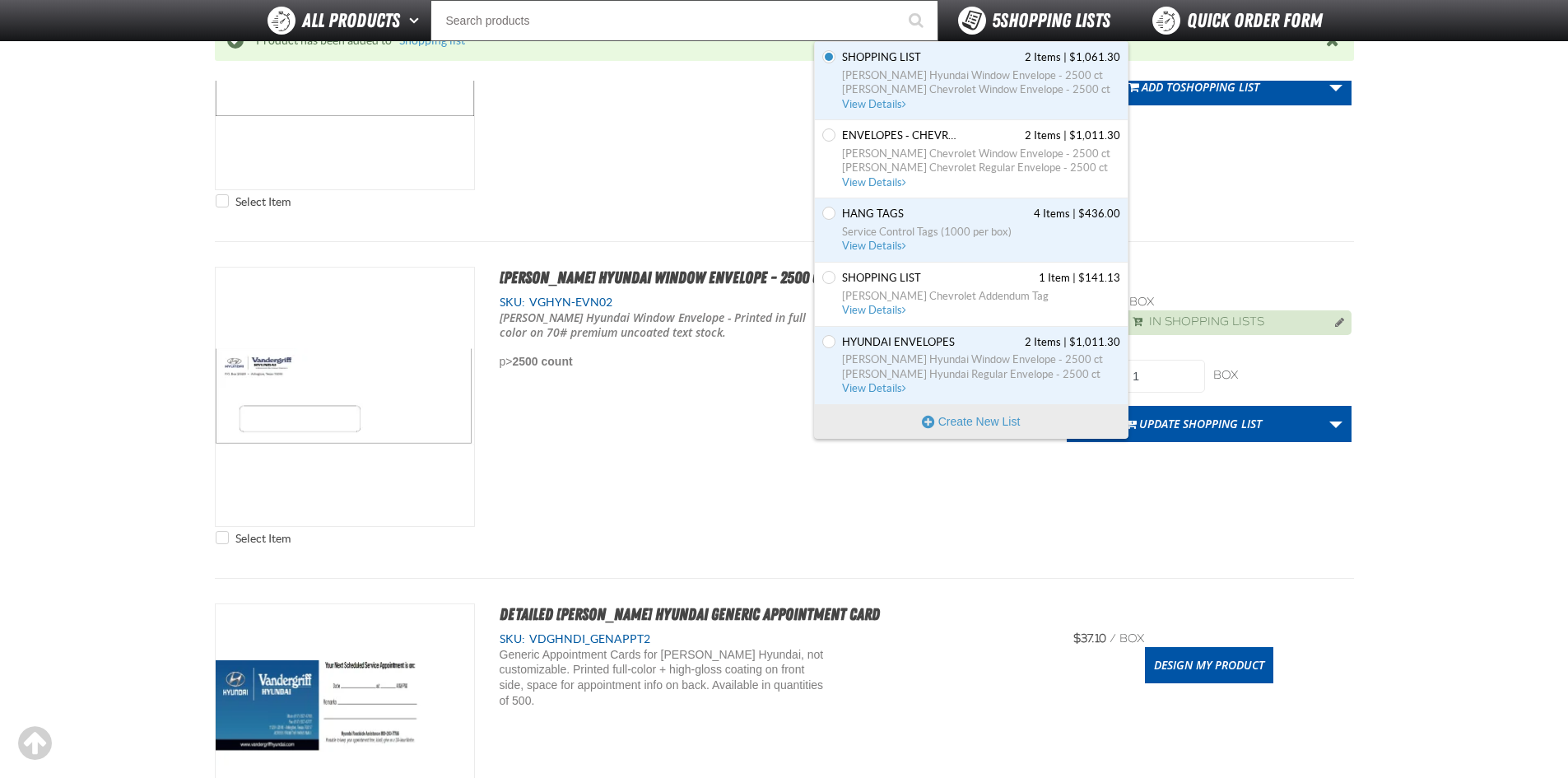
click at [998, 26] on span "5 Shopping Lists" at bounding box center [1051, 20] width 119 height 23
click at [966, 86] on span "[PERSON_NAME] Chevrolet Window Envelope - 2500 ct" at bounding box center [981, 90] width 278 height 15
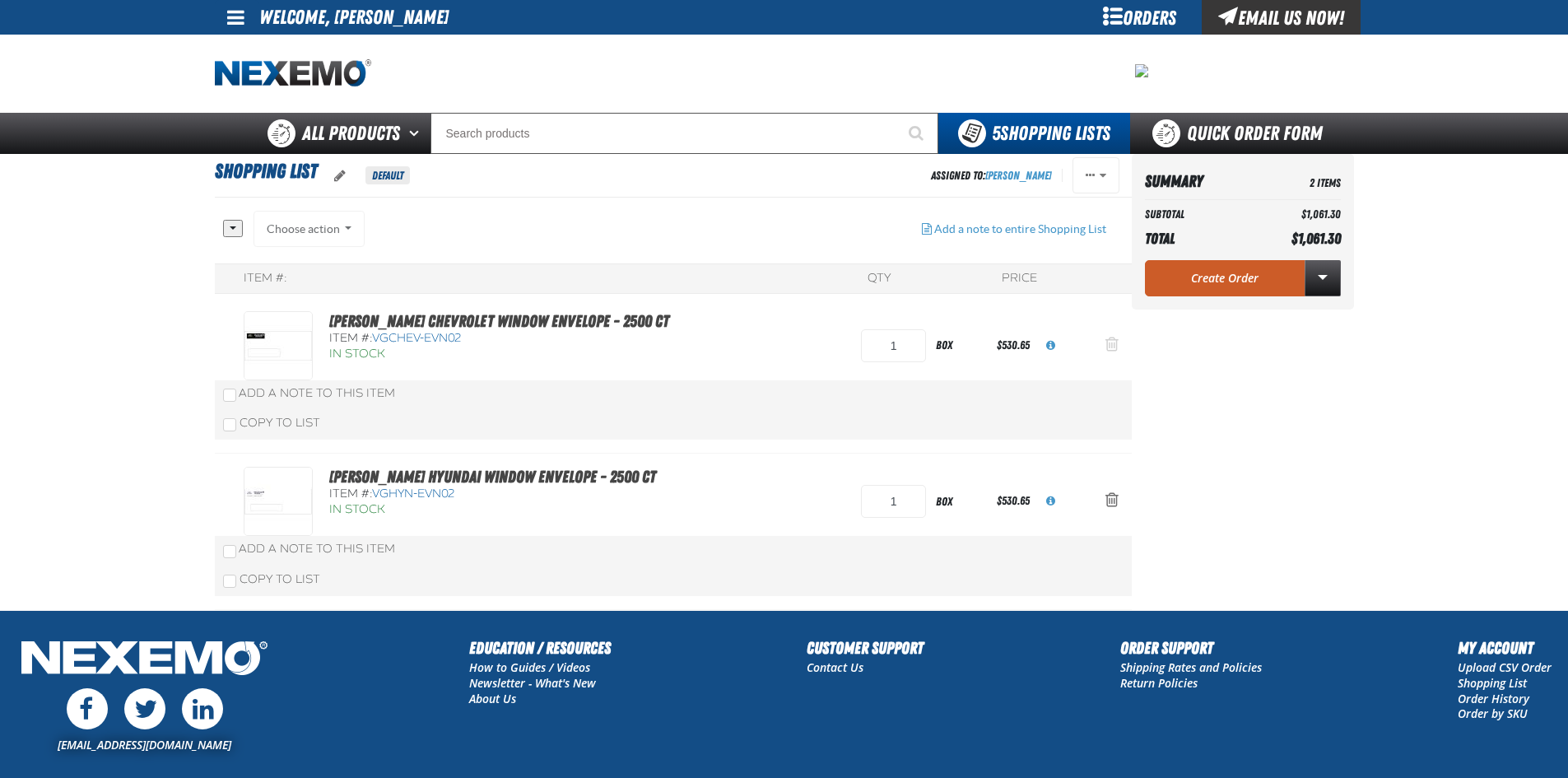
click at [1110, 345] on span "Action Remove Vandergriff Chevrolet Window Envelope - 2500 ct from Shopping list" at bounding box center [1112, 344] width 14 height 17
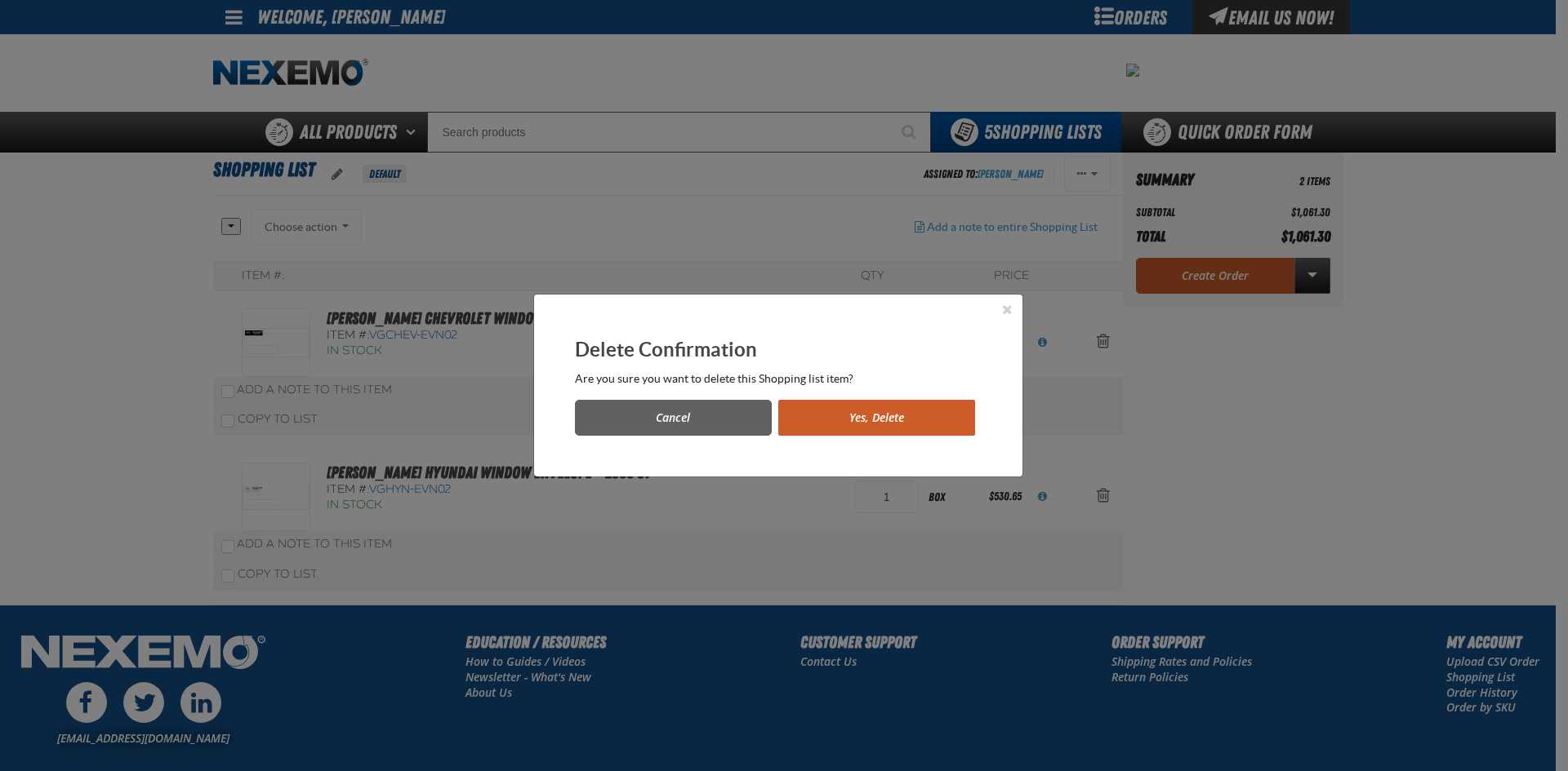
click at [843, 418] on button "Yes, Delete" at bounding box center [877, 417] width 197 height 36
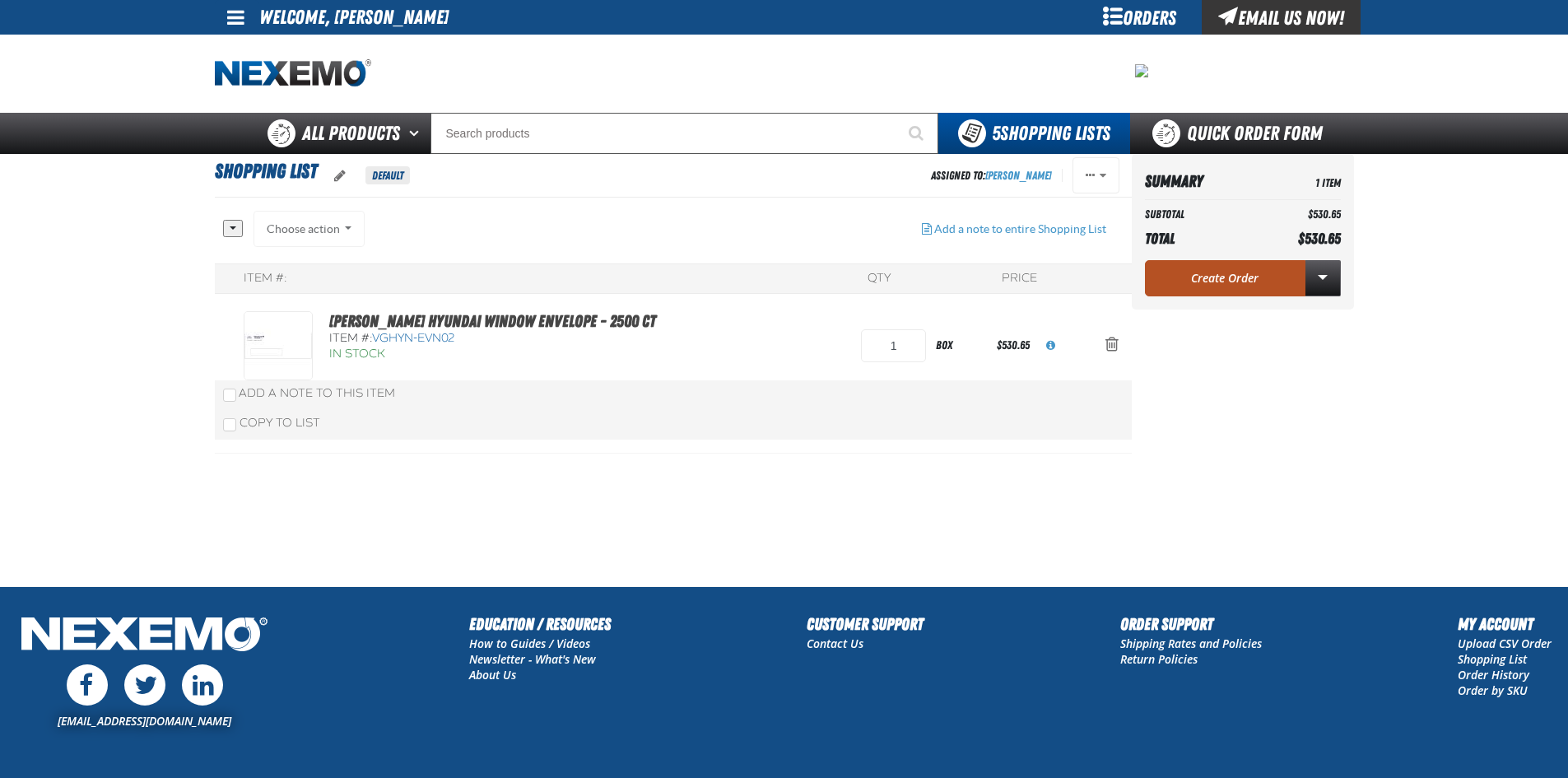
click at [1215, 268] on link "Create Order" at bounding box center [1225, 278] width 161 height 36
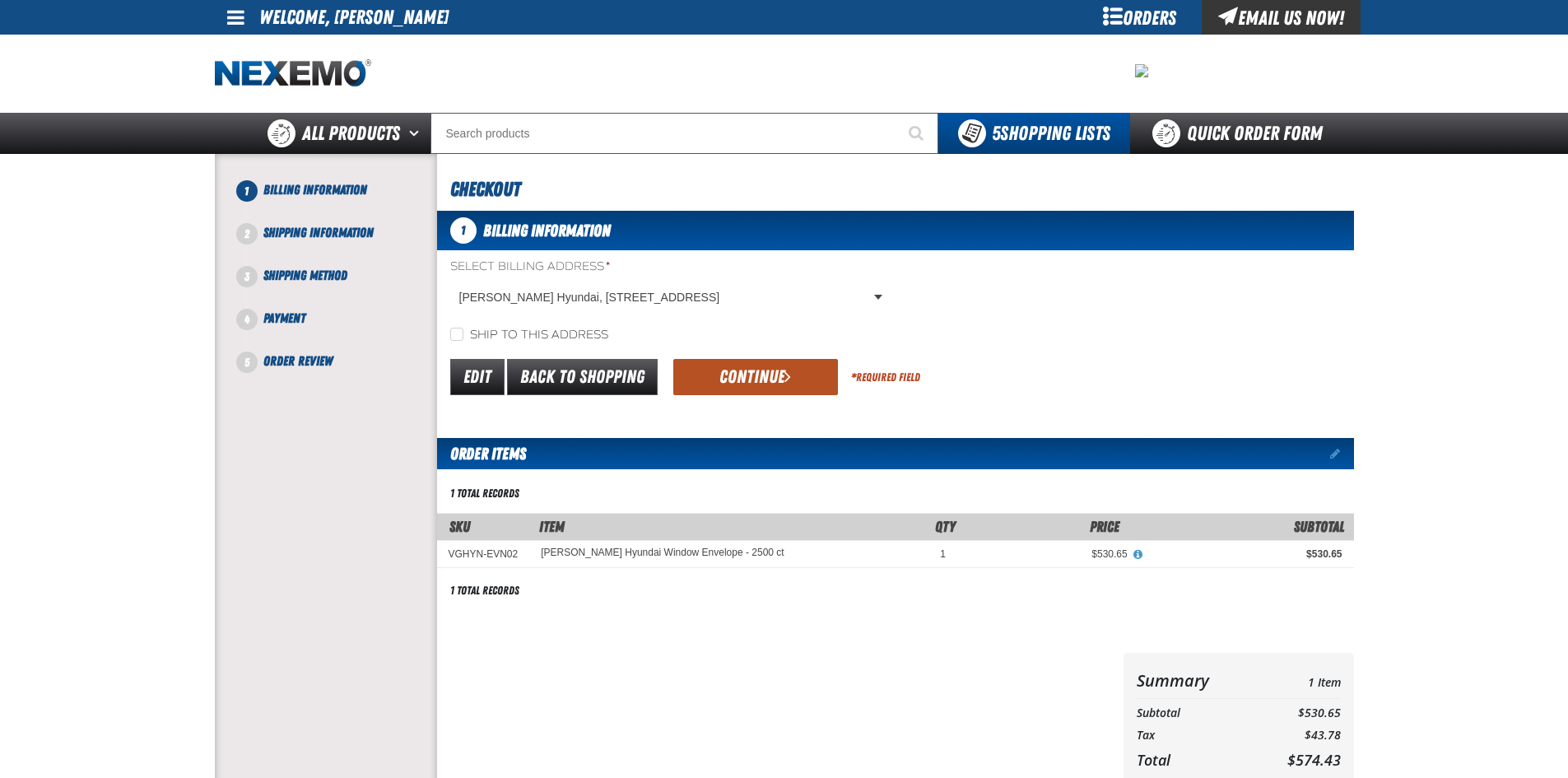
click at [692, 381] on button "Continue" at bounding box center [755, 377] width 164 height 36
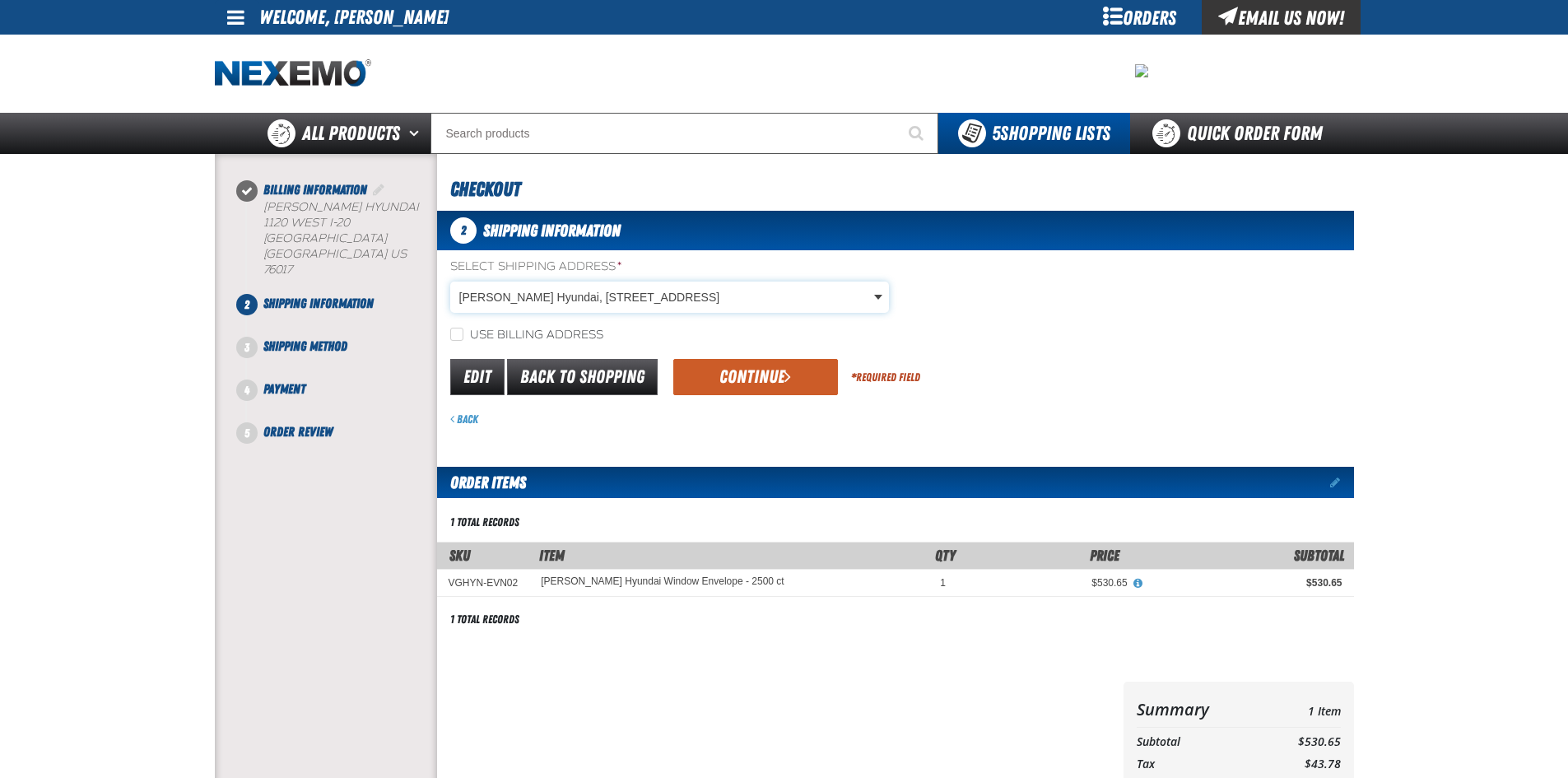
click at [606, 302] on body "Skip to Main Content Staging Site 5.1 Upgrade Site My Account My Account Suppor…" at bounding box center [784, 569] width 1568 height 1137
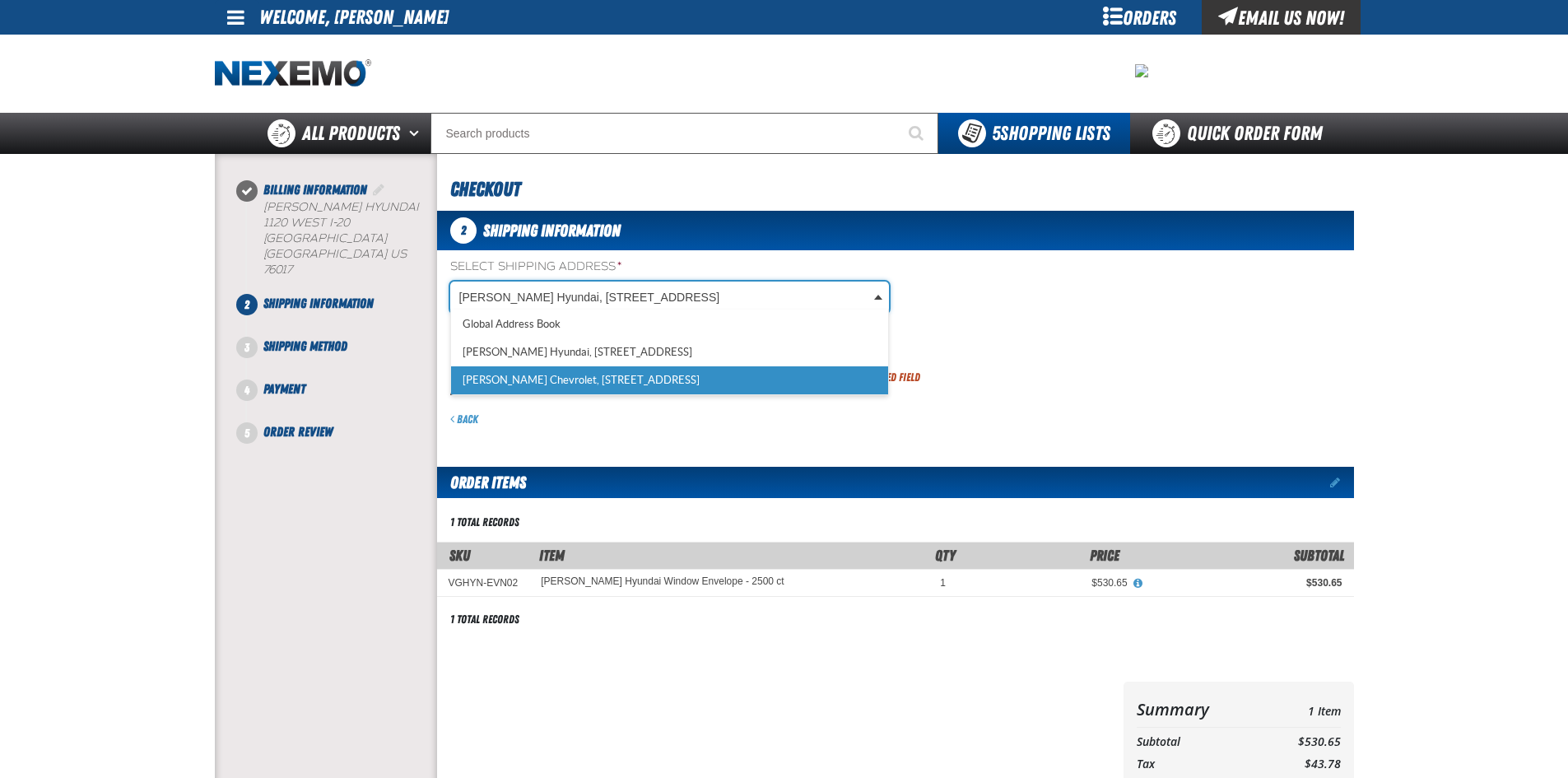
scroll to position [0, 8]
select select "a_257"
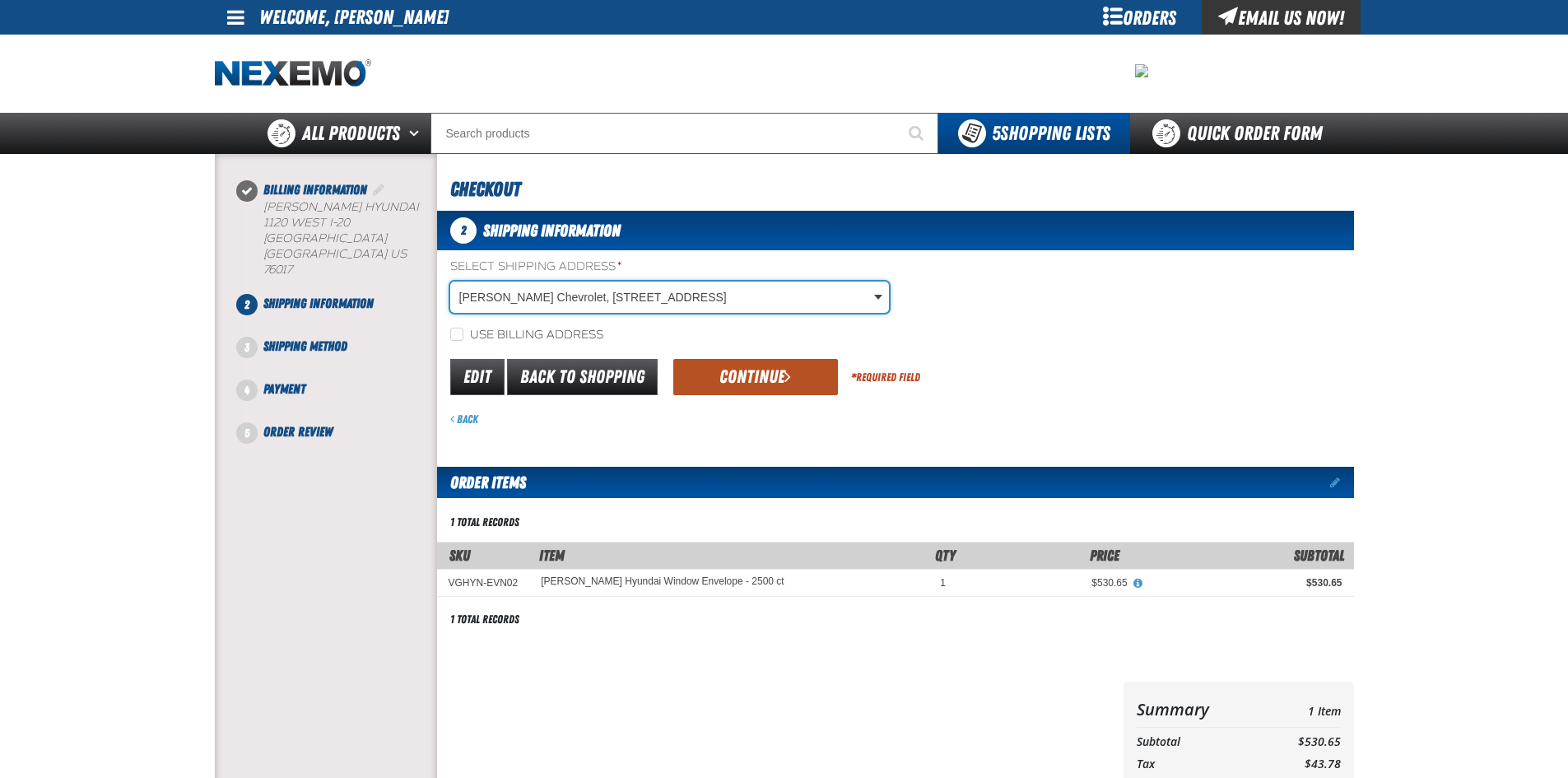
click at [763, 361] on button "Continue" at bounding box center [755, 377] width 164 height 36
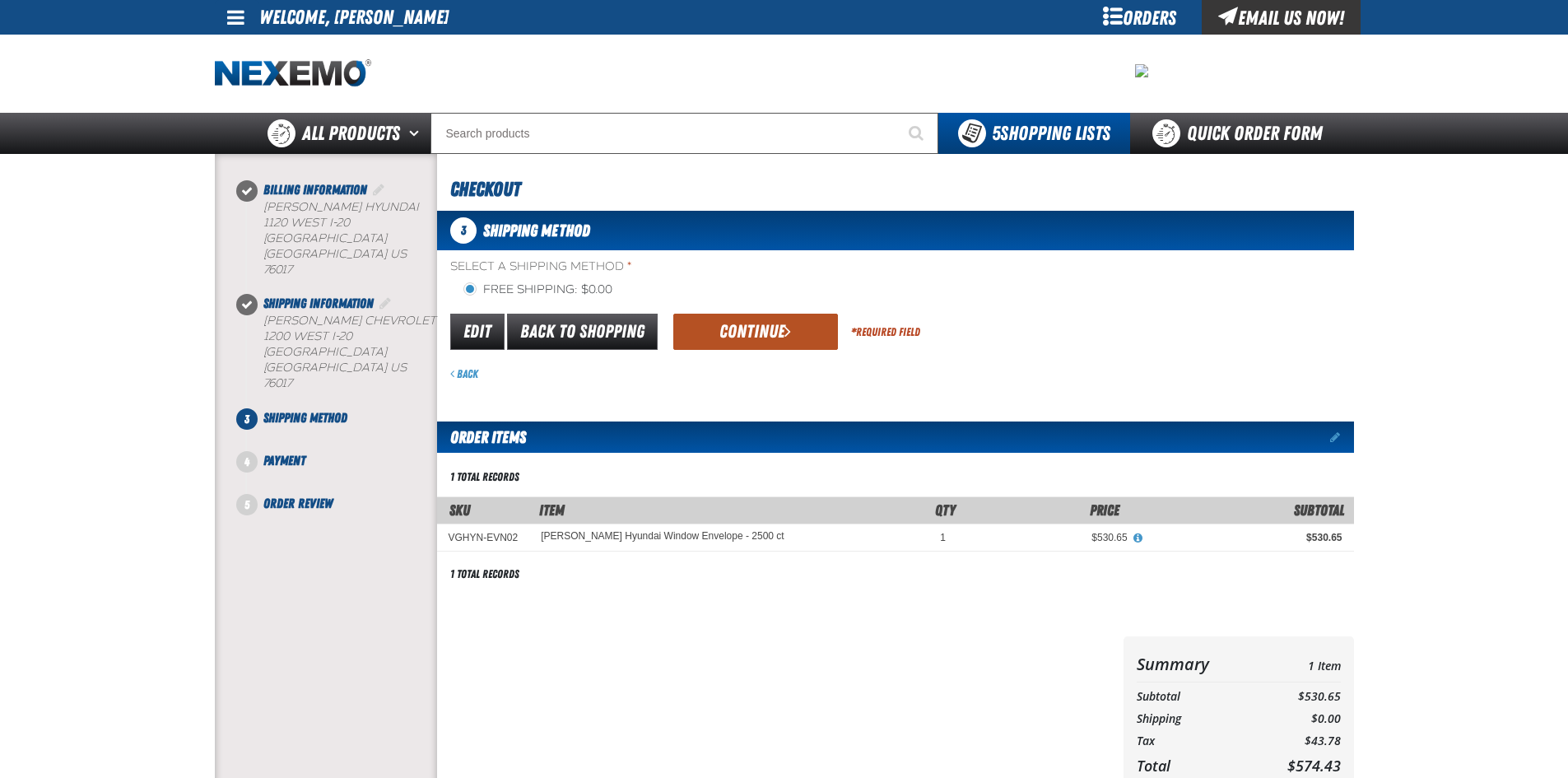
click at [755, 332] on button "Continue" at bounding box center [755, 331] width 164 height 36
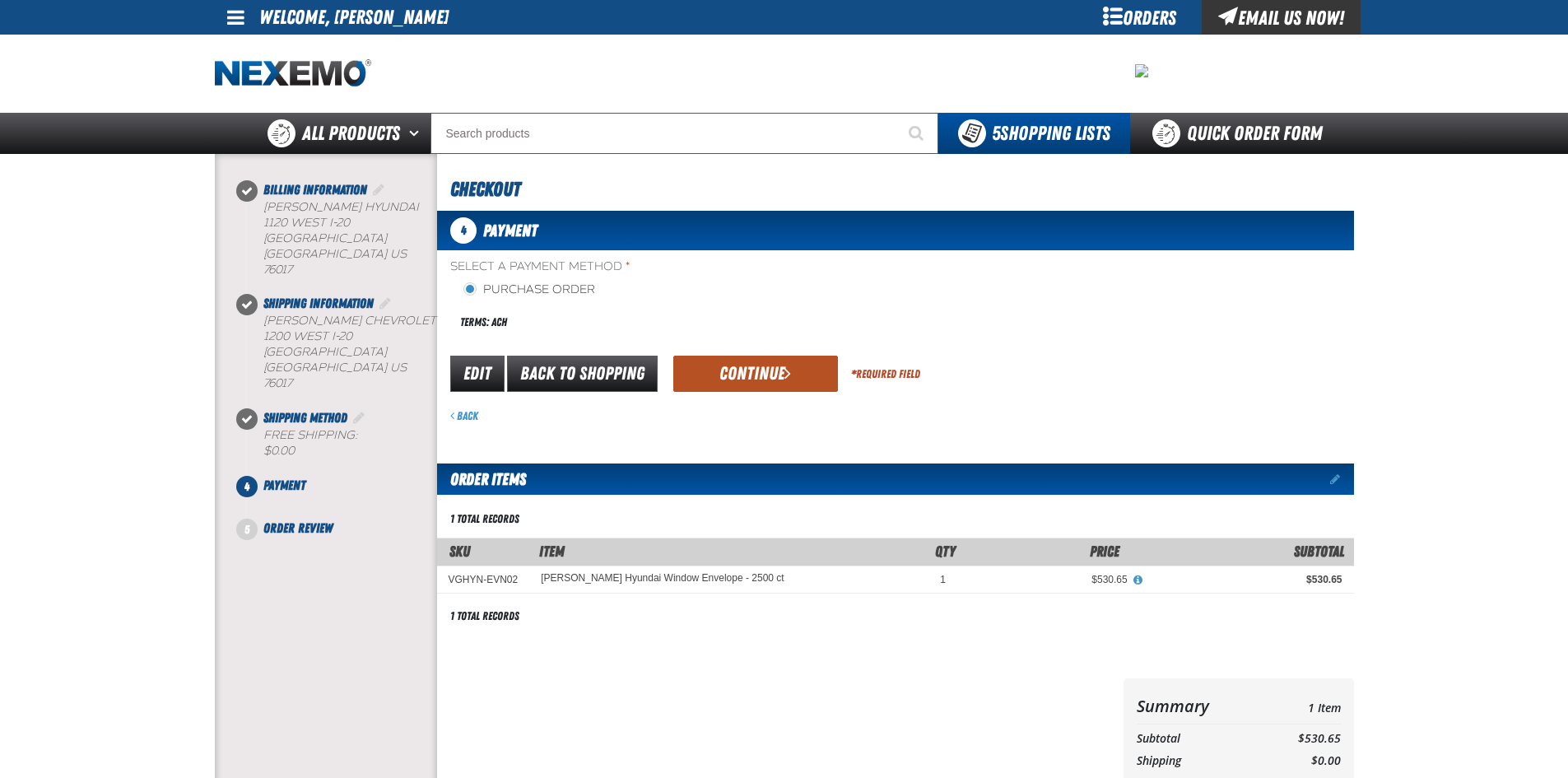
click at [757, 370] on button "Continue" at bounding box center [755, 373] width 164 height 36
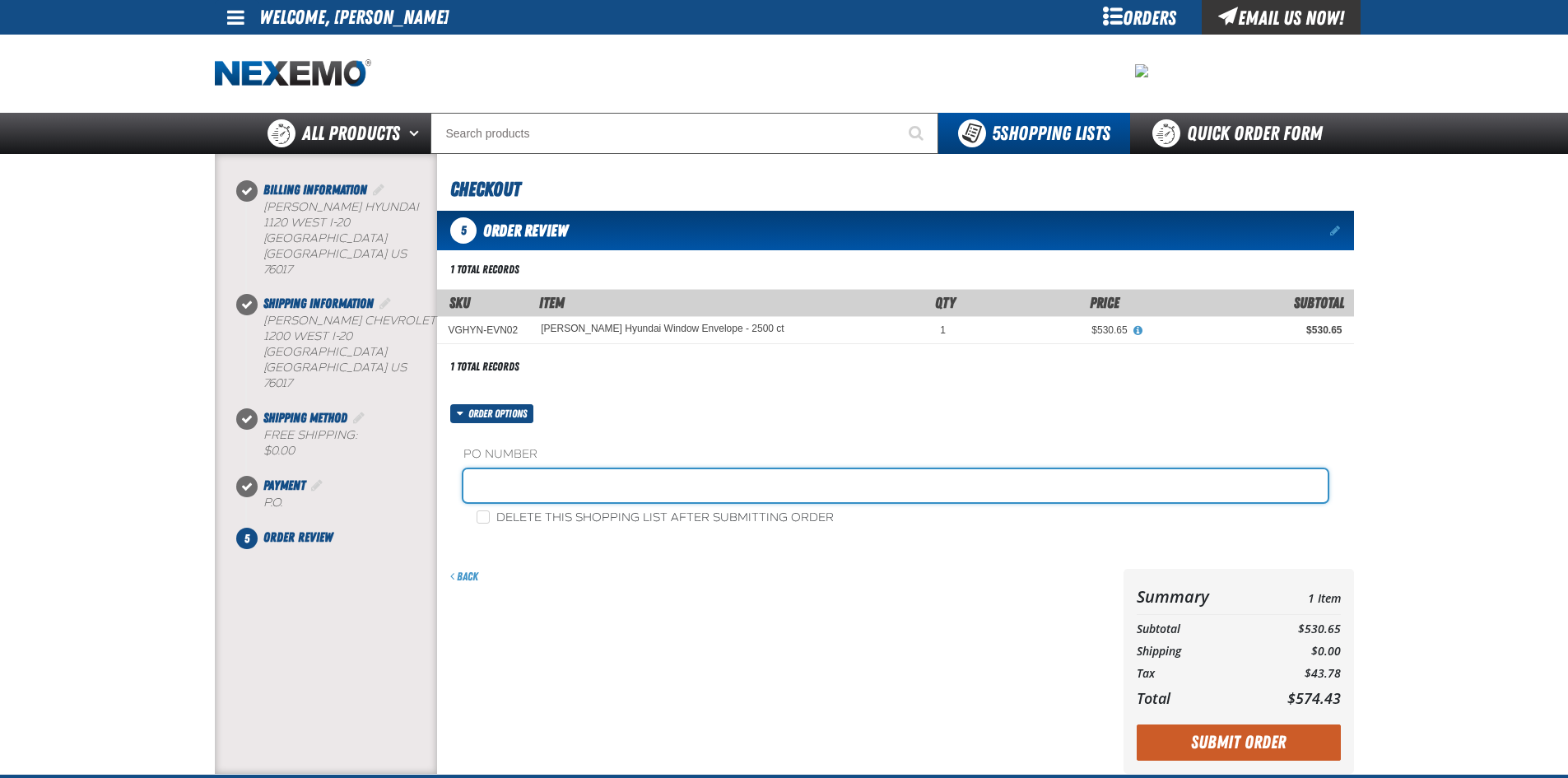
click at [661, 471] on input "text" at bounding box center [895, 486] width 864 height 33
type input "ENVELOPES"
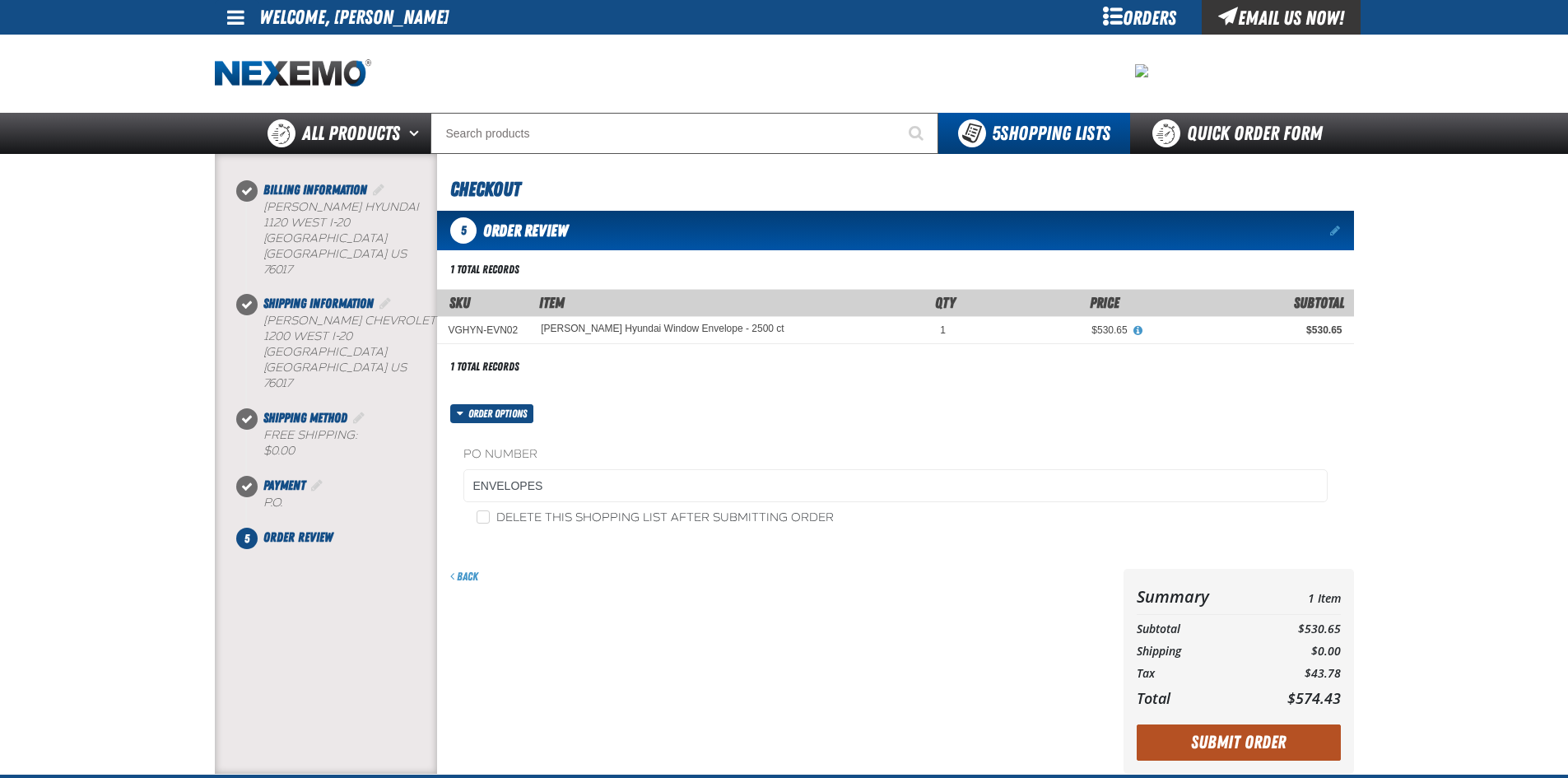
click at [1279, 748] on button "Submit Order" at bounding box center [1239, 742] width 204 height 36
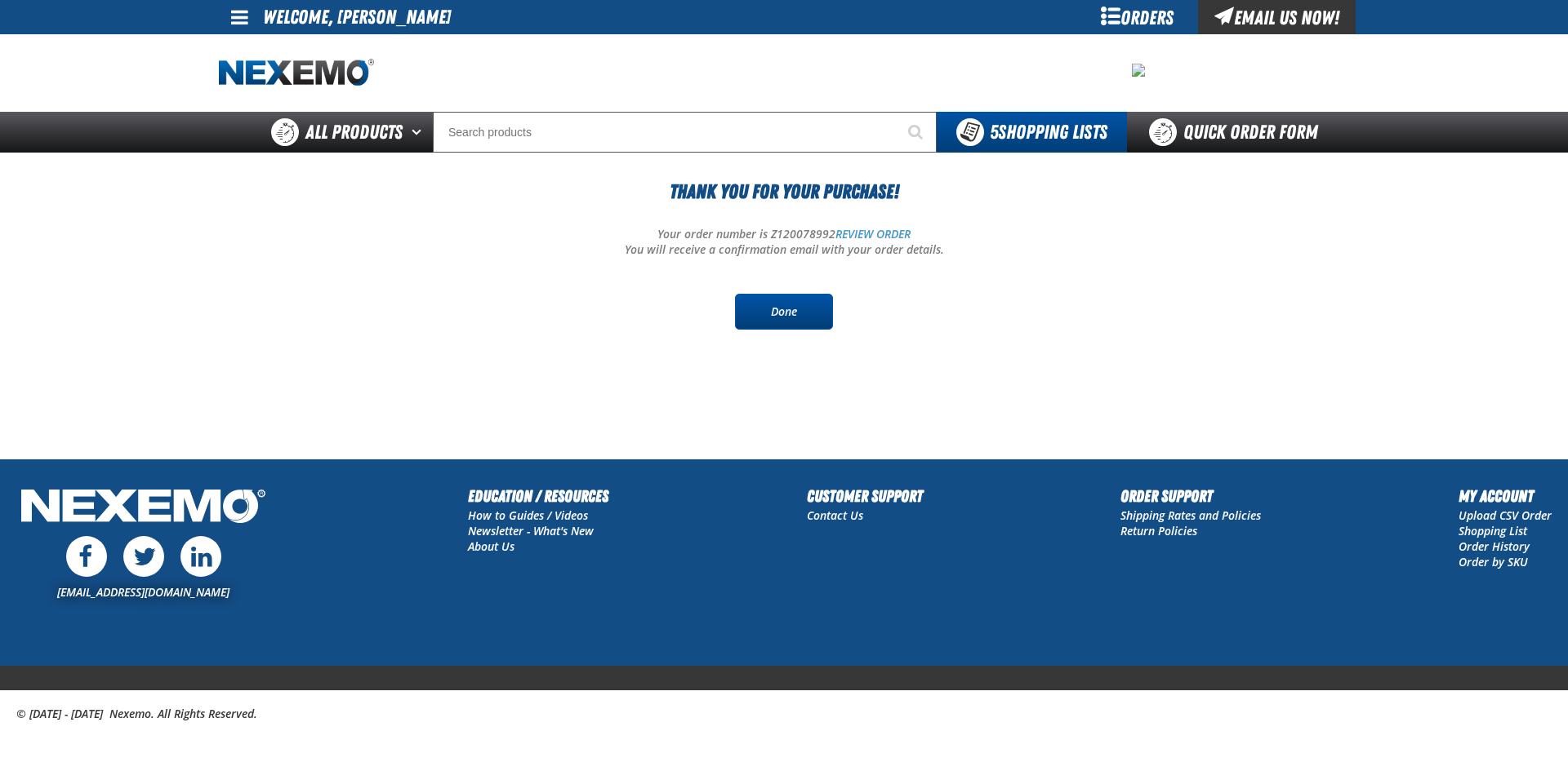
click at [791, 315] on link "Done" at bounding box center [784, 312] width 98 height 36
